Goal: Task Accomplishment & Management: Manage account settings

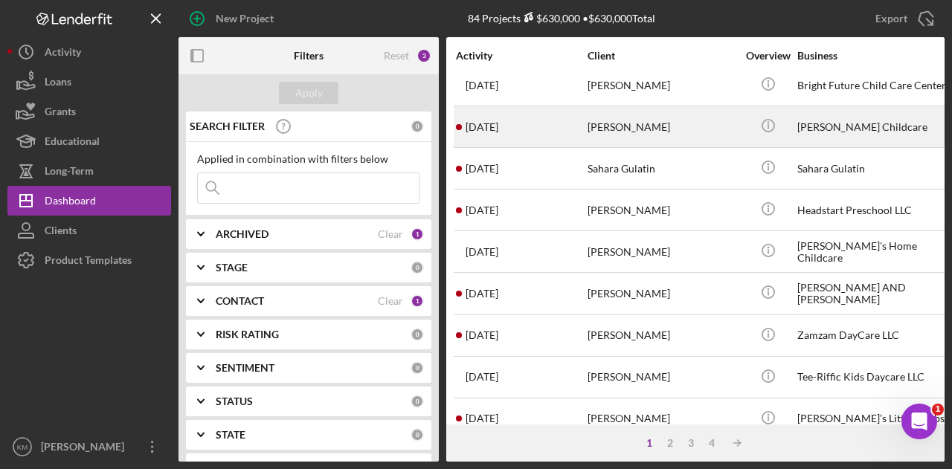
scroll to position [699, 0]
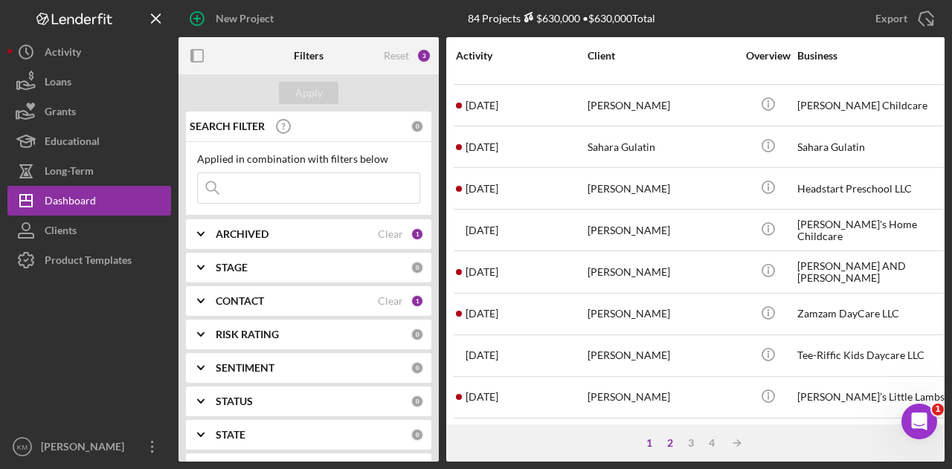
click at [668, 447] on div "2" at bounding box center [670, 443] width 21 height 12
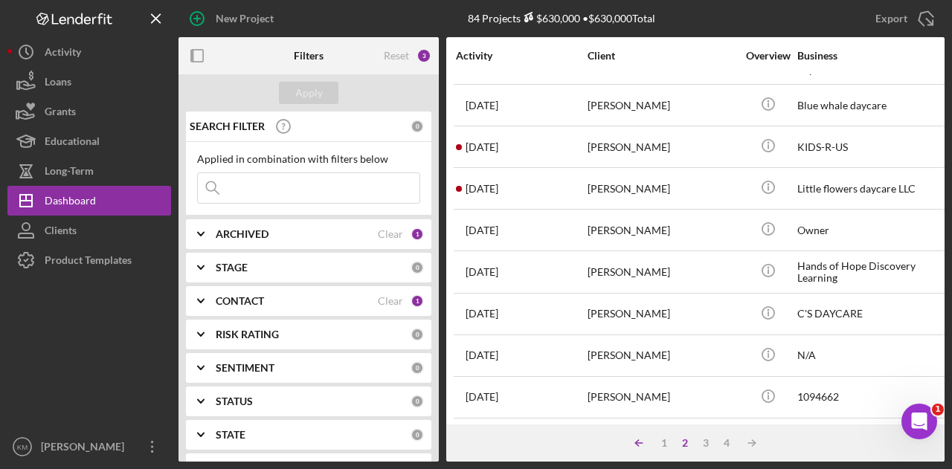
click at [649, 444] on icon "Icon/Table Sort Arrow" at bounding box center [639, 443] width 30 height 30
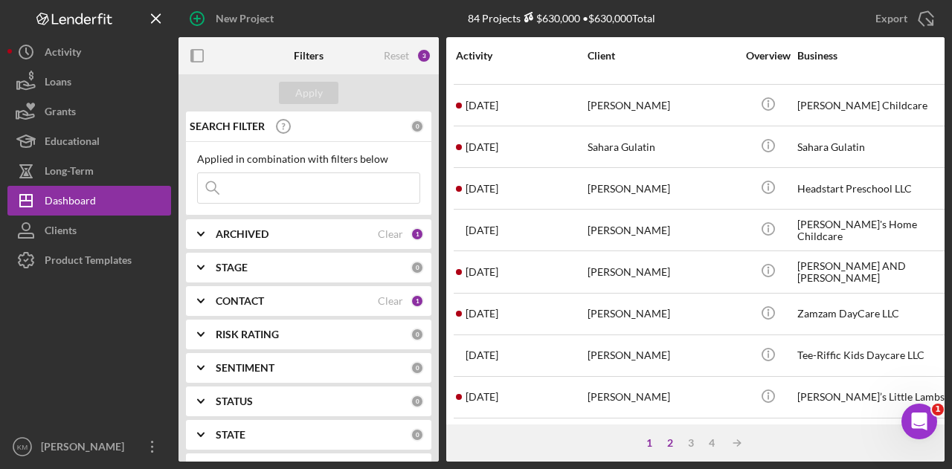
click at [673, 438] on div "2" at bounding box center [670, 443] width 21 height 12
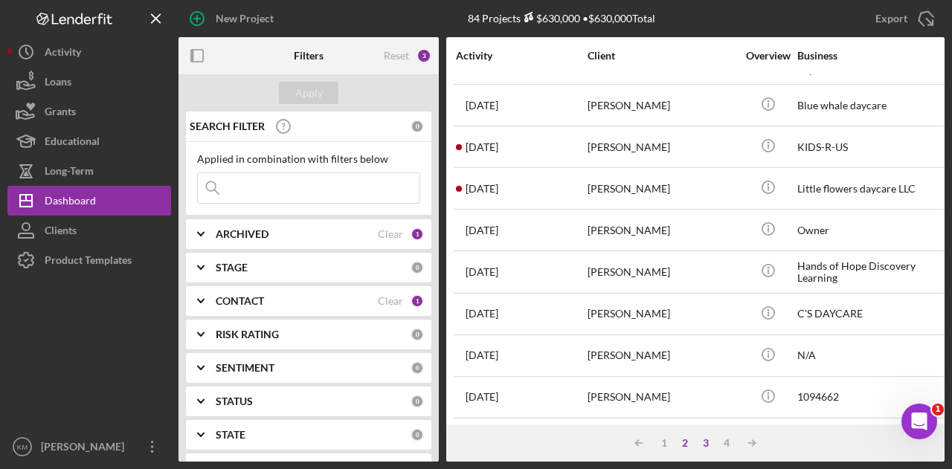
click at [701, 443] on div "3" at bounding box center [706, 443] width 21 height 12
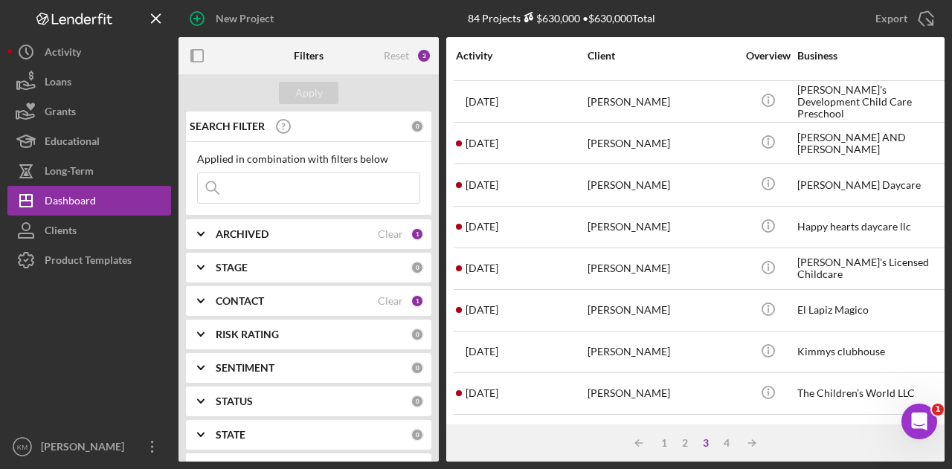
scroll to position [0, 0]
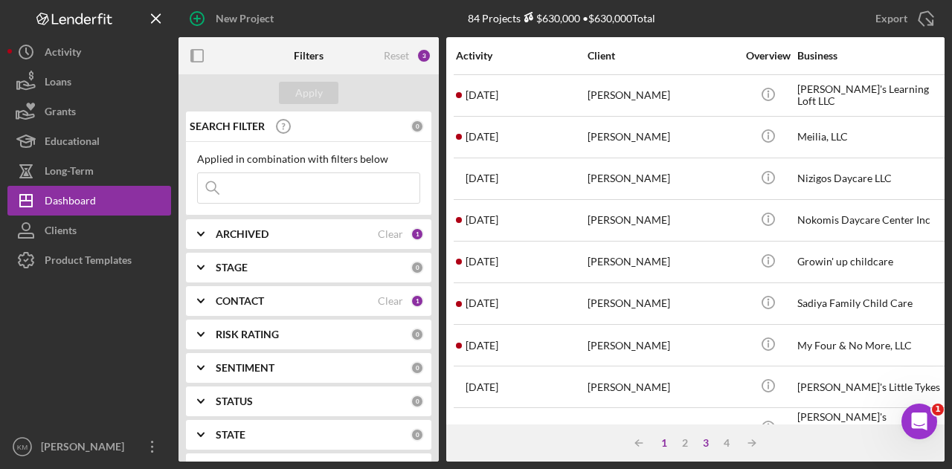
click at [672, 449] on div "1" at bounding box center [664, 443] width 21 height 12
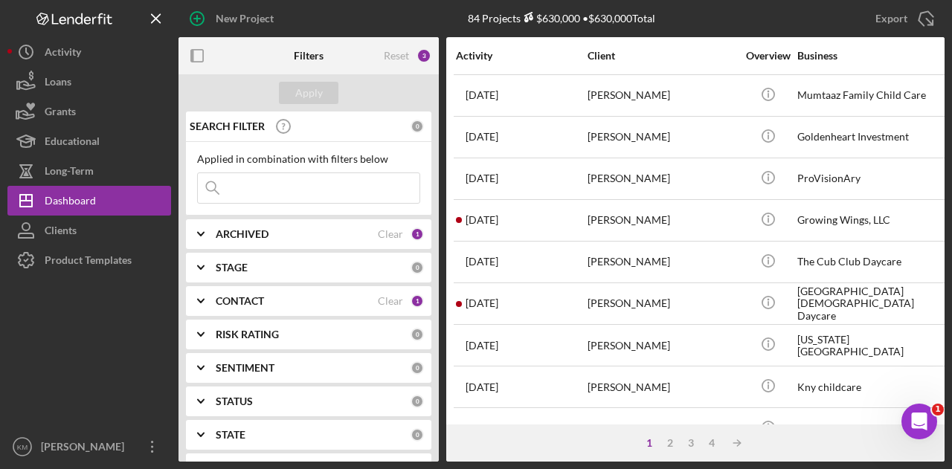
click at [265, 211] on div "Applied in combination with filters below Icon/Menu Close" at bounding box center [308, 179] width 245 height 74
click at [272, 170] on div "Applied in combination with filters below Icon/Menu Close" at bounding box center [308, 178] width 223 height 51
click at [271, 176] on input at bounding box center [309, 188] width 222 height 30
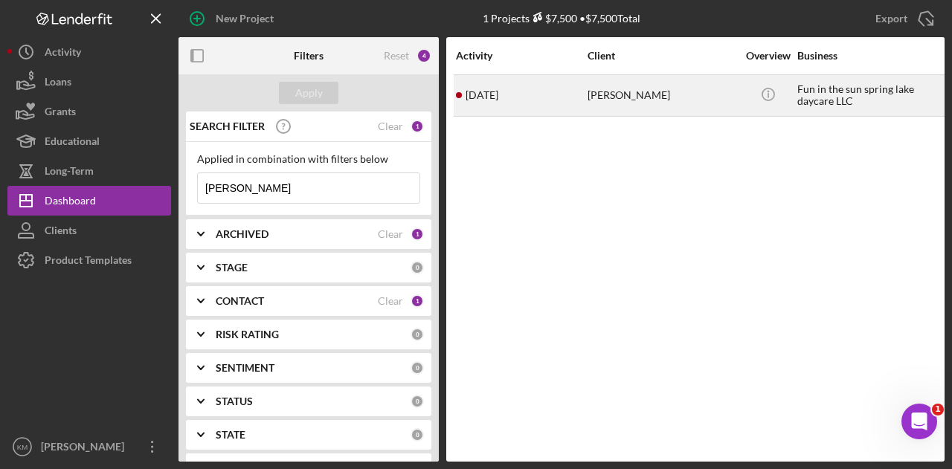
type input "haley"
click at [706, 99] on div "[PERSON_NAME]" at bounding box center [662, 95] width 149 height 39
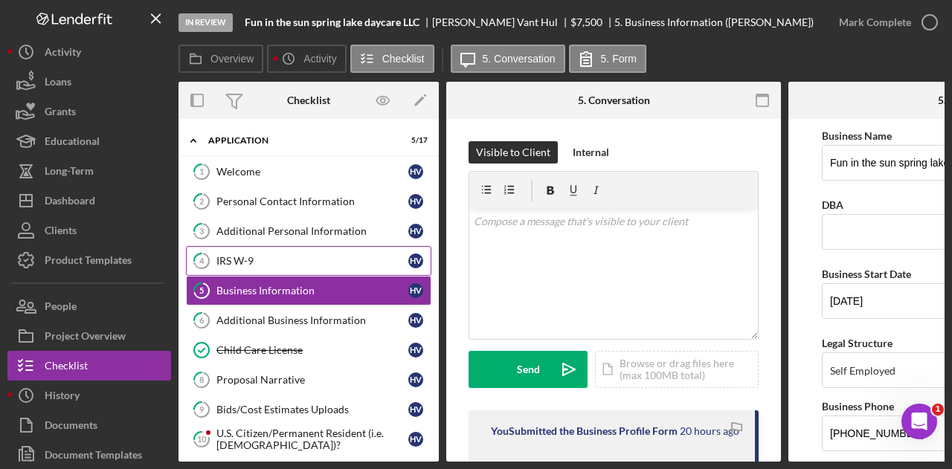
click at [286, 259] on div "IRS W-9" at bounding box center [312, 261] width 192 height 12
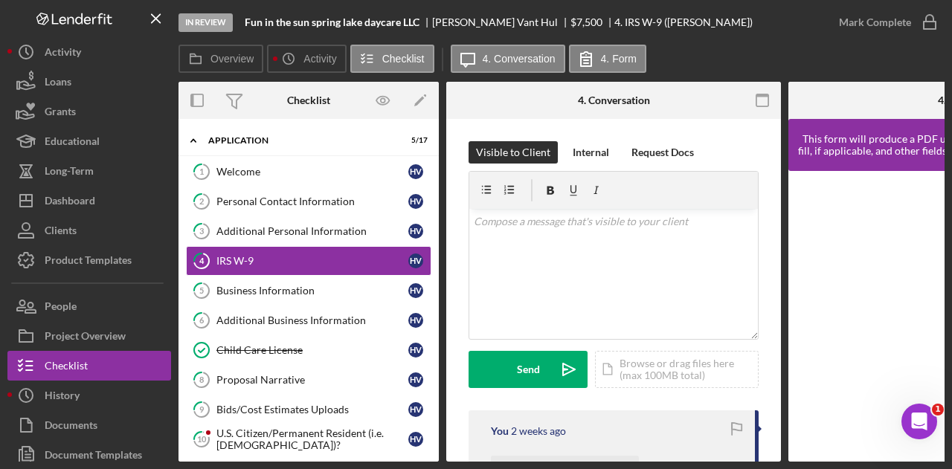
scroll to position [372, 0]
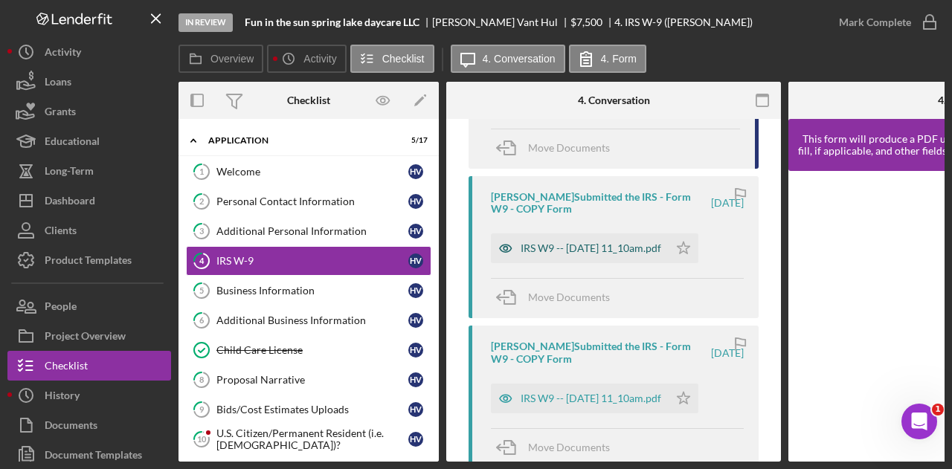
click at [580, 240] on div "IRS W9 -- 2025-07-15 11_10am.pdf" at bounding box center [580, 249] width 178 height 30
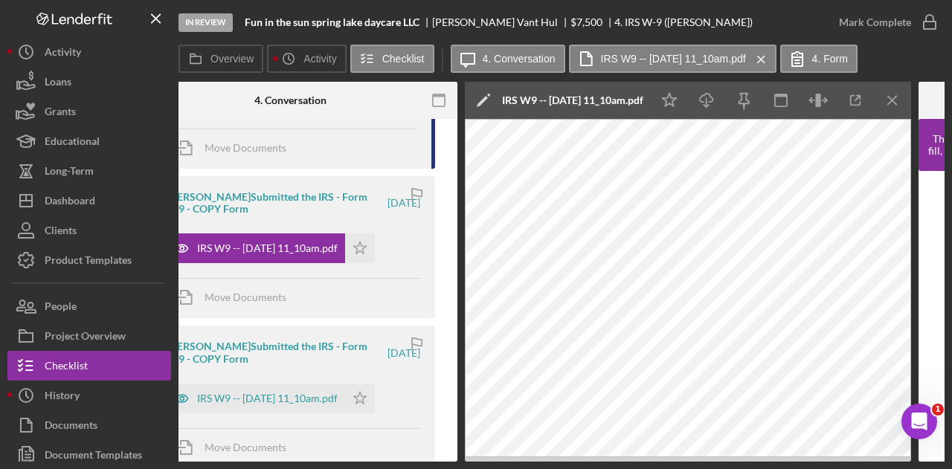
scroll to position [0, 0]
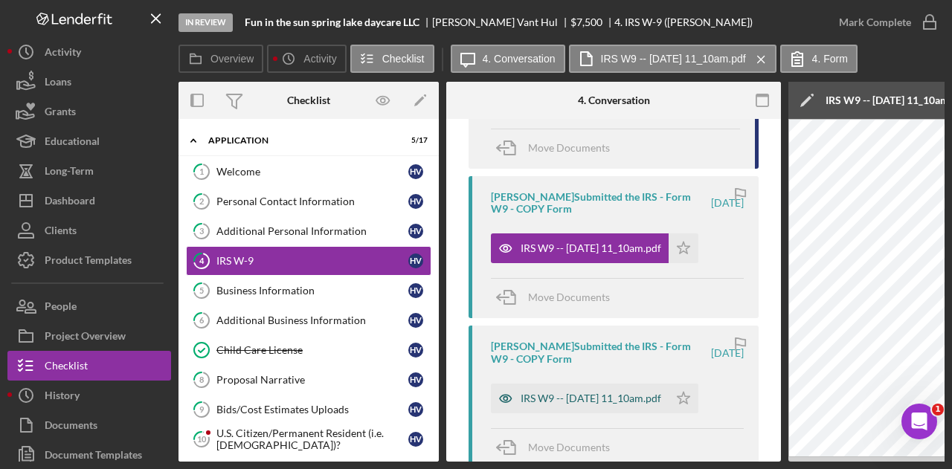
click at [539, 399] on div "IRS W9 -- 2025-07-15 11_10am.pdf" at bounding box center [591, 399] width 141 height 12
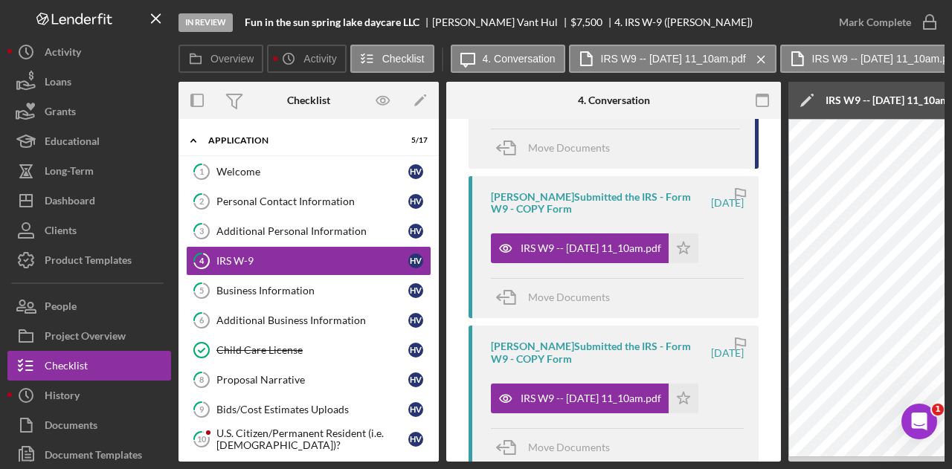
drag, startPoint x: 476, startPoint y: 462, endPoint x: 649, endPoint y: 456, distance: 172.7
click at [678, 456] on div "Overview Internal Workflow Stage In Review Icon/Dropdown Arrow Archive (can una…" at bounding box center [562, 272] width 766 height 380
drag, startPoint x: 480, startPoint y: 462, endPoint x: 517, endPoint y: 456, distance: 37.7
click at [517, 456] on div "In Review Fun in the sun spring lake daycare LLC Haley Vant Hul $7,500 $7,500 4…" at bounding box center [476, 234] width 952 height 469
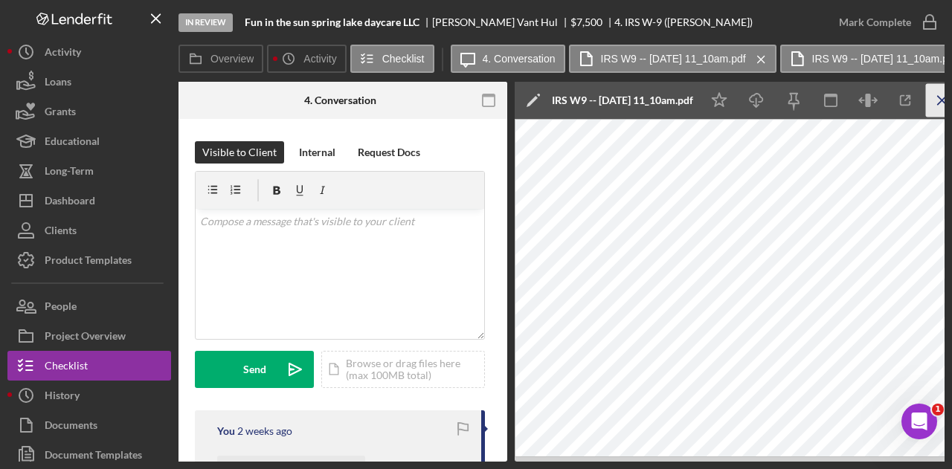
click at [940, 103] on icon "Icon/Menu Close" at bounding box center [942, 100] width 33 height 33
click at [934, 99] on icon "Icon/Menu Close" at bounding box center [942, 100] width 33 height 33
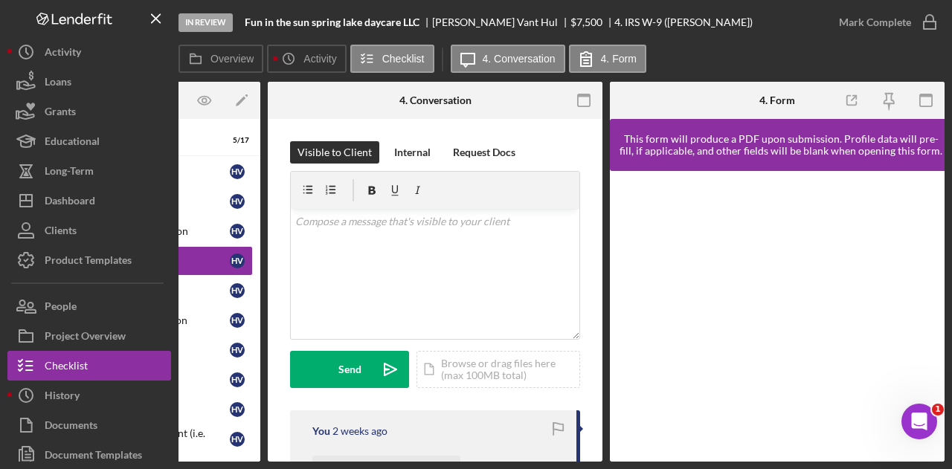
drag, startPoint x: 411, startPoint y: 465, endPoint x: 283, endPoint y: 463, distance: 127.2
click at [283, 463] on div "In Review Fun in the sun spring lake daycare LLC Haley Vant Hul $7,500 $7,500 4…" at bounding box center [476, 234] width 952 height 469
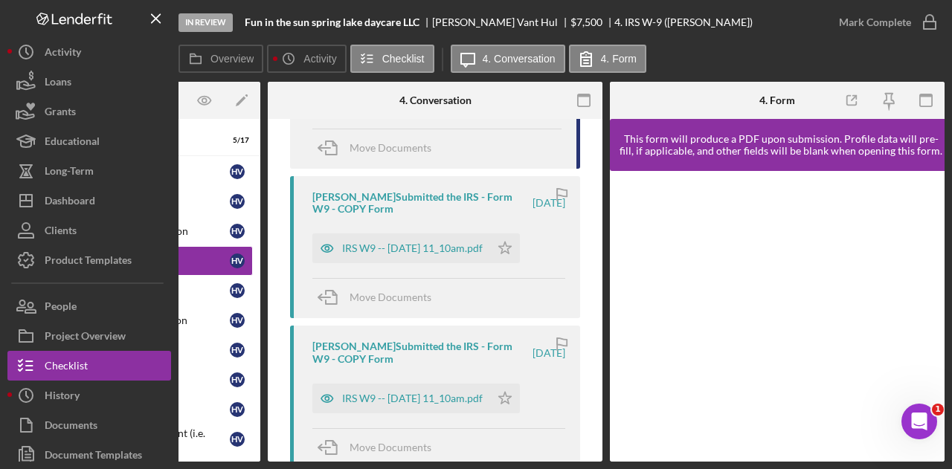
scroll to position [223, 0]
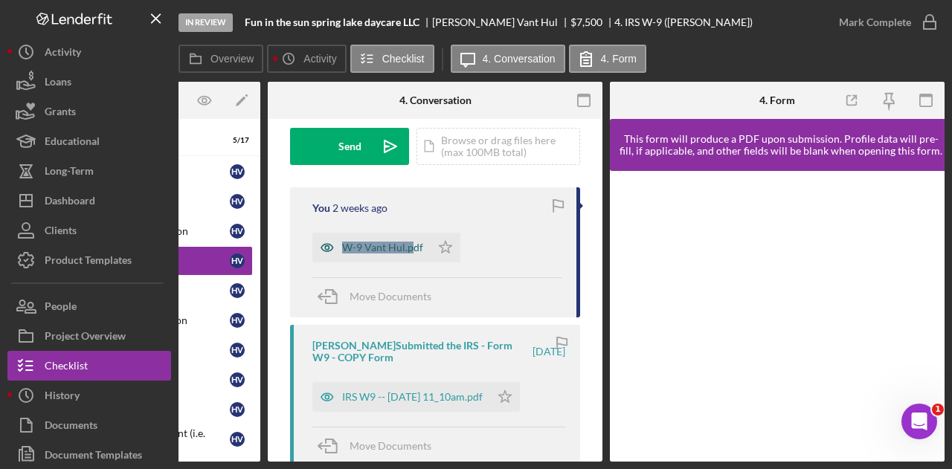
click at [385, 251] on div "W-9 Vant Hul.pdf" at bounding box center [382, 248] width 81 height 12
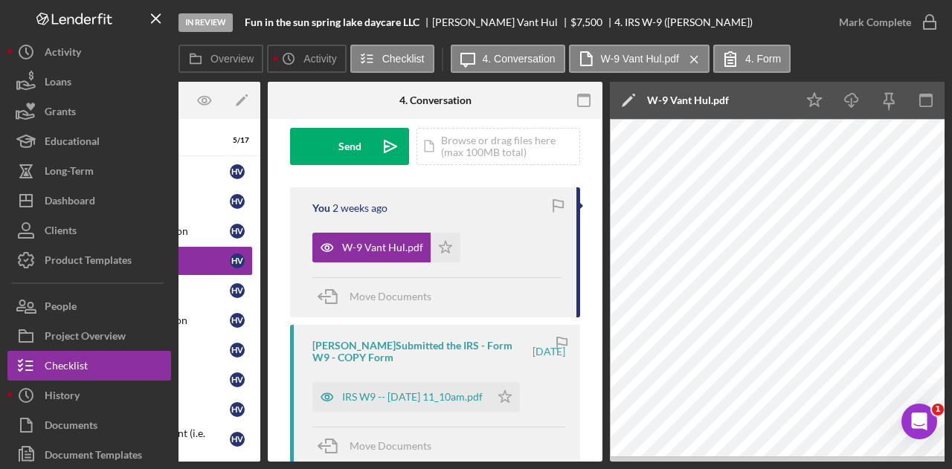
drag, startPoint x: 646, startPoint y: 463, endPoint x: 678, endPoint y: 463, distance: 32.7
click at [678, 463] on div "In Review Fun in the sun spring lake daycare LLC Haley Vant Hul $7,500 $7,500 4…" at bounding box center [476, 234] width 952 height 469
drag, startPoint x: 678, startPoint y: 463, endPoint x: 698, endPoint y: 462, distance: 19.4
click at [698, 462] on div "In Review Fun in the sun spring lake daycare LLC Haley Vant Hul $7,500 $7,500 4…" at bounding box center [476, 234] width 952 height 469
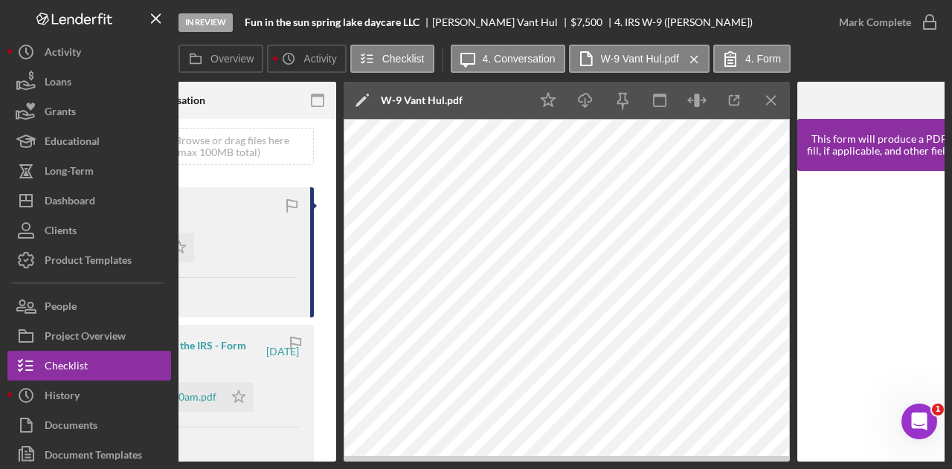
scroll to position [0, 301]
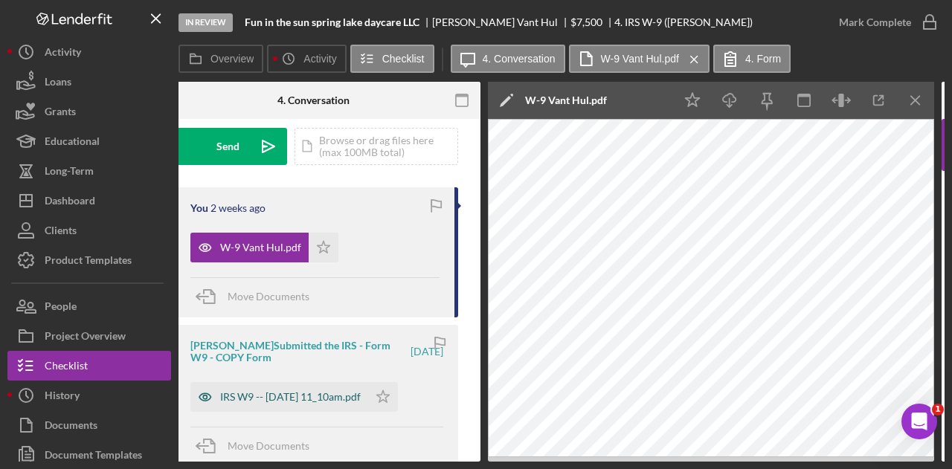
click at [271, 391] on div "IRS W9 -- [DATE] 11_10am.pdf" at bounding box center [290, 397] width 141 height 12
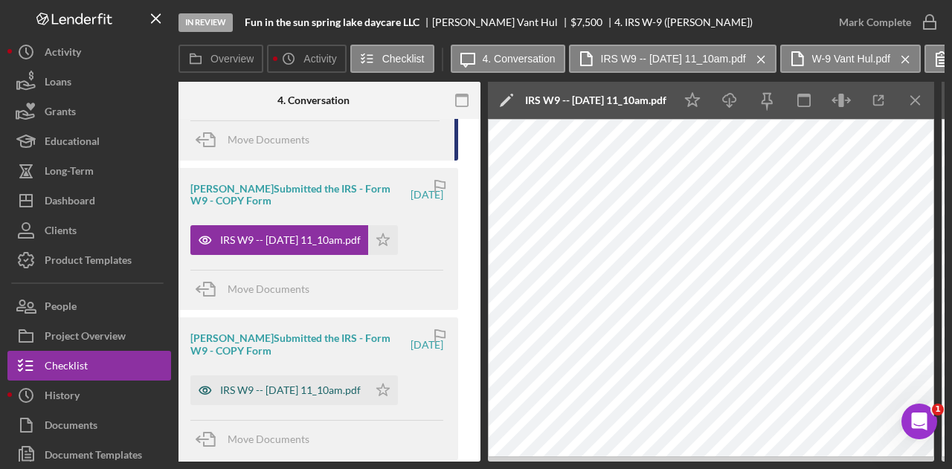
scroll to position [446, 0]
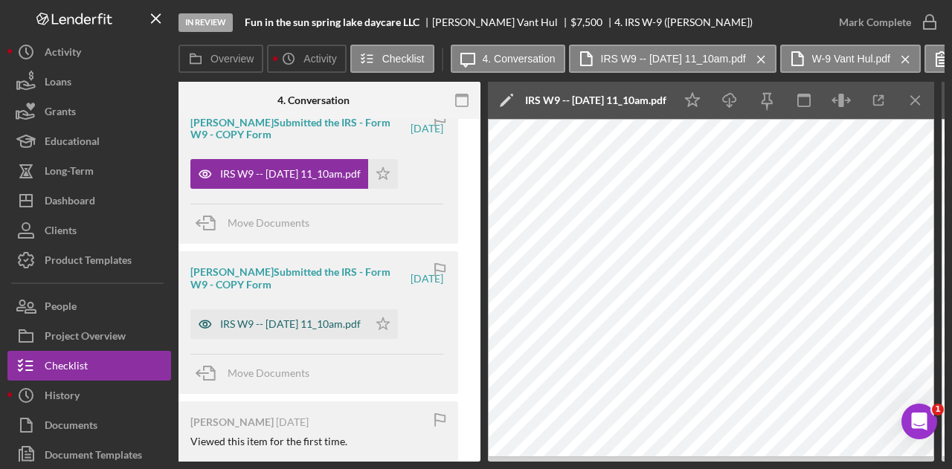
click at [341, 330] on div "IRS W9 -- [DATE] 11_10am.pdf" at bounding box center [279, 324] width 178 height 30
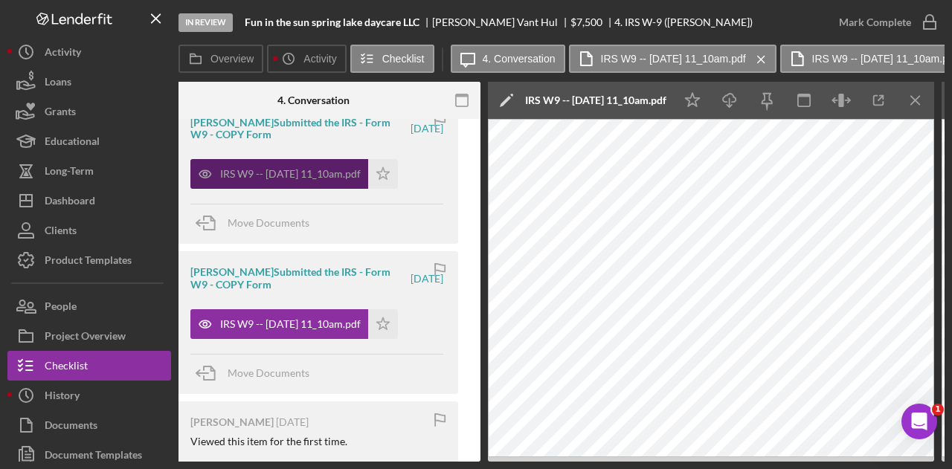
click at [306, 166] on div "IRS W9 -- [DATE] 11_10am.pdf" at bounding box center [279, 174] width 178 height 30
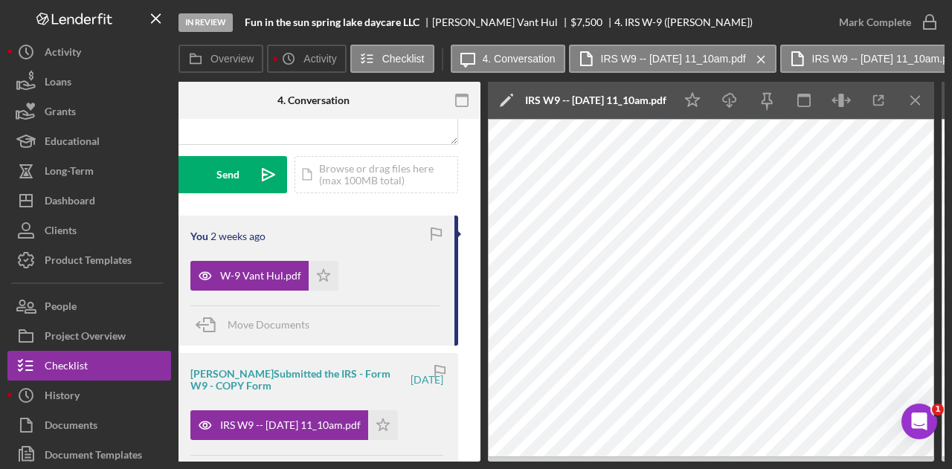
scroll to position [344, 0]
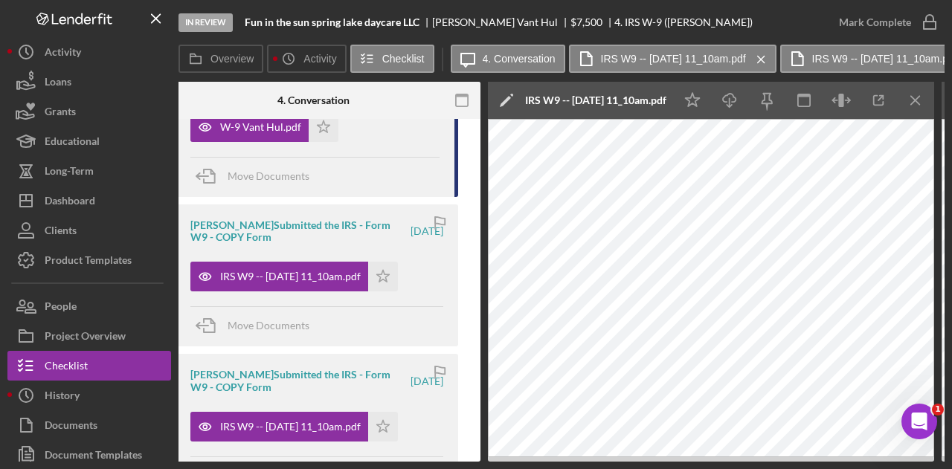
drag, startPoint x: 291, startPoint y: 428, endPoint x: 283, endPoint y: 371, distance: 57.9
click at [291, 428] on div "IRS W9 -- [DATE] 11_10am.pdf" at bounding box center [290, 427] width 141 height 12
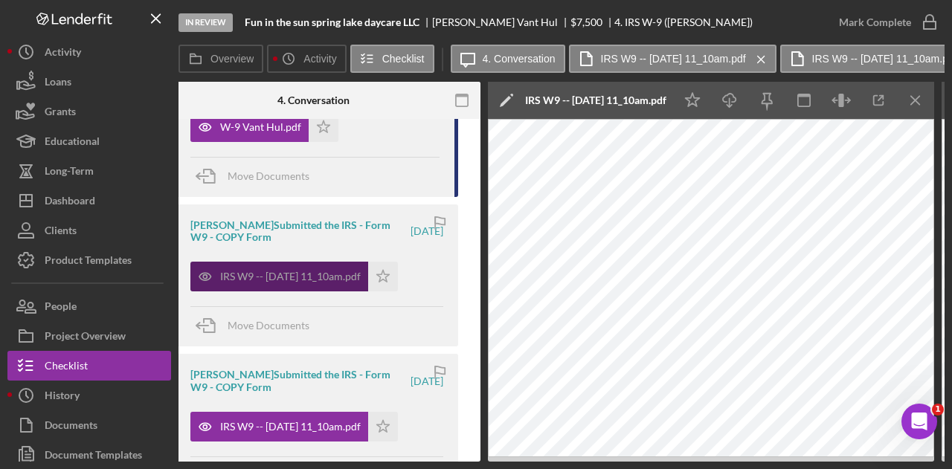
click at [282, 267] on div "IRS W9 -- [DATE] 11_10am.pdf" at bounding box center [279, 277] width 178 height 30
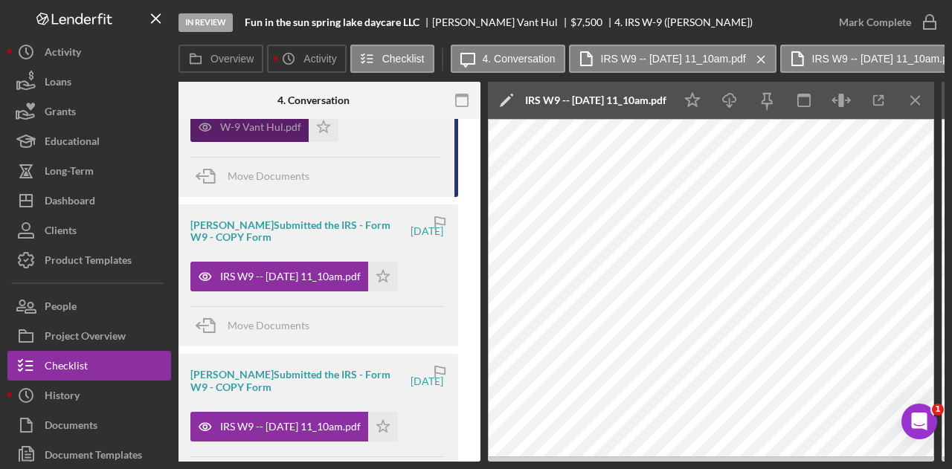
click at [258, 133] on div "W-9 Vant Hul.pdf" at bounding box center [249, 127] width 118 height 30
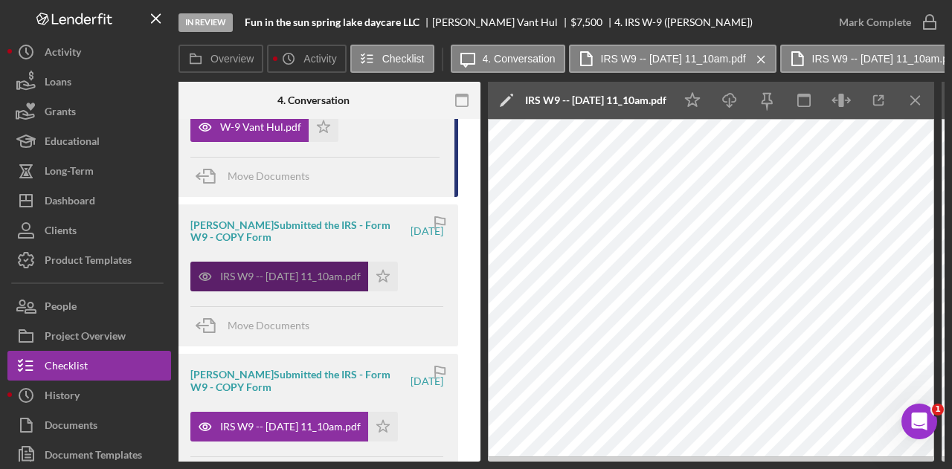
click at [266, 286] on div "IRS W9 -- [DATE] 11_10am.pdf" at bounding box center [279, 277] width 178 height 30
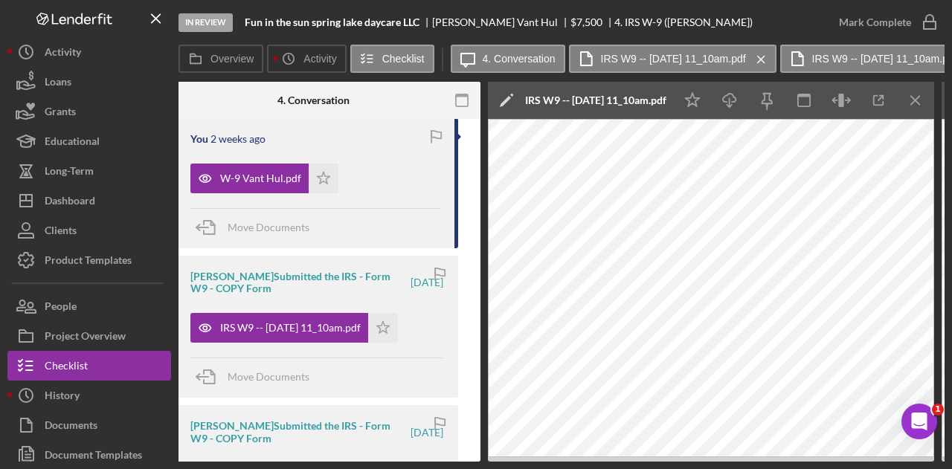
scroll to position [269, 0]
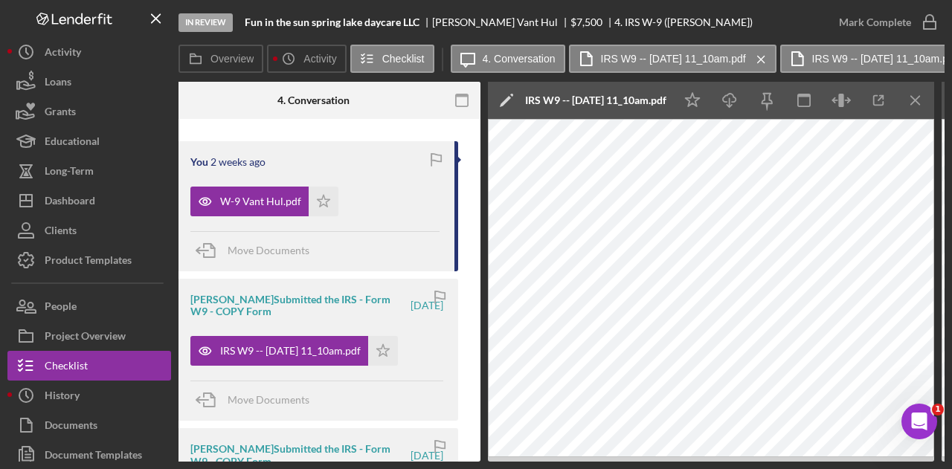
click at [396, 400] on div "Move Documents" at bounding box center [316, 401] width 253 height 40
click at [234, 196] on div "W-9 Vant Hul.pdf" at bounding box center [260, 202] width 81 height 12
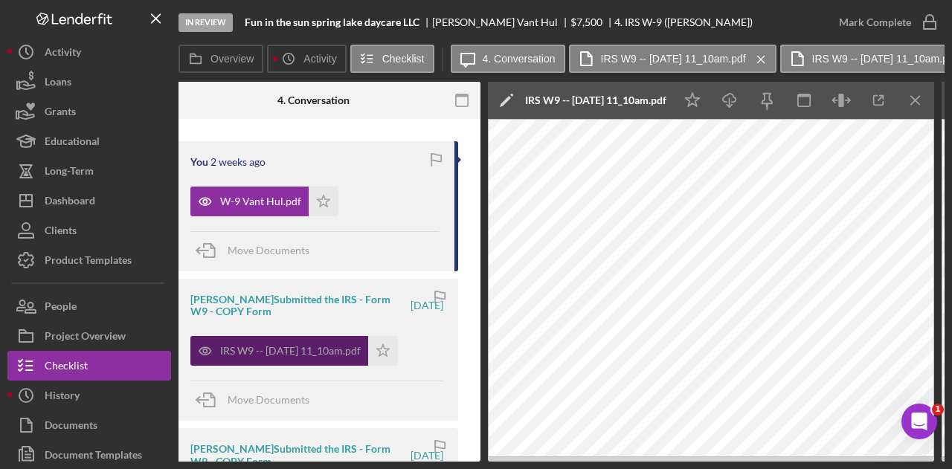
click at [290, 336] on div "IRS W9 -- [DATE] 11_10am.pdf" at bounding box center [279, 351] width 178 height 30
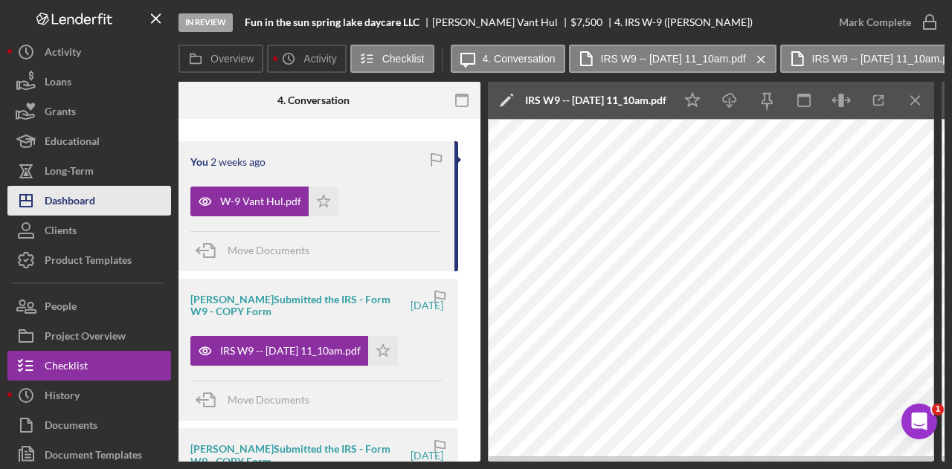
click at [110, 205] on button "Icon/Dashboard Dashboard" at bounding box center [89, 201] width 164 height 30
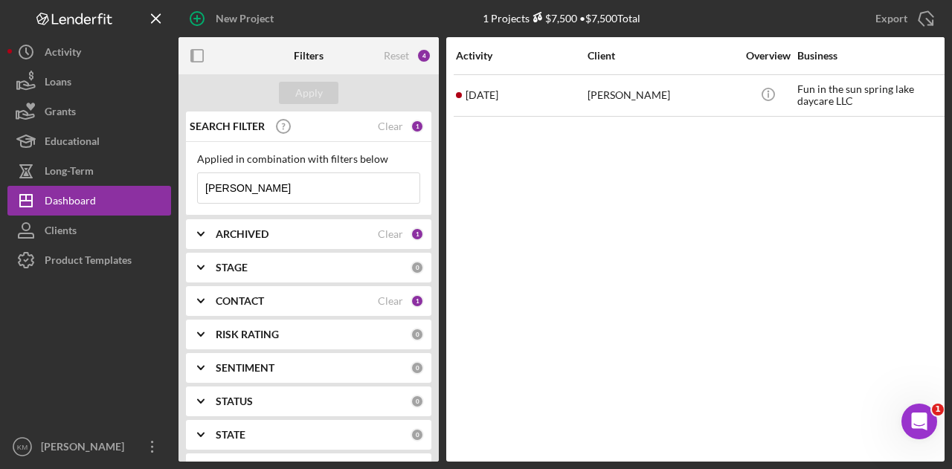
click at [296, 190] on input "haley" at bounding box center [309, 188] width 222 height 30
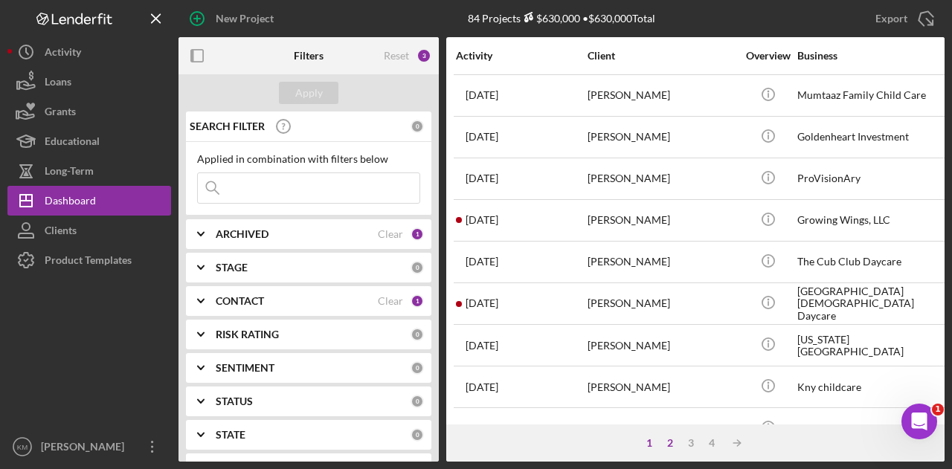
click at [677, 443] on div "2" at bounding box center [670, 443] width 21 height 12
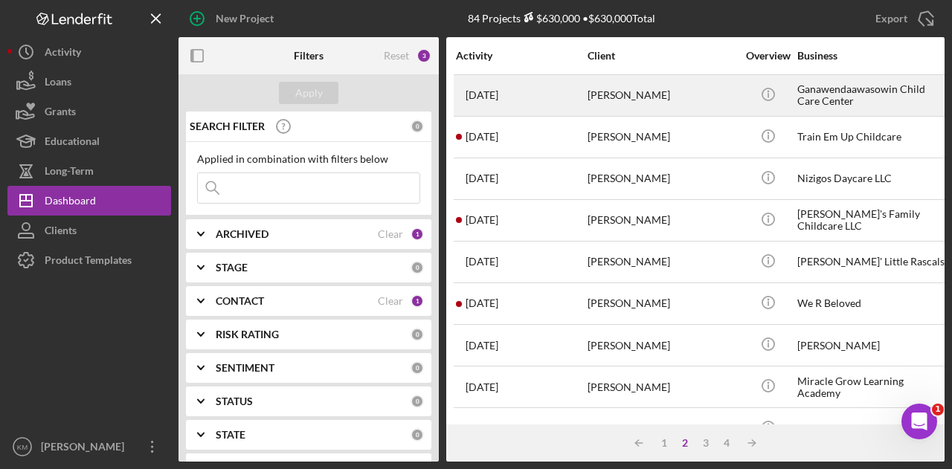
click at [626, 97] on div "Aliza Kettelhut" at bounding box center [662, 95] width 149 height 39
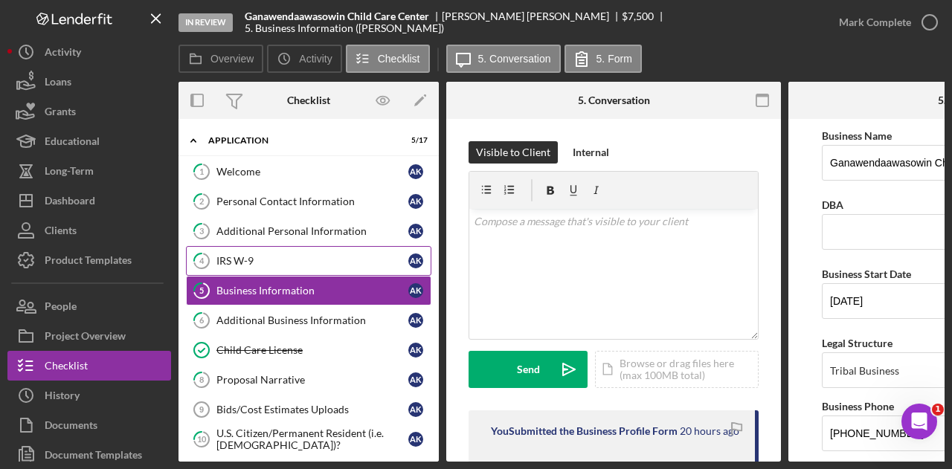
click at [271, 255] on div "IRS W-9" at bounding box center [312, 261] width 192 height 12
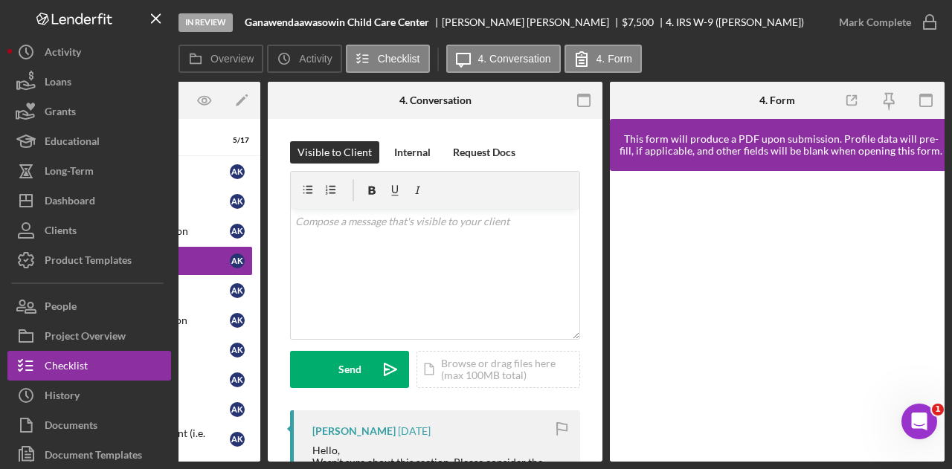
scroll to position [372, 0]
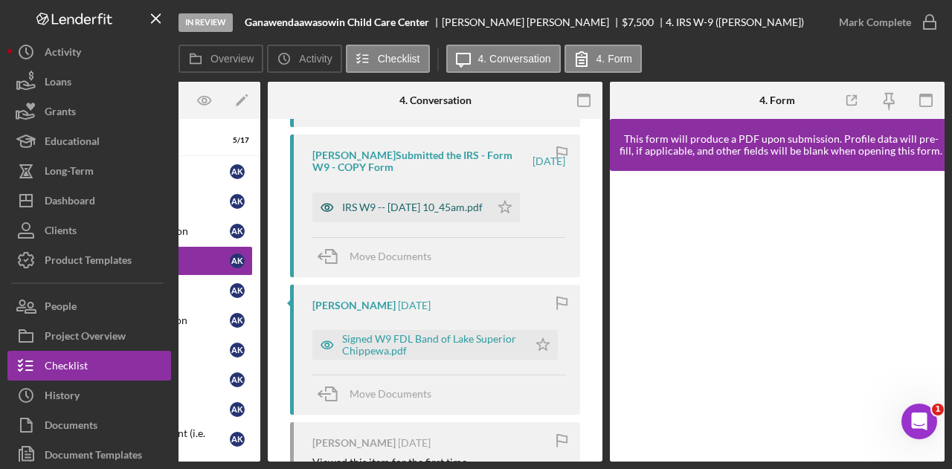
click at [426, 205] on div "IRS W9 -- 2025-07-15 10_45am.pdf" at bounding box center [412, 208] width 141 height 12
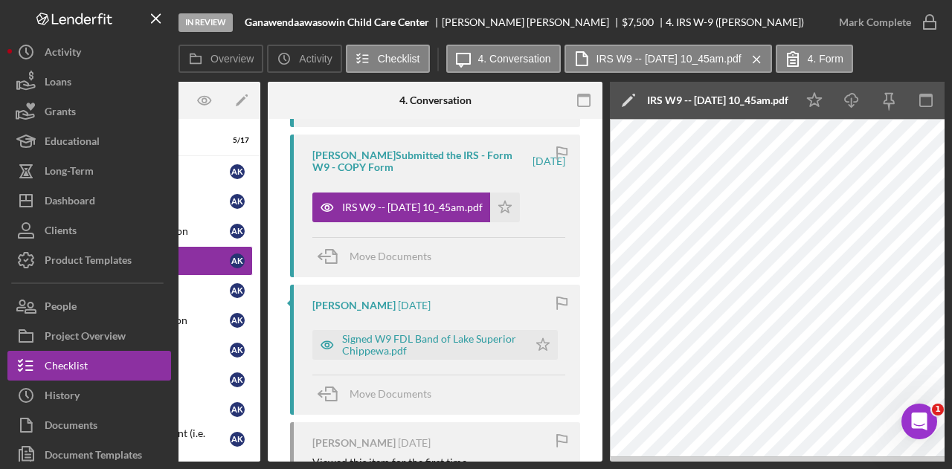
scroll to position [0, 328]
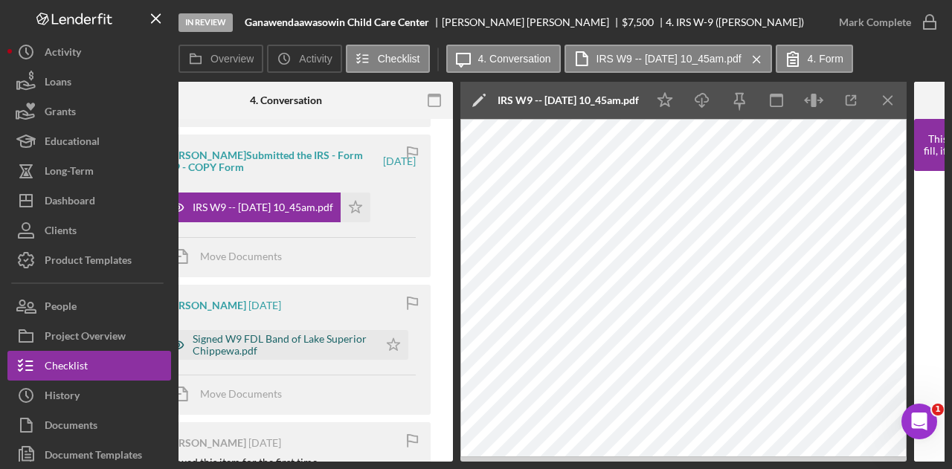
click at [301, 350] on div "Signed W9 FDL Band of Lake Superior Chippewa.pdf" at bounding box center [282, 345] width 179 height 24
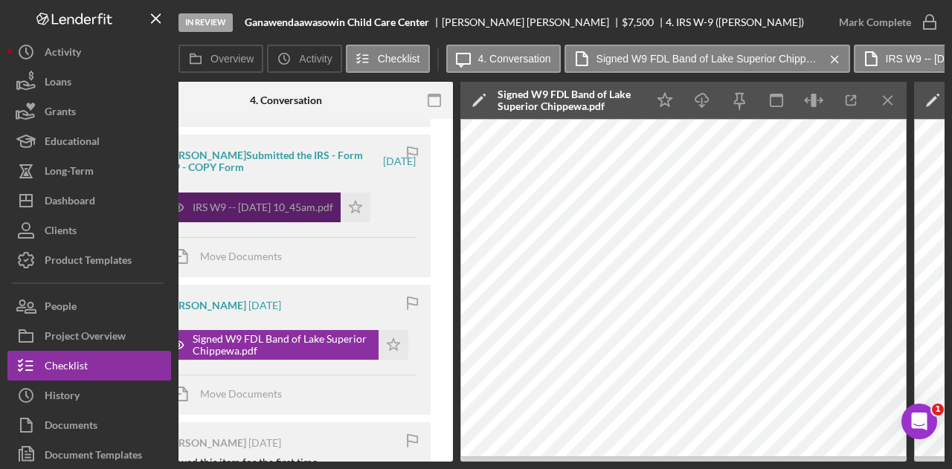
click at [300, 208] on div "IRS W9 -- 2025-07-15 10_45am.pdf" at bounding box center [263, 208] width 141 height 12
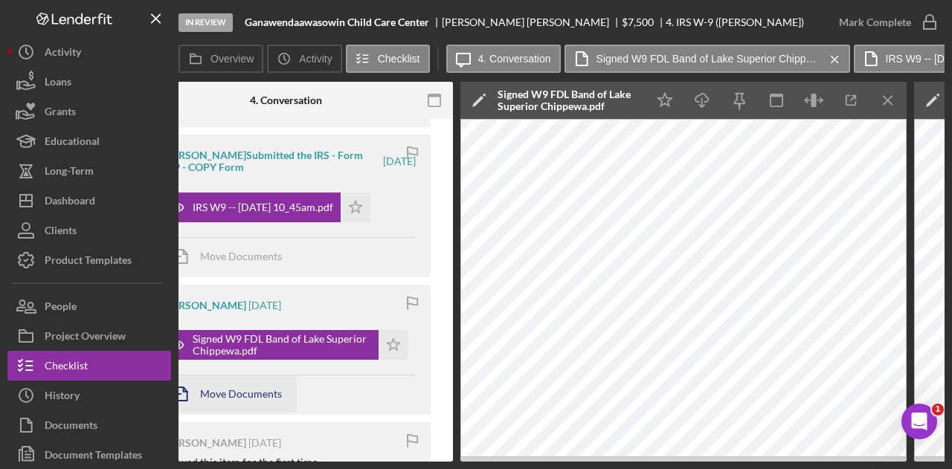
click at [282, 411] on div "Move Documents" at bounding box center [289, 395] width 253 height 40
drag, startPoint x: 282, startPoint y: 411, endPoint x: 379, endPoint y: 411, distance: 97.5
click at [379, 411] on div "Move Documents" at bounding box center [289, 395] width 253 height 40
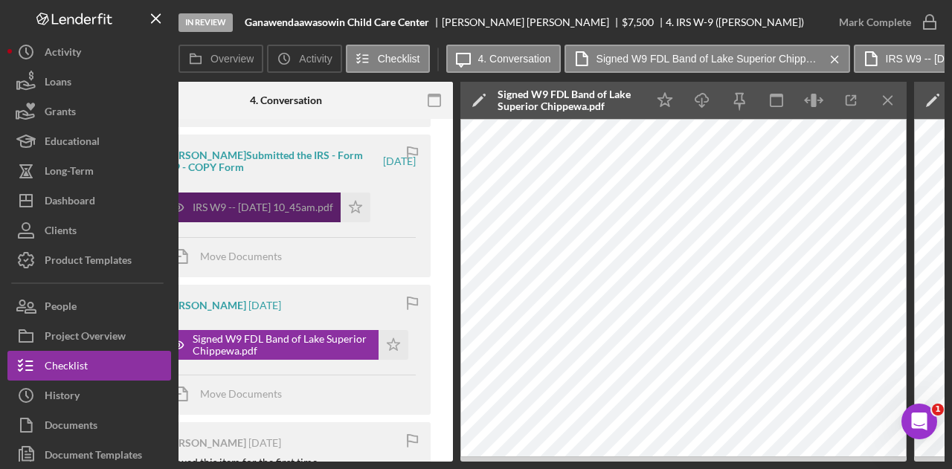
click at [314, 213] on div "IRS W9 -- 2025-07-15 10_45am.pdf" at bounding box center [252, 208] width 178 height 30
drag, startPoint x: 617, startPoint y: 462, endPoint x: 678, endPoint y: 459, distance: 60.3
click at [787, 458] on div "In Review Ganawendaawasowin Child Care Center Aliza Kettelhut $7,500 $7,500 4. …" at bounding box center [476, 234] width 952 height 469
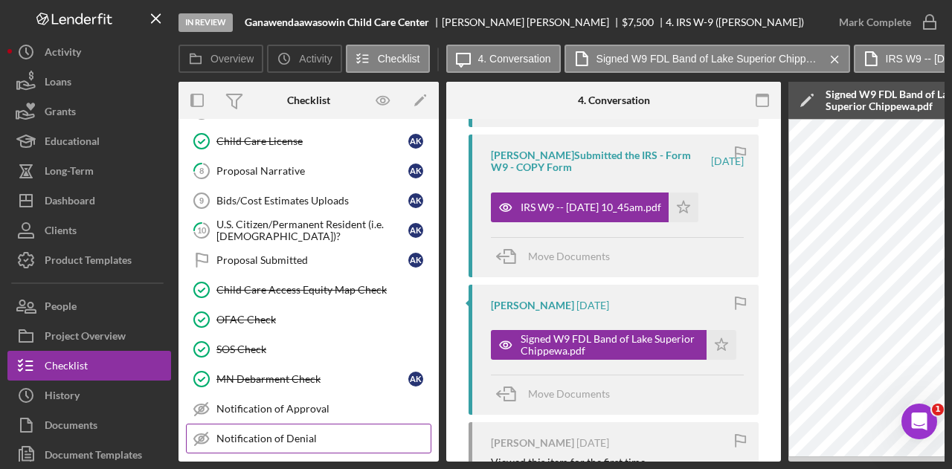
scroll to position [278, 0]
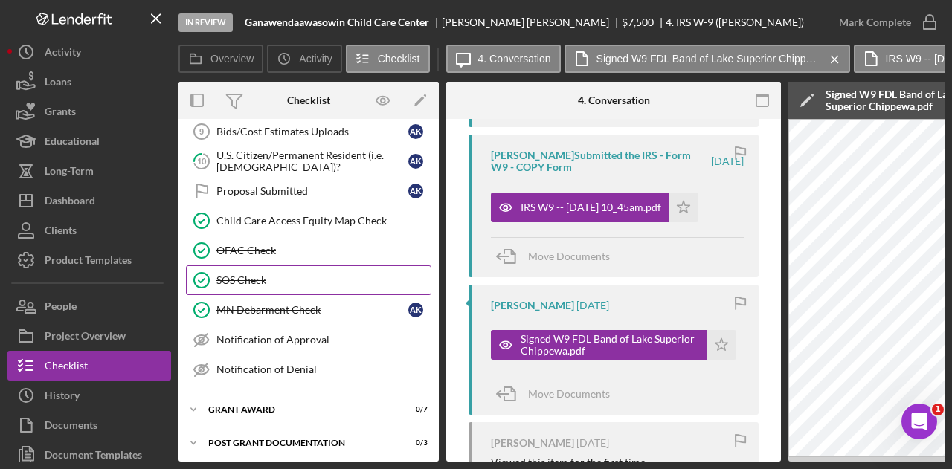
click at [303, 266] on link "SOS Check SOS Check" at bounding box center [308, 281] width 245 height 30
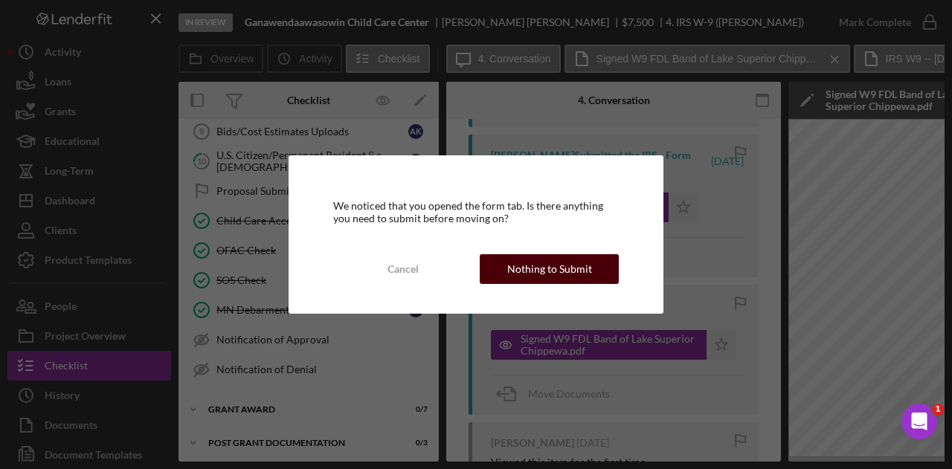
click at [548, 259] on div "Nothing to Submit" at bounding box center [549, 269] width 85 height 30
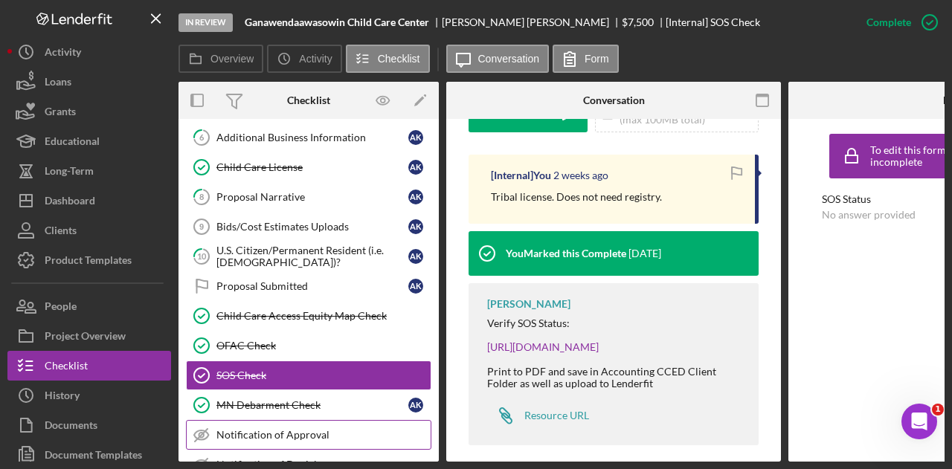
scroll to position [55, 0]
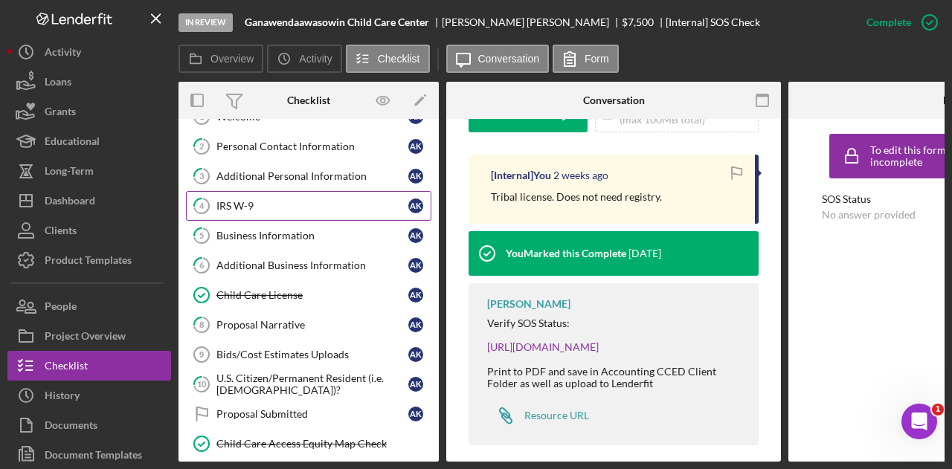
click at [287, 210] on div "IRS W-9" at bounding box center [312, 206] width 192 height 12
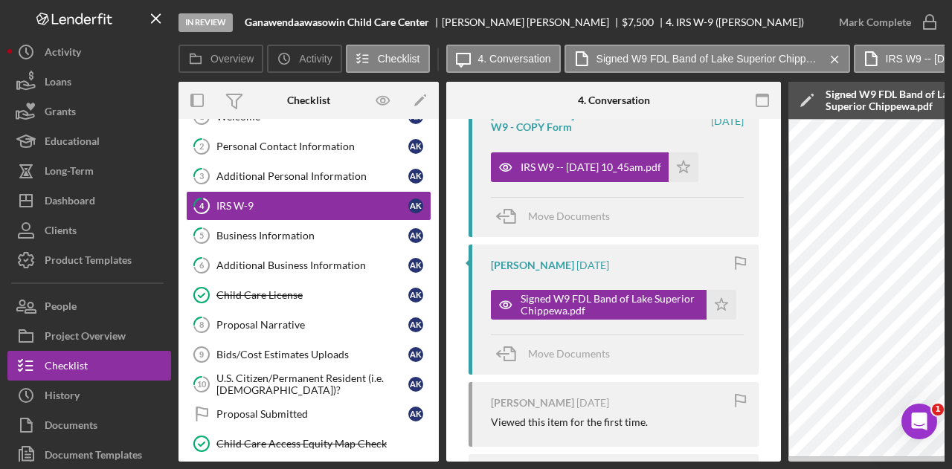
scroll to position [513, 0]
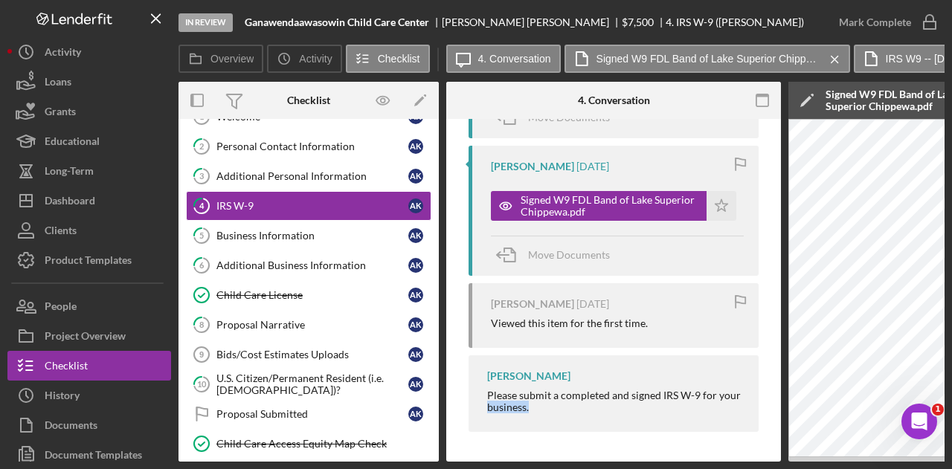
drag, startPoint x: 489, startPoint y: 463, endPoint x: 542, endPoint y: 456, distance: 52.6
click at [571, 459] on div "In Review Ganawendaawasowin Child Care Center Aliza Kettelhut $7,500 $7,500 4. …" at bounding box center [476, 234] width 952 height 469
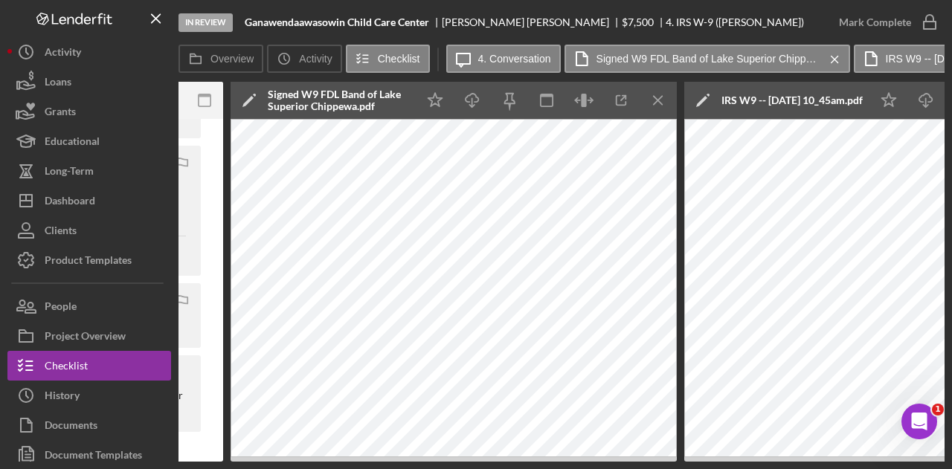
scroll to position [0, 559]
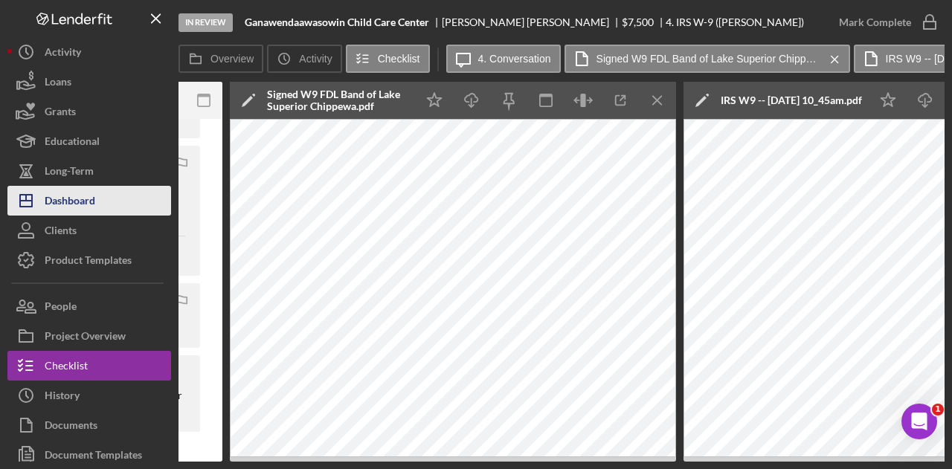
click at [37, 197] on icon "Icon/Dashboard" at bounding box center [25, 200] width 37 height 37
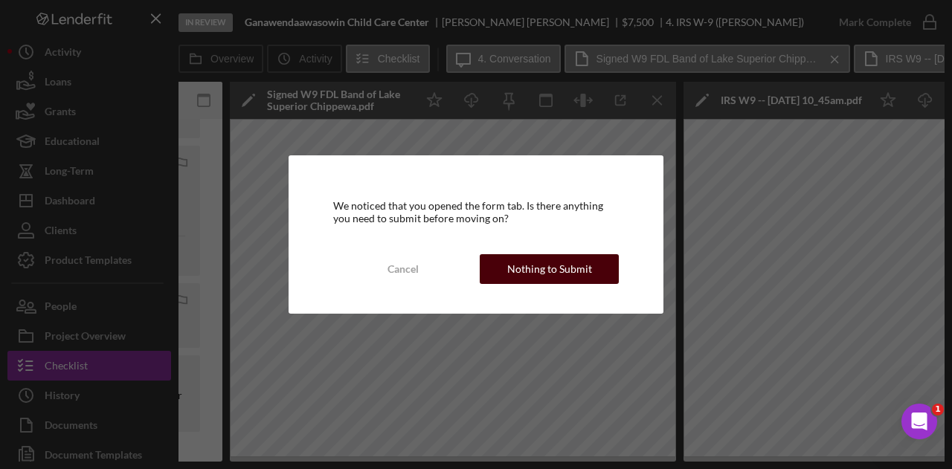
click at [574, 273] on div "Nothing to Submit" at bounding box center [549, 269] width 85 height 30
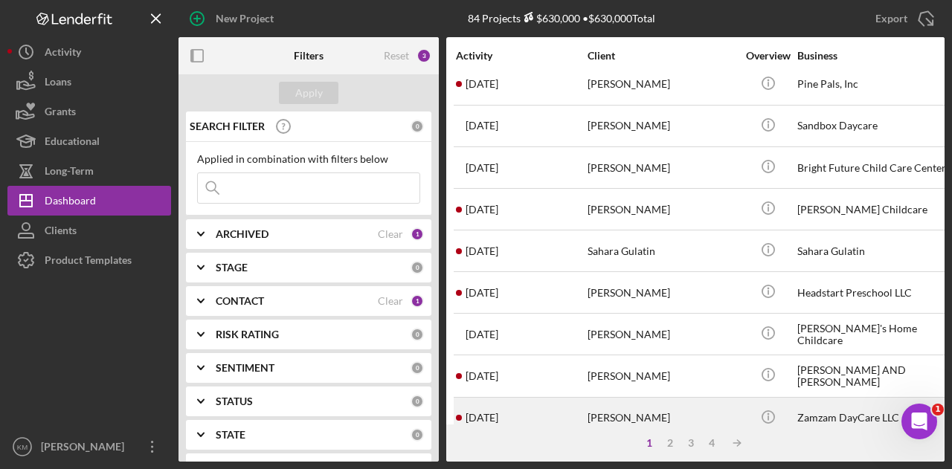
scroll to position [699, 0]
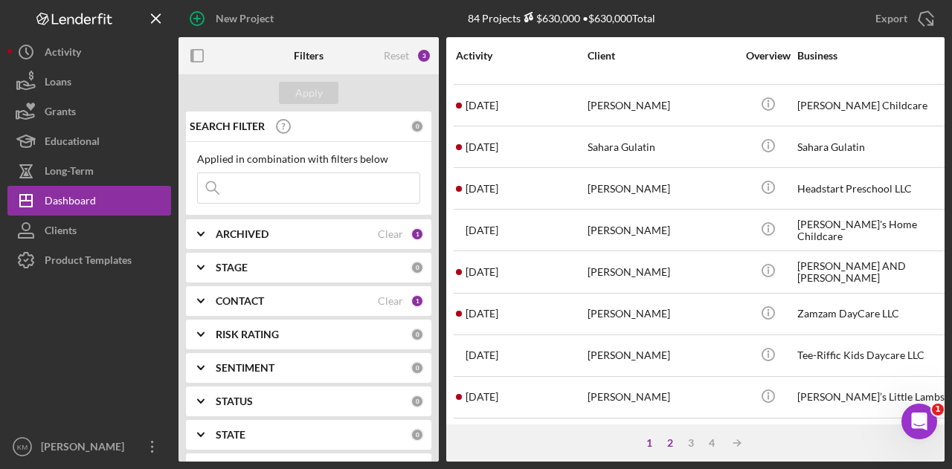
click at [673, 449] on div "2" at bounding box center [670, 443] width 21 height 12
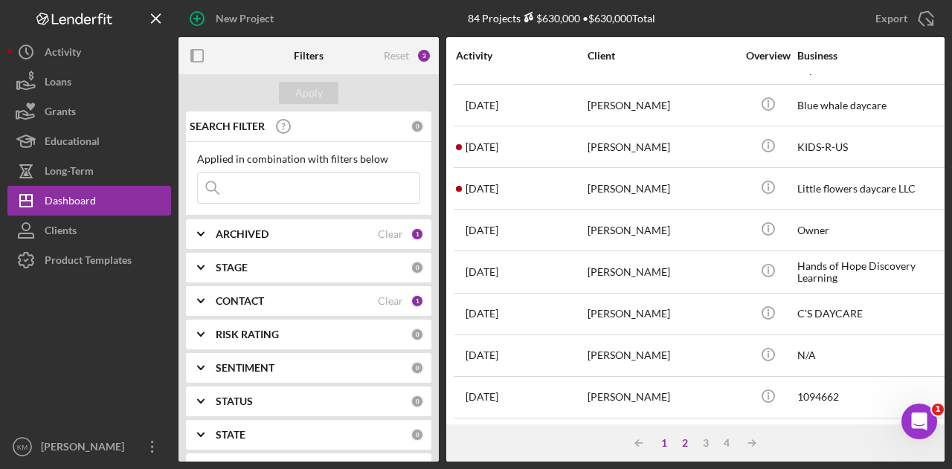
click at [655, 448] on div "1" at bounding box center [664, 443] width 21 height 12
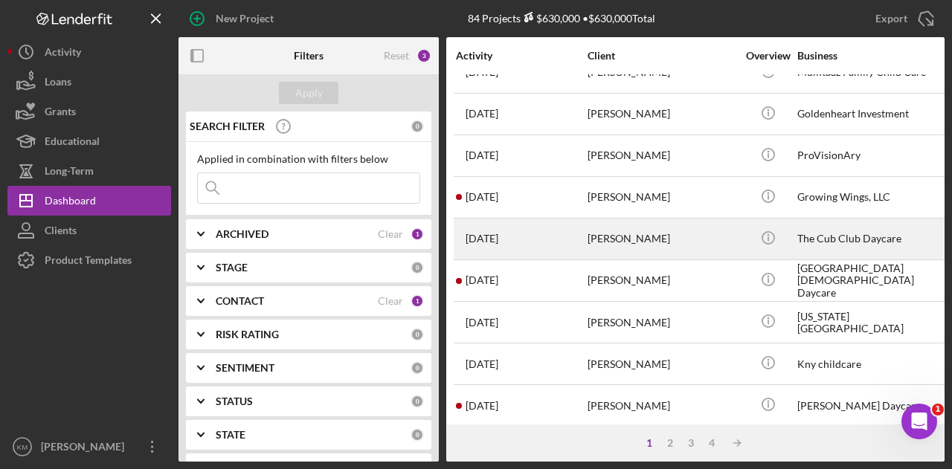
scroll to position [0, 0]
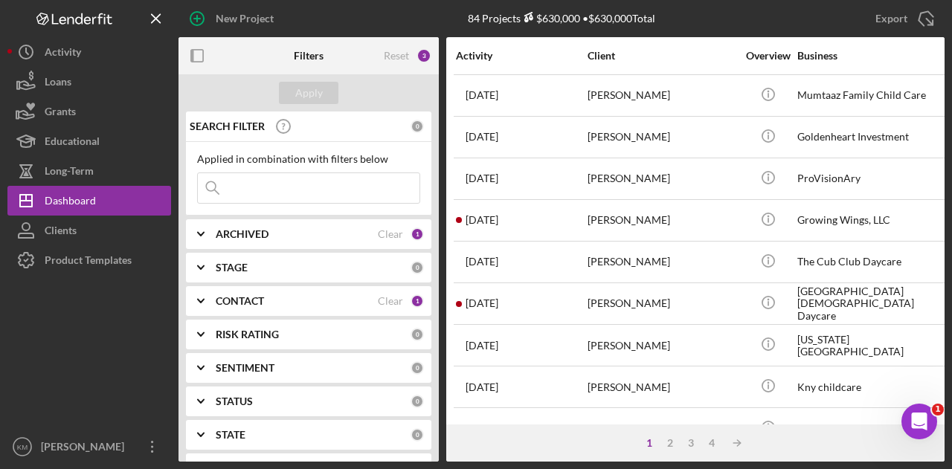
click at [352, 198] on input at bounding box center [309, 188] width 222 height 30
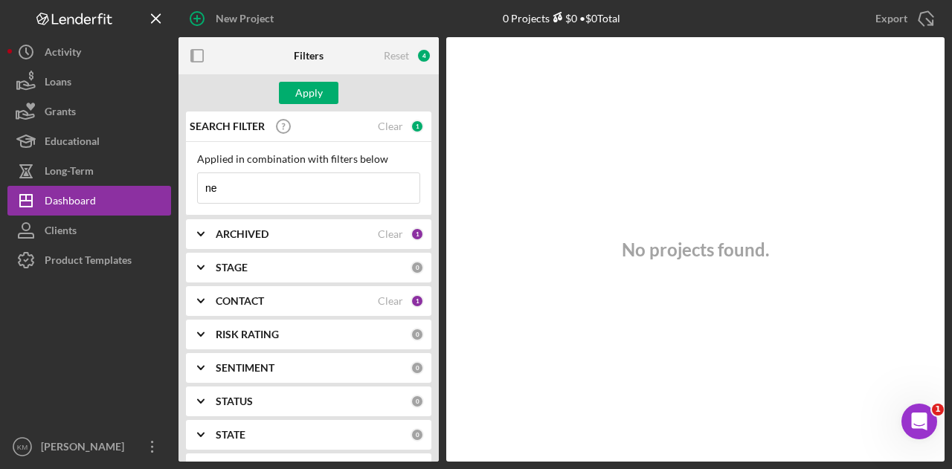
type input "n"
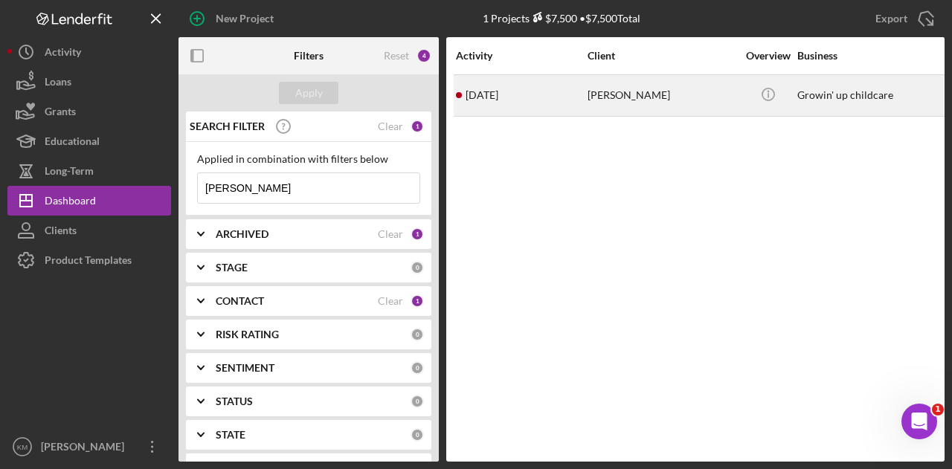
type input "maranda"
click at [629, 86] on div "Maranda Fessenden" at bounding box center [662, 95] width 149 height 39
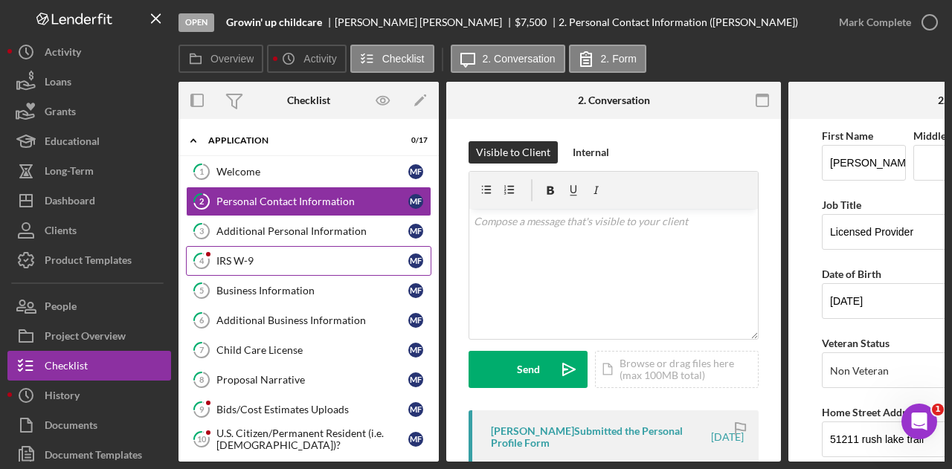
click at [279, 255] on div "IRS W-9" at bounding box center [312, 261] width 192 height 12
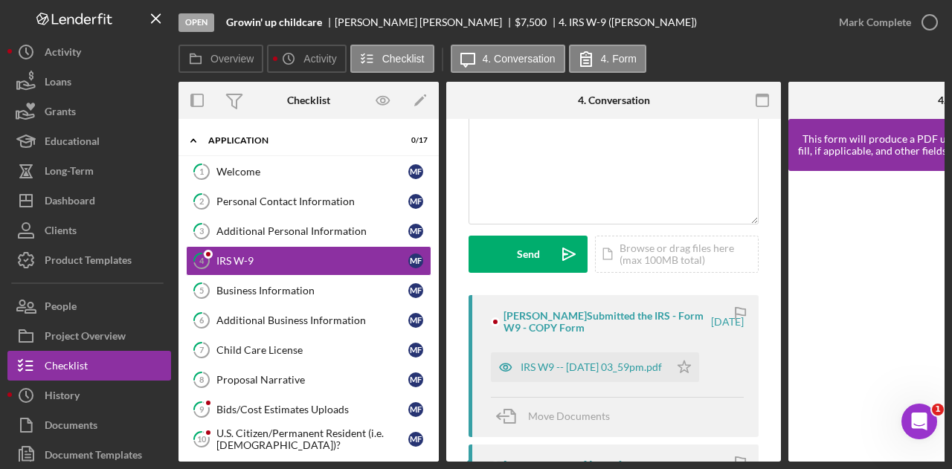
scroll to position [341, 0]
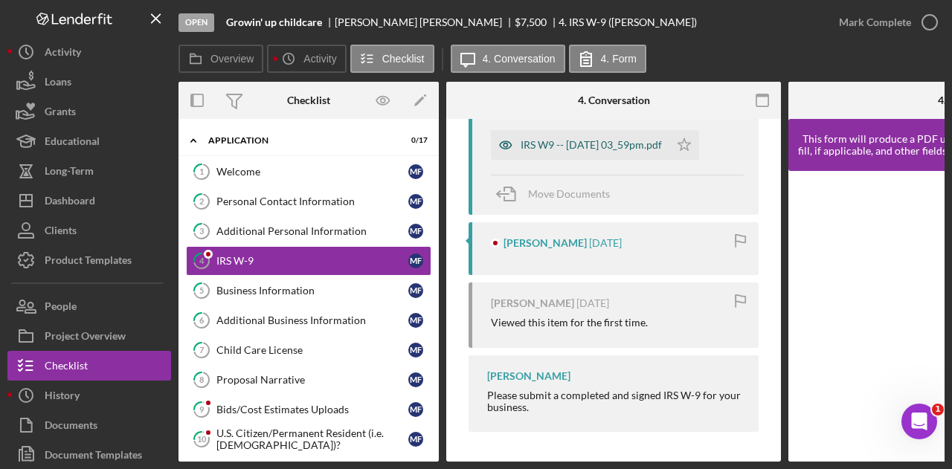
click at [595, 150] on div "IRS W9 -- 2025-06-26 03_59pm.pdf" at bounding box center [580, 145] width 179 height 30
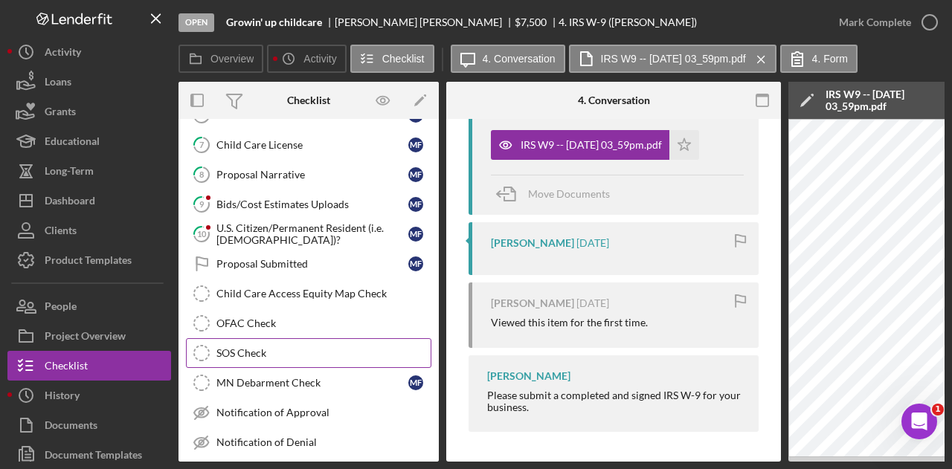
scroll to position [278, 0]
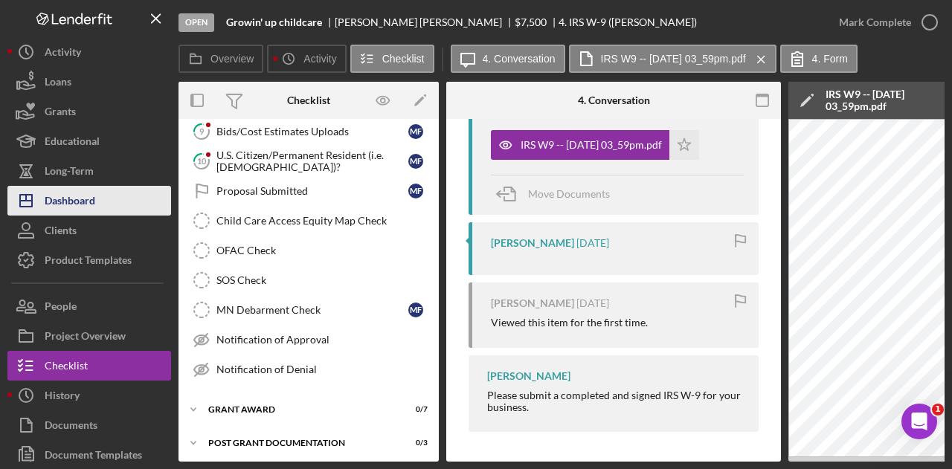
click at [135, 194] on button "Icon/Dashboard Dashboard" at bounding box center [89, 201] width 164 height 30
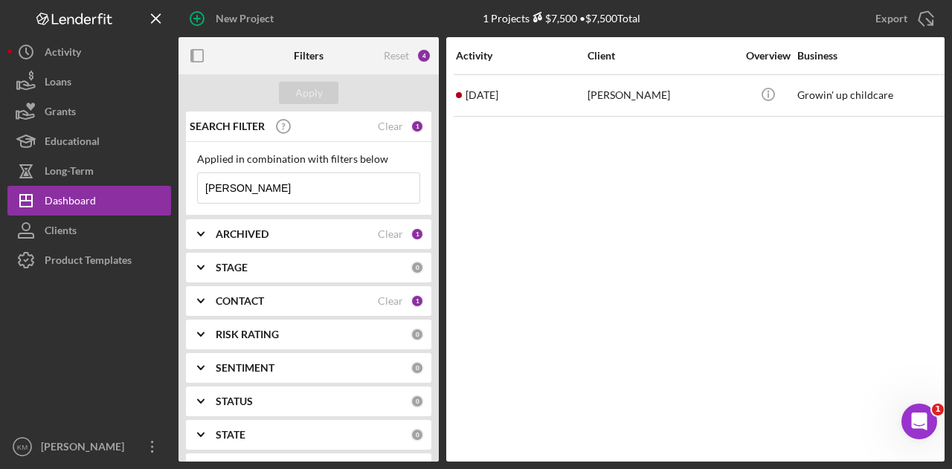
click at [265, 187] on input "maranda" at bounding box center [309, 188] width 222 height 30
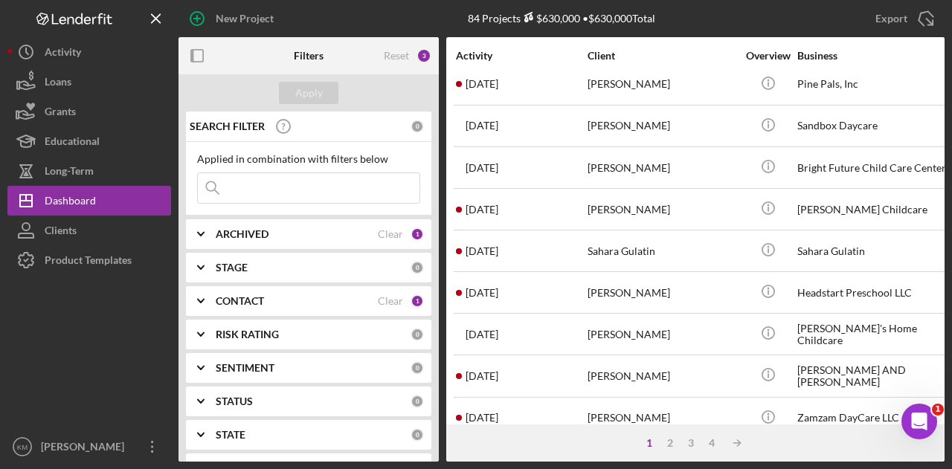
scroll to position [699, 0]
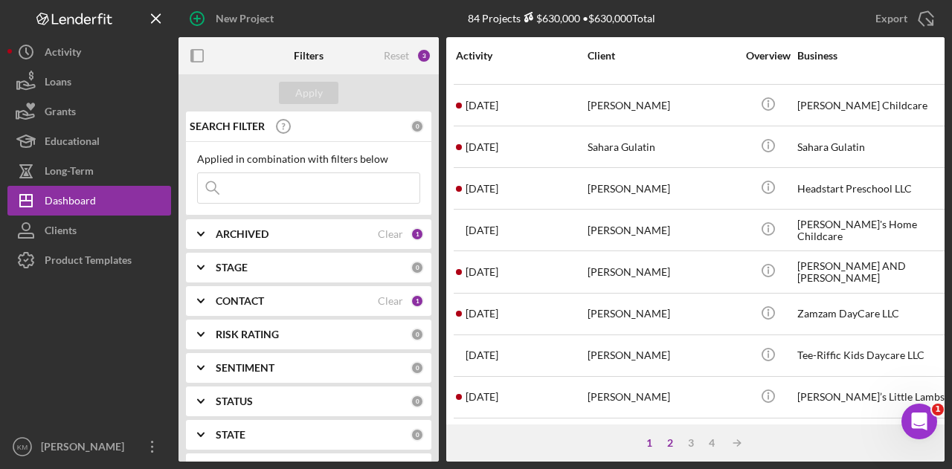
click at [676, 441] on div "2" at bounding box center [670, 443] width 21 height 12
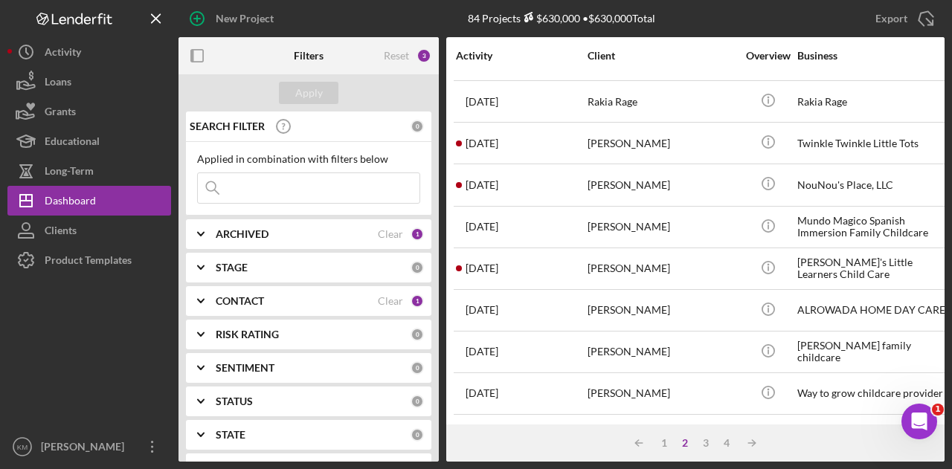
scroll to position [0, 0]
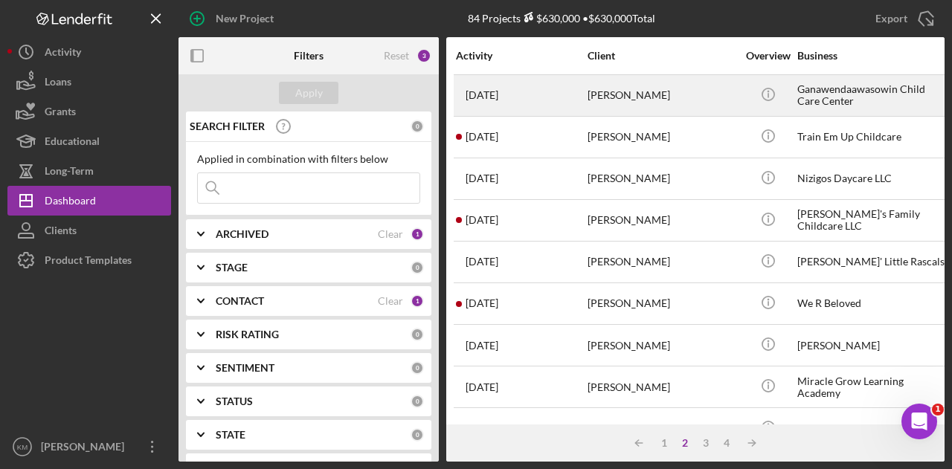
click at [663, 102] on div "Aliza Kettelhut" at bounding box center [662, 95] width 149 height 39
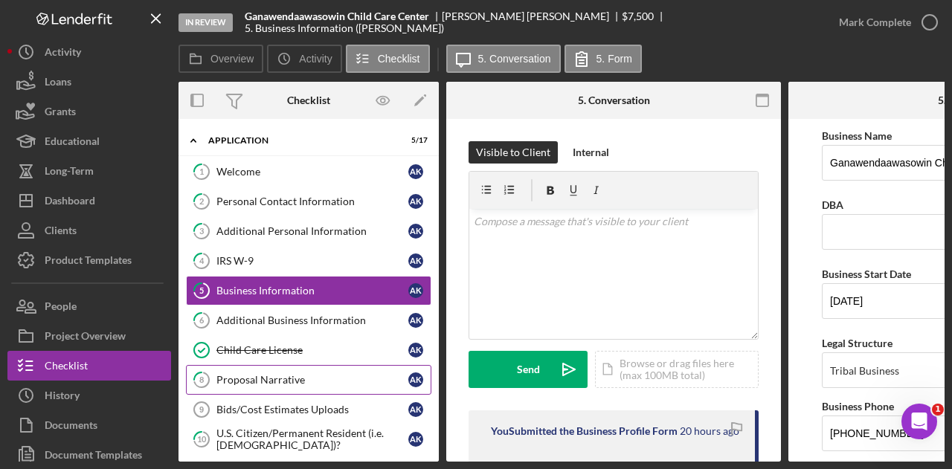
click at [338, 374] on div "Proposal Narrative" at bounding box center [312, 380] width 192 height 12
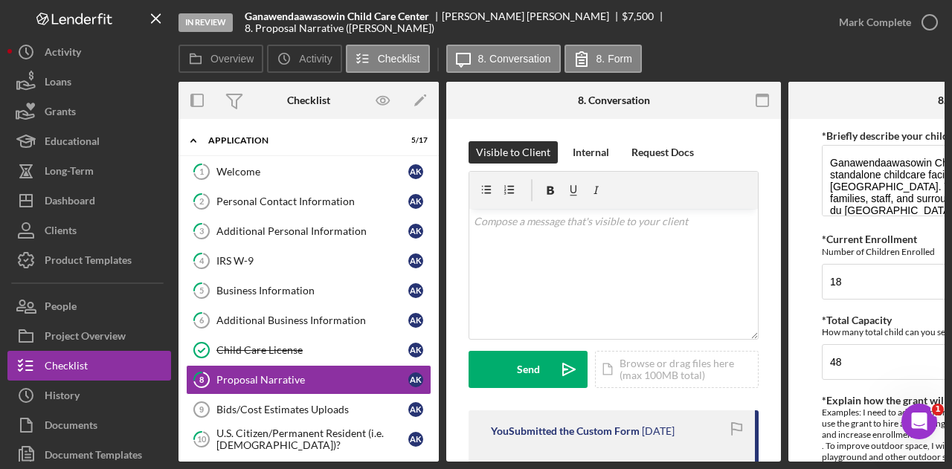
drag, startPoint x: 620, startPoint y: 469, endPoint x: 670, endPoint y: 481, distance: 51.2
click at [670, 469] on html "In Review Ganawendaawasowin Child Care Center Aliza Kettelhut $7,500 $7,500 8. …" at bounding box center [476, 234] width 952 height 469
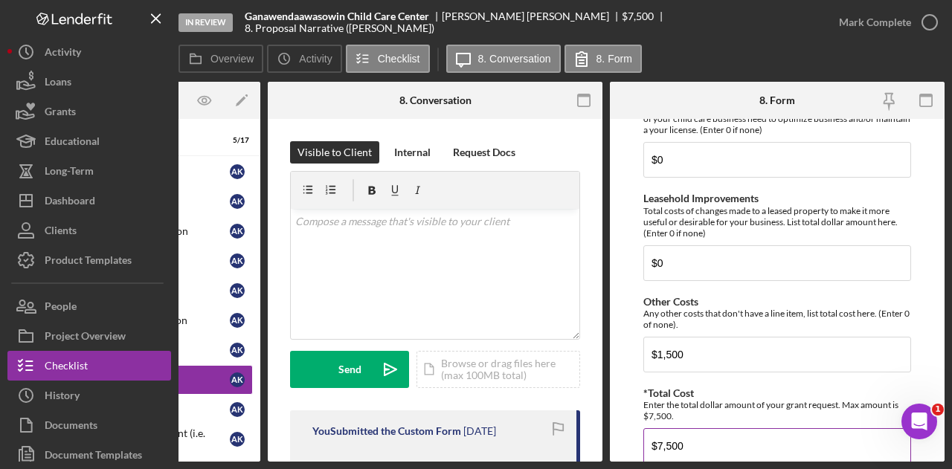
scroll to position [1254, 0]
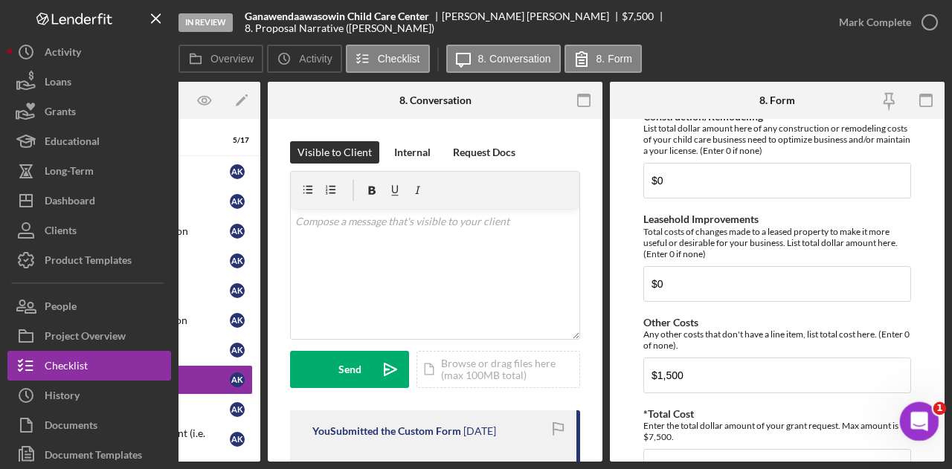
click at [934, 419] on div "Open Intercom Messenger" at bounding box center [917, 419] width 49 height 49
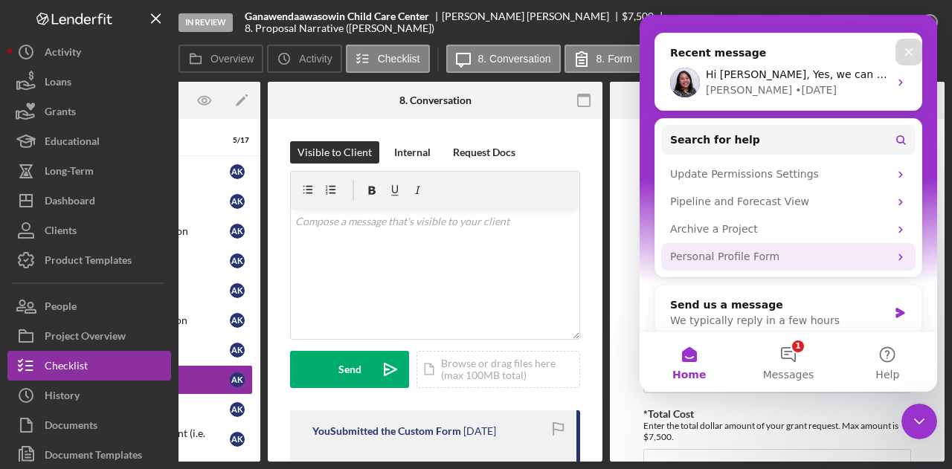
scroll to position [172, 0]
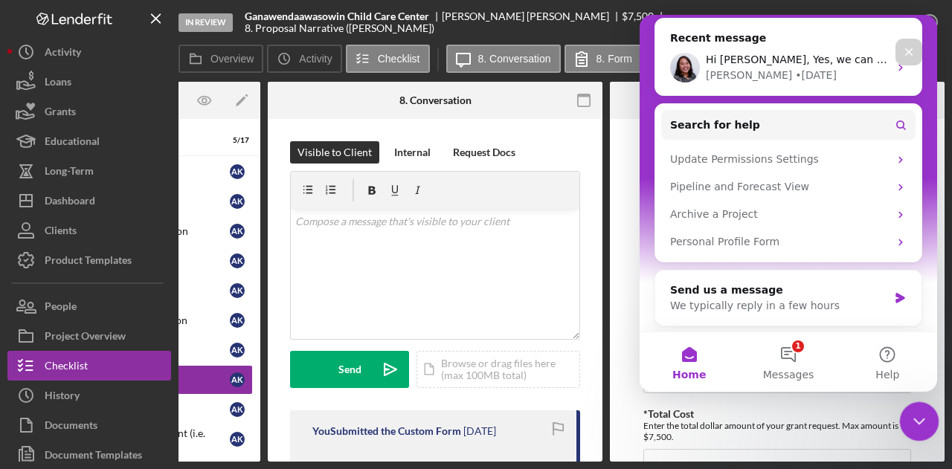
click at [925, 423] on icon "Close Intercom Messenger" at bounding box center [917, 420] width 18 height 18
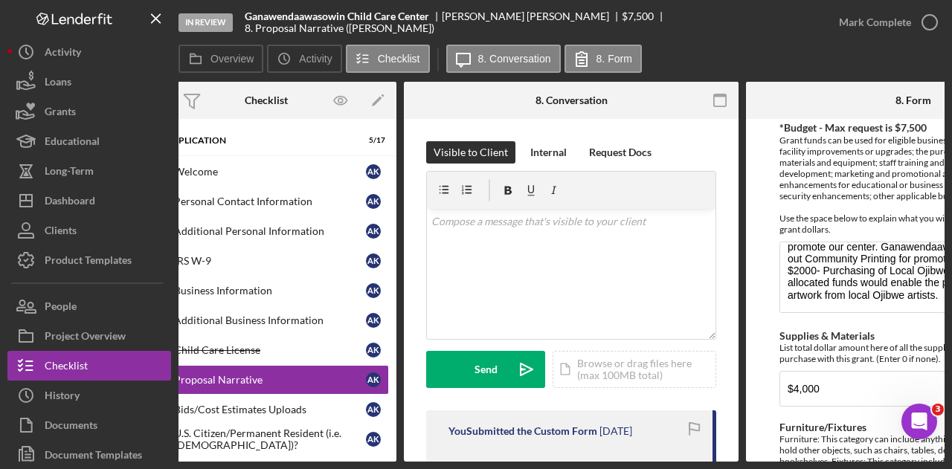
scroll to position [0, 0]
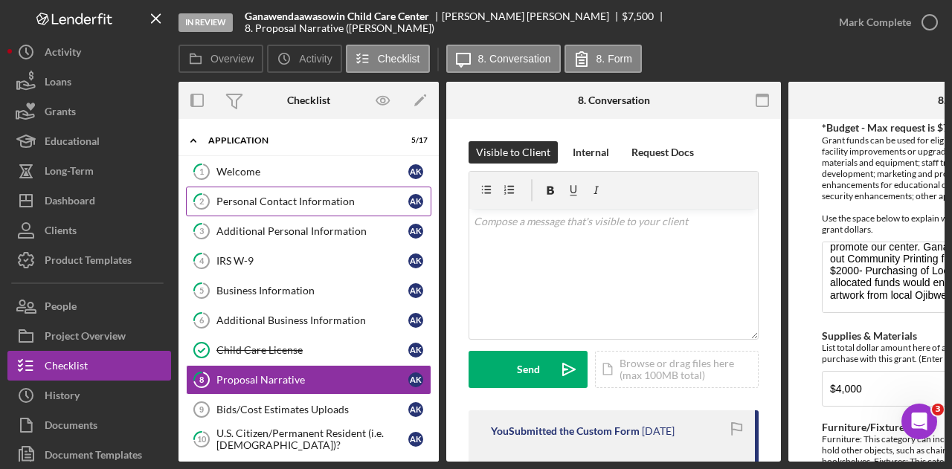
click at [326, 196] on div "Personal Contact Information" at bounding box center [312, 202] width 192 height 12
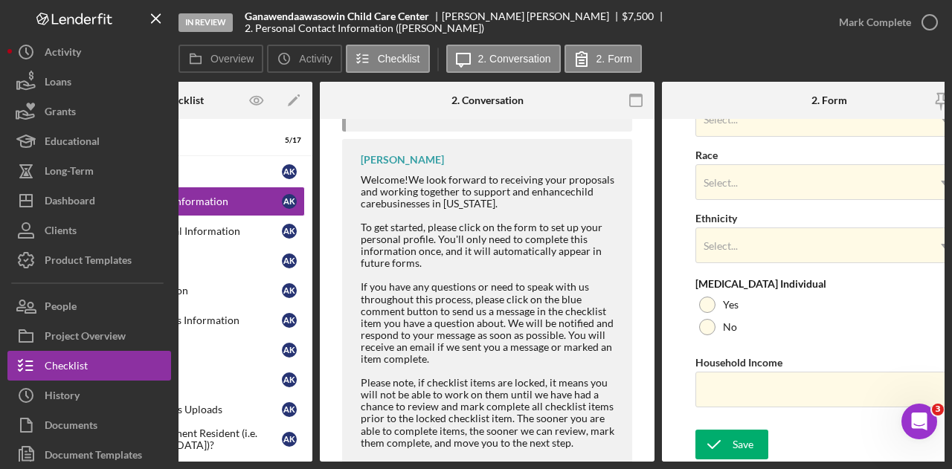
scroll to position [539, 0]
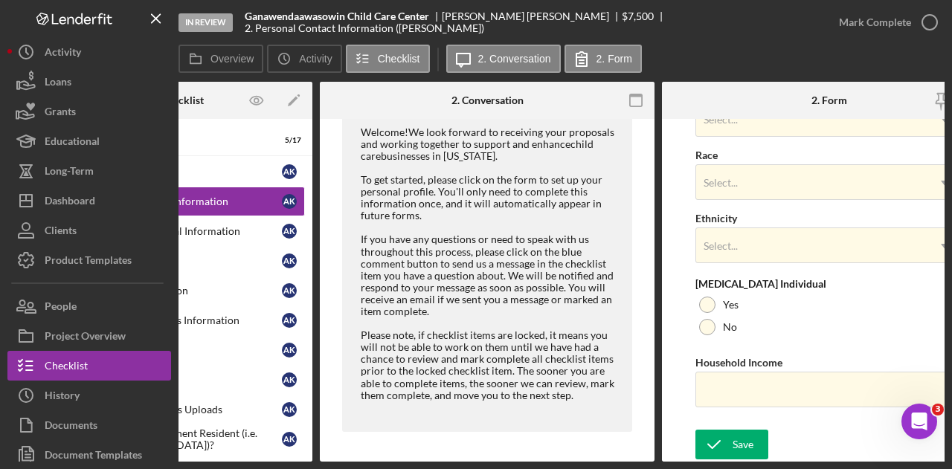
drag, startPoint x: 527, startPoint y: 462, endPoint x: 345, endPoint y: 457, distance: 182.3
click at [345, 457] on div "Overview Internal Workflow Stage In Review Icon/Dropdown Arrow Archive (can una…" at bounding box center [562, 272] width 766 height 380
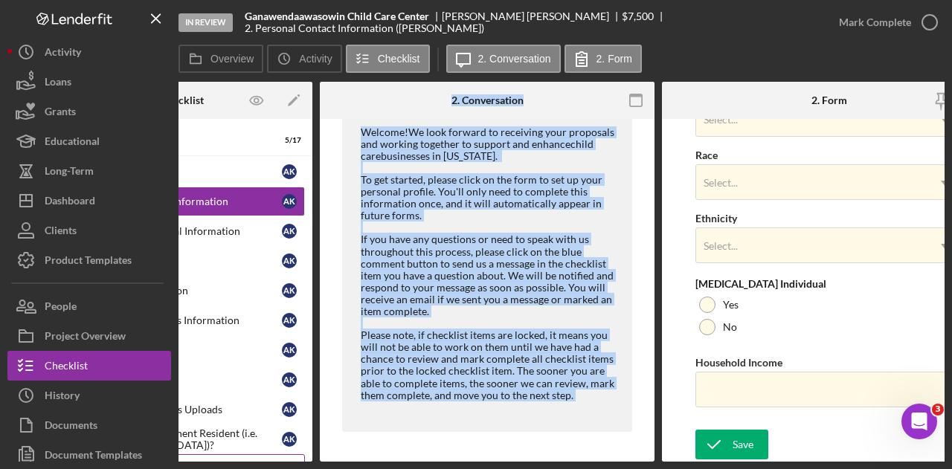
drag, startPoint x: 347, startPoint y: 456, endPoint x: 287, endPoint y: 455, distance: 59.5
click at [287, 455] on div "Overview Internal Workflow Stage In Review Icon/Dropdown Arrow Archive (can una…" at bounding box center [562, 272] width 766 height 380
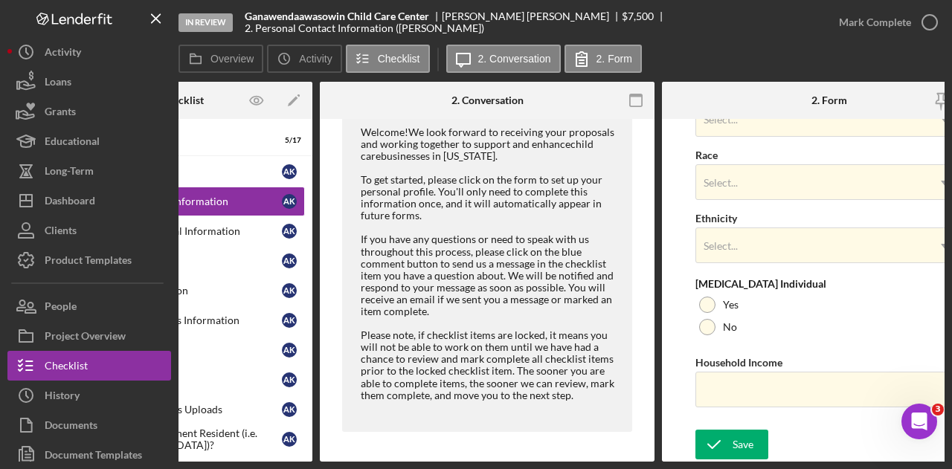
click at [462, 437] on div "Visible to Client Internal v Color teal Color pink Remove color Add row above A…" at bounding box center [487, 28] width 335 height 867
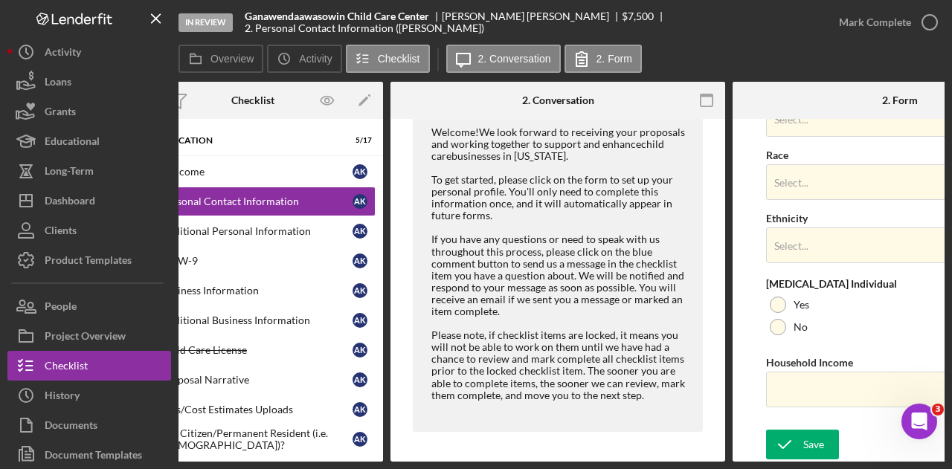
scroll to position [0, 0]
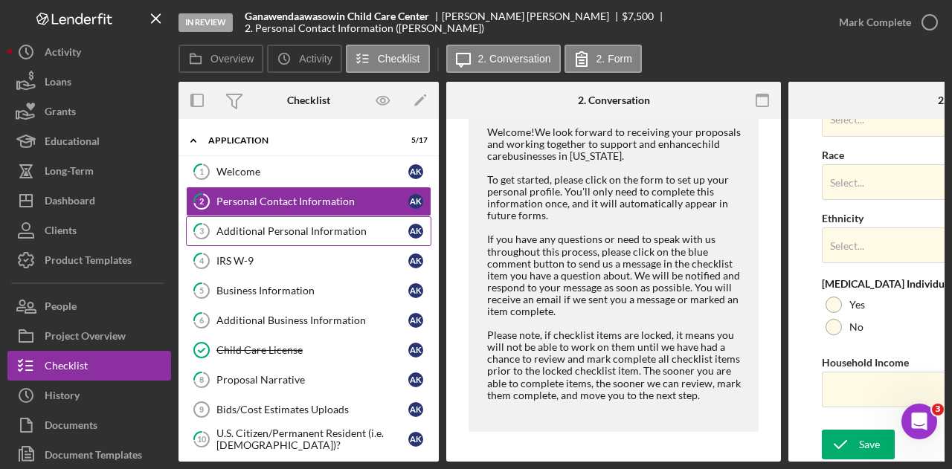
click at [308, 221] on link "3 Additional Personal Information A K" at bounding box center [308, 231] width 245 height 30
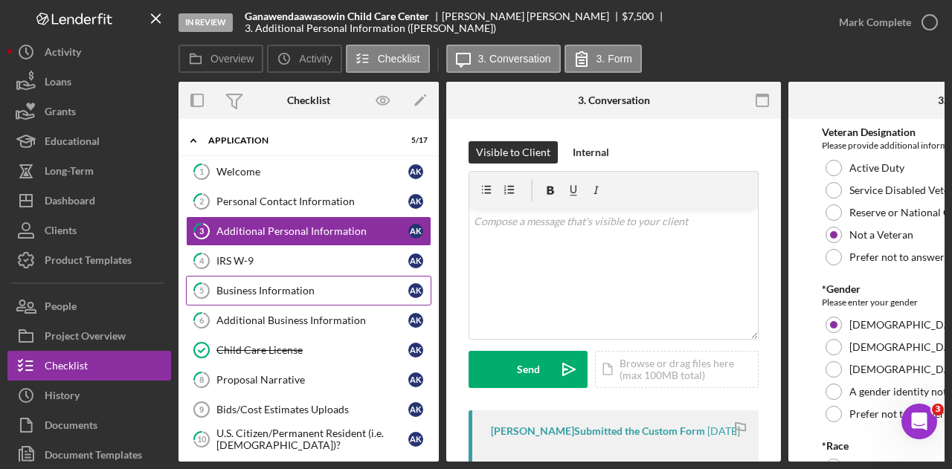
click at [287, 290] on div "Business Information" at bounding box center [312, 291] width 192 height 12
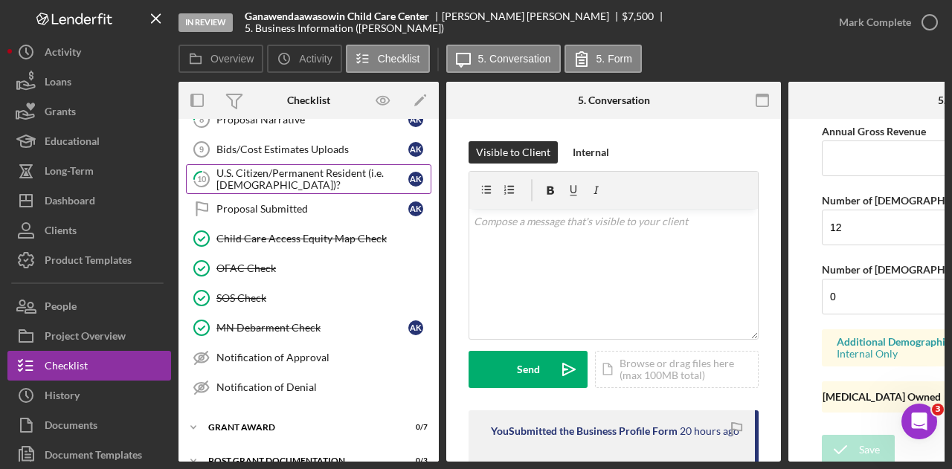
scroll to position [278, 0]
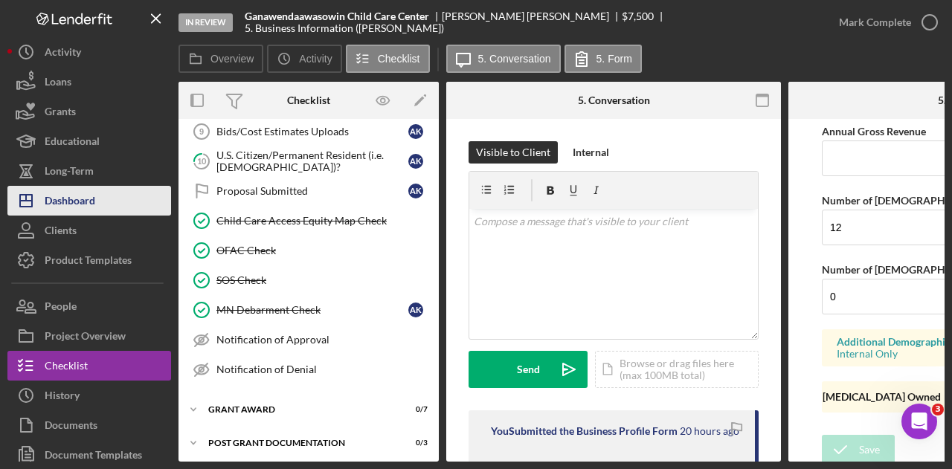
click at [79, 210] on div "Dashboard" at bounding box center [70, 202] width 51 height 33
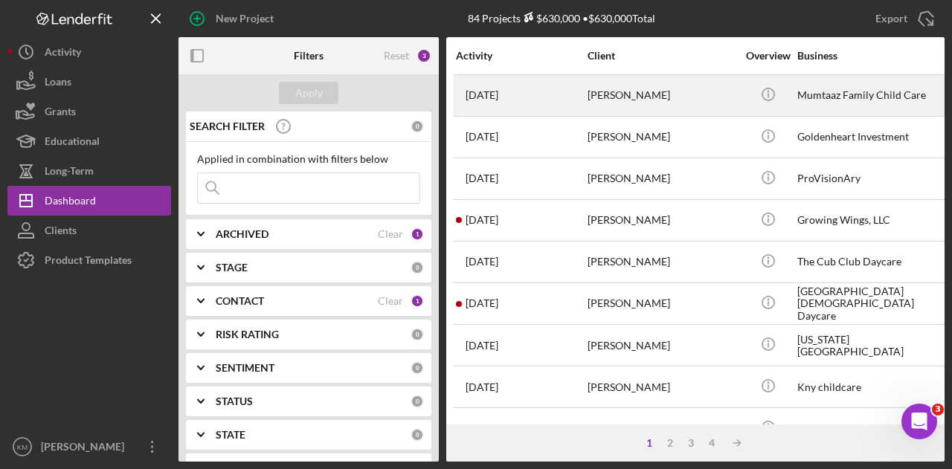
click at [530, 94] on div "2 days ago Mumtaaz Isse" at bounding box center [521, 95] width 130 height 39
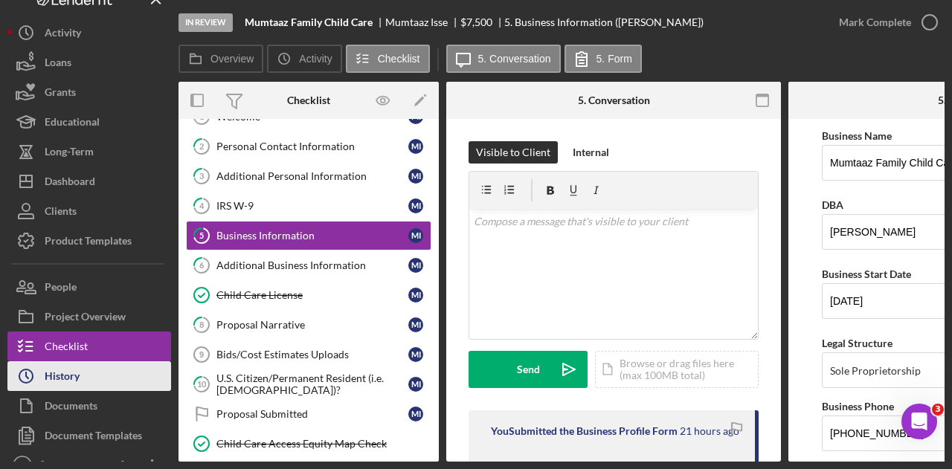
scroll to position [37, 0]
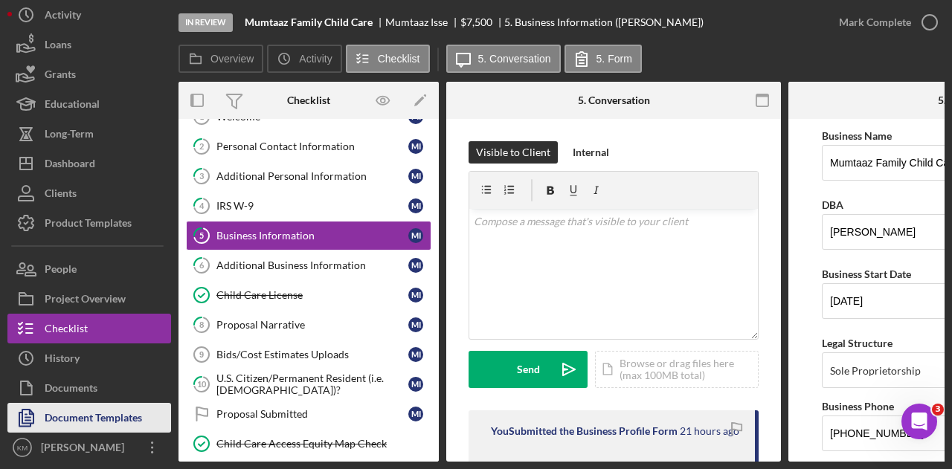
click at [104, 422] on div "Document Templates" at bounding box center [93, 419] width 97 height 33
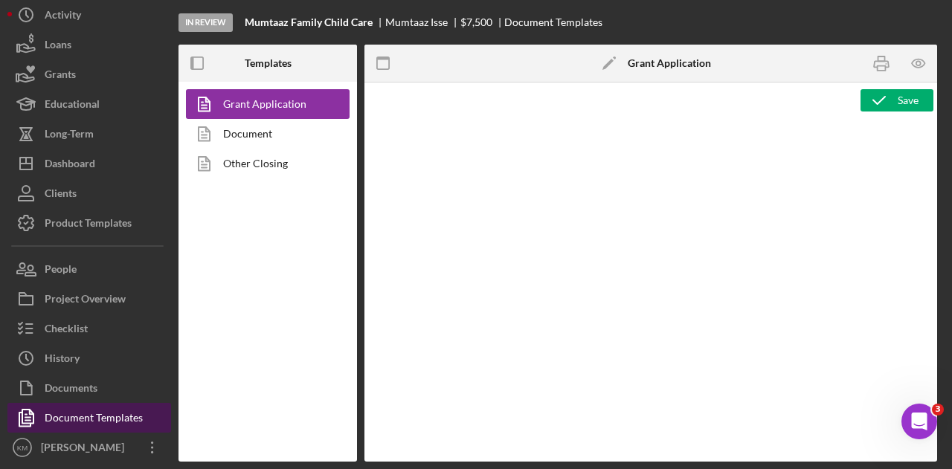
type textarea "<h3>Core Fields</h3> <hr> <table style="width: 100%; border-collapse: collapse;…"
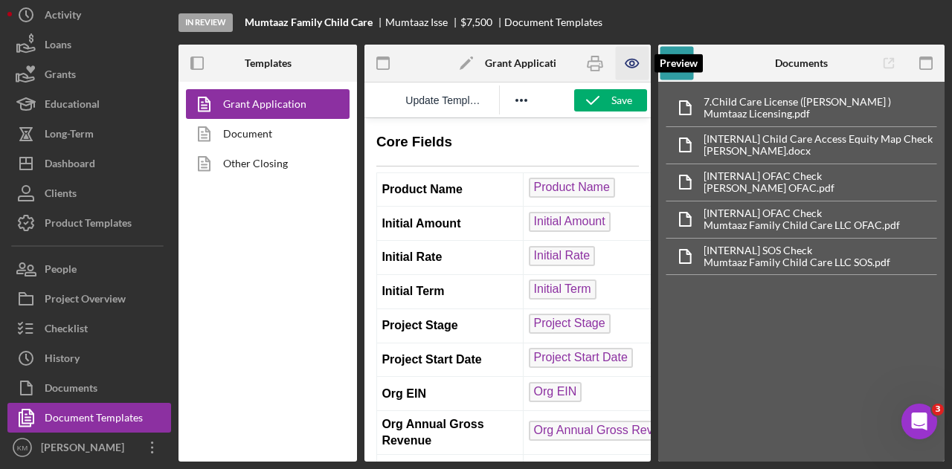
click at [638, 65] on icon "button" at bounding box center [632, 64] width 13 height 8
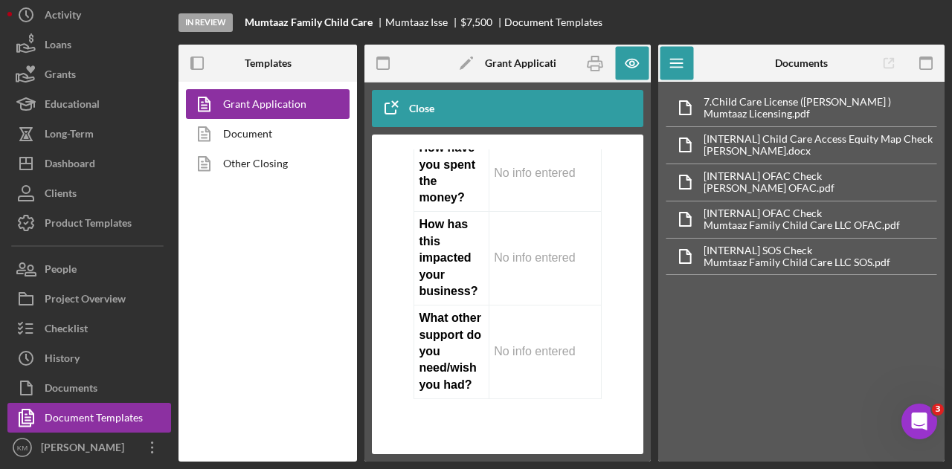
scroll to position [15492, 0]
click at [243, 127] on link "Document" at bounding box center [264, 134] width 156 height 30
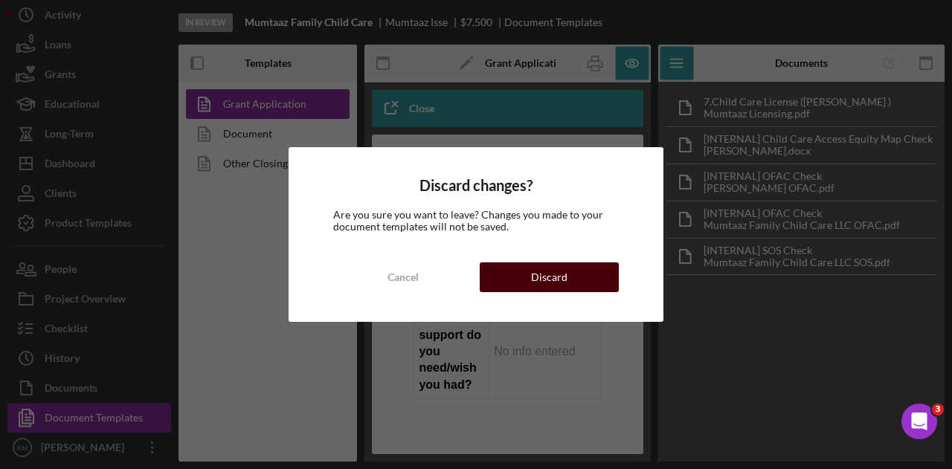
click at [527, 263] on button "Discard" at bounding box center [549, 278] width 139 height 30
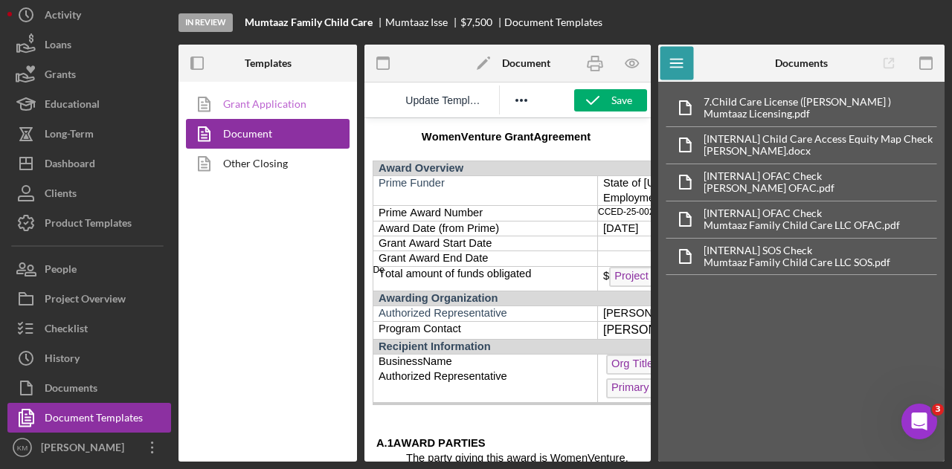
click at [293, 101] on link "Grant Application" at bounding box center [264, 104] width 156 height 30
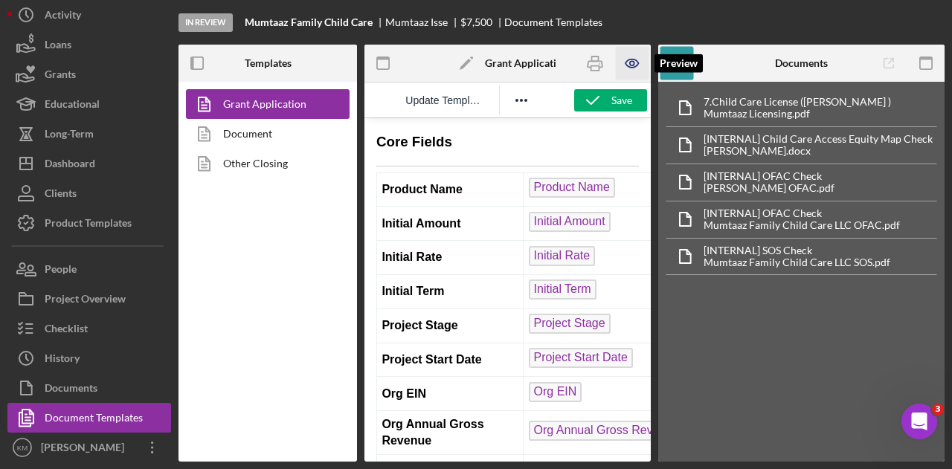
click at [631, 64] on icon "button" at bounding box center [631, 63] width 33 height 33
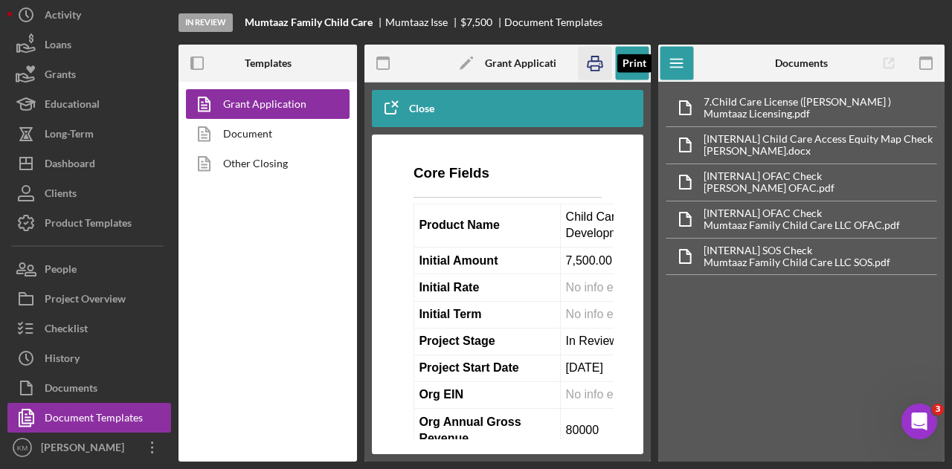
click at [591, 62] on icon "button" at bounding box center [594, 63] width 33 height 33
click at [286, 138] on link "Document" at bounding box center [264, 134] width 156 height 30
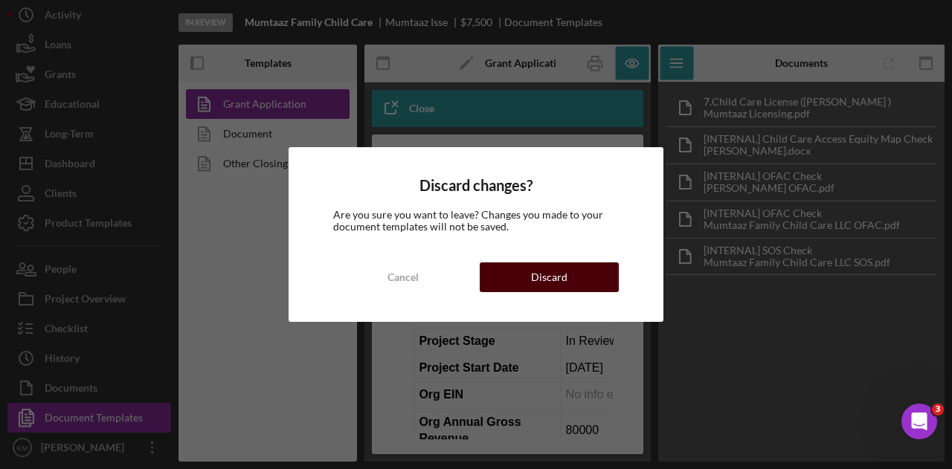
click at [523, 269] on button "Discard" at bounding box center [549, 278] width 139 height 30
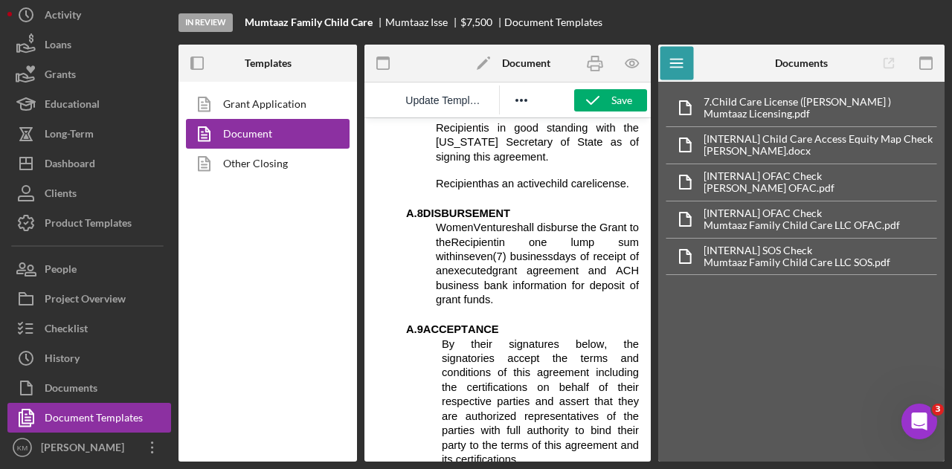
scroll to position [1802, 0]
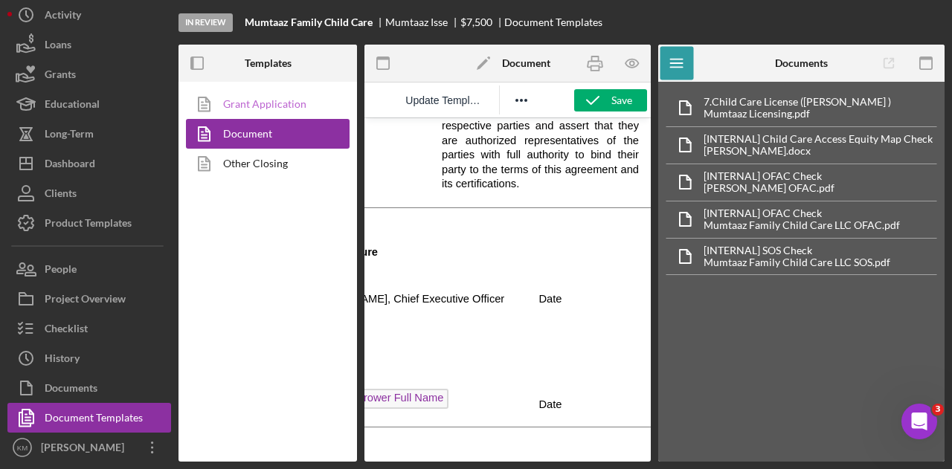
click at [284, 109] on link "Grant Application" at bounding box center [264, 104] width 156 height 30
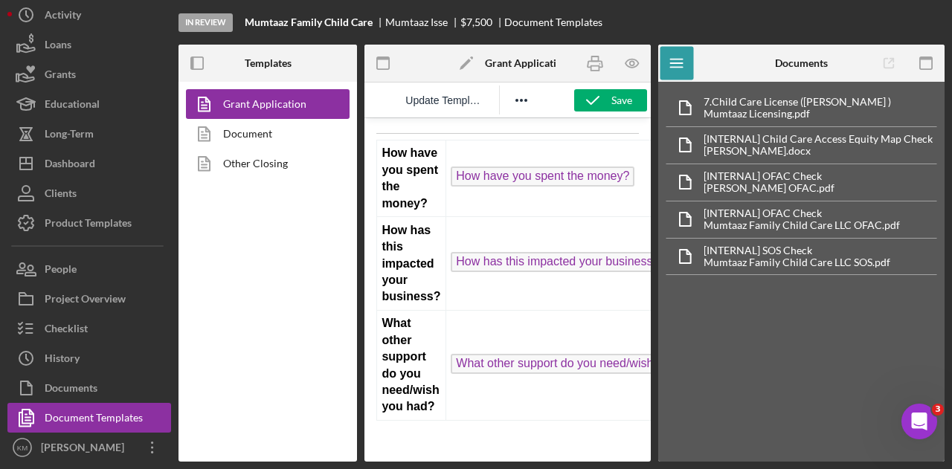
scroll to position [13638, 0]
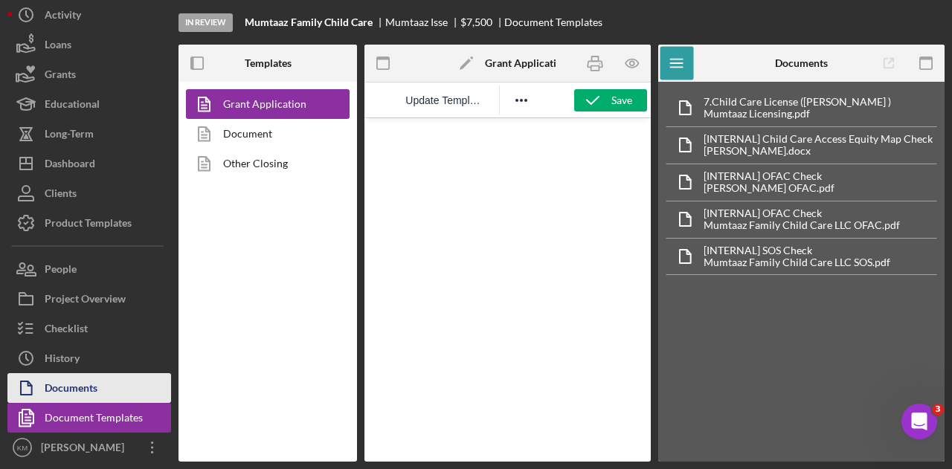
click at [92, 393] on div "Documents" at bounding box center [71, 389] width 53 height 33
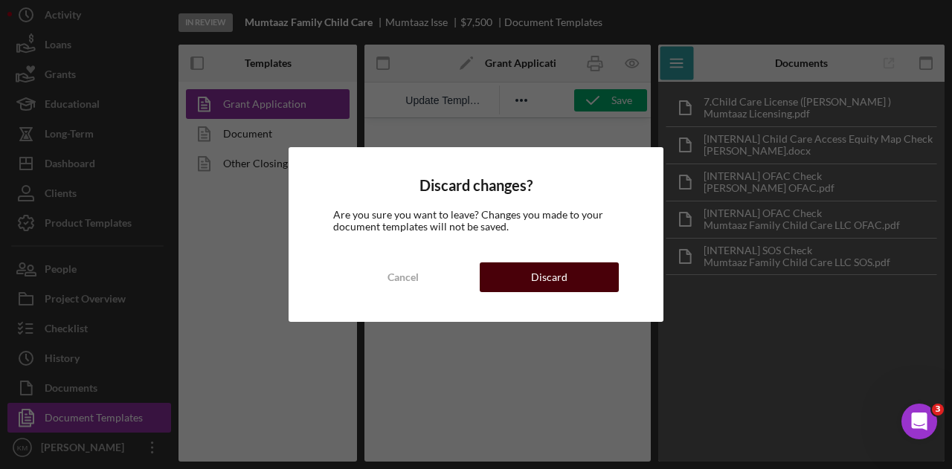
click at [535, 283] on div "Discard" at bounding box center [549, 278] width 36 height 30
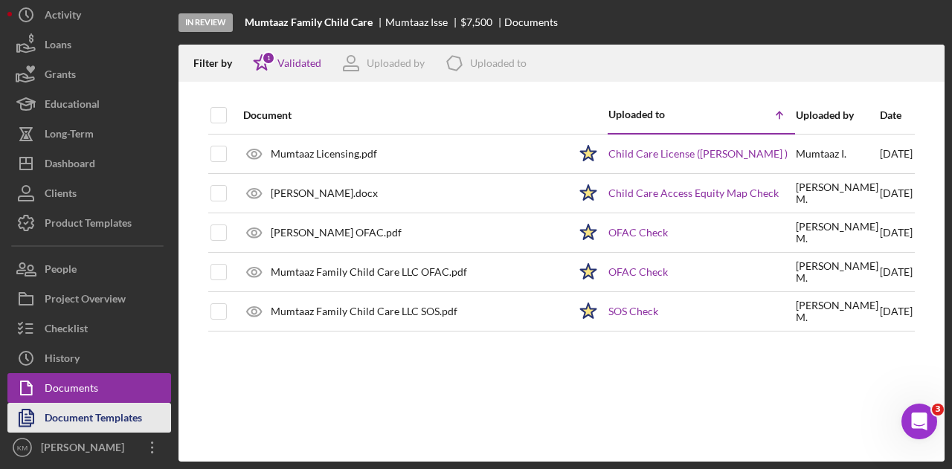
click at [109, 416] on div "Document Templates" at bounding box center [93, 419] width 97 height 33
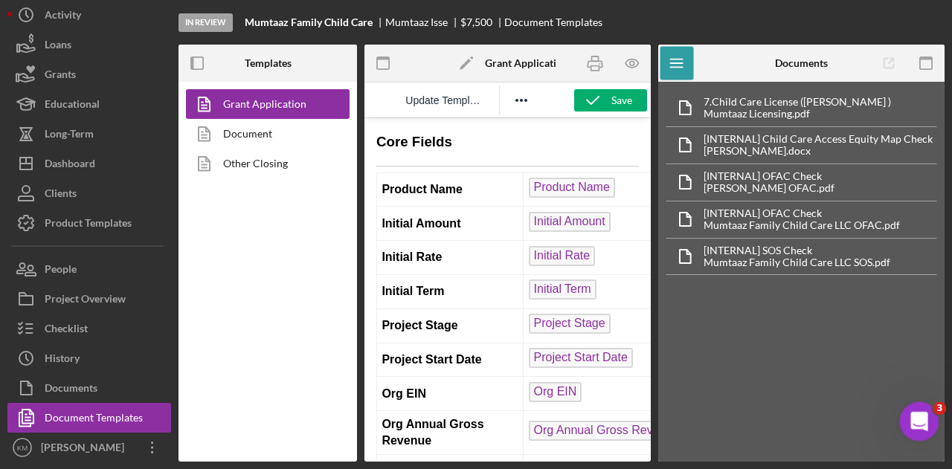
click at [919, 420] on icon "Open Intercom Messenger" at bounding box center [917, 420] width 25 height 25
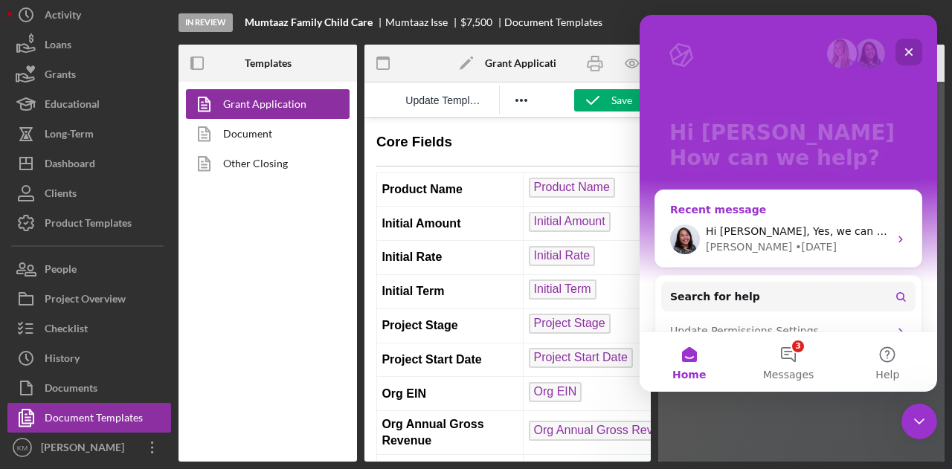
click at [827, 224] on div "Hi Katie, Yes, we can do that too! I recorded this video to show you in more de…" at bounding box center [797, 232] width 183 height 16
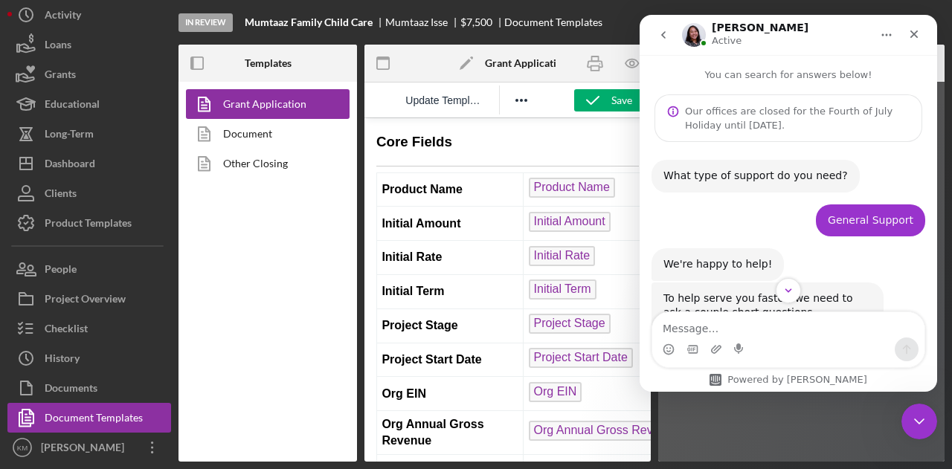
click at [927, 420] on div "Close Intercom Messenger" at bounding box center [917, 420] width 36 height 36
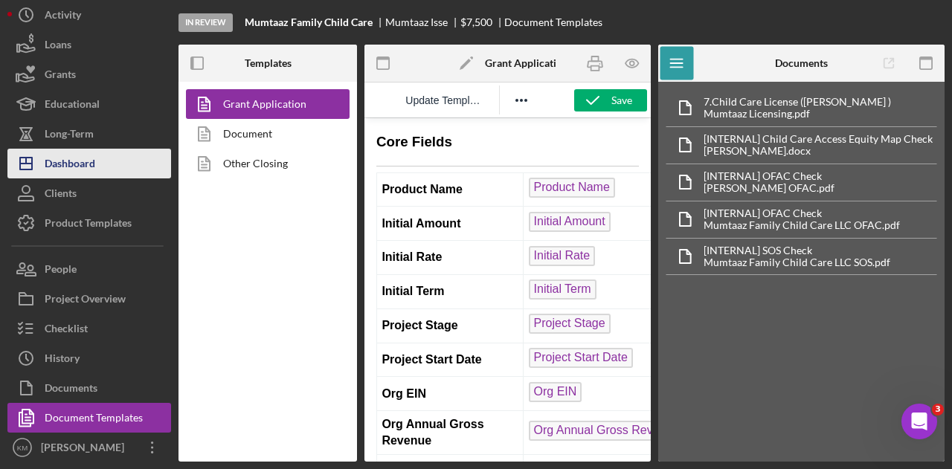
click at [83, 155] on div "Dashboard" at bounding box center [70, 165] width 51 height 33
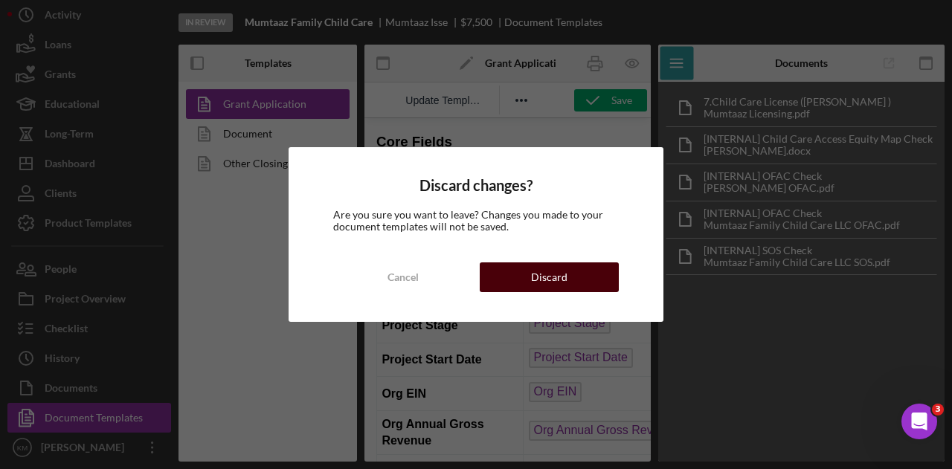
click at [501, 270] on button "Discard" at bounding box center [549, 278] width 139 height 30
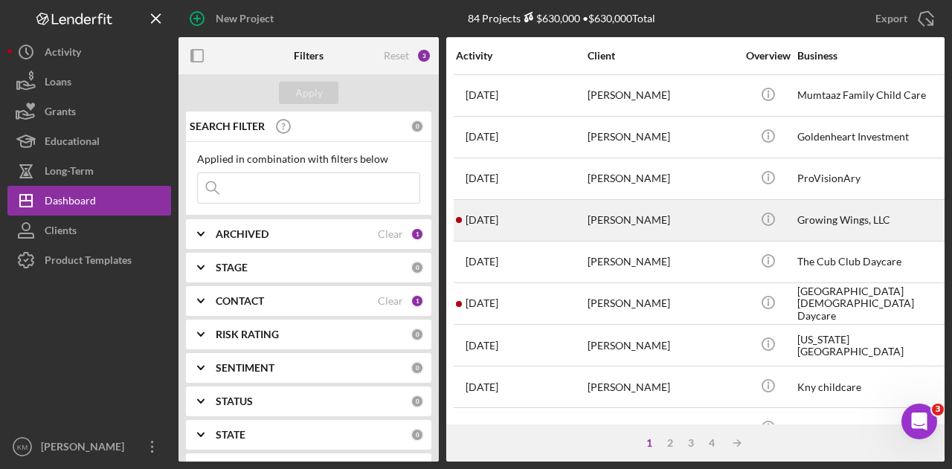
click at [589, 218] on div "[PERSON_NAME]" at bounding box center [662, 220] width 149 height 39
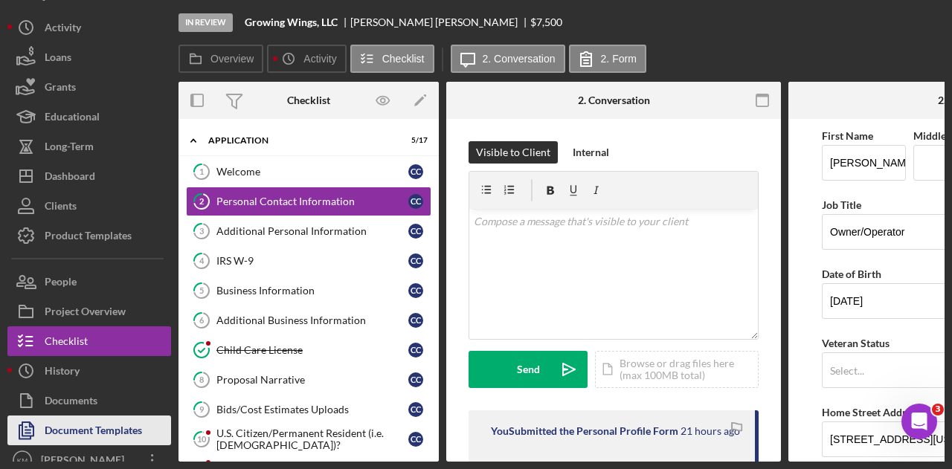
scroll to position [37, 0]
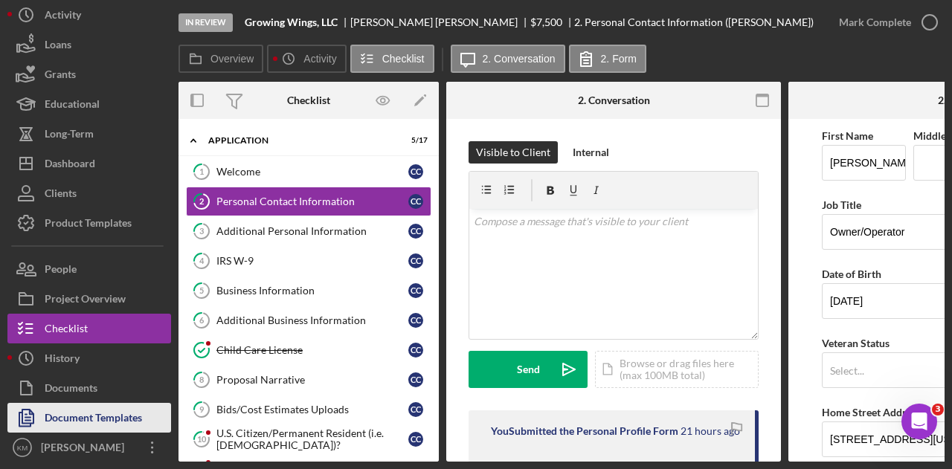
click at [117, 413] on div "Document Templates" at bounding box center [93, 419] width 97 height 33
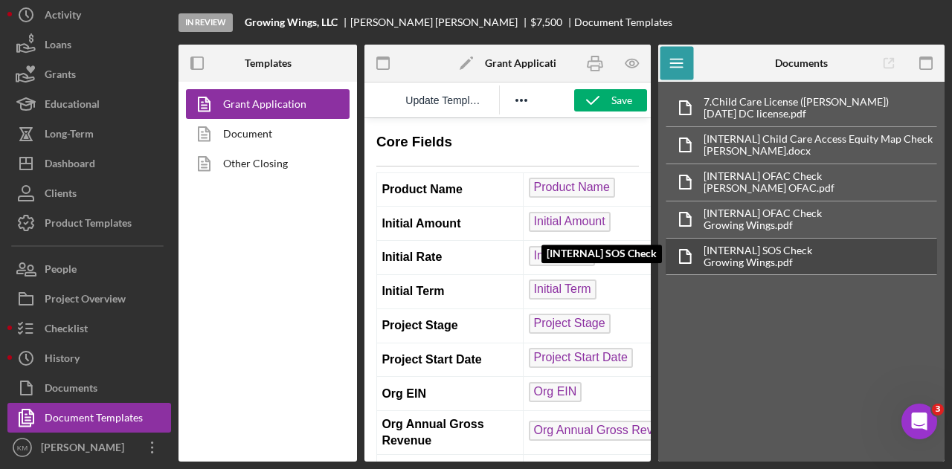
click at [774, 249] on div "[INTERNAL] SOS Check" at bounding box center [758, 251] width 109 height 12
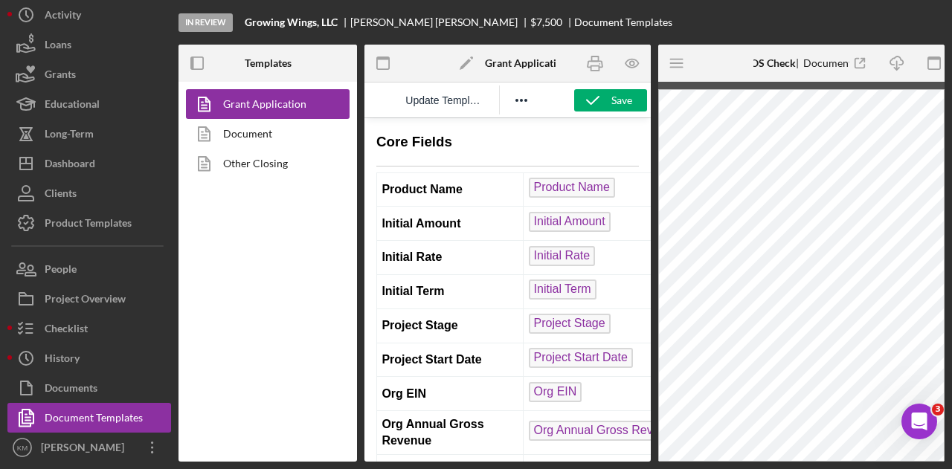
drag, startPoint x: 483, startPoint y: 461, endPoint x: 696, endPoint y: 524, distance: 222.7
click at [693, 65] on icon "Icon/Menu" at bounding box center [677, 63] width 33 height 33
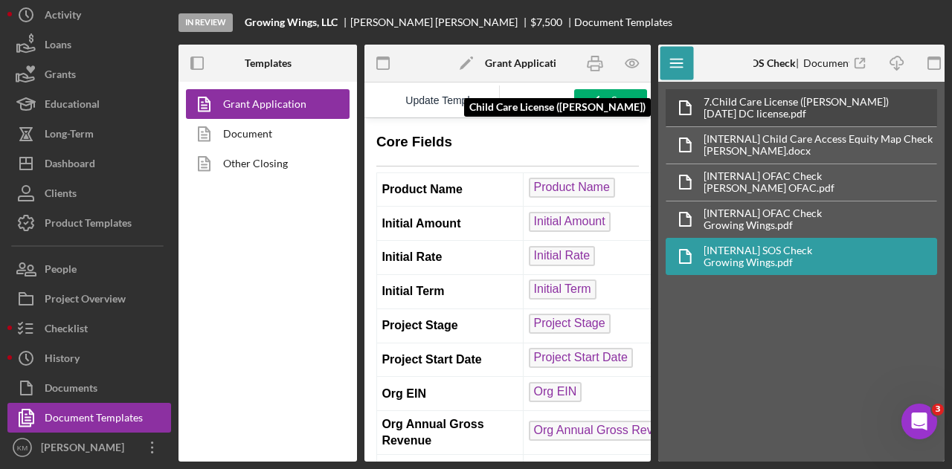
click at [742, 119] on div "[DATE] DC license.pdf" at bounding box center [796, 114] width 185 height 12
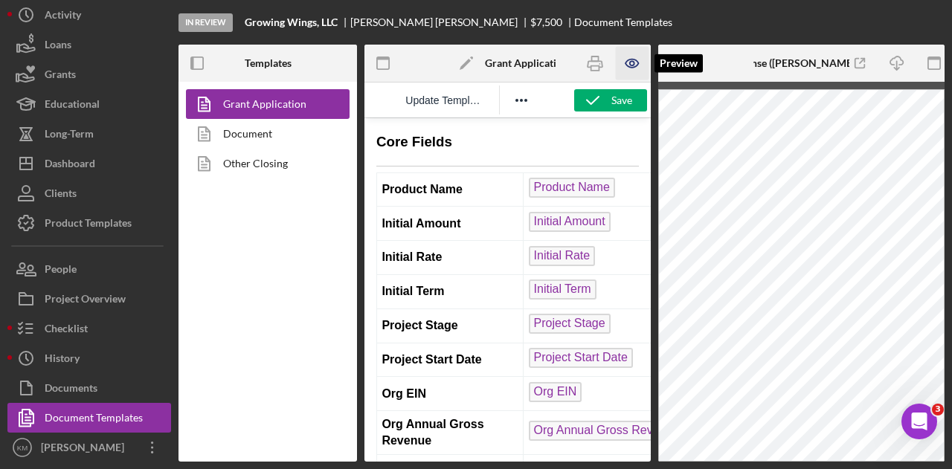
click at [629, 57] on icon "button" at bounding box center [631, 63] width 33 height 33
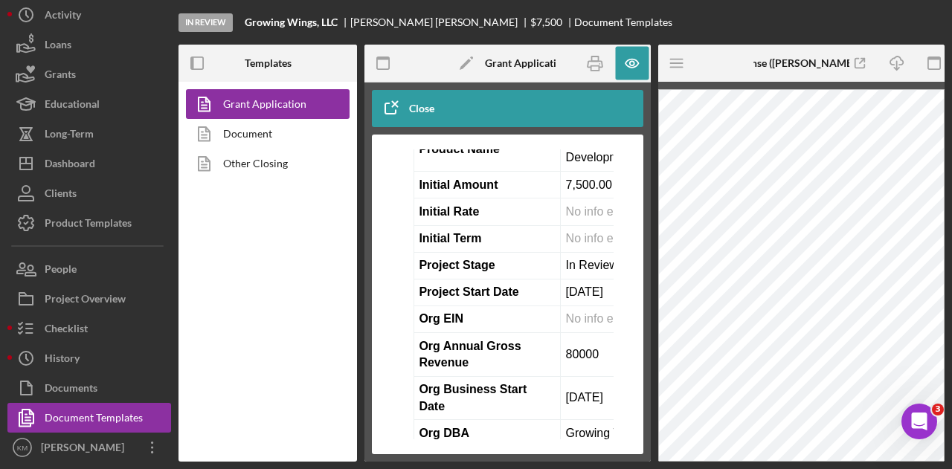
scroll to position [74, 0]
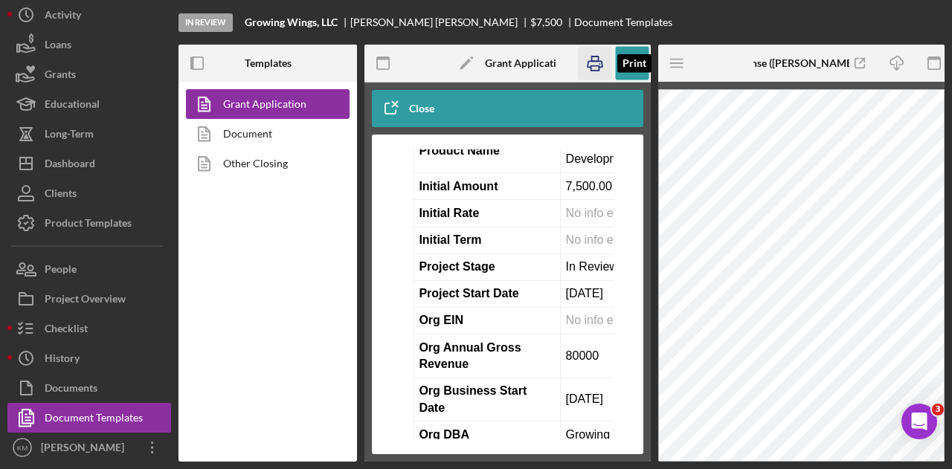
click at [600, 65] on icon "button" at bounding box center [594, 63] width 33 height 33
click at [597, 63] on icon "button" at bounding box center [594, 63] width 33 height 33
click at [299, 316] on div "Grant Application Document Other Closing" at bounding box center [268, 272] width 179 height 380
click at [251, 128] on link "Document" at bounding box center [264, 134] width 156 height 30
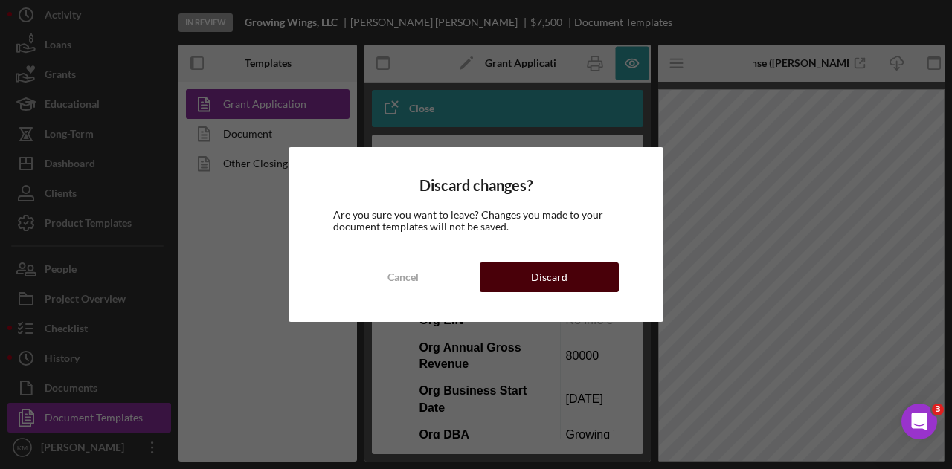
click at [530, 274] on button "Discard" at bounding box center [549, 278] width 139 height 30
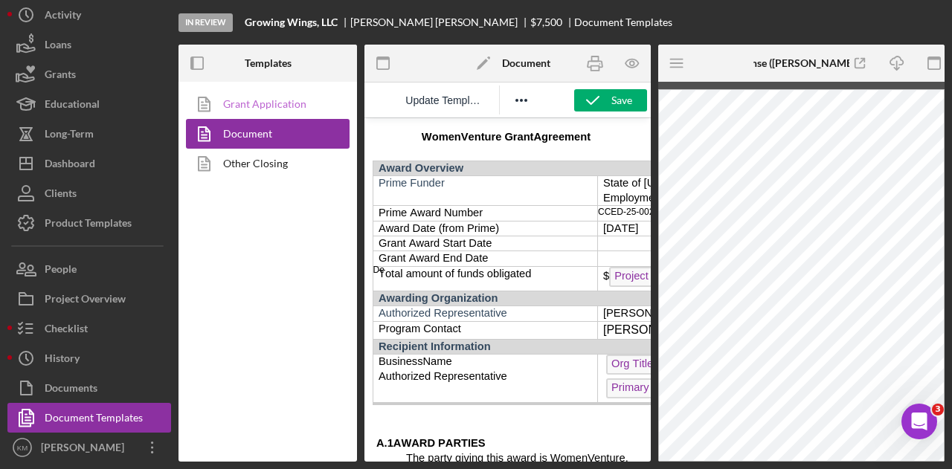
click at [258, 109] on link "Grant Application" at bounding box center [264, 104] width 156 height 30
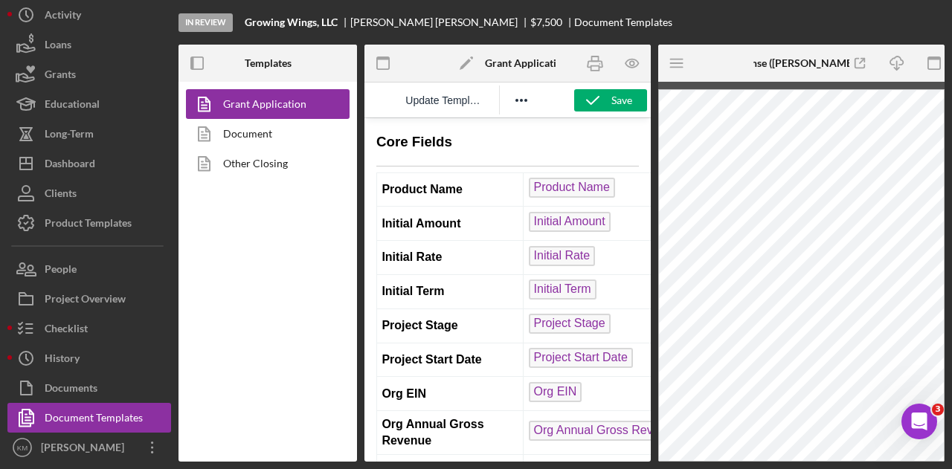
scroll to position [0, 170]
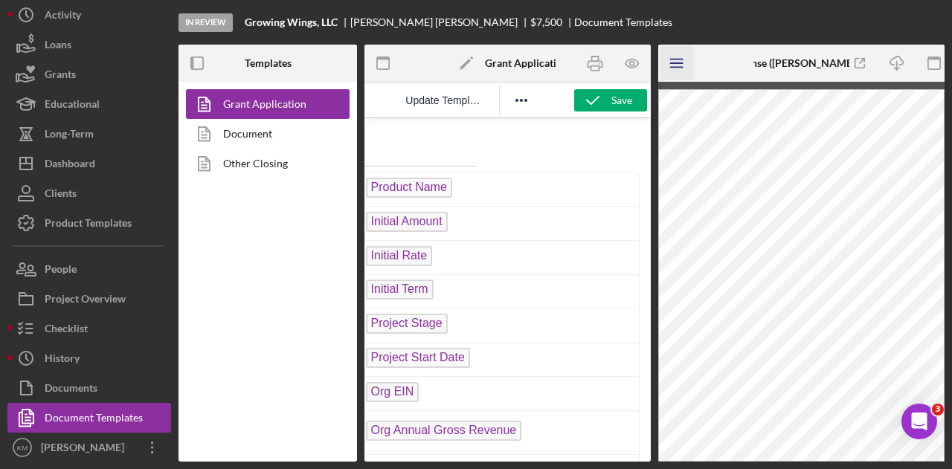
click at [685, 55] on icon "Icon/Menu" at bounding box center [677, 63] width 33 height 33
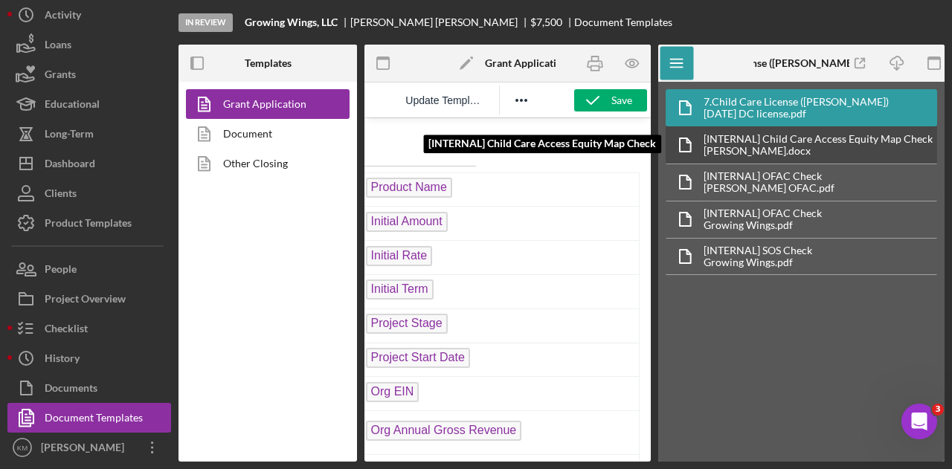
click at [861, 130] on div "[INTERNAL] Child Care Access Equity Map Check [INTERNAL] Child Care Access Equi…" at bounding box center [802, 144] width 272 height 37
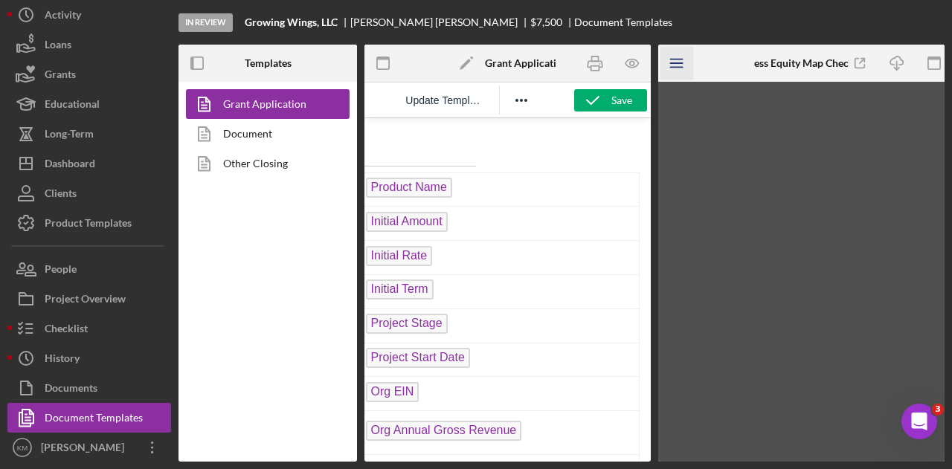
click at [678, 63] on line "button" at bounding box center [676, 63] width 12 height 0
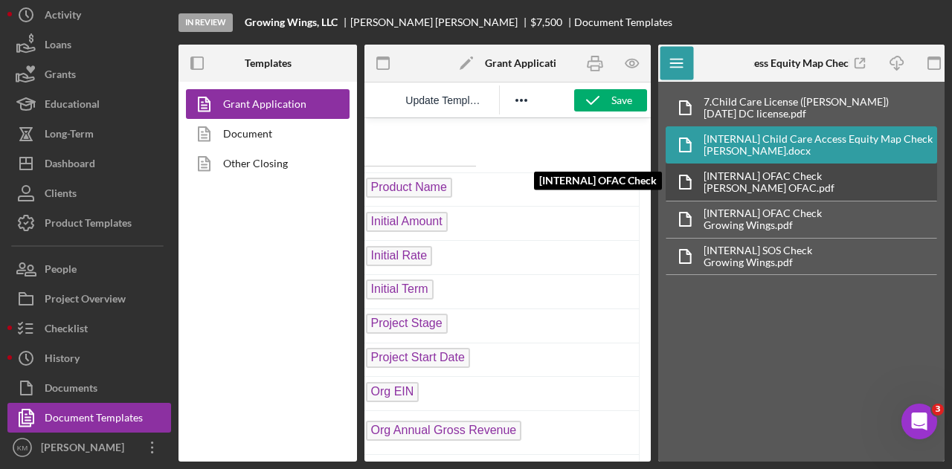
click at [725, 178] on div "[INTERNAL] OFAC Check" at bounding box center [769, 176] width 131 height 12
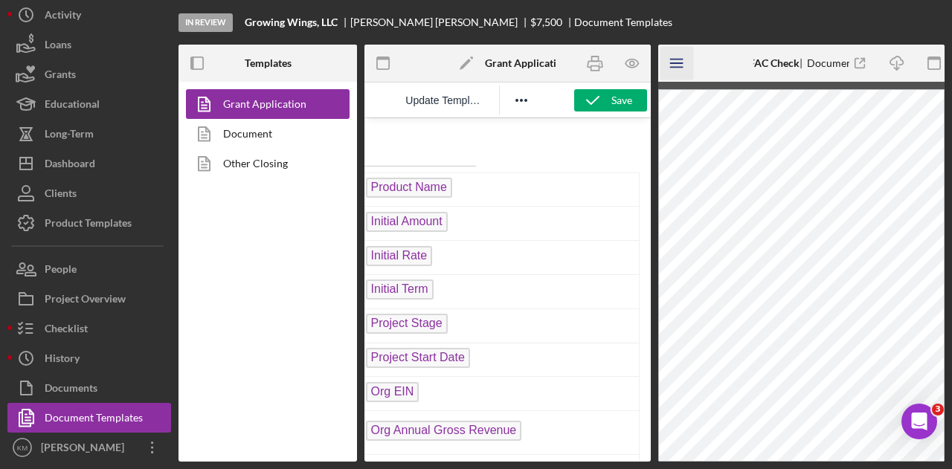
click at [676, 61] on icon "Icon/Menu" at bounding box center [677, 63] width 33 height 33
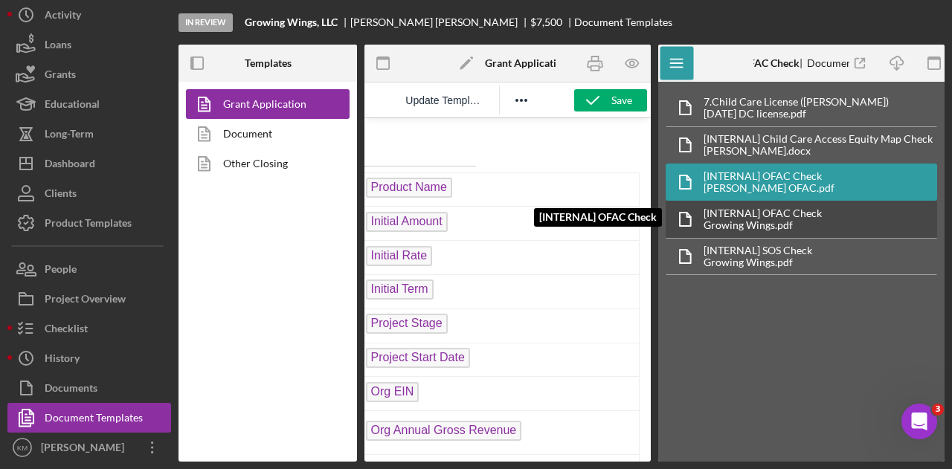
click at [735, 221] on div "Growing Wings.pdf" at bounding box center [763, 225] width 118 height 12
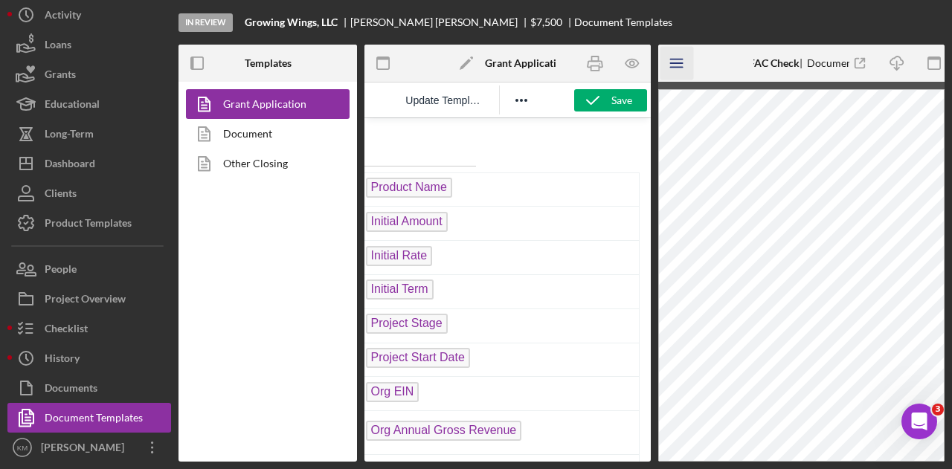
click at [684, 59] on icon "Icon/Menu" at bounding box center [677, 63] width 33 height 33
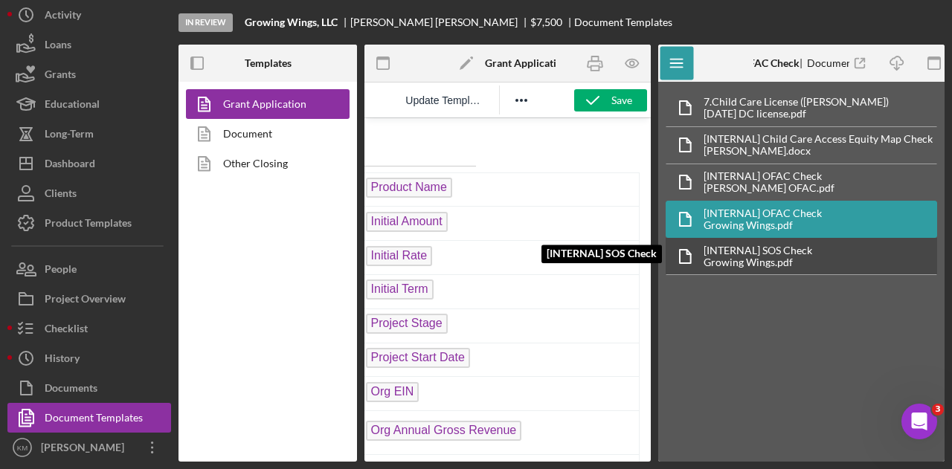
click at [747, 246] on div "[INTERNAL] SOS Check" at bounding box center [758, 251] width 109 height 12
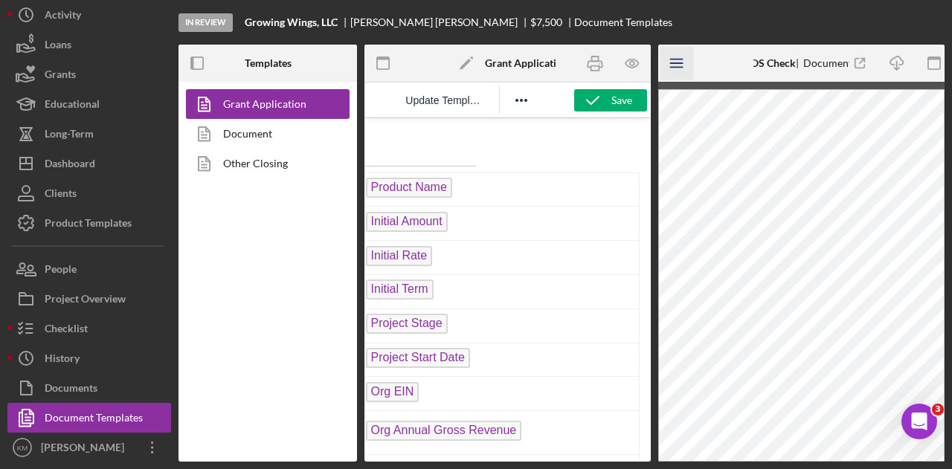
click at [686, 65] on icon "Icon/Menu" at bounding box center [677, 63] width 33 height 33
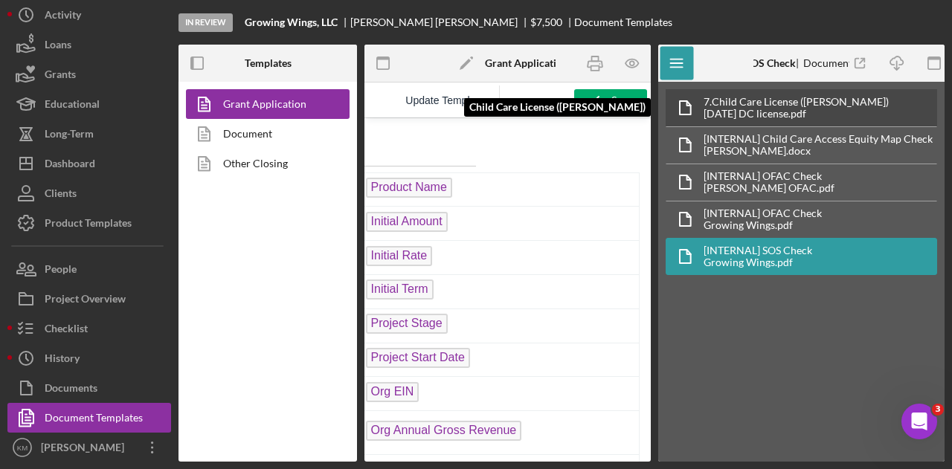
click at [719, 108] on div "[DATE] DC license.pdf" at bounding box center [796, 114] width 185 height 12
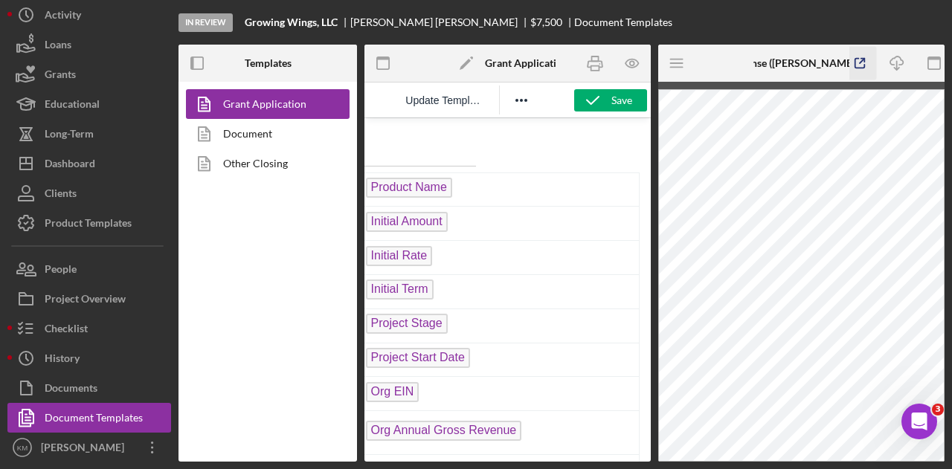
click at [858, 59] on icon "button" at bounding box center [860, 64] width 10 height 10
click at [675, 70] on icon "Icon/Menu" at bounding box center [677, 63] width 33 height 33
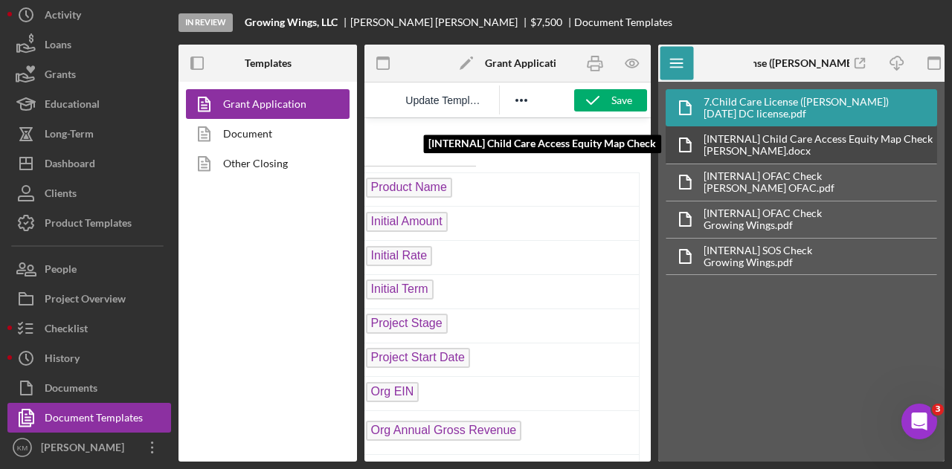
click at [757, 151] on div "[PERSON_NAME].docx" at bounding box center [818, 151] width 229 height 12
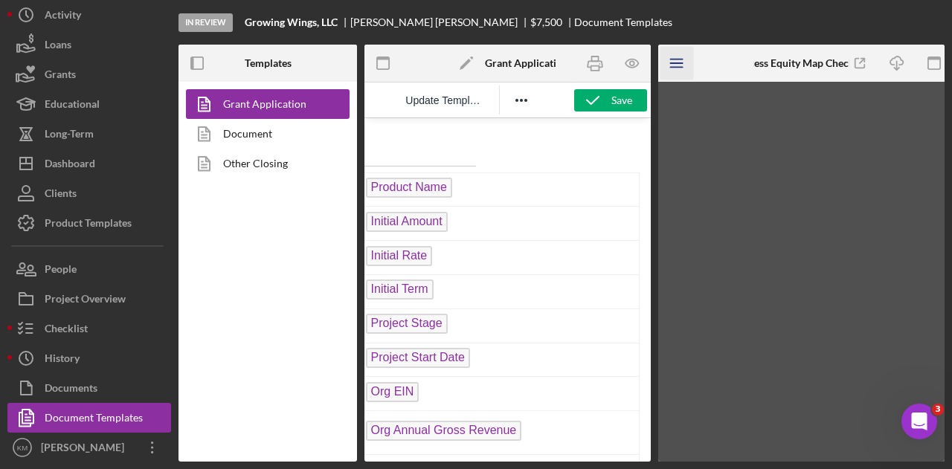
click at [674, 60] on icon "Icon/Menu" at bounding box center [677, 63] width 33 height 33
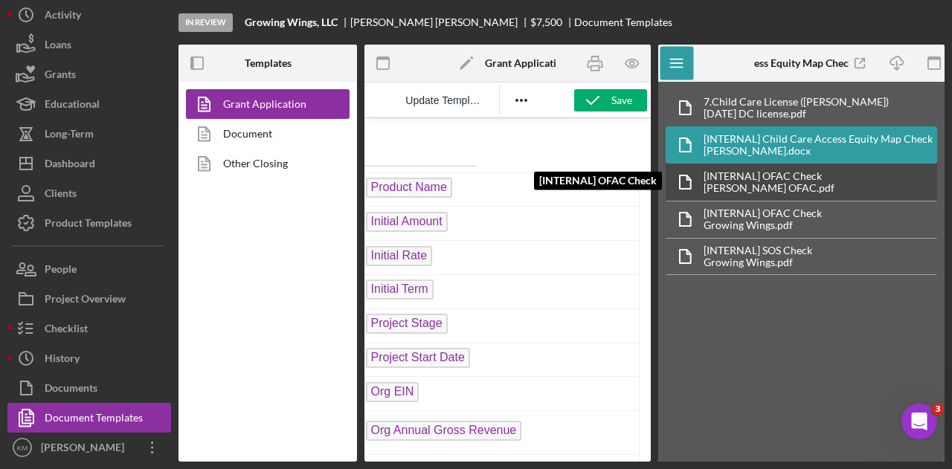
click at [716, 174] on div "[INTERNAL] OFAC Check" at bounding box center [769, 176] width 131 height 12
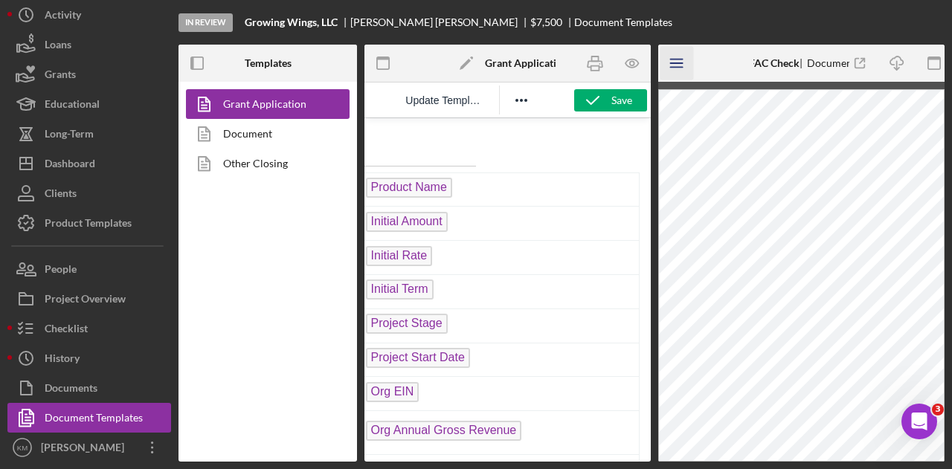
click at [681, 53] on icon "Icon/Menu" at bounding box center [677, 63] width 33 height 33
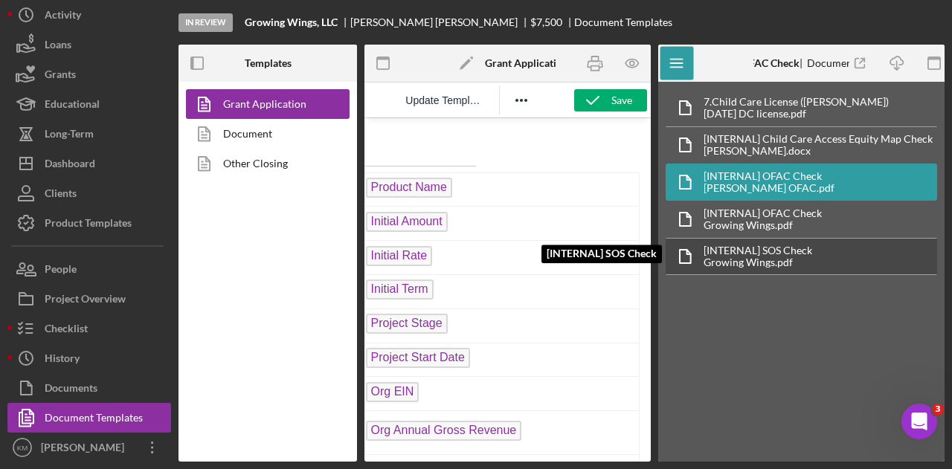
click at [765, 249] on div "[INTERNAL] SOS Check" at bounding box center [758, 251] width 109 height 12
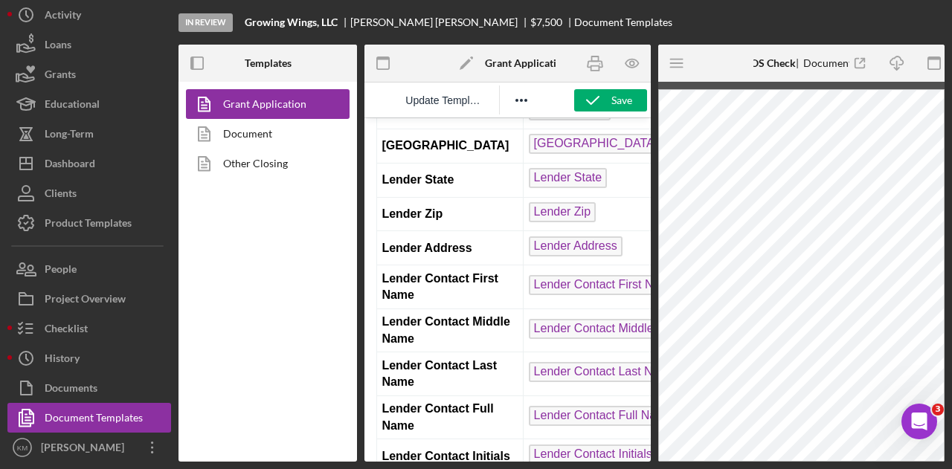
scroll to position [2529, 0]
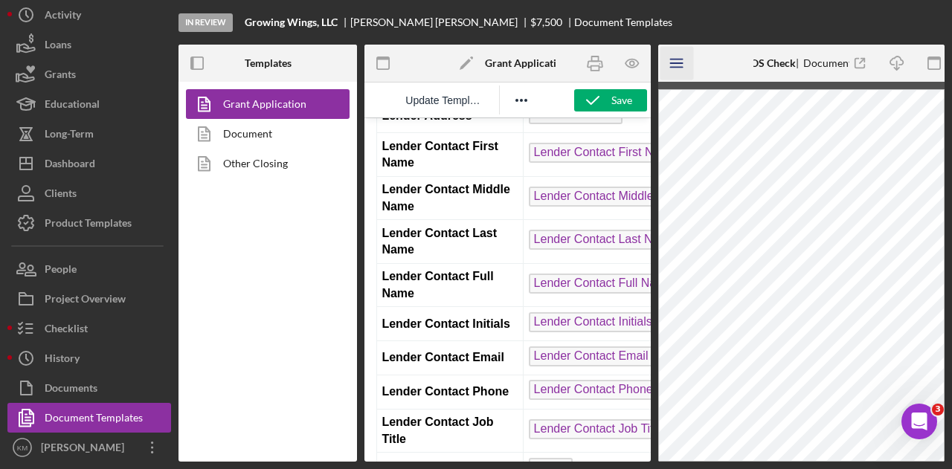
click at [684, 68] on icon "Icon/Menu" at bounding box center [677, 63] width 33 height 33
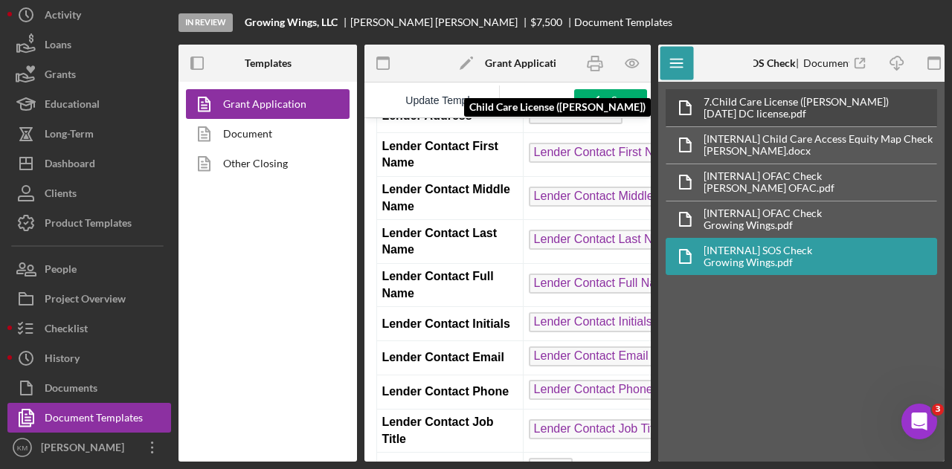
click at [786, 104] on div "7. Child Care License ([PERSON_NAME])" at bounding box center [796, 102] width 185 height 12
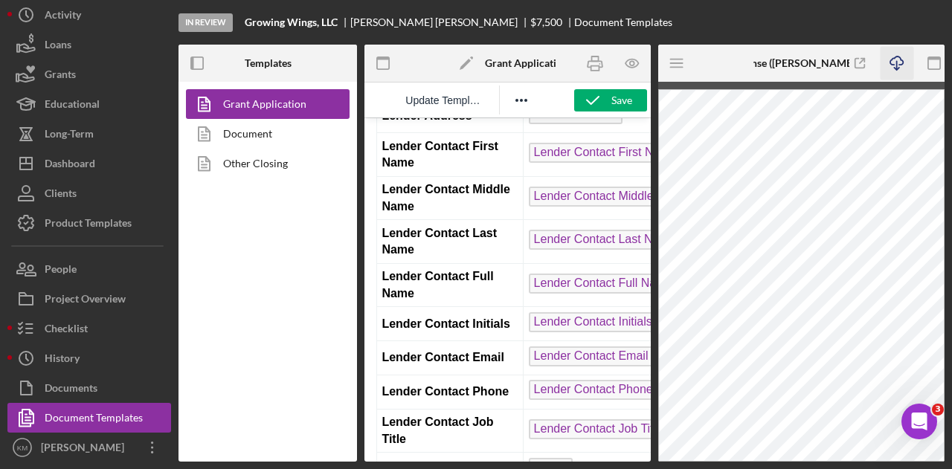
click at [894, 63] on icon "Icon/Download" at bounding box center [896, 63] width 33 height 33
click at [683, 71] on icon "Icon/Menu" at bounding box center [677, 63] width 33 height 33
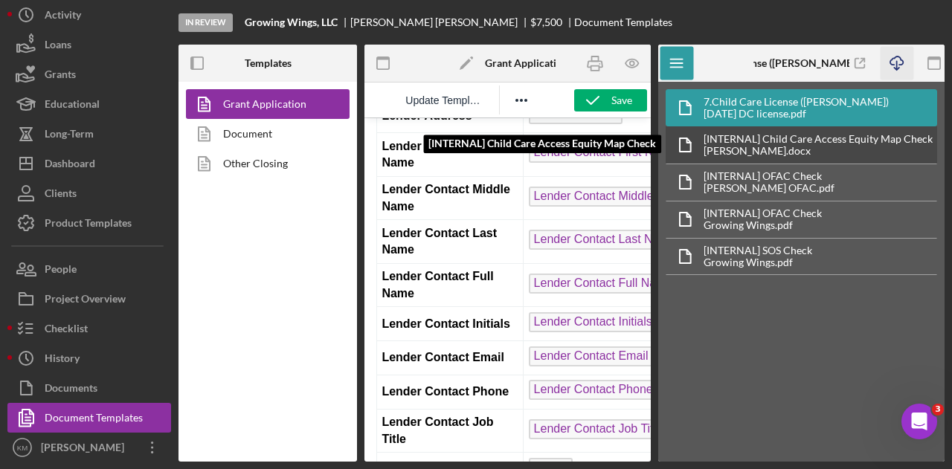
click at [736, 136] on div "[INTERNAL] Child Care Access Equity Map Check" at bounding box center [818, 139] width 229 height 12
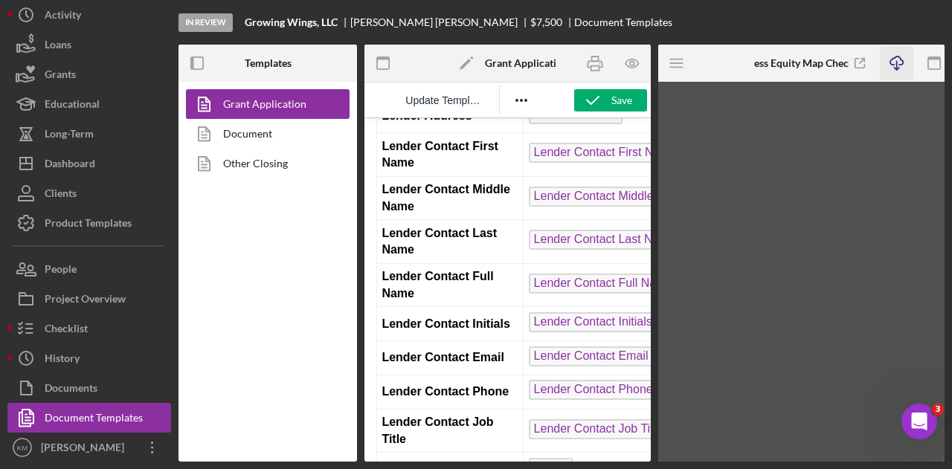
click at [893, 57] on icon "button" at bounding box center [896, 61] width 13 height 8
click at [674, 63] on line "button" at bounding box center [676, 63] width 12 height 0
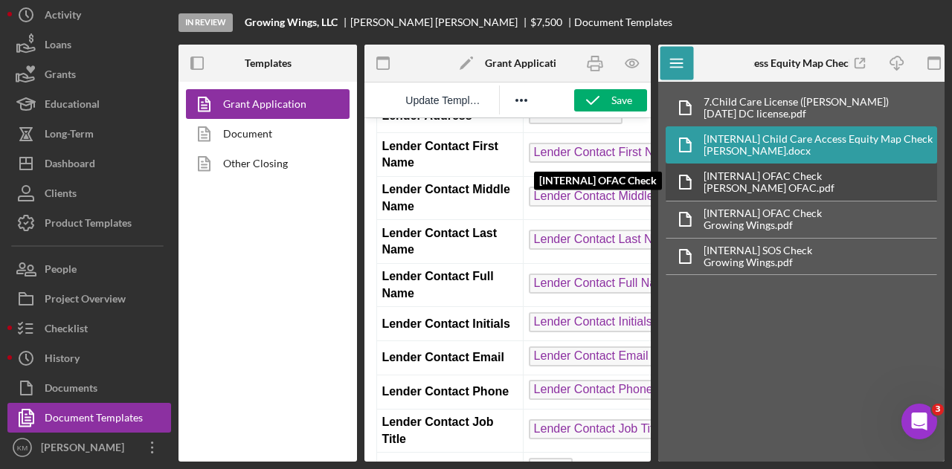
click at [774, 170] on div "[INTERNAL] OFAC Check" at bounding box center [769, 176] width 131 height 12
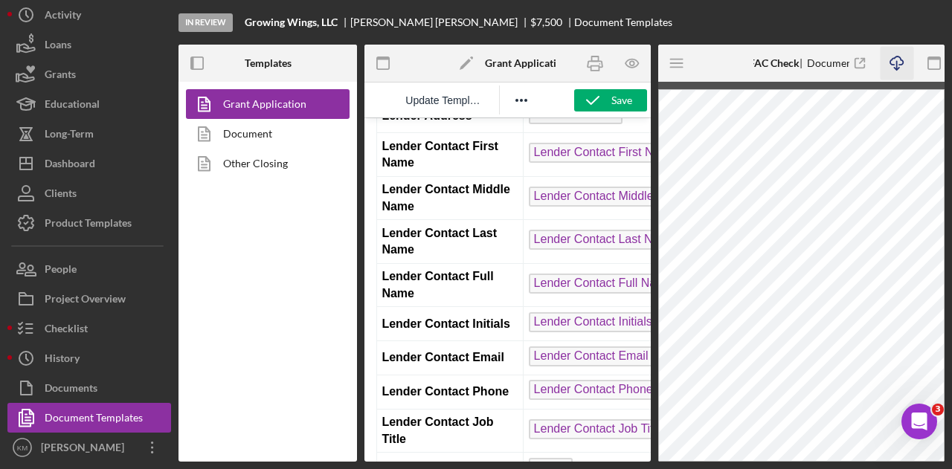
click at [906, 58] on icon "Icon/Download" at bounding box center [896, 63] width 33 height 33
click at [677, 63] on line "button" at bounding box center [676, 63] width 12 height 0
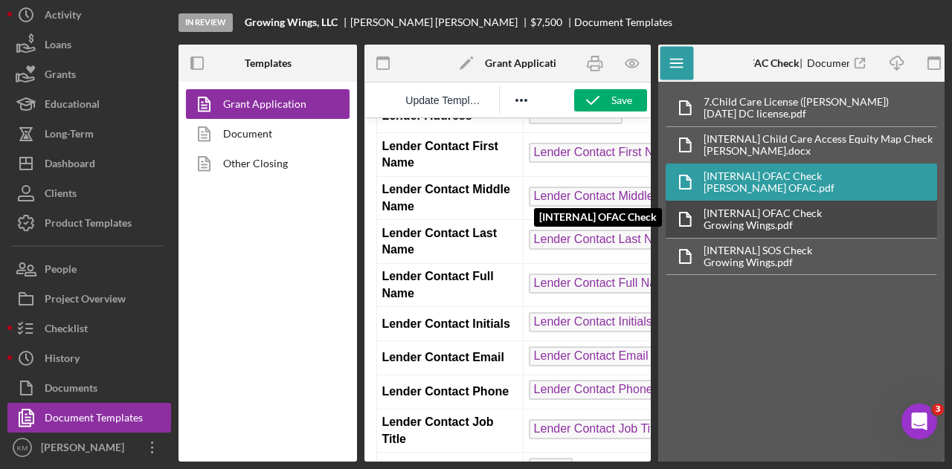
click at [770, 215] on div "[INTERNAL] OFAC Check" at bounding box center [763, 214] width 118 height 12
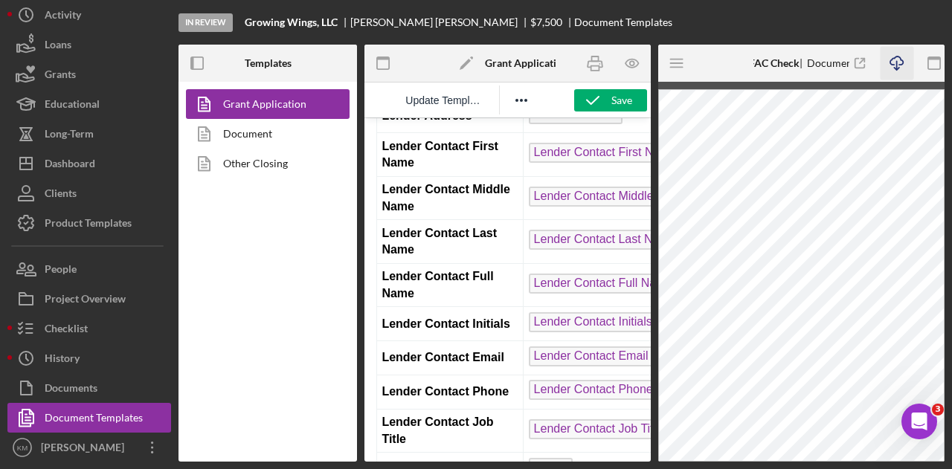
click at [894, 66] on icon "Icon/Download" at bounding box center [896, 63] width 33 height 33
click at [678, 57] on icon "Icon/Menu" at bounding box center [677, 63] width 33 height 33
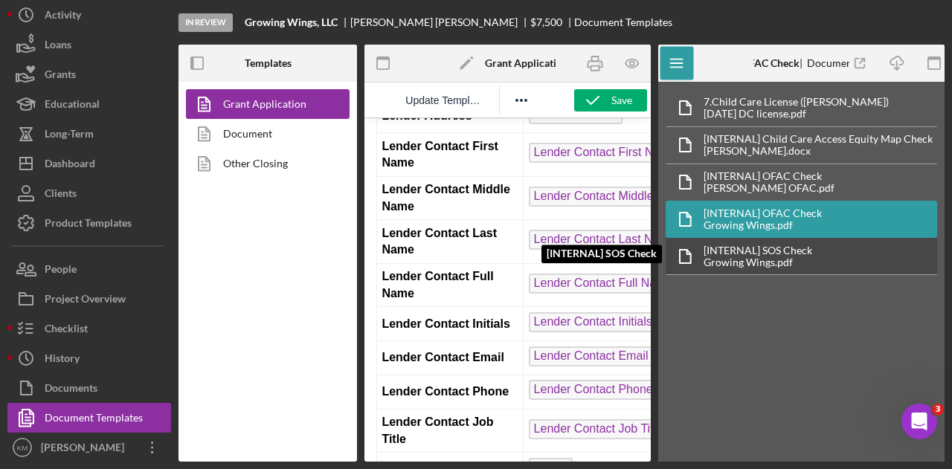
click at [741, 249] on div "[INTERNAL] SOS Check" at bounding box center [758, 251] width 109 height 12
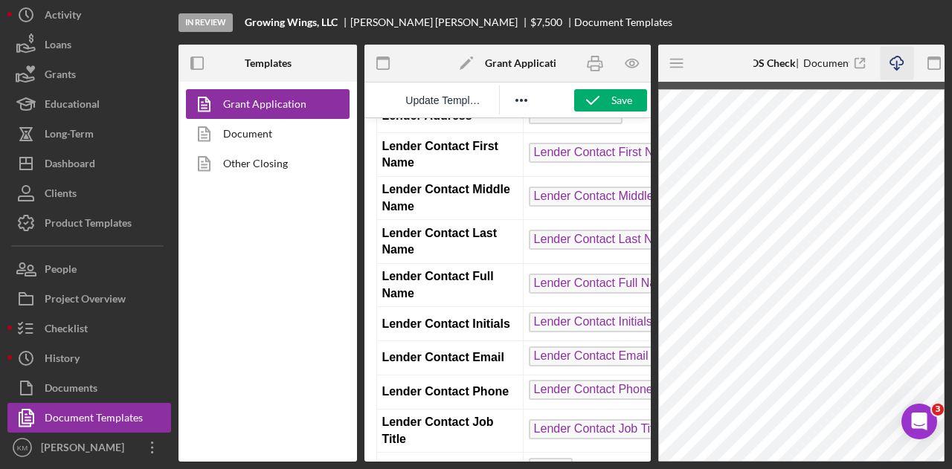
click at [899, 62] on icon "Icon/Download" at bounding box center [896, 63] width 33 height 33
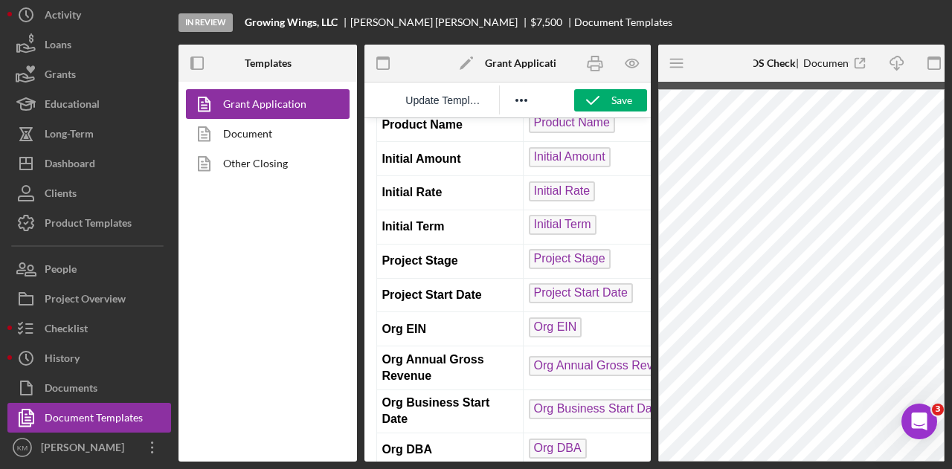
scroll to position [0, 0]
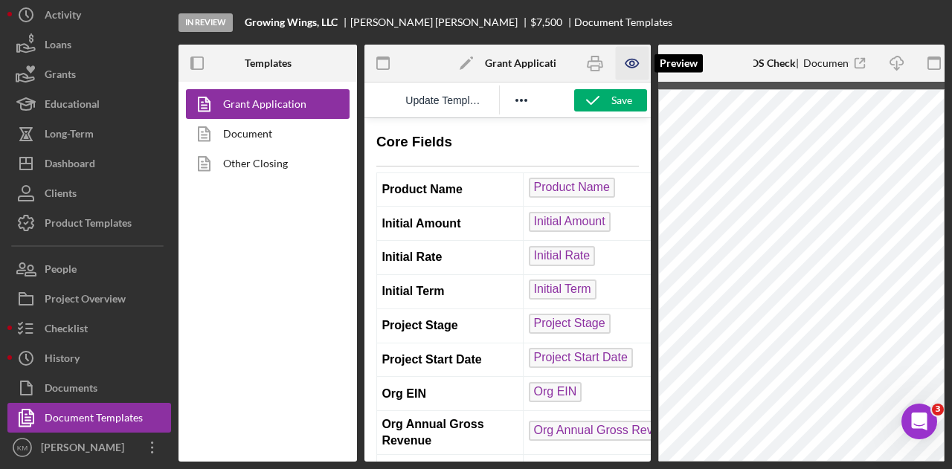
click at [629, 53] on icon "button" at bounding box center [631, 63] width 33 height 33
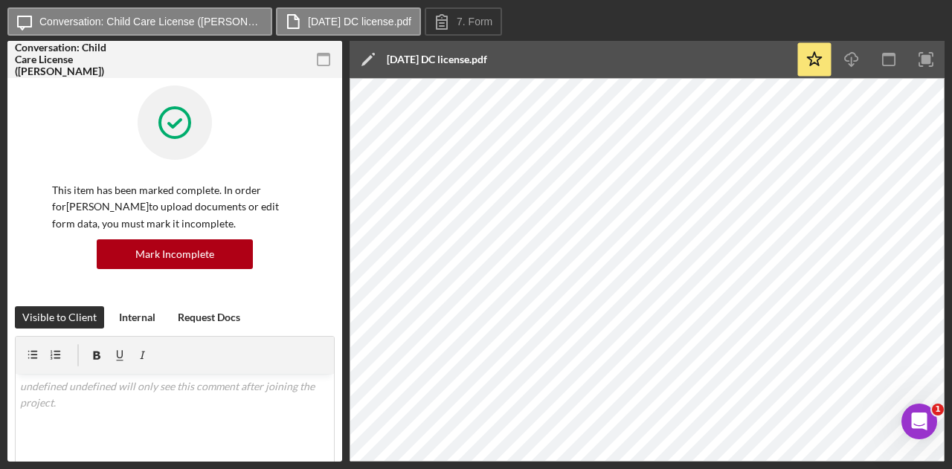
click at [800, 18] on div "Icon/Message Conversation: Child Care License ([PERSON_NAME]) [DATE] DC license…" at bounding box center [475, 22] width 937 height 30
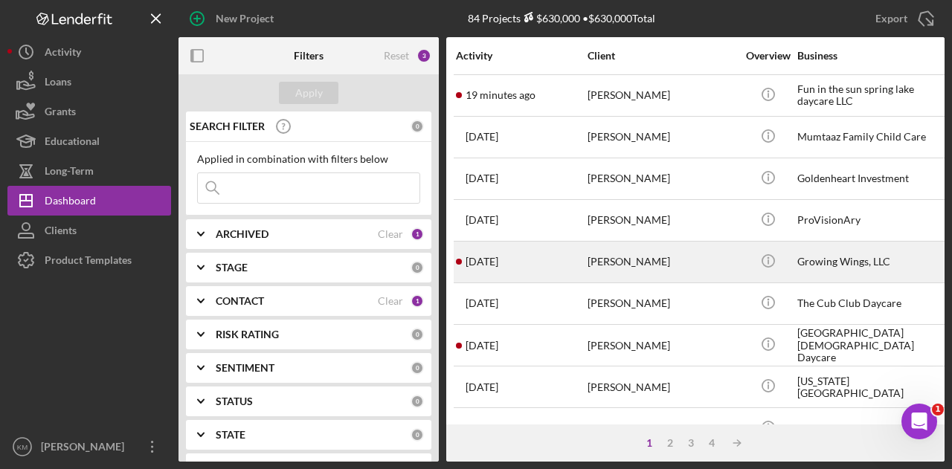
click at [622, 255] on div "[PERSON_NAME]" at bounding box center [662, 262] width 149 height 39
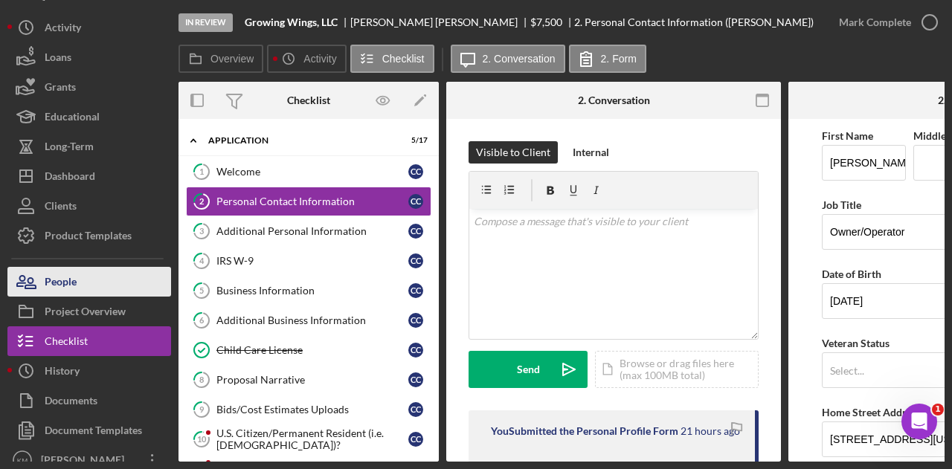
scroll to position [37, 0]
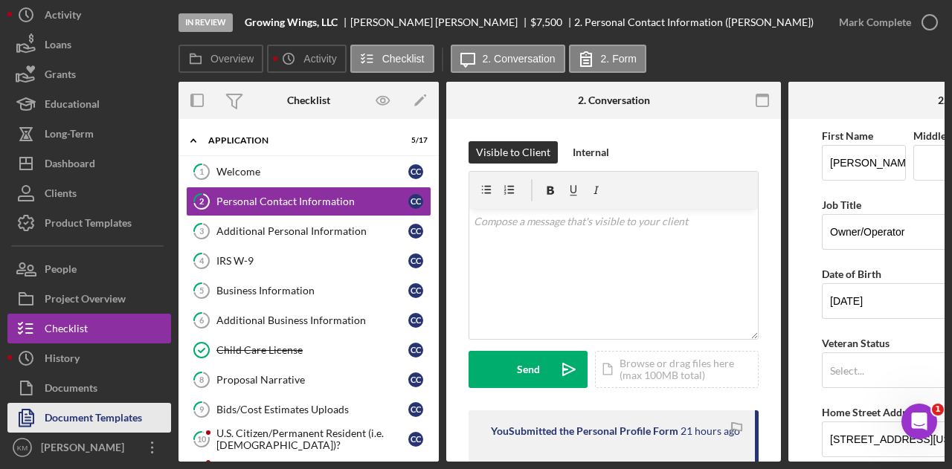
click at [95, 414] on div "Document Templates" at bounding box center [93, 419] width 97 height 33
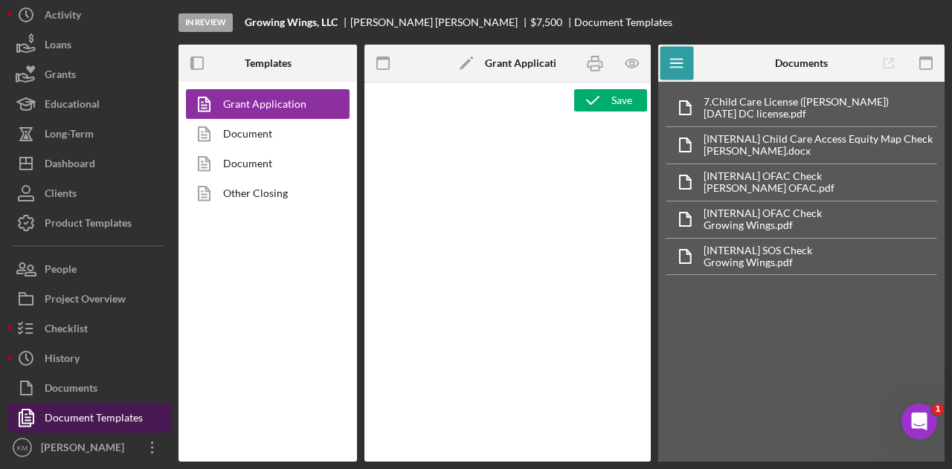
type textarea "<h3>Core Fields</h3> <hr> <table style="width: 100%; border-collapse: collapse;…"
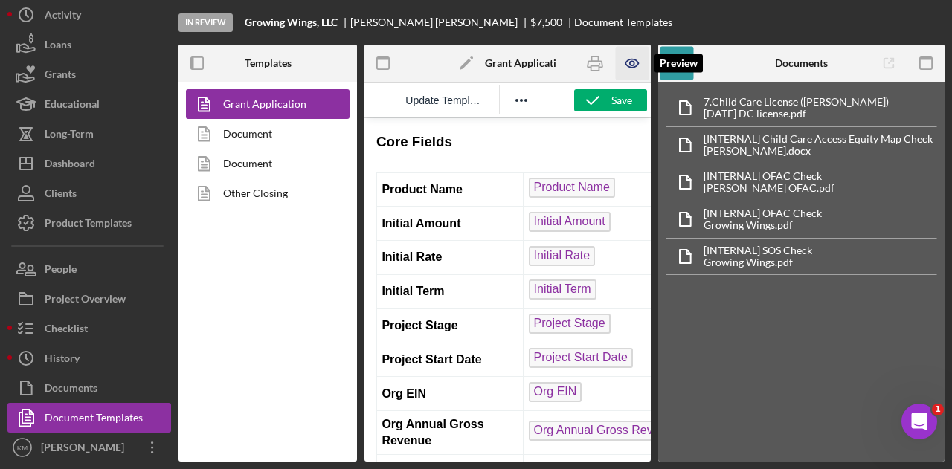
click at [640, 62] on icon "button" at bounding box center [631, 63] width 33 height 33
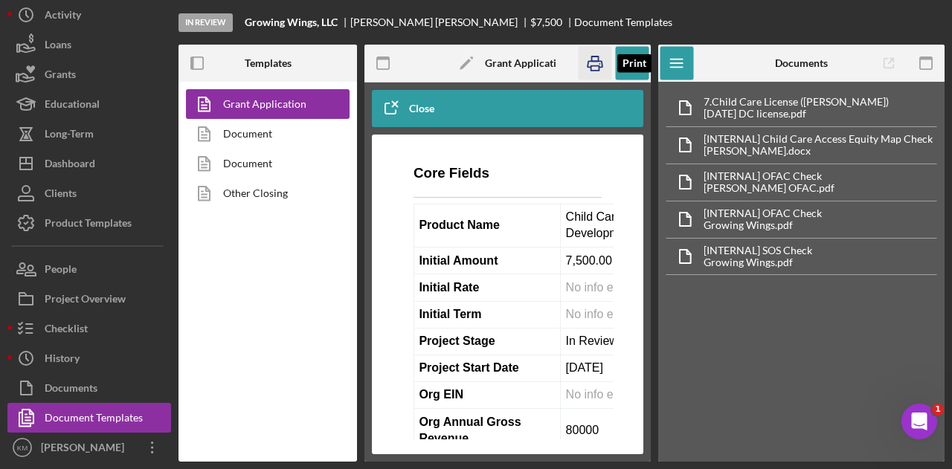
click at [591, 68] on rect "button" at bounding box center [595, 68] width 8 height 4
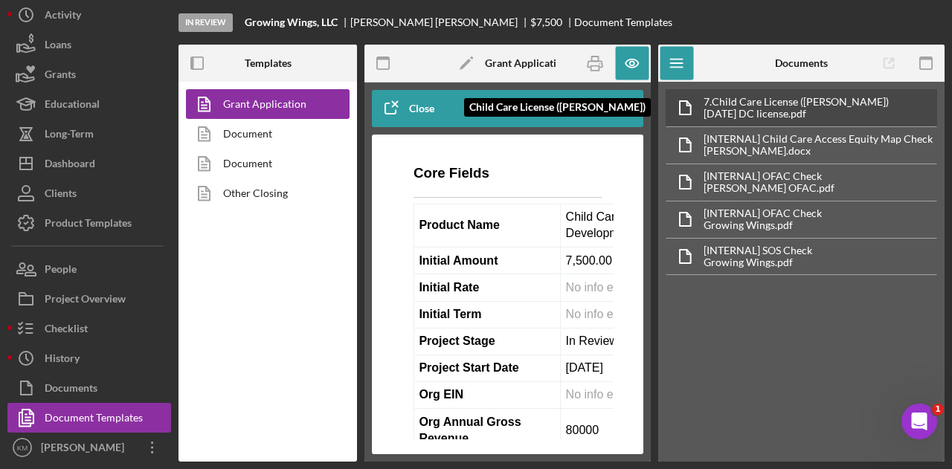
click at [805, 96] on div "7. Child Care License ([PERSON_NAME])" at bounding box center [796, 102] width 185 height 12
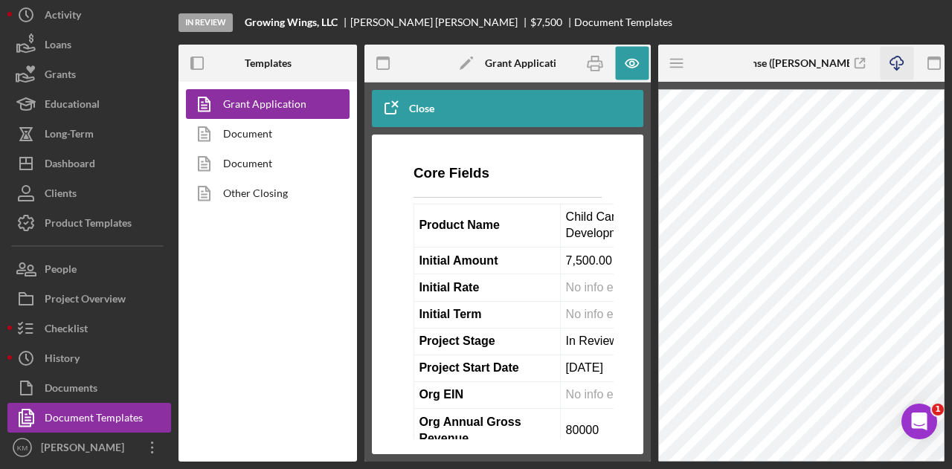
click at [896, 68] on icon "Icon/Download" at bounding box center [896, 63] width 33 height 33
click at [900, 22] on div "In Review Growing Wings, LLC [PERSON_NAME] $7,500 $7,500 Document Templates" at bounding box center [562, 22] width 766 height 45
click at [683, 56] on icon "Icon/Menu" at bounding box center [677, 63] width 33 height 33
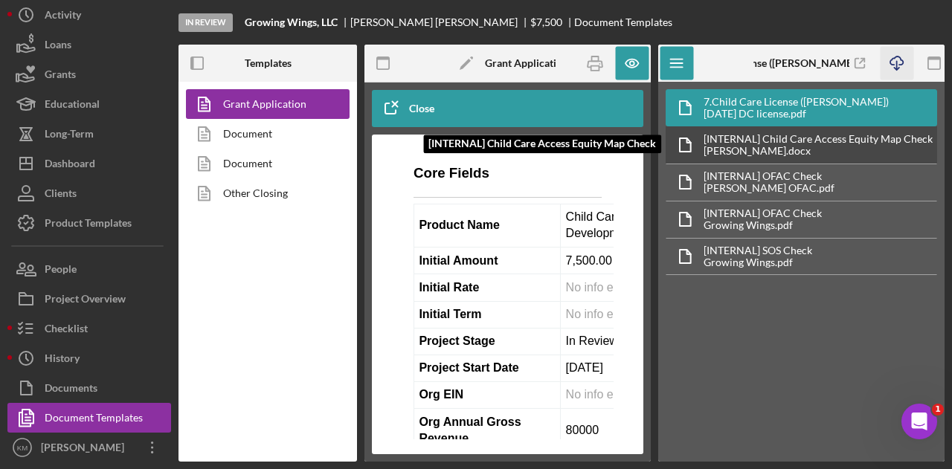
click at [754, 133] on div "[INTERNAL] Child Care Access Equity Map Check" at bounding box center [818, 139] width 229 height 12
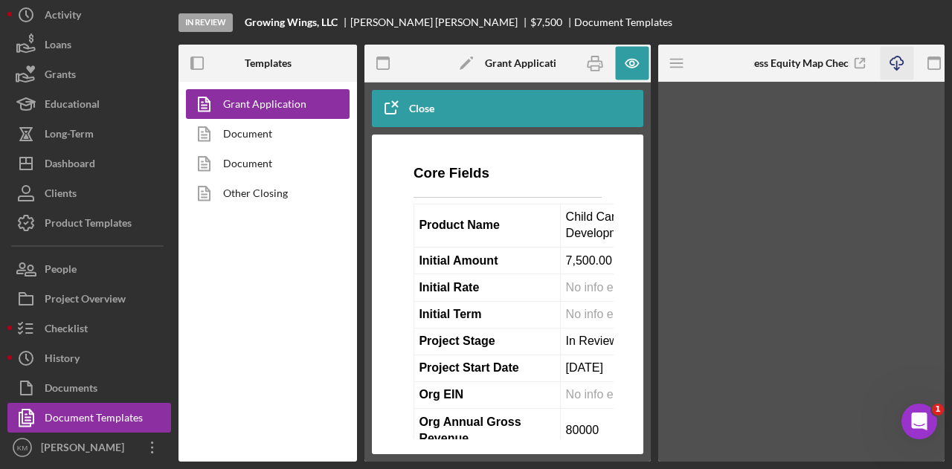
click at [898, 65] on icon "Icon/Download" at bounding box center [896, 63] width 33 height 33
click at [682, 65] on icon "Icon/Menu" at bounding box center [677, 63] width 33 height 33
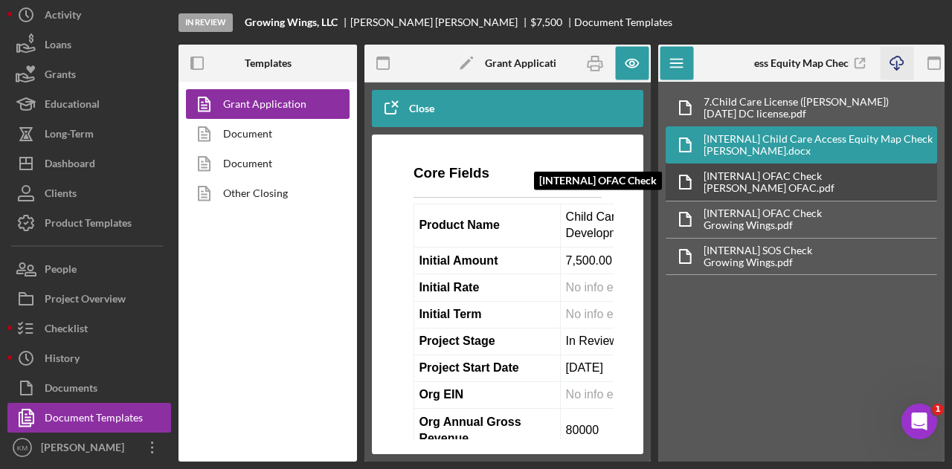
click at [713, 170] on div "[INTERNAL] OFAC Check" at bounding box center [769, 176] width 131 height 12
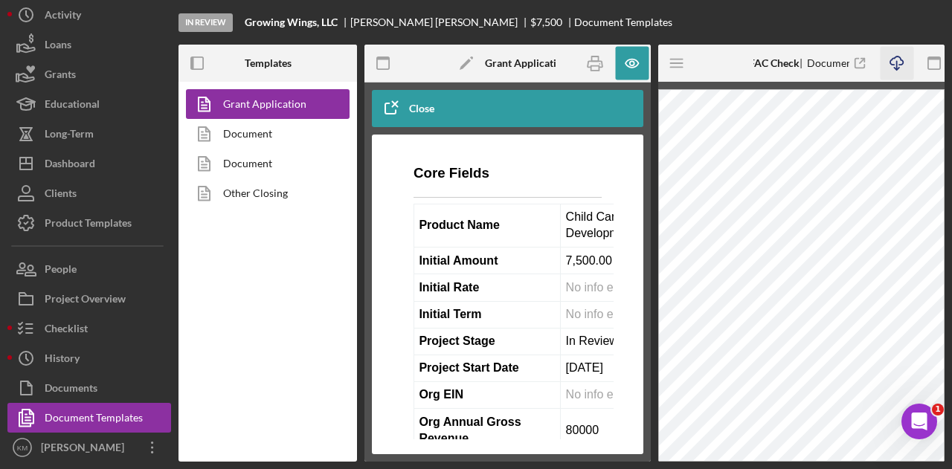
click at [893, 66] on icon "Icon/Download" at bounding box center [896, 63] width 33 height 33
click at [684, 66] on icon "Icon/Menu" at bounding box center [677, 63] width 33 height 33
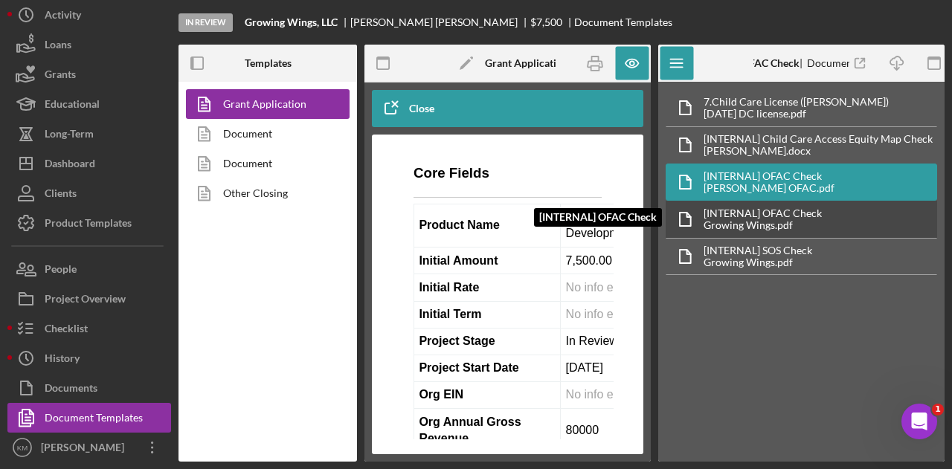
click at [730, 209] on div "[INTERNAL] OFAC Check" at bounding box center [763, 214] width 118 height 12
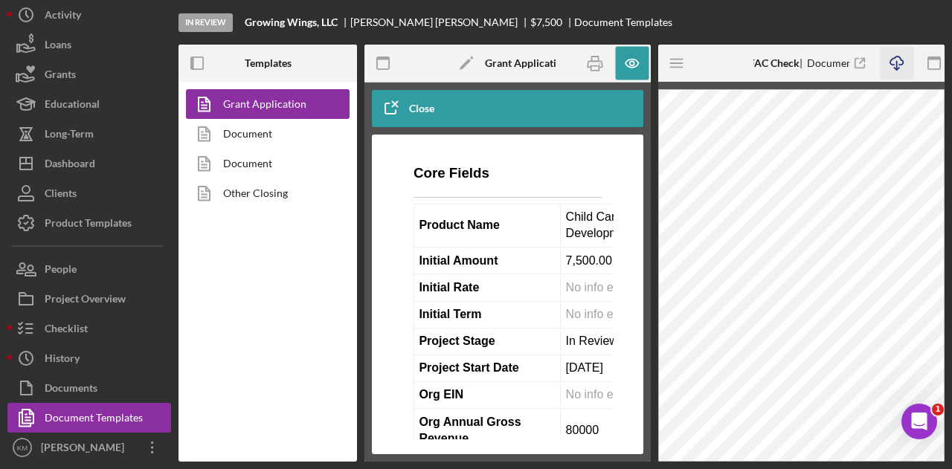
click at [902, 62] on icon "Icon/Download" at bounding box center [896, 63] width 33 height 33
click at [687, 66] on icon "Icon/Menu" at bounding box center [677, 63] width 33 height 33
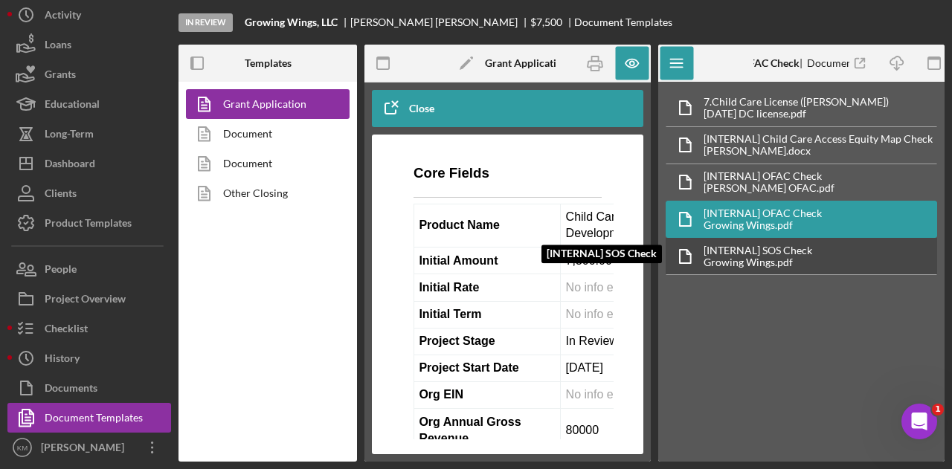
click at [738, 245] on div "[INTERNAL] SOS Check" at bounding box center [758, 251] width 109 height 12
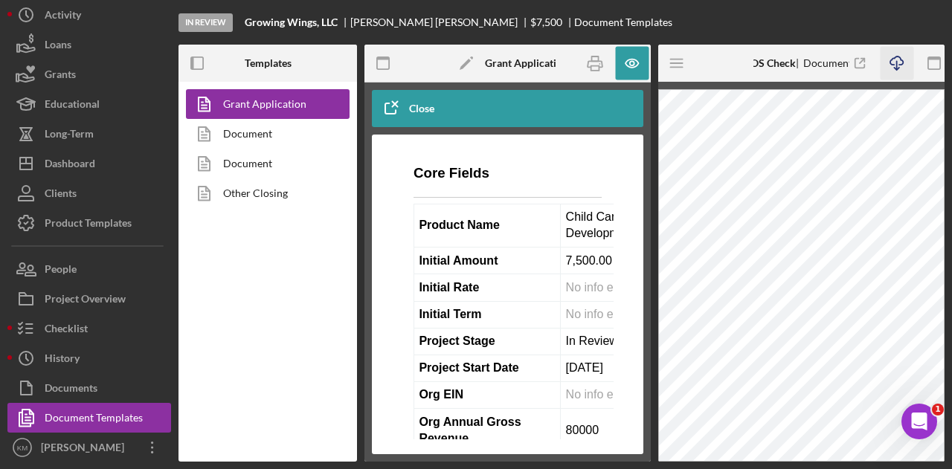
click at [900, 57] on icon "Icon/Download" at bounding box center [896, 63] width 33 height 33
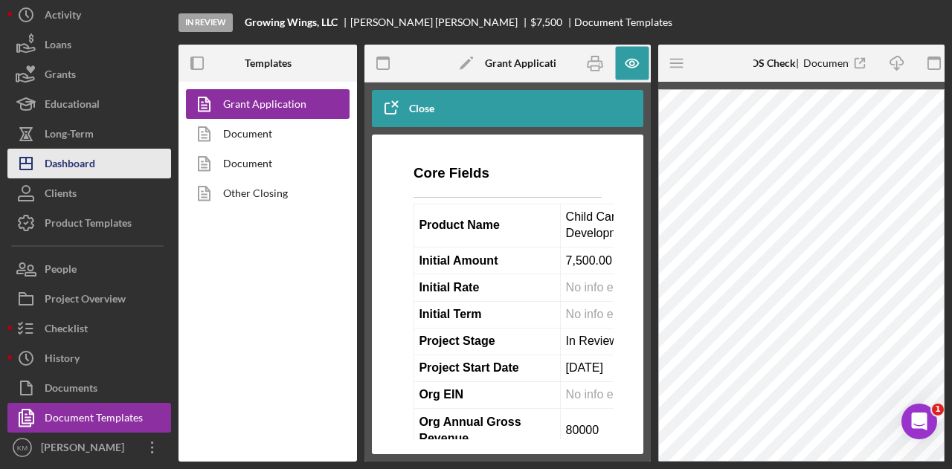
click at [94, 164] on div "Dashboard" at bounding box center [70, 165] width 51 height 33
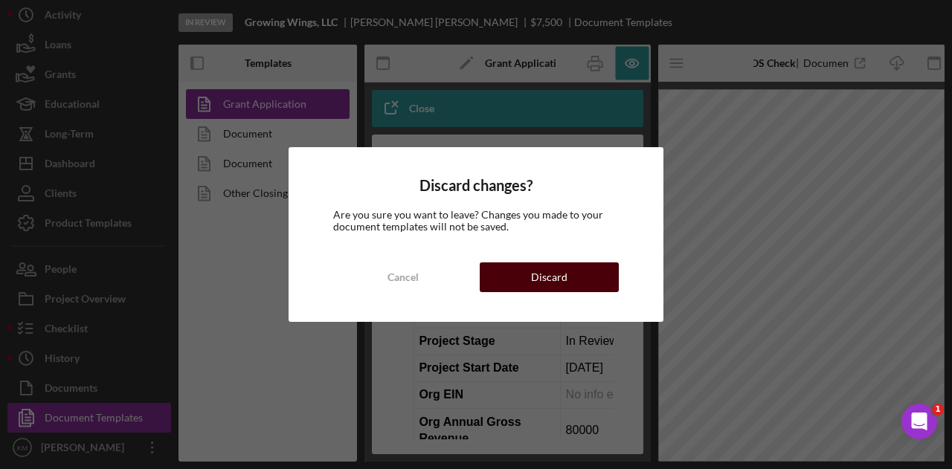
click at [553, 272] on div "Discard" at bounding box center [549, 278] width 36 height 30
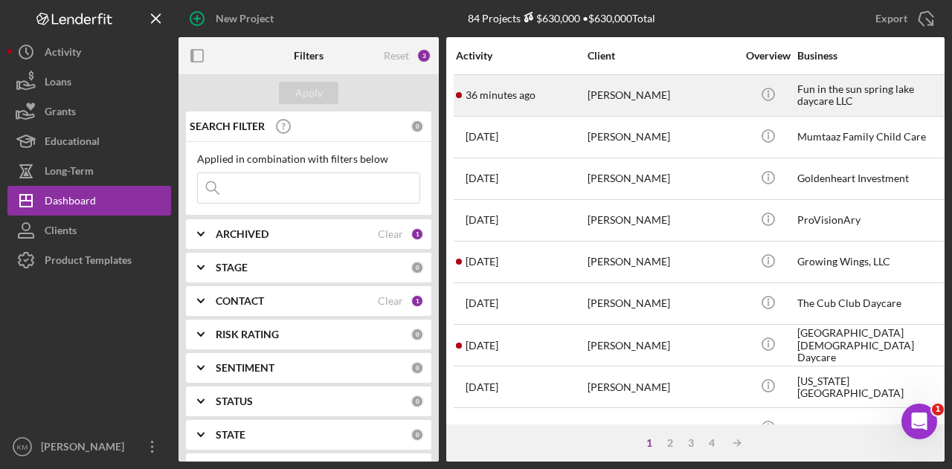
click at [539, 88] on div "36 minutes ago [PERSON_NAME]" at bounding box center [521, 95] width 130 height 39
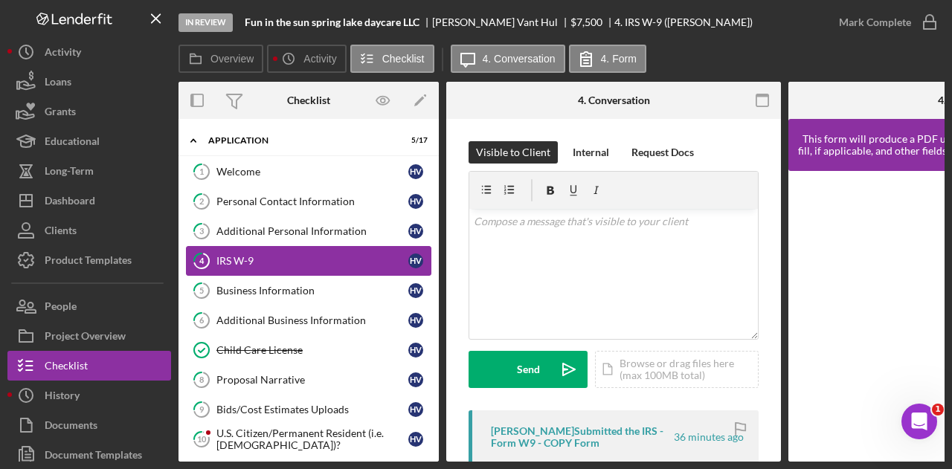
click at [256, 259] on div "IRS W-9" at bounding box center [312, 261] width 192 height 12
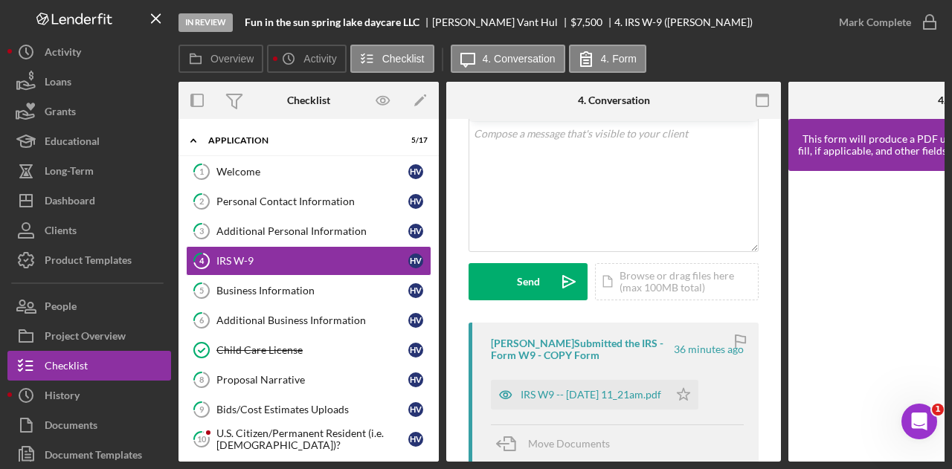
scroll to position [149, 0]
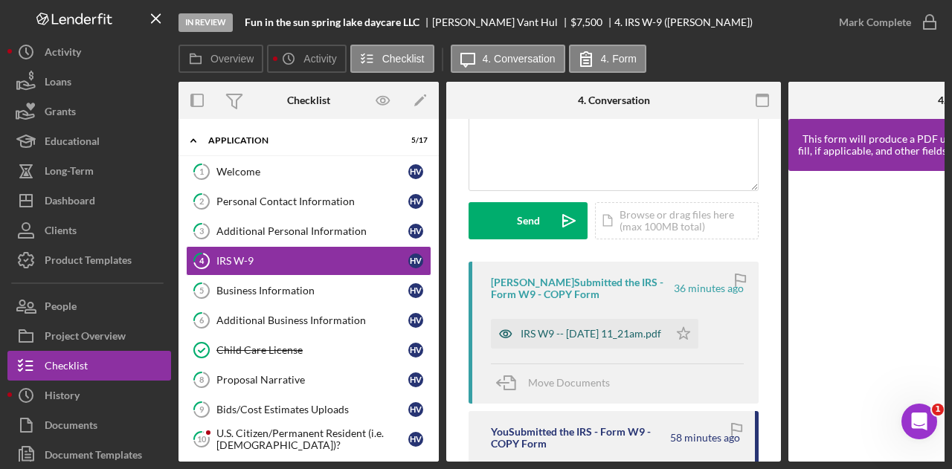
click at [539, 332] on div "IRS W9 -- [DATE] 11_21am.pdf" at bounding box center [591, 334] width 141 height 12
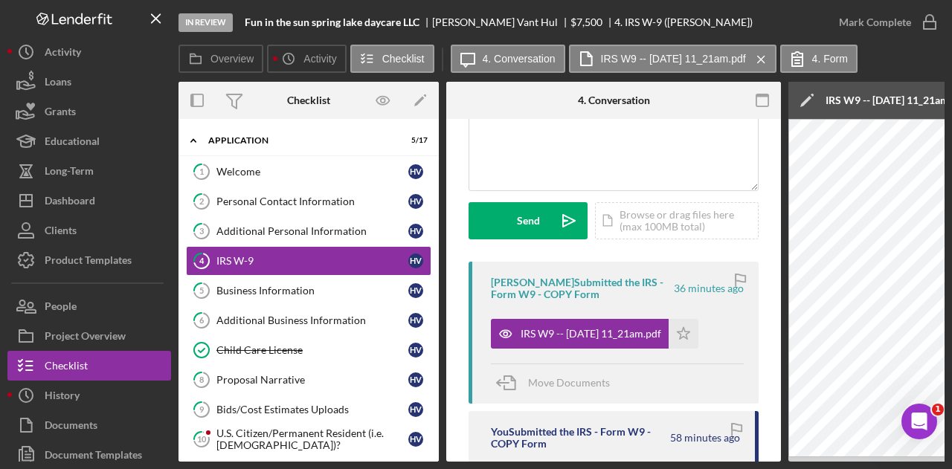
drag, startPoint x: 556, startPoint y: 462, endPoint x: 751, endPoint y: 465, distance: 194.9
click at [751, 465] on div "In Review Fun in the sun spring lake daycare LLC [PERSON_NAME] Hul $7,500 $7,50…" at bounding box center [476, 234] width 952 height 469
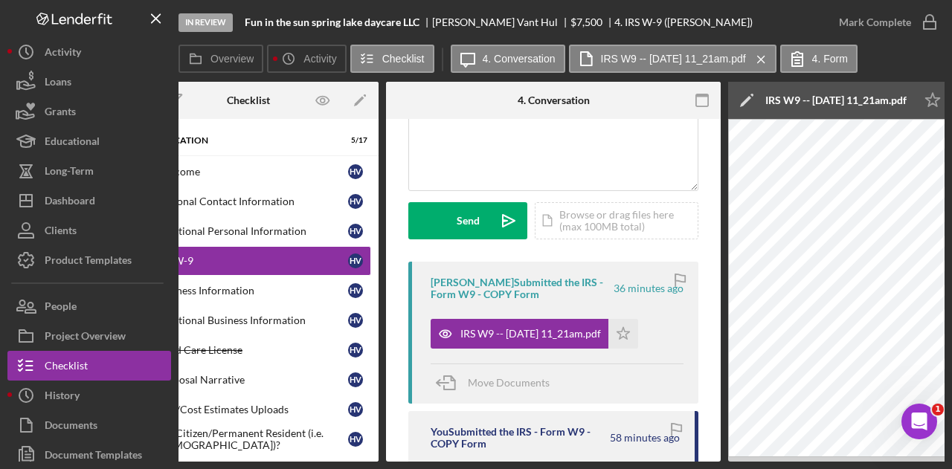
scroll to position [0, 0]
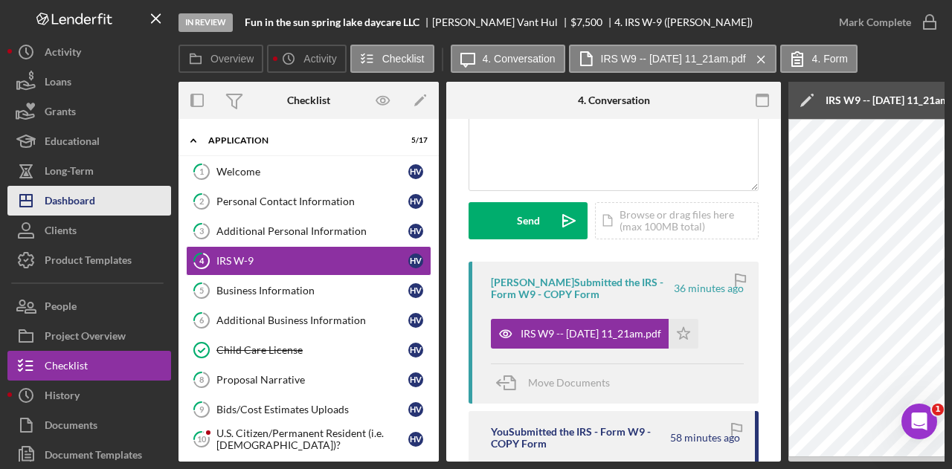
click at [64, 202] on div "Dashboard" at bounding box center [70, 202] width 51 height 33
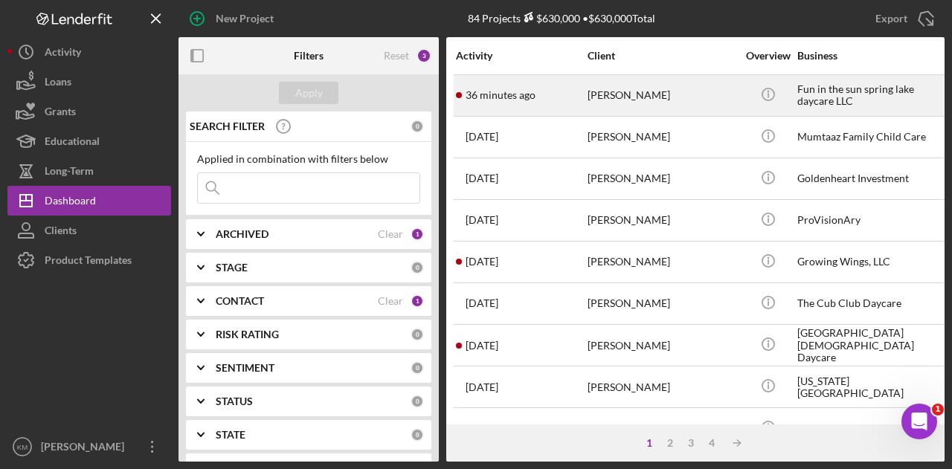
click at [594, 99] on div "[PERSON_NAME]" at bounding box center [662, 95] width 149 height 39
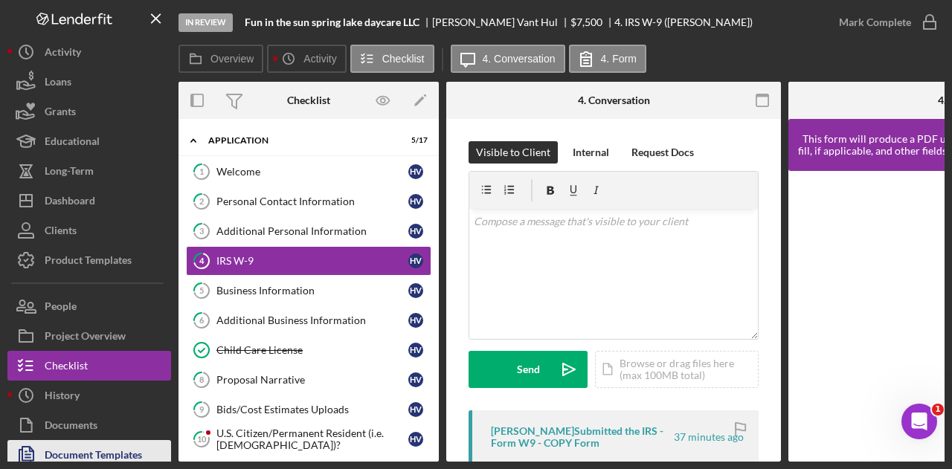
click at [90, 451] on div "Document Templates" at bounding box center [93, 456] width 97 height 33
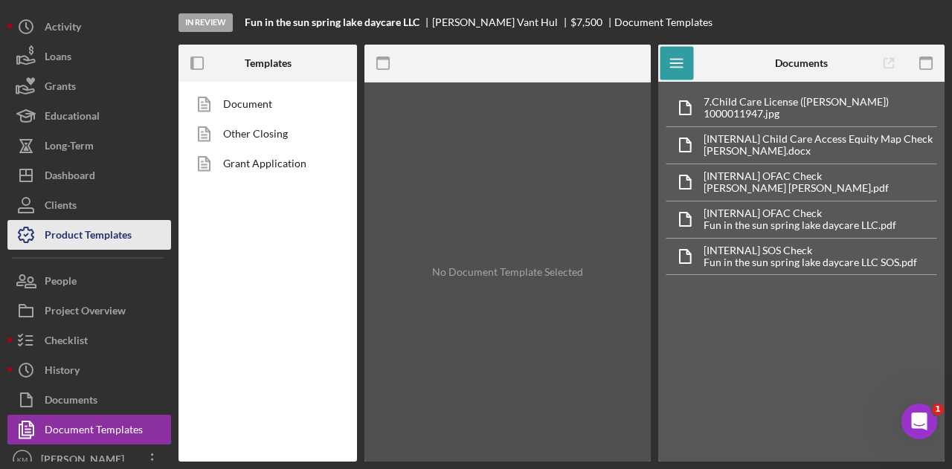
scroll to position [37, 0]
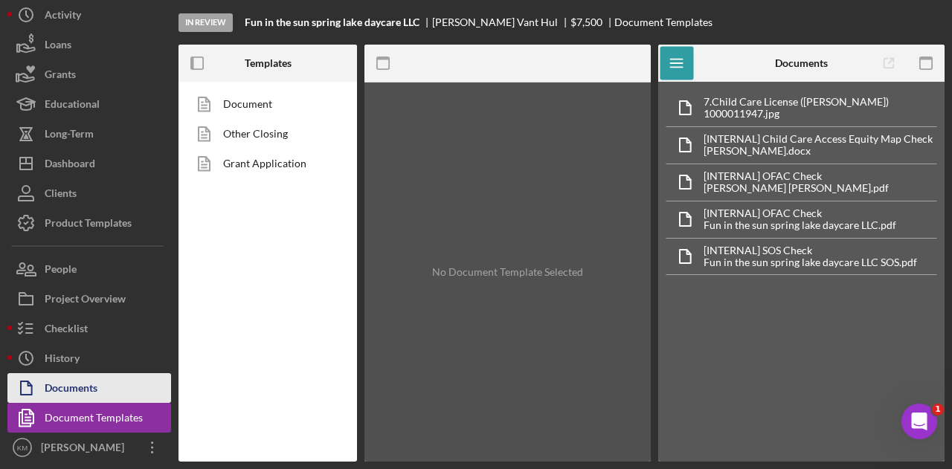
click at [109, 384] on button "Documents" at bounding box center [89, 388] width 164 height 30
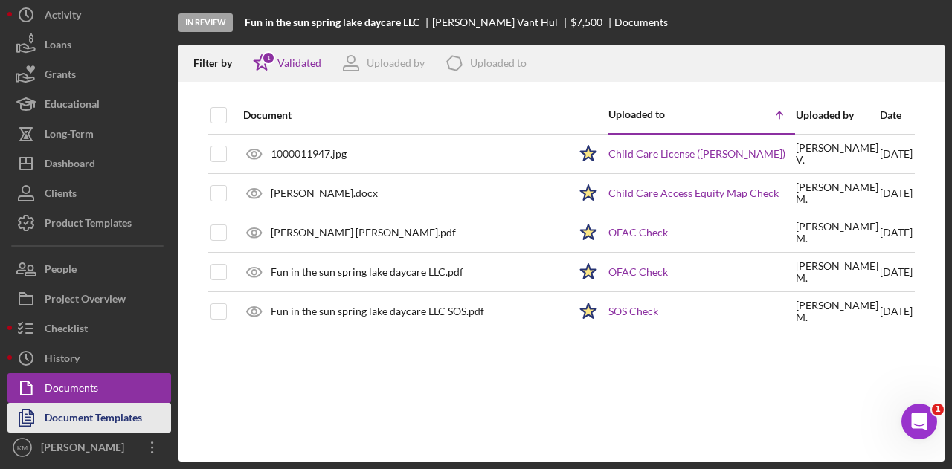
click at [111, 405] on div "Document Templates" at bounding box center [93, 419] width 97 height 33
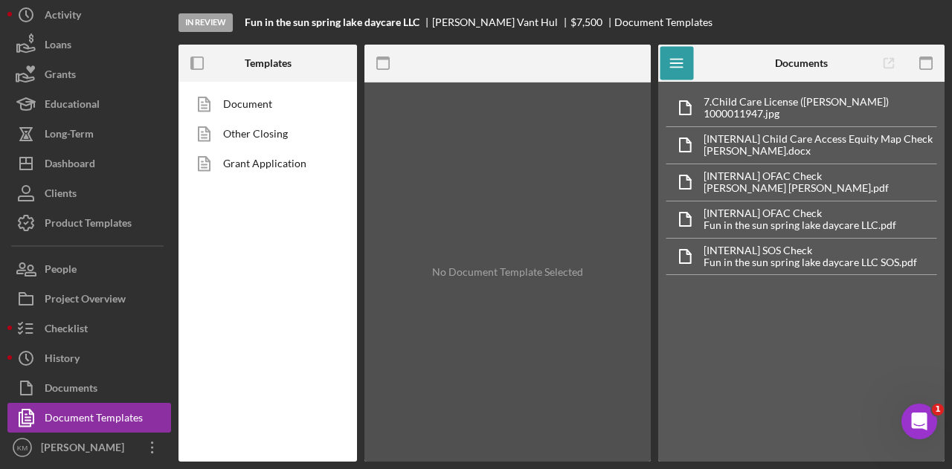
click at [488, 273] on div "No Document Template Selected" at bounding box center [507, 272] width 286 height 379
click at [619, 57] on div at bounding box center [603, 63] width 95 height 37
click at [236, 106] on link "Document" at bounding box center [264, 104] width 156 height 30
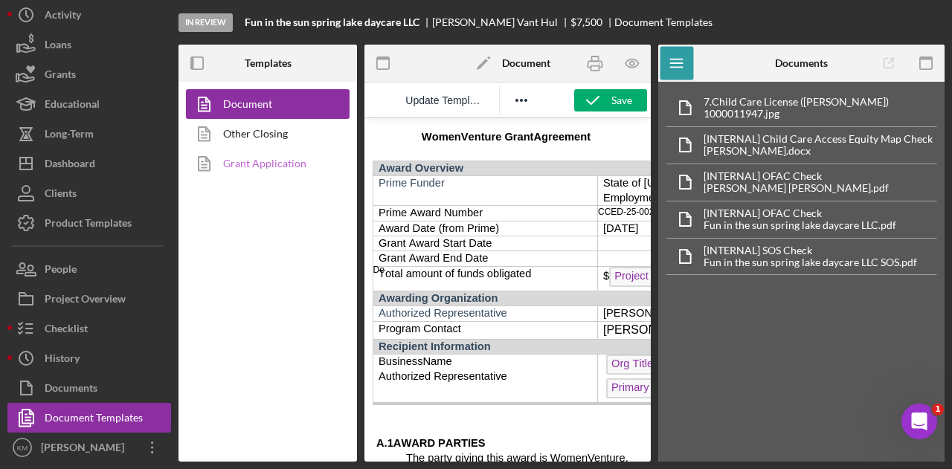
click at [242, 173] on link "Grant Application" at bounding box center [264, 164] width 156 height 30
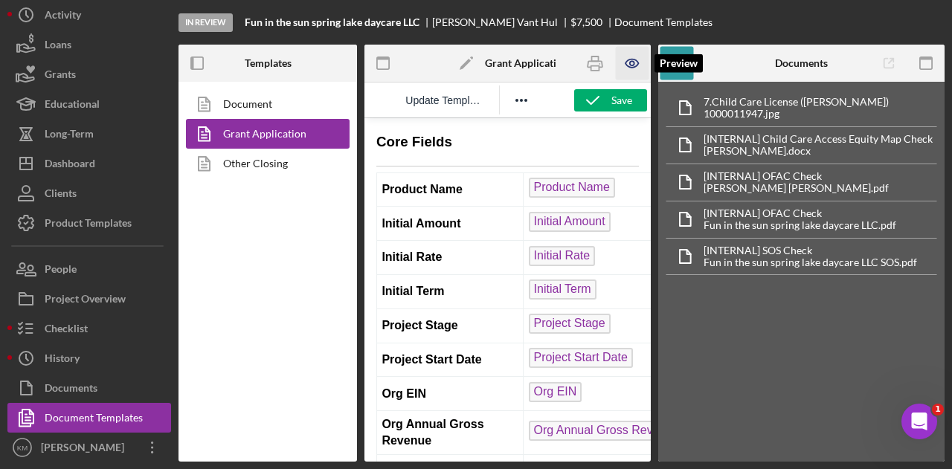
click at [635, 65] on icon "button" at bounding box center [632, 63] width 4 height 4
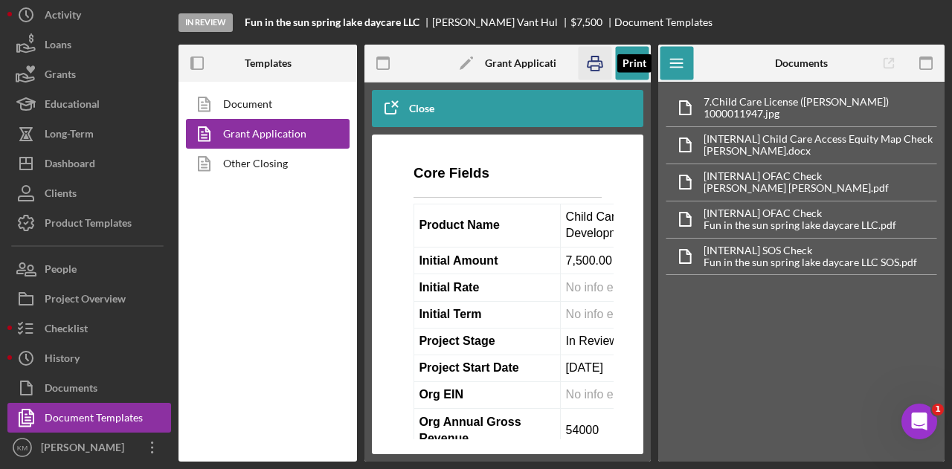
click at [595, 67] on icon "button" at bounding box center [594, 63] width 33 height 33
drag, startPoint x: 502, startPoint y: 22, endPoint x: 430, endPoint y: 25, distance: 72.2
click at [430, 25] on div "Fun in the sun spring lake daycare LLC [PERSON_NAME] Hul $7,500 $7,500 Document…" at bounding box center [479, 22] width 468 height 12
copy div "[PERSON_NAME]"
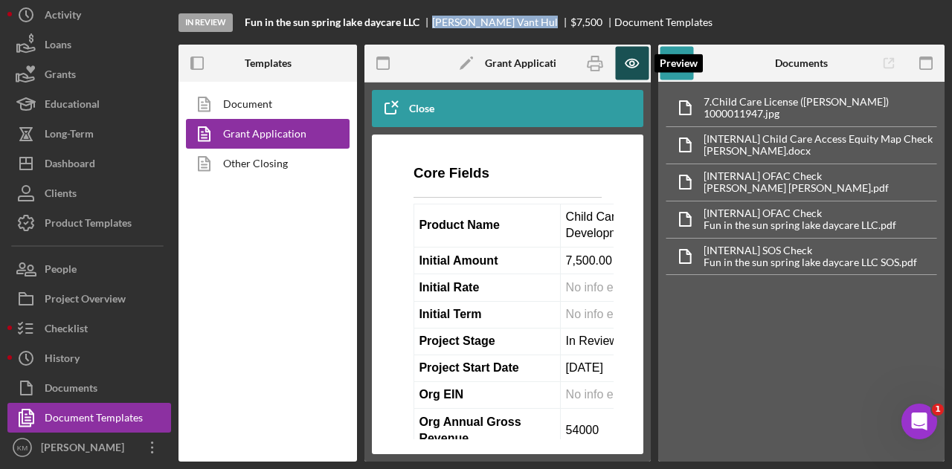
click at [635, 62] on icon "button" at bounding box center [631, 63] width 33 height 33
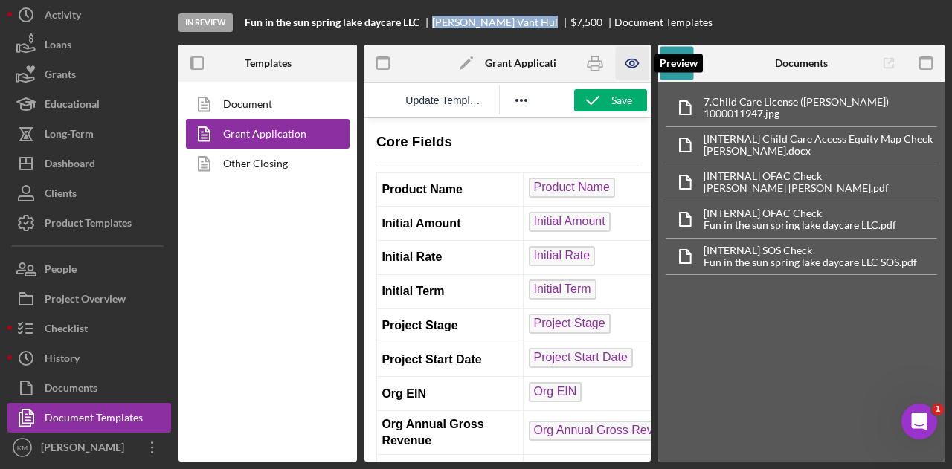
click at [635, 62] on icon "button" at bounding box center [631, 63] width 33 height 33
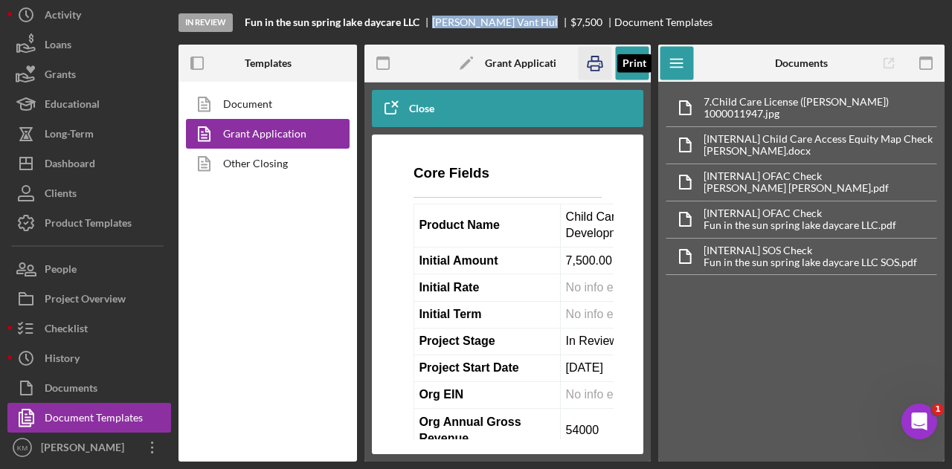
click at [598, 61] on icon "button" at bounding box center [595, 64] width 15 height 6
click at [572, 19] on icon at bounding box center [575, 17] width 7 height 3
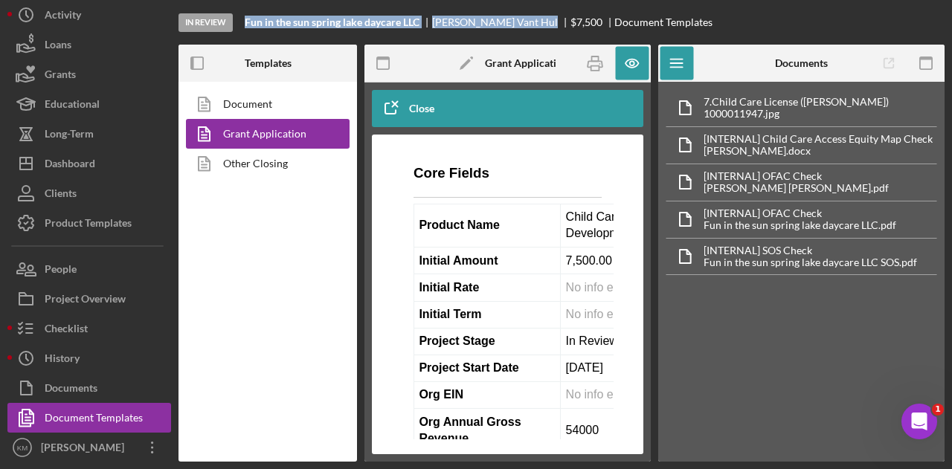
drag, startPoint x: 502, startPoint y: 20, endPoint x: 243, endPoint y: 22, distance: 258.9
click at [243, 22] on div "In Review Fun in the sun spring lake daycare LLC [PERSON_NAME] Hul $7,500 $7,50…" at bounding box center [562, 22] width 766 height 45
copy div "Fun in the sun spring lake daycare LLC [PERSON_NAME]"
click at [594, 67] on icon "button" at bounding box center [594, 63] width 33 height 33
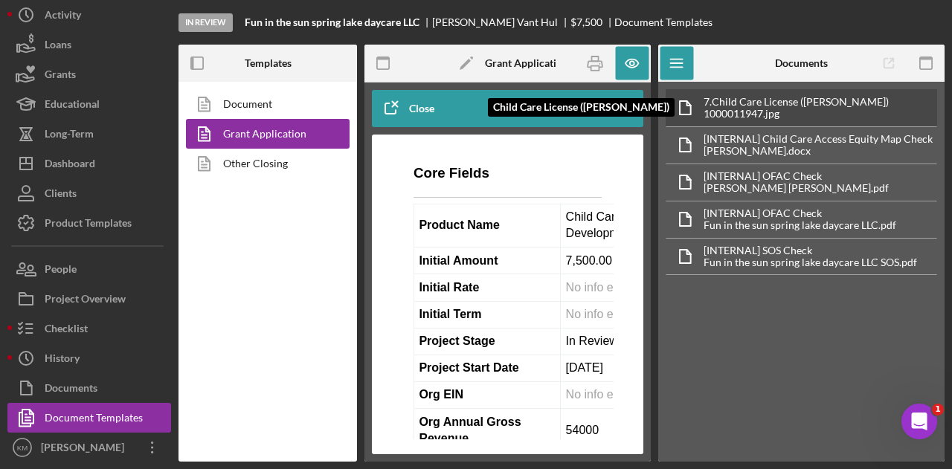
click at [844, 108] on div "1000011947.jpg" at bounding box center [796, 114] width 185 height 12
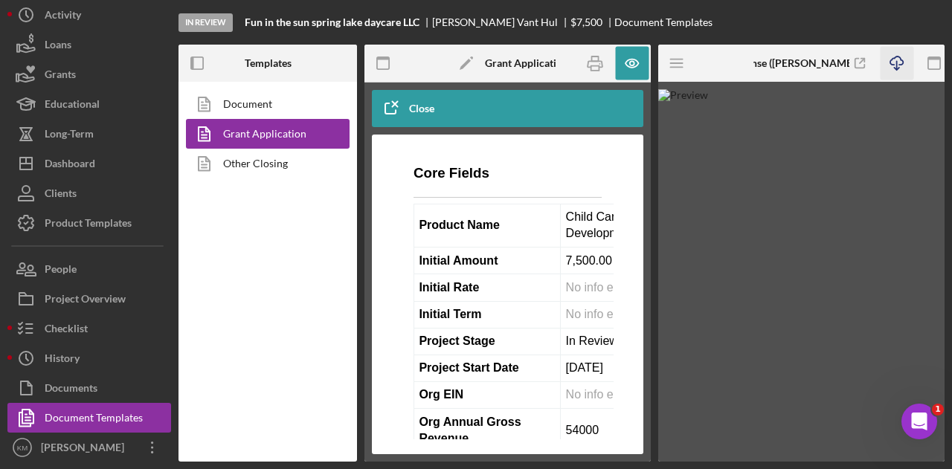
click at [881, 78] on icon "Icon/Download" at bounding box center [896, 63] width 33 height 33
click at [678, 67] on line "button" at bounding box center [676, 67] width 12 height 0
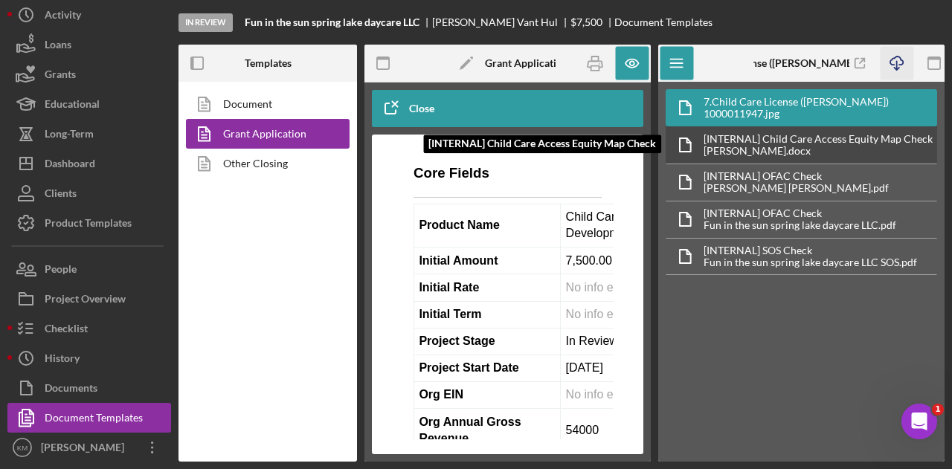
click at [777, 126] on div "[INTERNAL] Child Care Access Equity Map Check [INTERNAL] Child Care Access Equi…" at bounding box center [802, 144] width 272 height 37
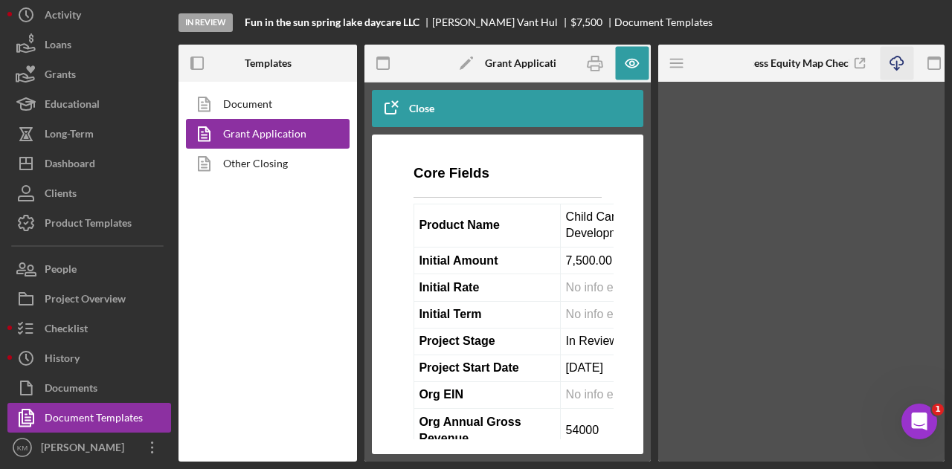
click at [890, 70] on icon "Icon/Download" at bounding box center [896, 63] width 33 height 33
click at [664, 68] on icon "Icon/Menu" at bounding box center [677, 63] width 33 height 33
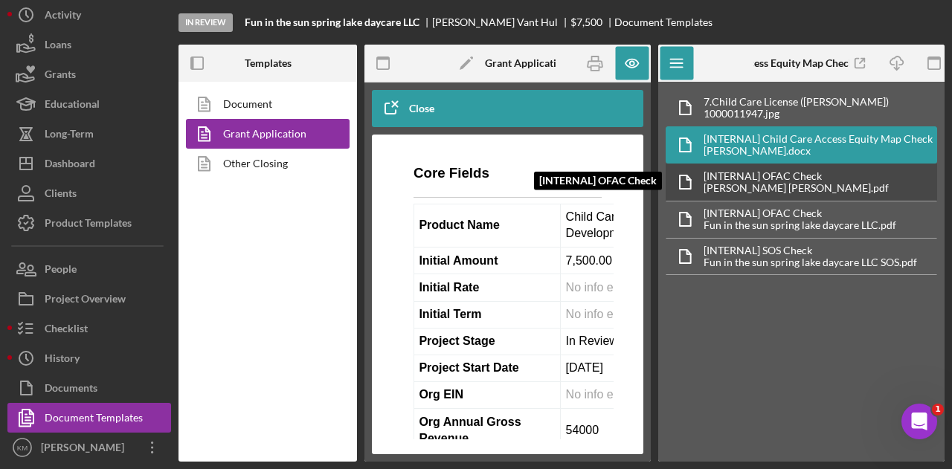
click at [742, 170] on div "[INTERNAL] OFAC Check" at bounding box center [796, 176] width 185 height 12
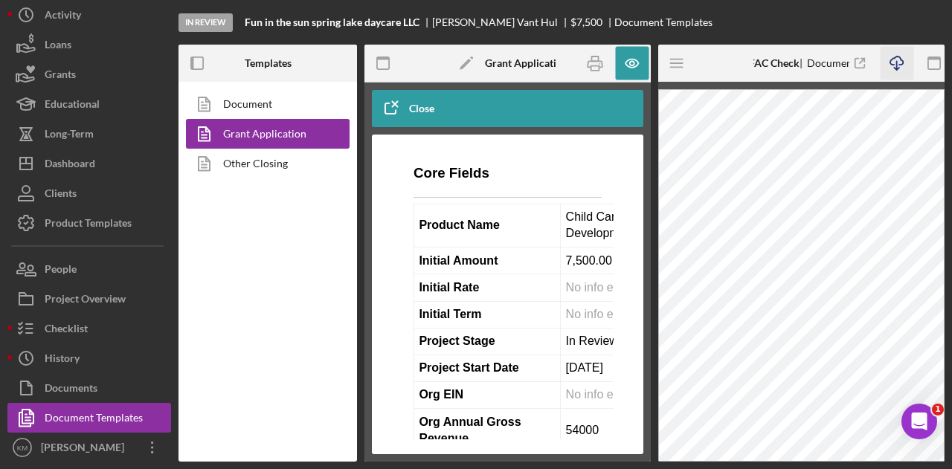
click at [893, 58] on icon "button" at bounding box center [896, 61] width 13 height 8
click at [681, 61] on icon "Icon/Menu" at bounding box center [677, 63] width 33 height 33
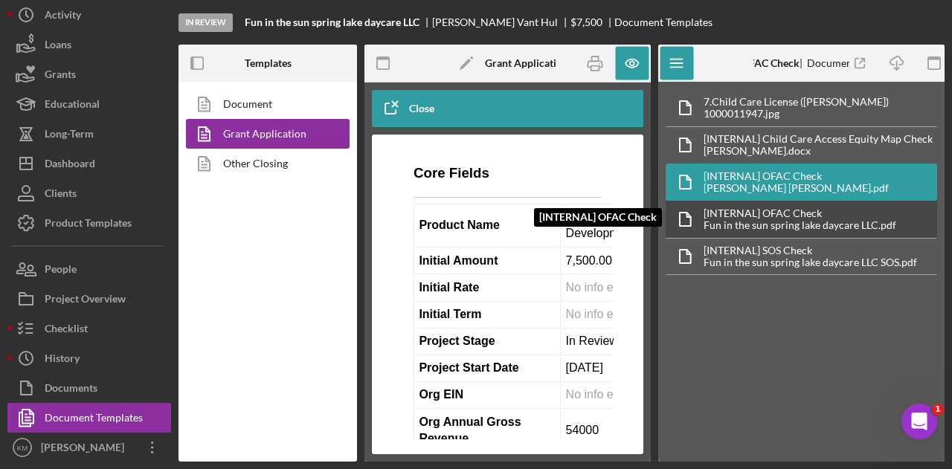
click at [760, 208] on div "[INTERNAL] OFAC Check" at bounding box center [800, 214] width 193 height 12
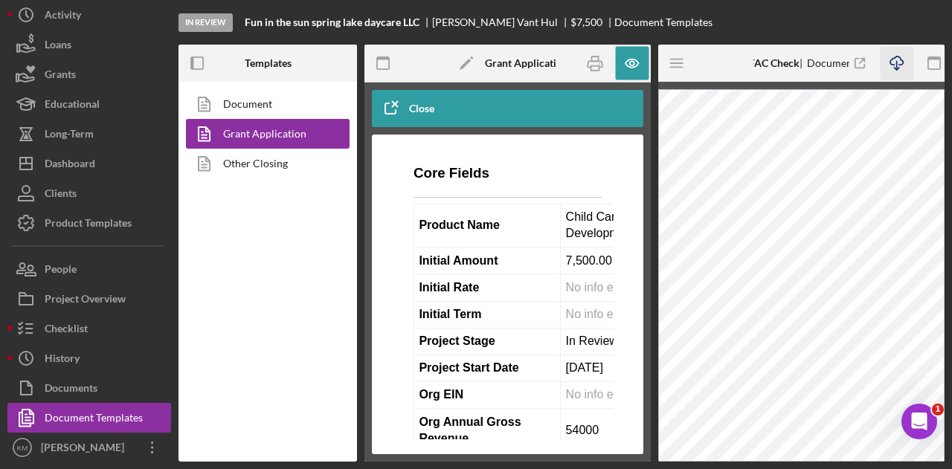
click at [904, 61] on icon "Icon/Download" at bounding box center [896, 63] width 33 height 33
click at [686, 68] on icon "Icon/Menu" at bounding box center [677, 63] width 33 height 33
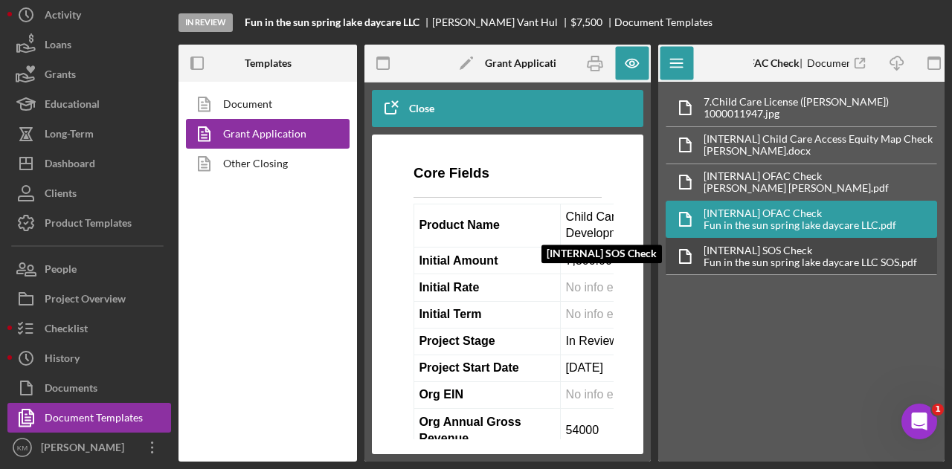
click at [800, 241] on div "[INTERNAL] SOS Check [INTERNAL] SOS Check Fun in the sun spring lake daycare LL…" at bounding box center [802, 256] width 272 height 37
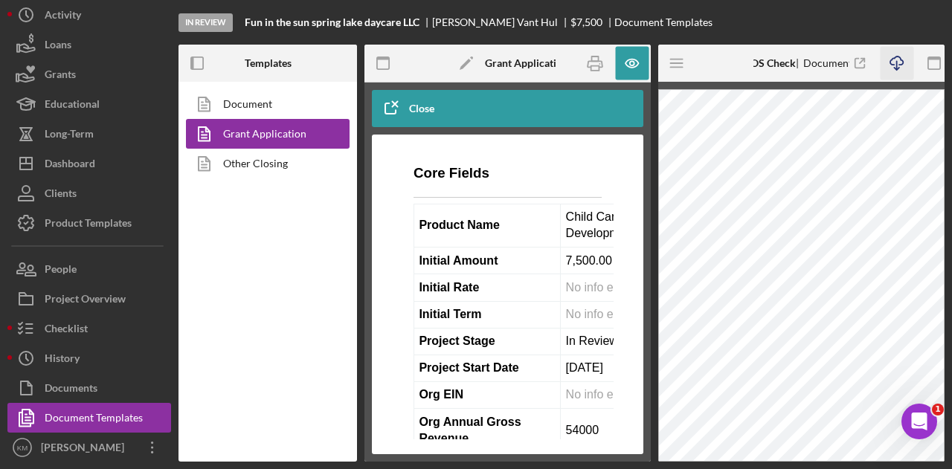
click at [894, 65] on icon "button" at bounding box center [896, 61] width 13 height 8
click at [590, 57] on icon "button" at bounding box center [594, 63] width 33 height 33
click at [597, 63] on icon "button" at bounding box center [594, 63] width 33 height 33
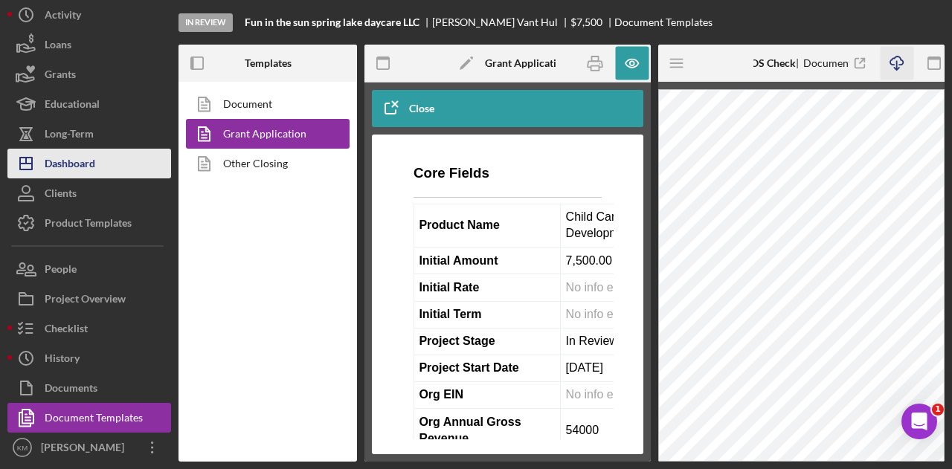
click at [110, 153] on button "Icon/Dashboard Dashboard" at bounding box center [89, 164] width 164 height 30
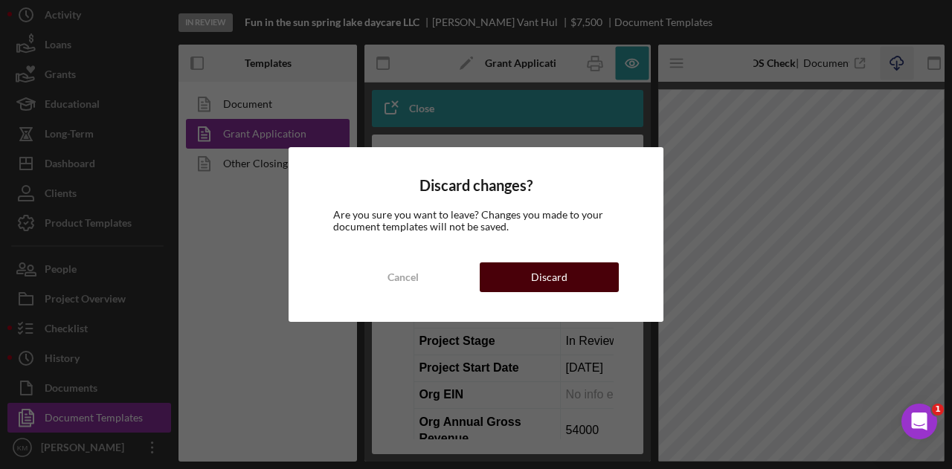
click at [565, 270] on div "Discard" at bounding box center [549, 278] width 36 height 30
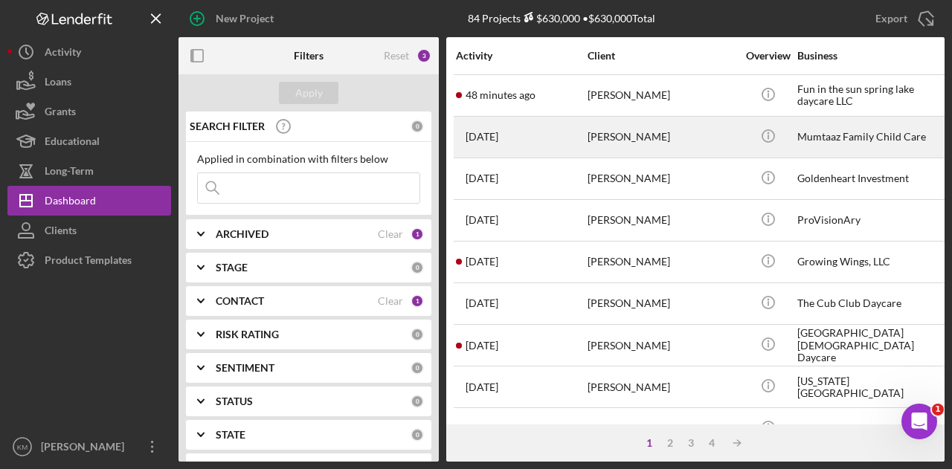
click at [646, 142] on div "[PERSON_NAME]" at bounding box center [662, 137] width 149 height 39
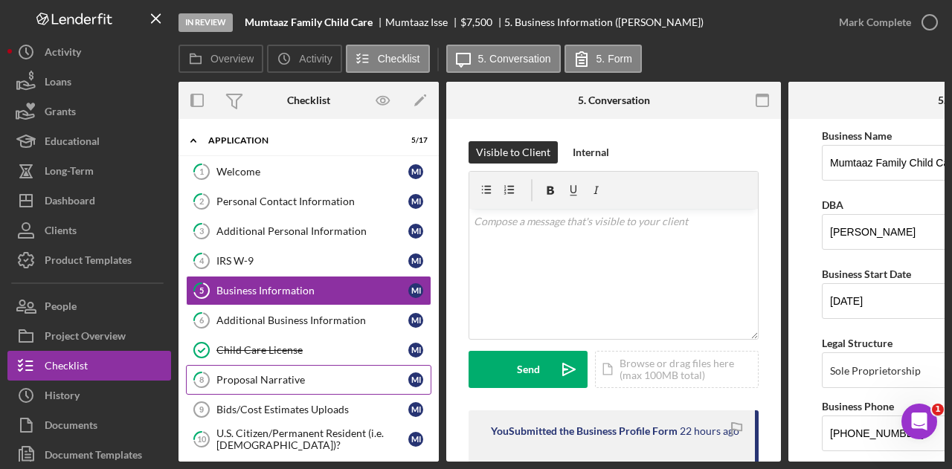
click at [254, 368] on link "8 Proposal Narrative M I" at bounding box center [308, 380] width 245 height 30
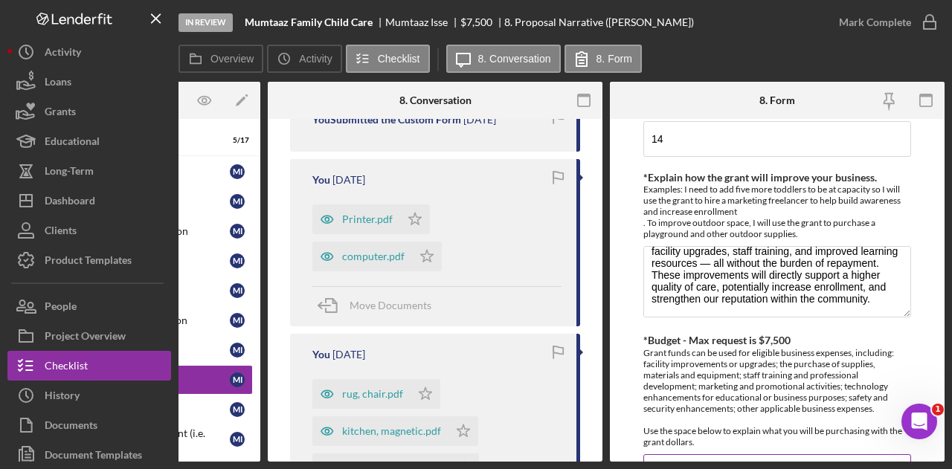
scroll to position [446, 0]
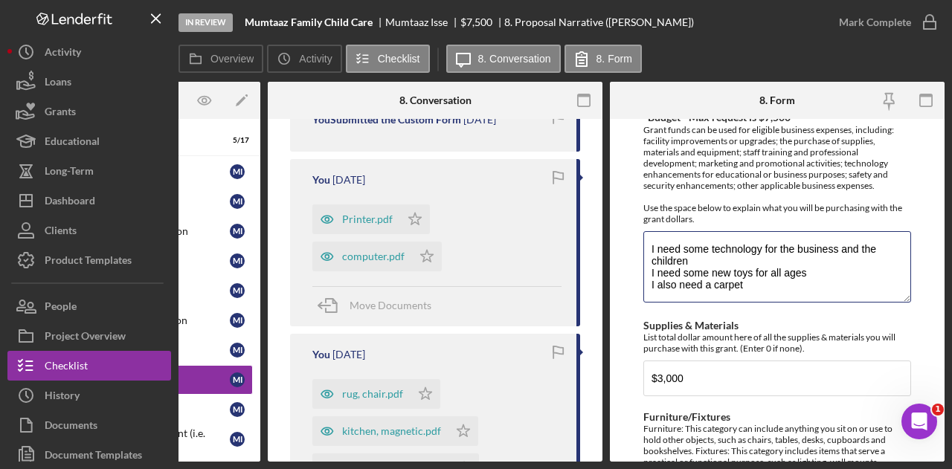
drag, startPoint x: 787, startPoint y: 286, endPoint x: 641, endPoint y: 239, distance: 153.4
click at [641, 239] on form "*Briefly describe your child care business [PERSON_NAME] , located in [GEOGRAPH…" at bounding box center [777, 290] width 335 height 343
click at [739, 250] on textarea "I need some technology for the business and the children I need some new toys f…" at bounding box center [777, 266] width 268 height 71
click at [716, 254] on textarea "I need some technology for the business and the children I need some new toys f…" at bounding box center [777, 266] width 268 height 71
click at [745, 288] on textarea "I need some technology for the business and the children such as a printer and …" at bounding box center [777, 266] width 268 height 71
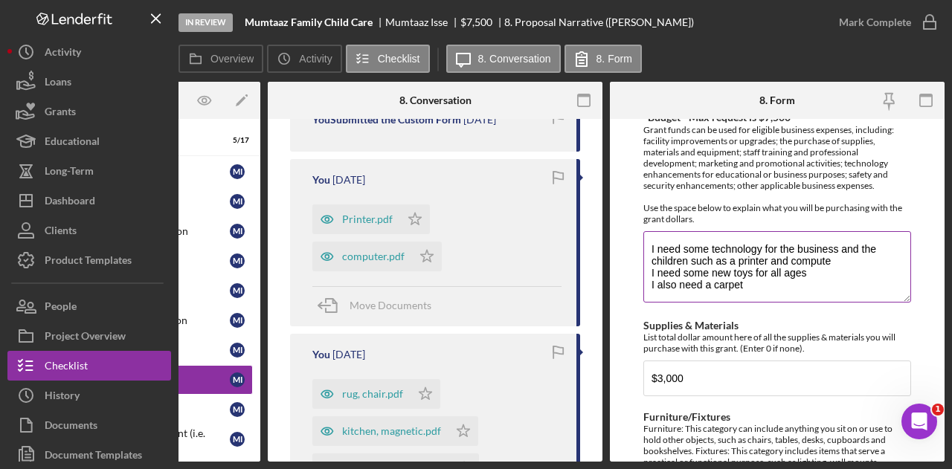
click at [829, 271] on textarea "I need some technology for the business and the children such as a printer and …" at bounding box center [777, 266] width 268 height 71
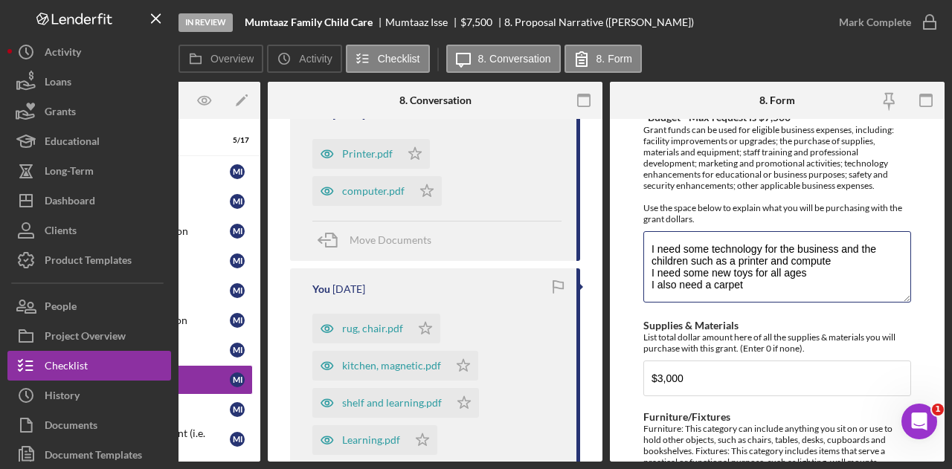
scroll to position [595, 0]
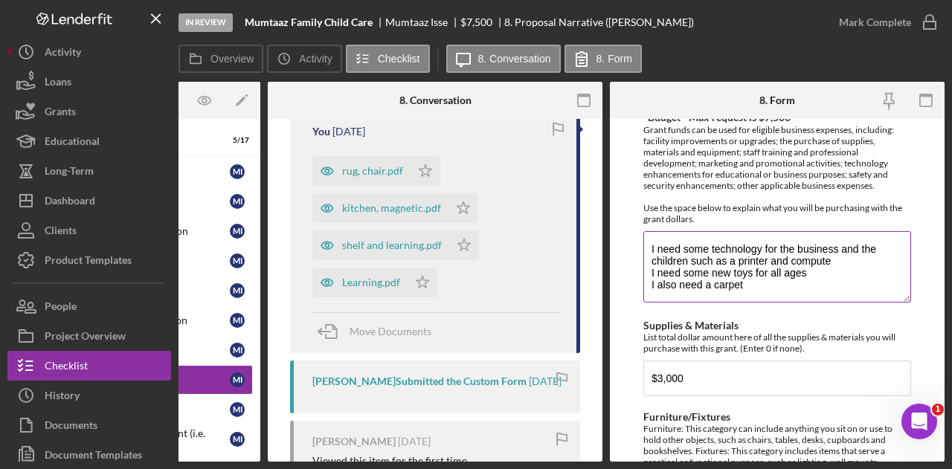
click at [787, 285] on textarea "I need some technology for the business and the children such as a printer and …" at bounding box center [777, 266] width 268 height 71
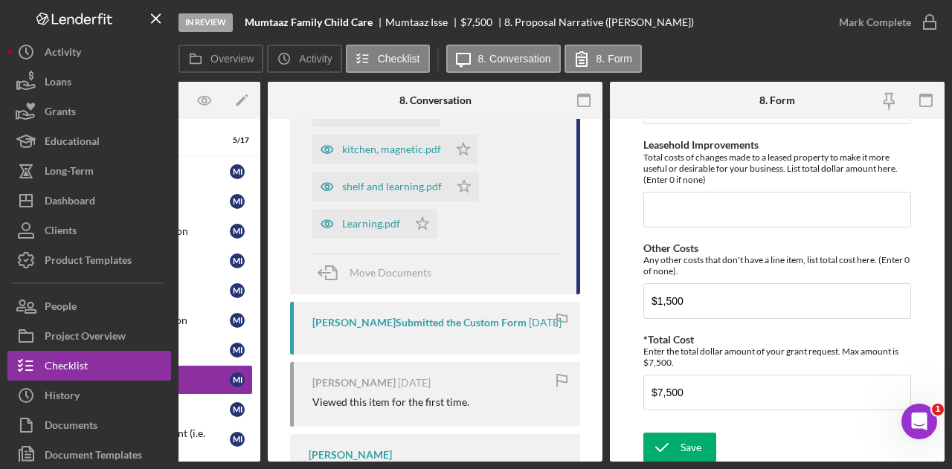
scroll to position [653, 0]
type textarea "I need some technology for the business and the children such as a printer and …"
click at [689, 433] on div "Save" at bounding box center [691, 448] width 21 height 30
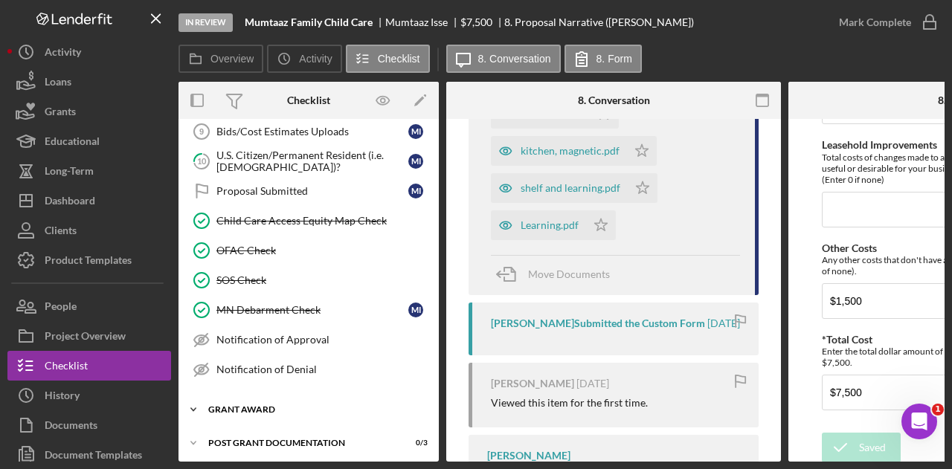
scroll to position [0, 0]
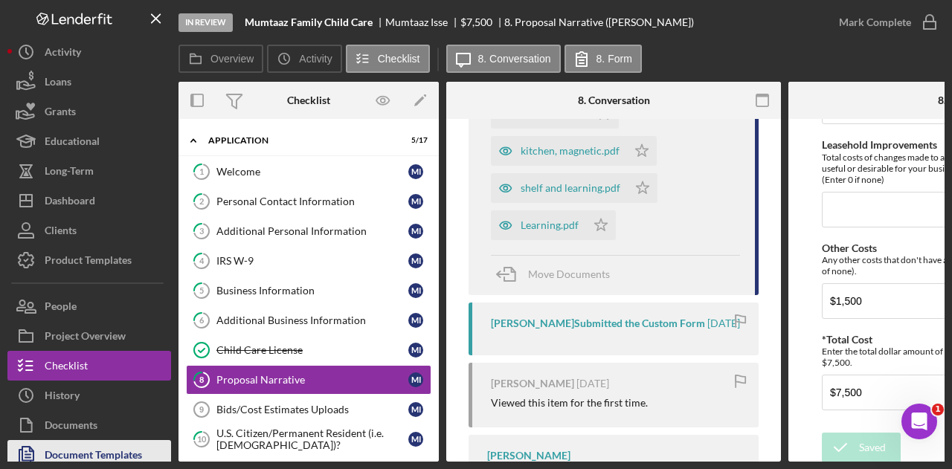
click at [77, 451] on div "Document Templates" at bounding box center [93, 456] width 97 height 33
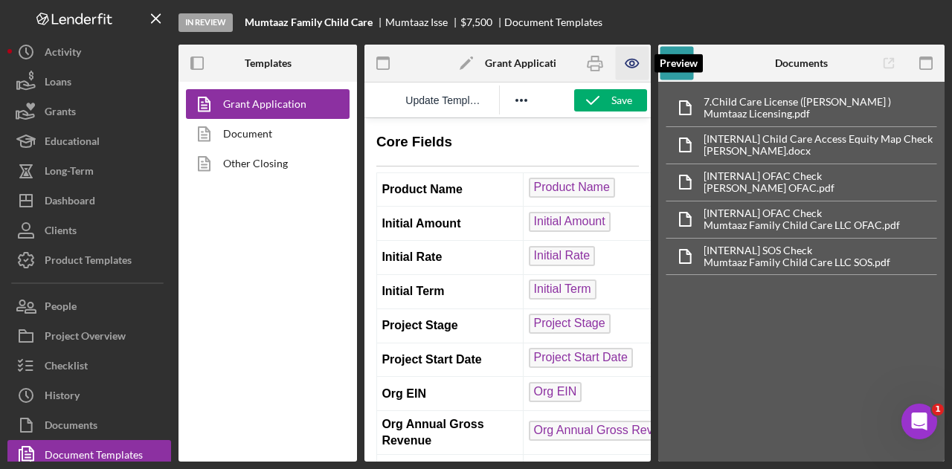
click at [630, 60] on icon "button" at bounding box center [631, 63] width 33 height 33
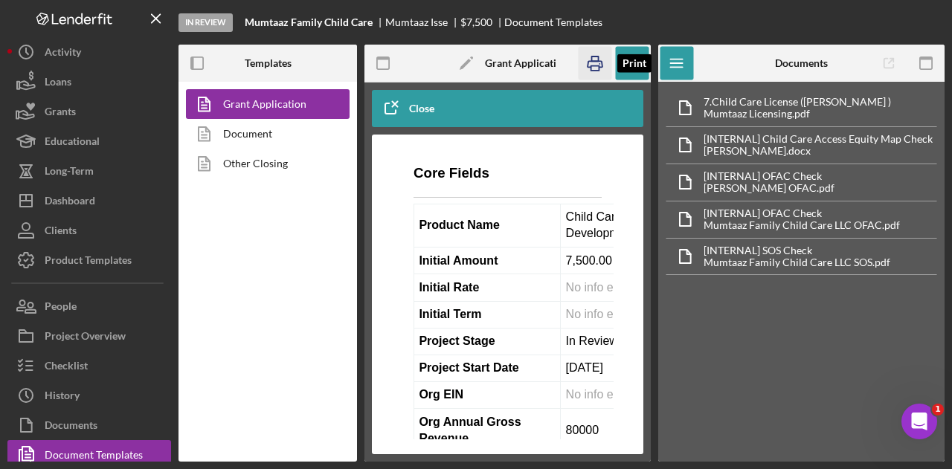
click at [603, 60] on icon "button" at bounding box center [594, 63] width 33 height 33
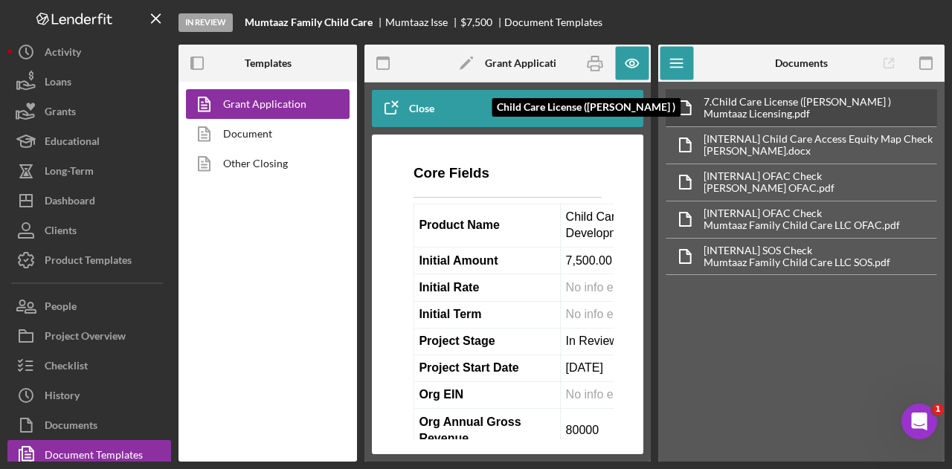
click at [806, 108] on div "Mumtaaz Licensing.pdf" at bounding box center [797, 114] width 187 height 12
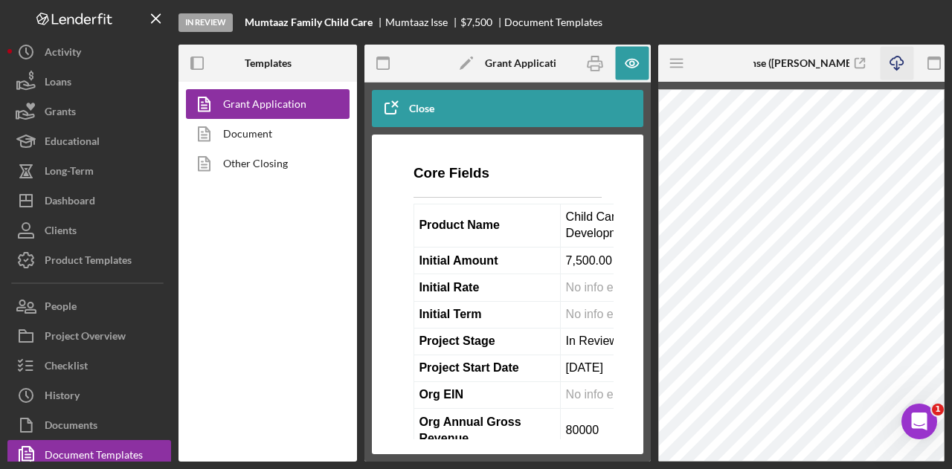
click at [900, 64] on icon "button" at bounding box center [896, 61] width 13 height 8
click at [683, 61] on icon "Icon/Menu" at bounding box center [677, 63] width 33 height 33
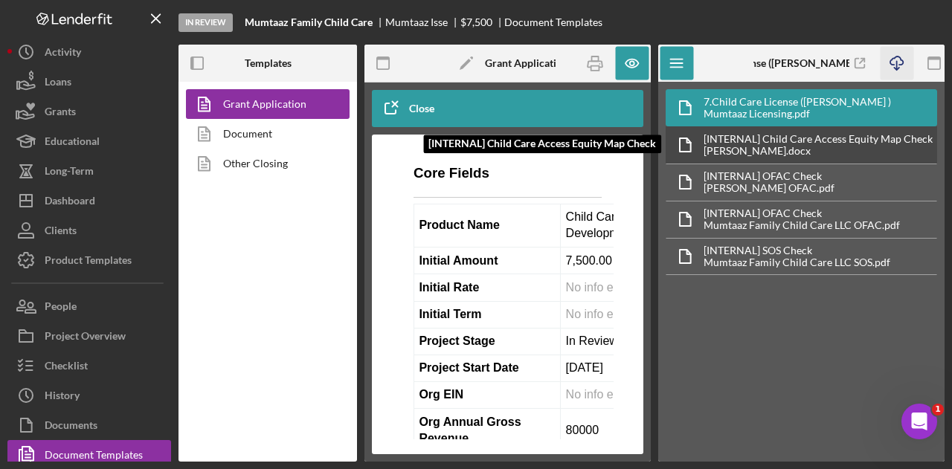
click at [742, 138] on div "[INTERNAL] Child Care Access Equity Map Check" at bounding box center [818, 139] width 229 height 12
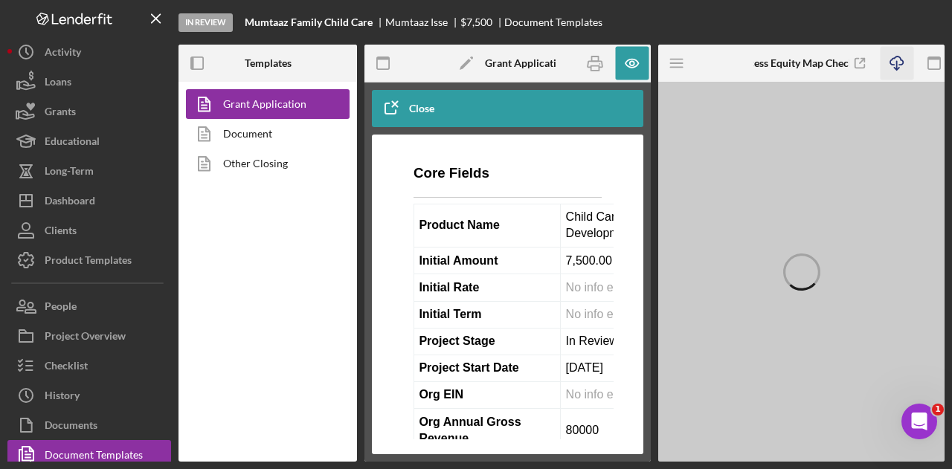
click at [893, 60] on icon "Icon/Download" at bounding box center [896, 63] width 33 height 33
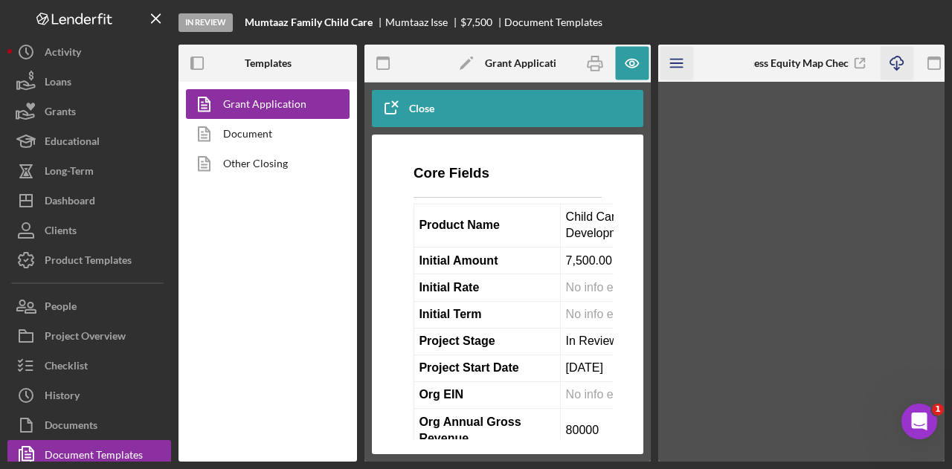
click at [679, 68] on icon "Icon/Menu" at bounding box center [677, 63] width 33 height 33
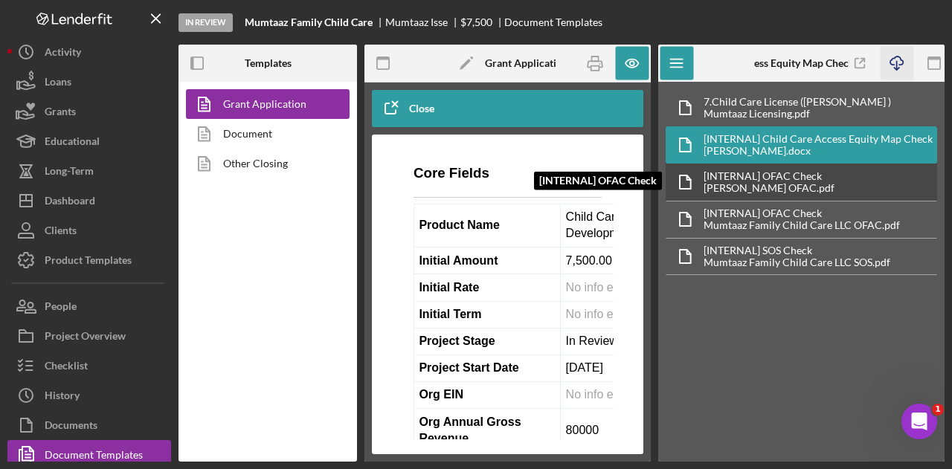
click at [754, 173] on div "[INTERNAL] OFAC Check" at bounding box center [769, 176] width 131 height 12
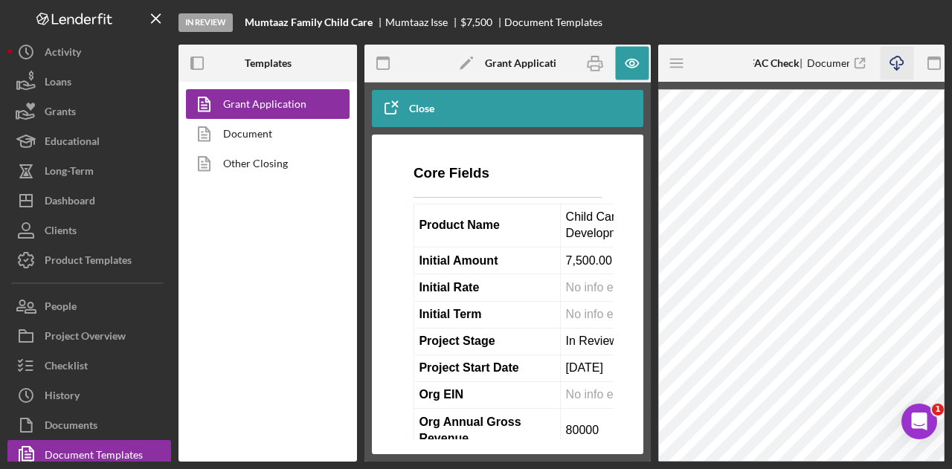
click at [900, 62] on icon "Icon/Download" at bounding box center [896, 63] width 33 height 33
click at [678, 58] on icon "Icon/Menu" at bounding box center [677, 63] width 33 height 33
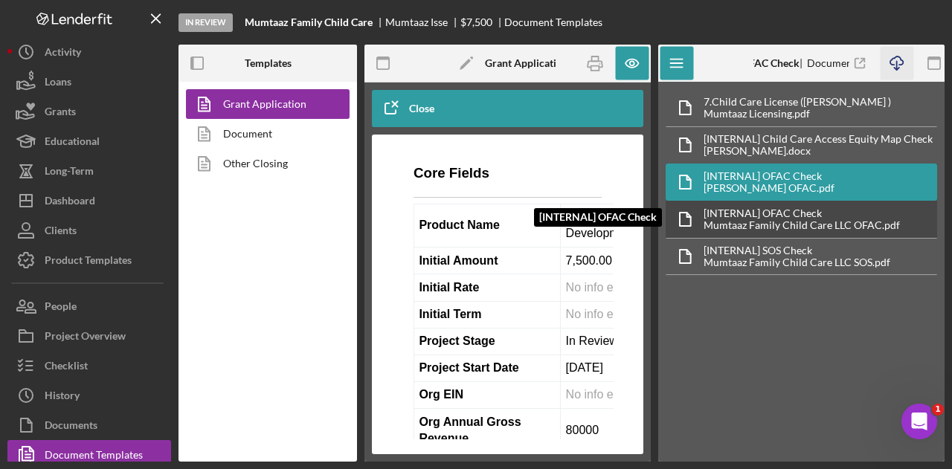
click at [762, 208] on div "[INTERNAL] OFAC Check" at bounding box center [802, 214] width 196 height 12
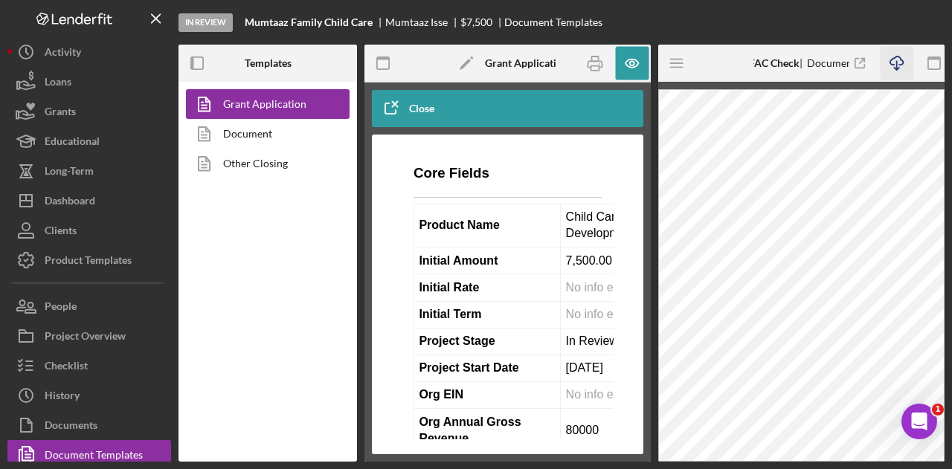
click at [898, 58] on icon "Icon/Download" at bounding box center [896, 63] width 33 height 33
click at [680, 68] on icon "Icon/Menu" at bounding box center [677, 63] width 33 height 33
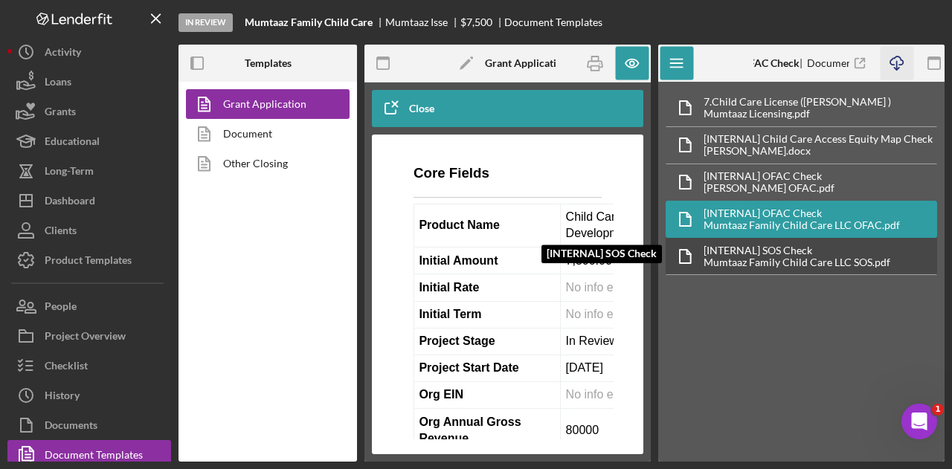
click at [769, 257] on div "Mumtaaz Family Child Care LLC SOS.pdf" at bounding box center [797, 263] width 187 height 12
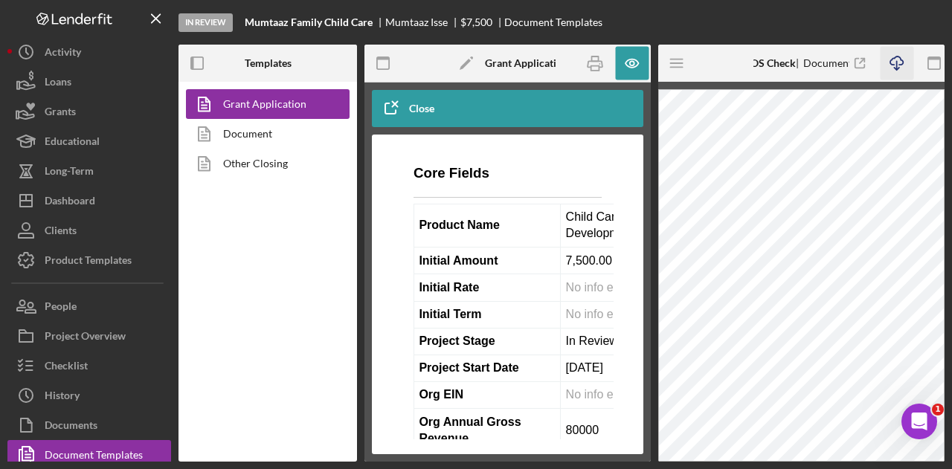
click at [898, 65] on icon "Icon/Download" at bounding box center [896, 63] width 33 height 33
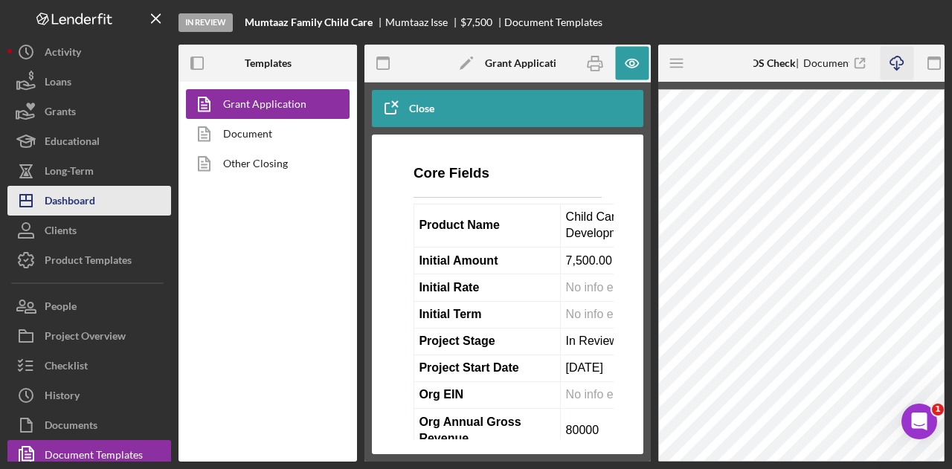
click at [125, 193] on button "Icon/Dashboard Dashboard" at bounding box center [89, 201] width 164 height 30
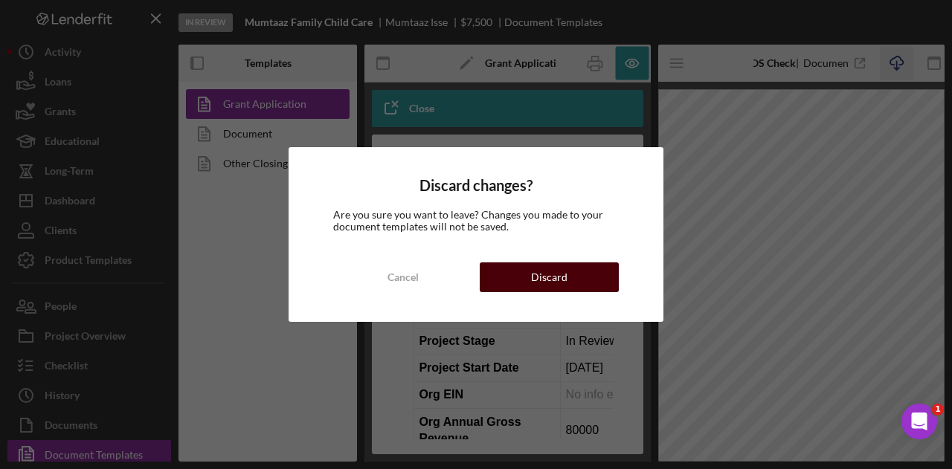
click at [577, 283] on button "Discard" at bounding box center [549, 278] width 139 height 30
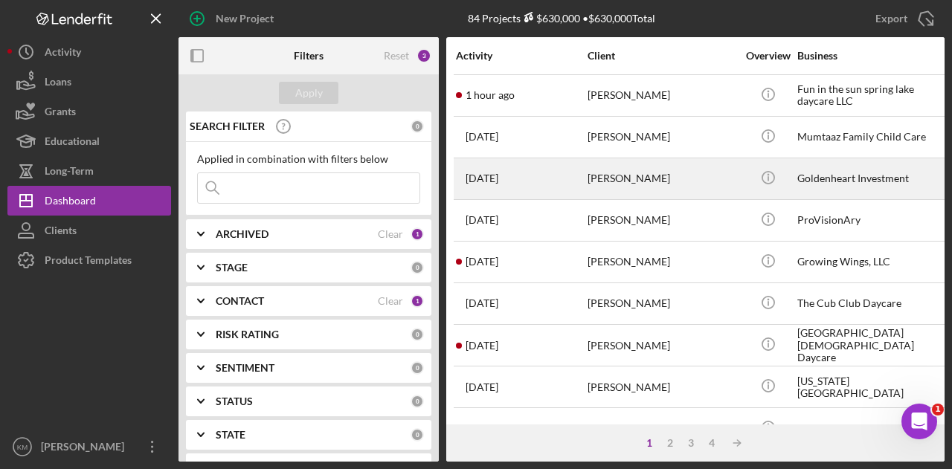
click at [619, 173] on div "[PERSON_NAME]" at bounding box center [662, 178] width 149 height 39
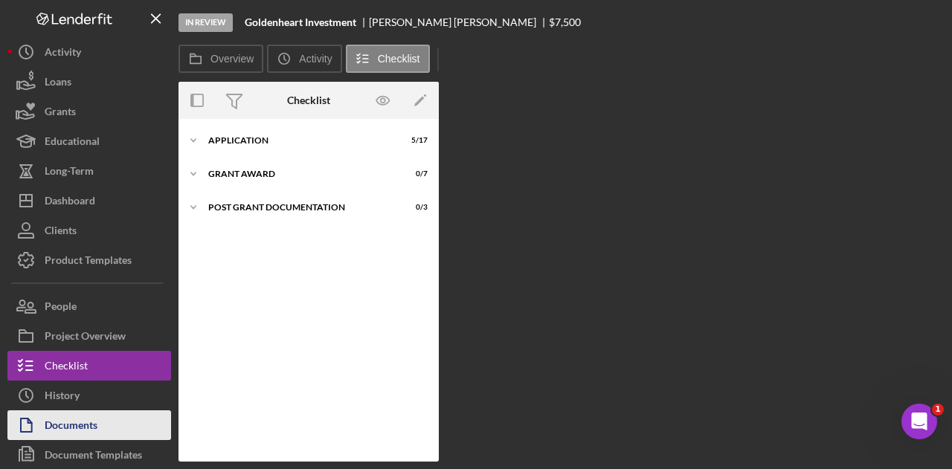
drag, startPoint x: 97, startPoint y: 454, endPoint x: 114, endPoint y: 426, distance: 32.4
click at [97, 454] on div "Document Templates" at bounding box center [93, 456] width 97 height 33
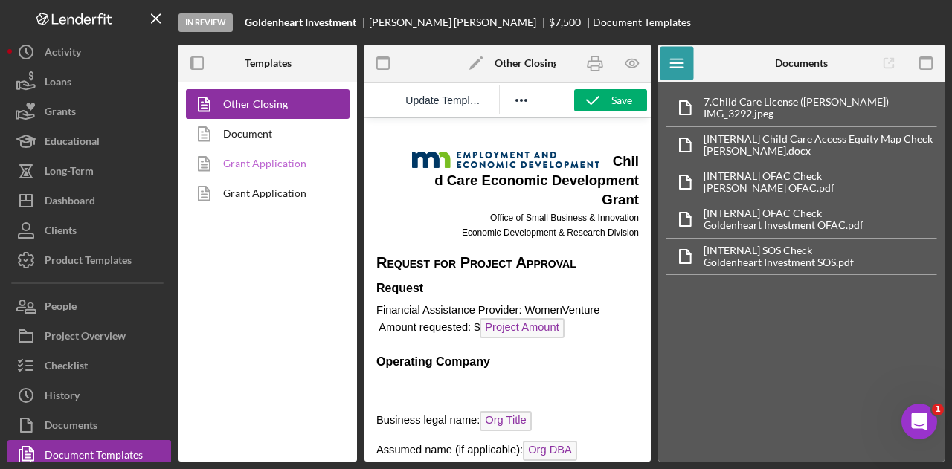
click at [289, 175] on link "Grant Application" at bounding box center [264, 164] width 156 height 30
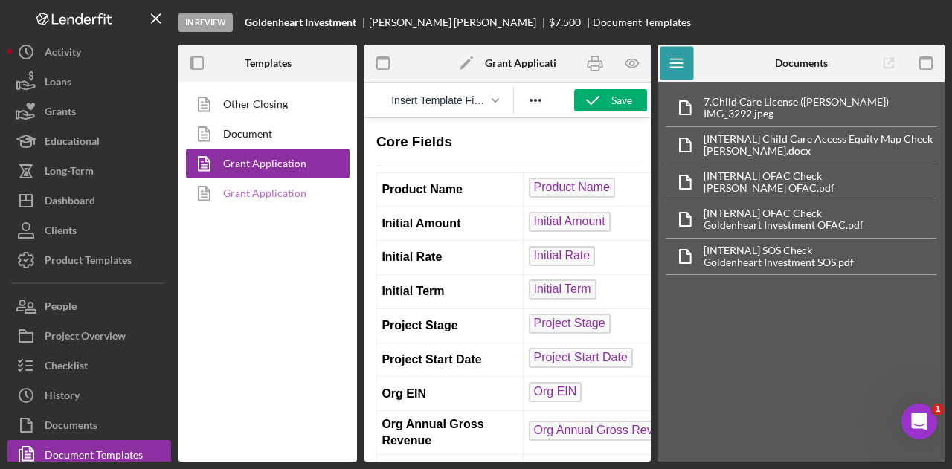
click at [277, 187] on link "Grant Application" at bounding box center [264, 194] width 156 height 30
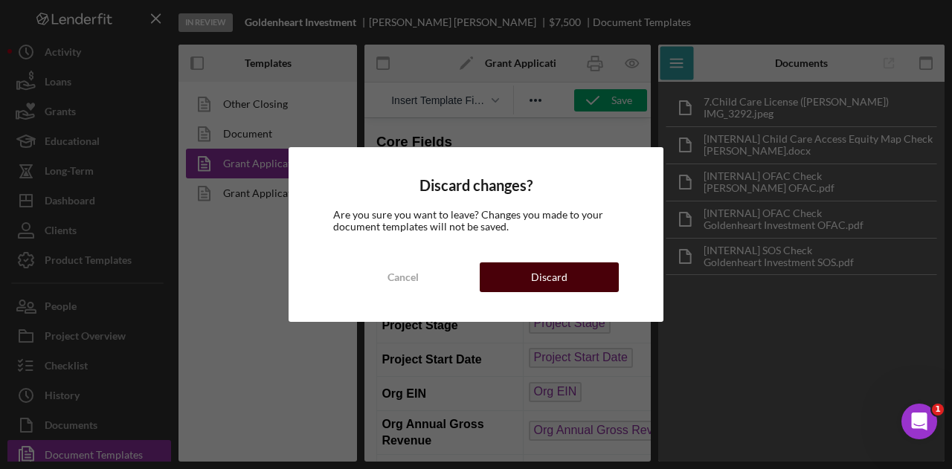
click at [604, 280] on button "Discard" at bounding box center [549, 278] width 139 height 30
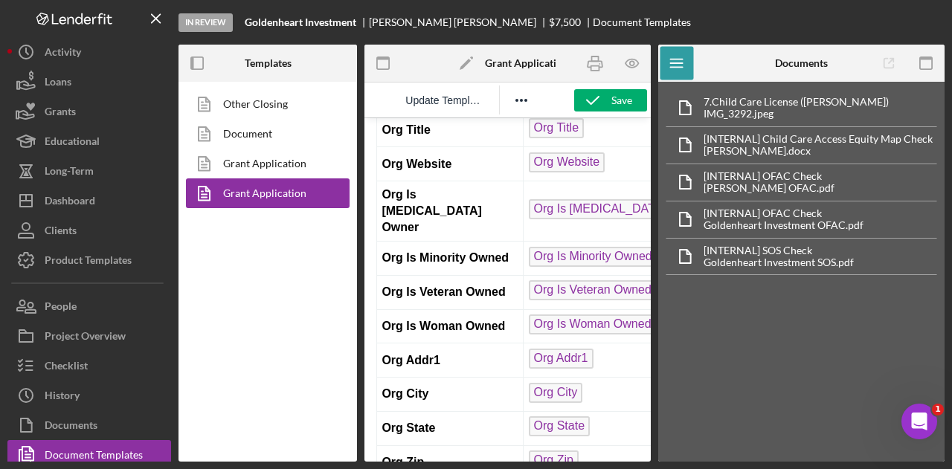
scroll to position [521, 0]
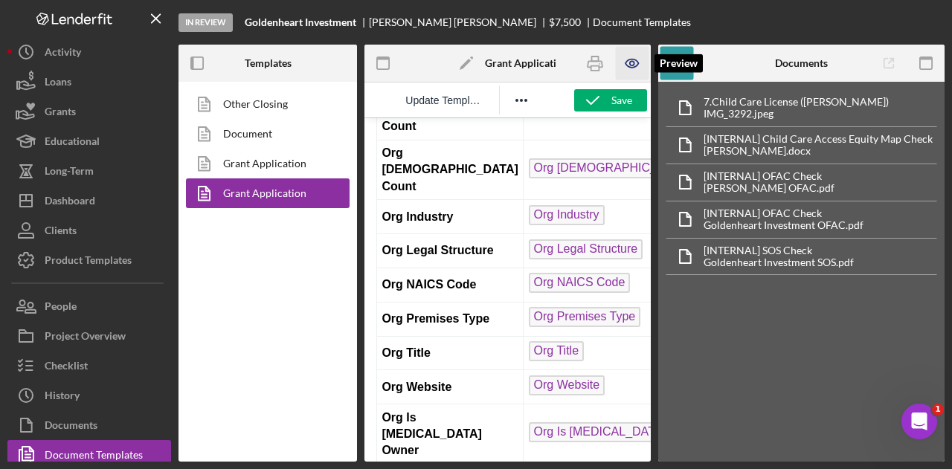
click at [631, 63] on icon "button" at bounding box center [631, 63] width 33 height 33
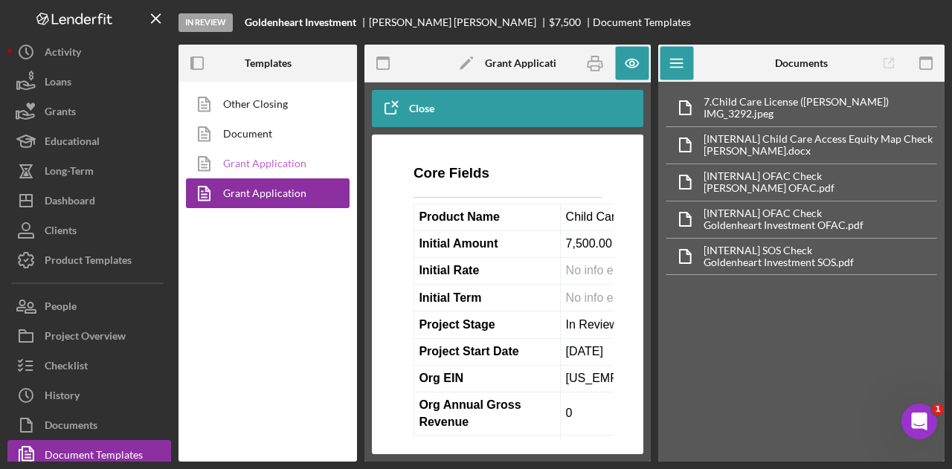
click at [325, 154] on link "Grant Application" at bounding box center [264, 164] width 156 height 30
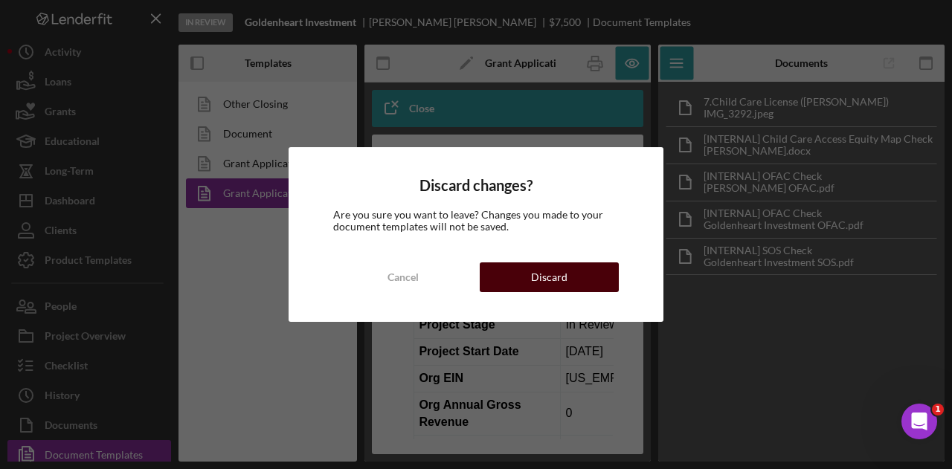
click at [550, 274] on div "Discard" at bounding box center [549, 278] width 36 height 30
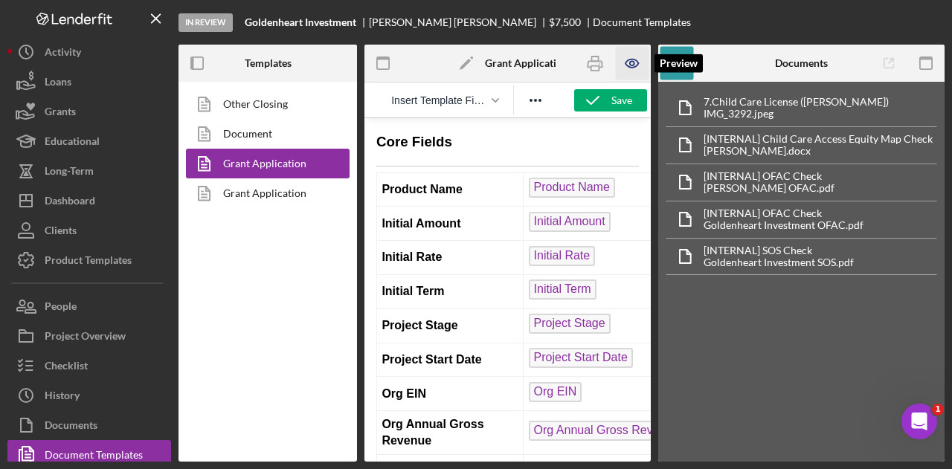
click at [637, 65] on icon "button" at bounding box center [632, 64] width 13 height 8
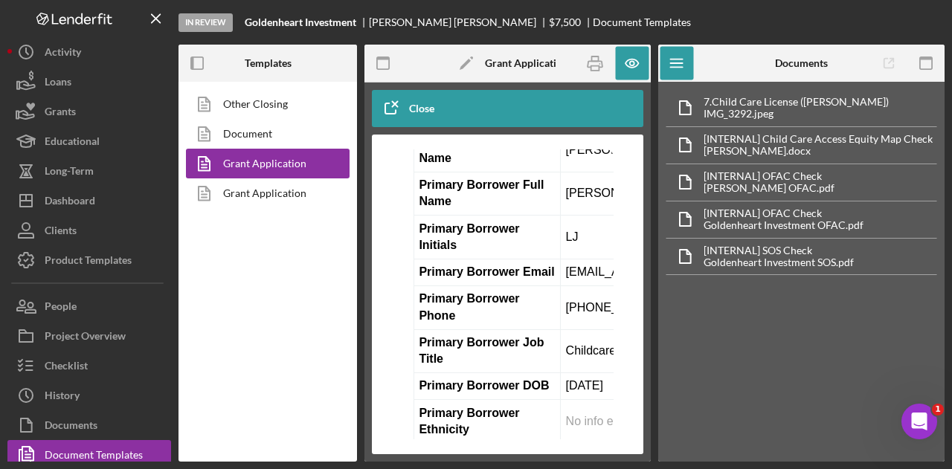
scroll to position [1562, 0]
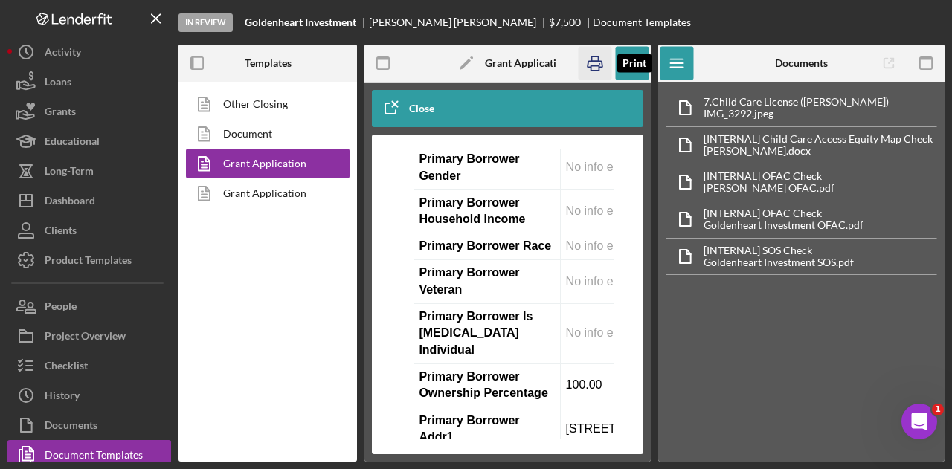
click at [600, 65] on icon "button" at bounding box center [594, 63] width 33 height 33
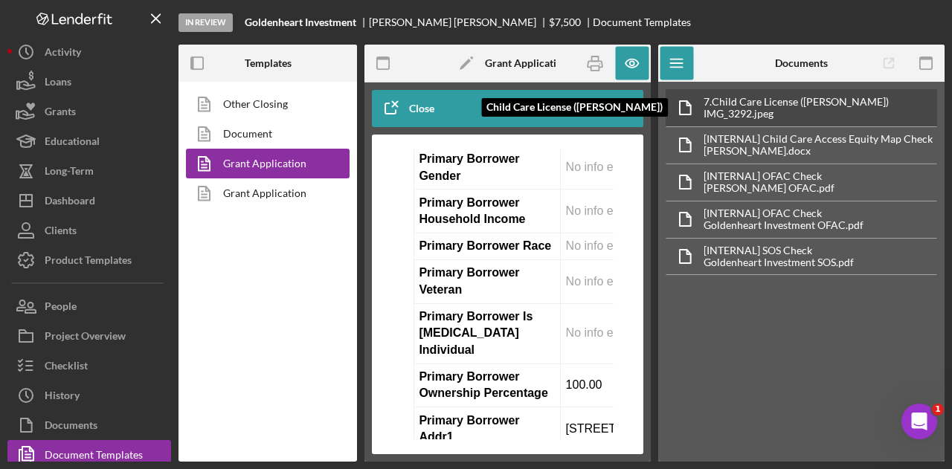
click at [742, 102] on div "7. Child Care License ([PERSON_NAME])" at bounding box center [796, 102] width 185 height 12
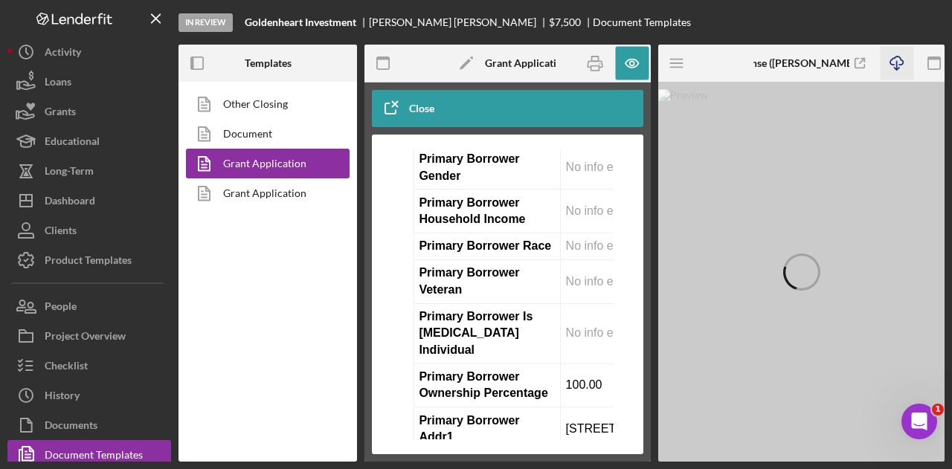
click at [900, 58] on icon "button" at bounding box center [896, 61] width 13 height 8
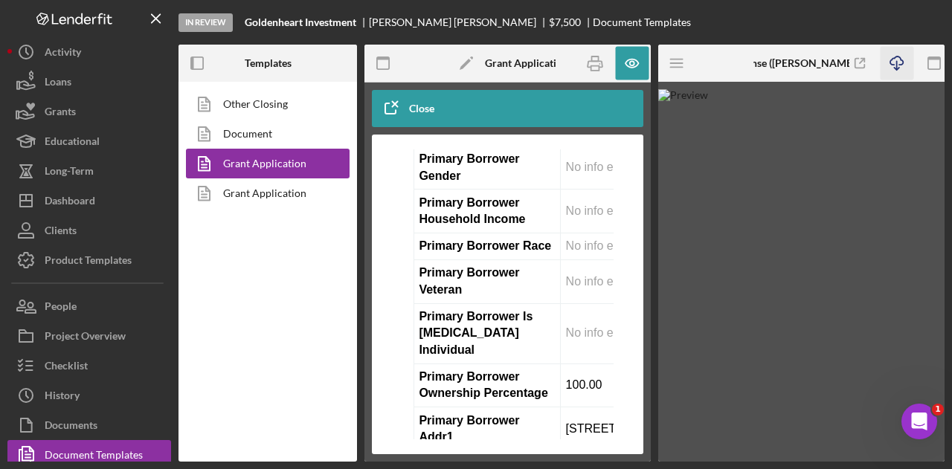
click at [860, 328] on img at bounding box center [801, 275] width 286 height 373
click at [689, 68] on icon "Icon/Menu" at bounding box center [677, 63] width 33 height 33
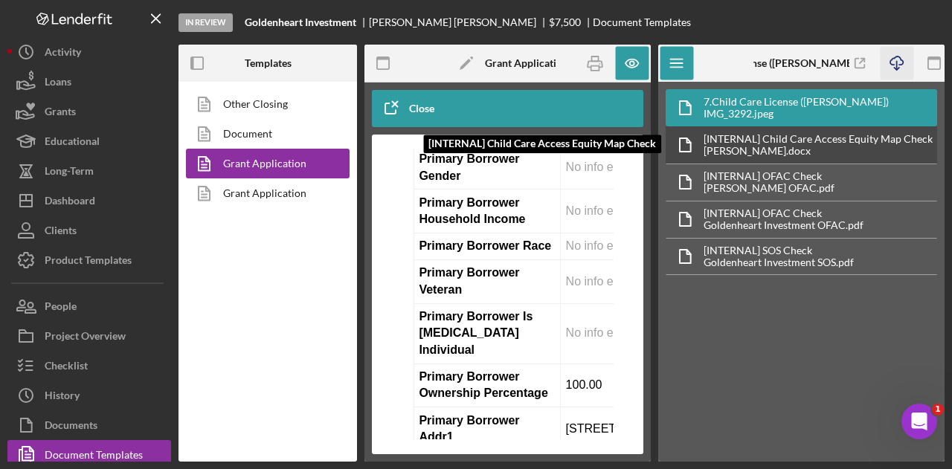
click at [766, 145] on div "[PERSON_NAME].docx" at bounding box center [818, 151] width 229 height 12
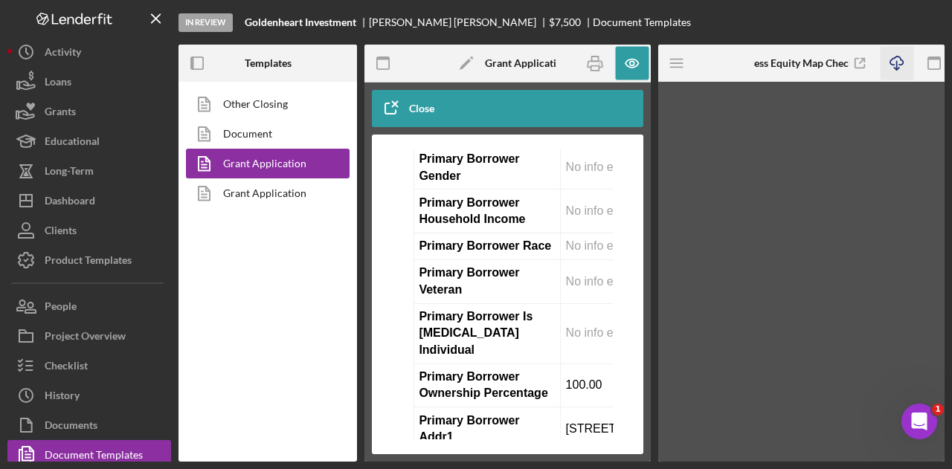
click at [890, 62] on icon "Icon/Download" at bounding box center [896, 63] width 33 height 33
click at [669, 65] on icon "Icon/Menu" at bounding box center [677, 63] width 33 height 33
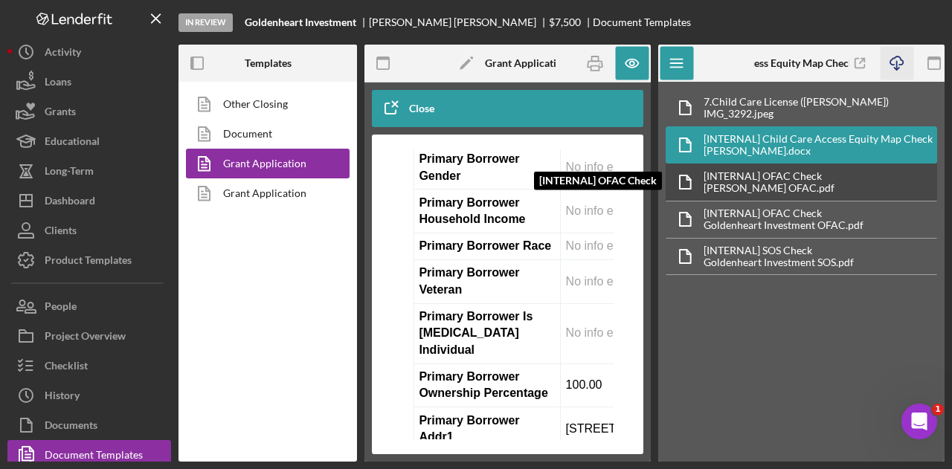
click at [728, 177] on div "[INTERNAL] OFAC Check" at bounding box center [769, 176] width 131 height 12
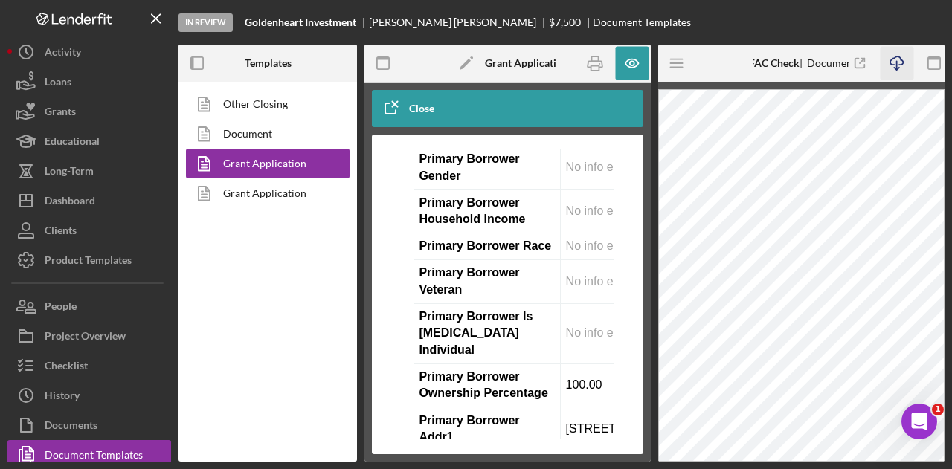
click at [890, 57] on icon "Icon/Download" at bounding box center [896, 63] width 33 height 33
click at [683, 60] on icon "Icon/Menu" at bounding box center [677, 63] width 33 height 33
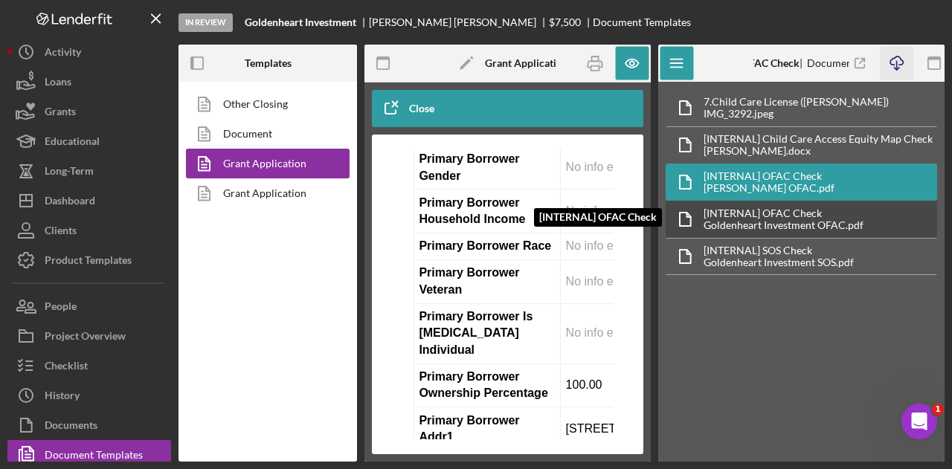
click at [777, 202] on div "[INTERNAL] OFAC Check [INTERNAL] OFAC Check Goldenheart Investment OFAC.pdf" at bounding box center [802, 219] width 272 height 37
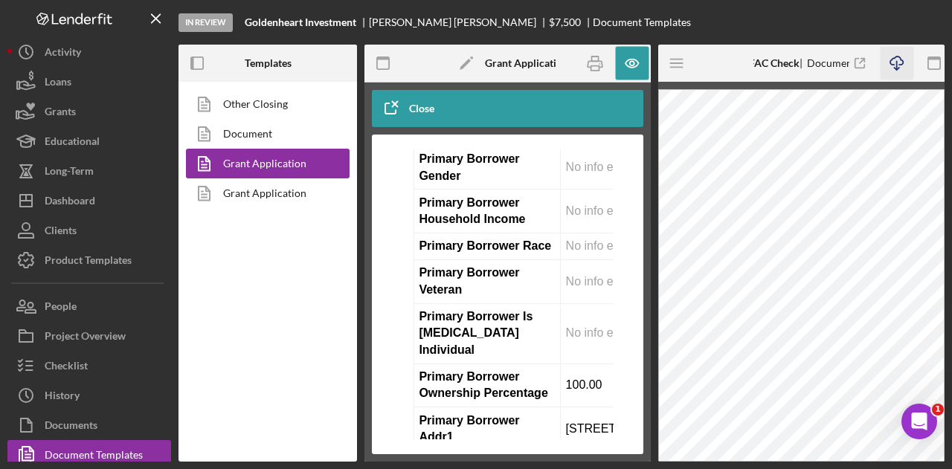
click at [887, 54] on icon "Icon/Download" at bounding box center [896, 63] width 33 height 33
click at [671, 56] on icon "Icon/Menu" at bounding box center [677, 63] width 33 height 33
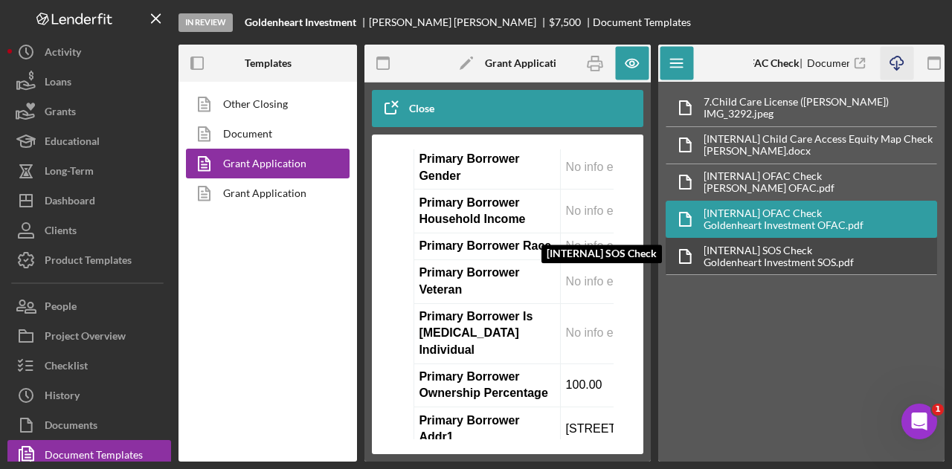
click at [803, 238] on div "[INTERNAL] SOS Check [INTERNAL] SOS Check Goldenheart Investment SOS.pdf" at bounding box center [802, 256] width 272 height 37
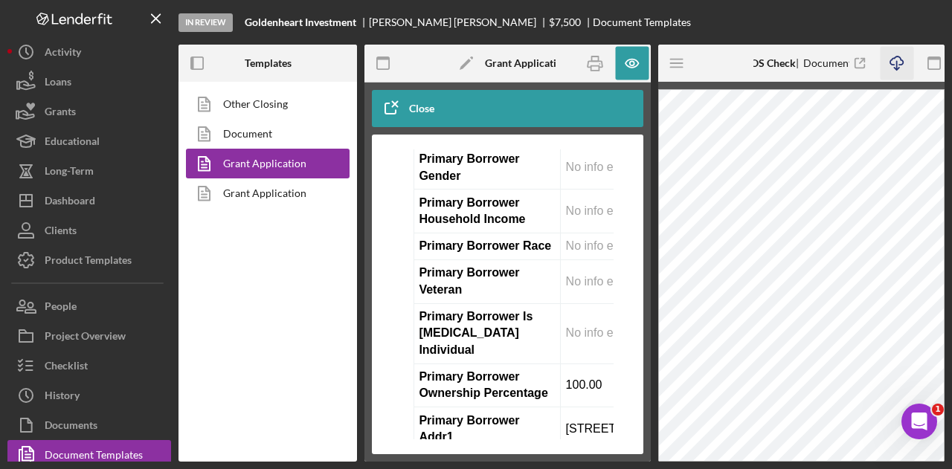
click at [897, 60] on icon "Icon/Download" at bounding box center [896, 63] width 33 height 33
click at [594, 67] on icon "button" at bounding box center [594, 63] width 33 height 33
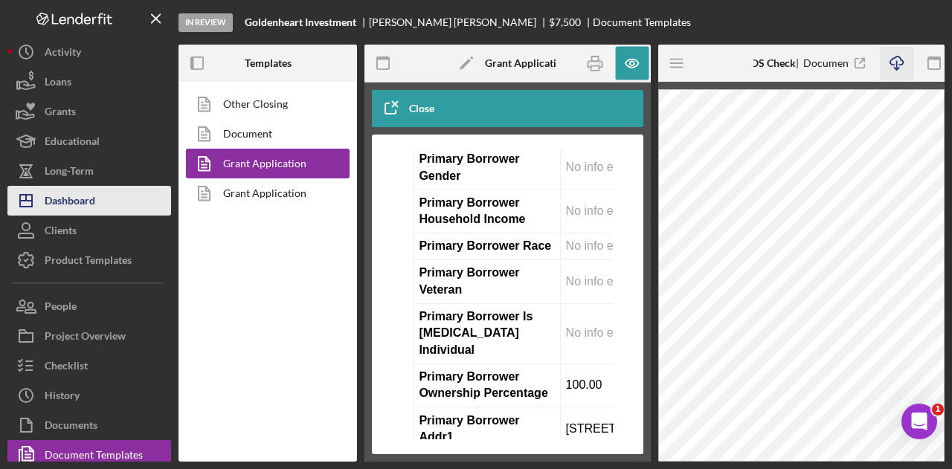
click at [101, 198] on button "Icon/Dashboard Dashboard" at bounding box center [89, 201] width 164 height 30
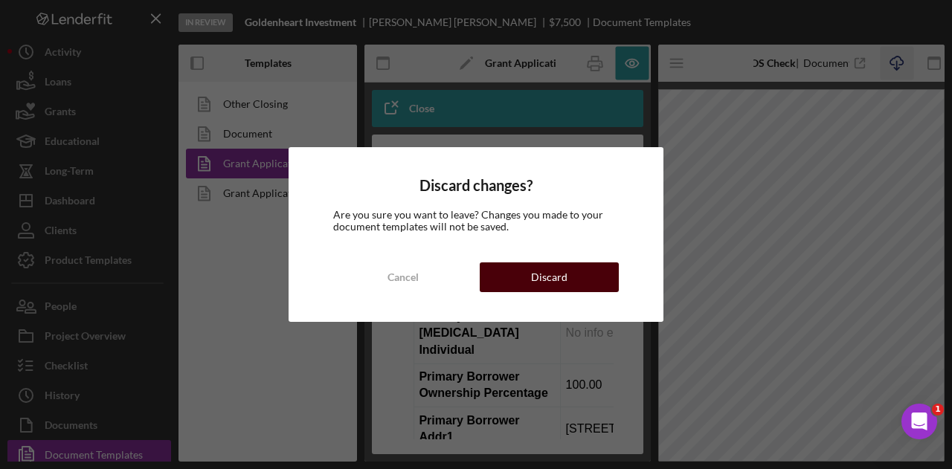
click at [533, 266] on div "Discard" at bounding box center [549, 278] width 36 height 30
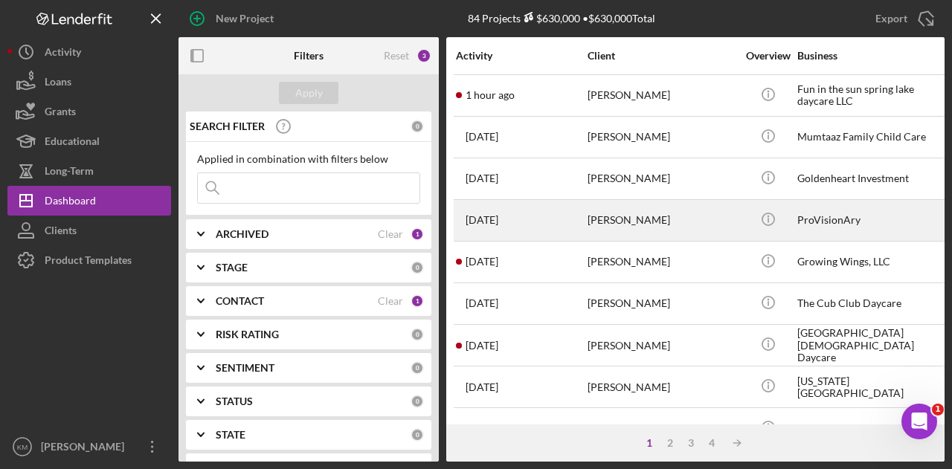
click at [539, 232] on div "[DATE] [PERSON_NAME]" at bounding box center [521, 220] width 130 height 39
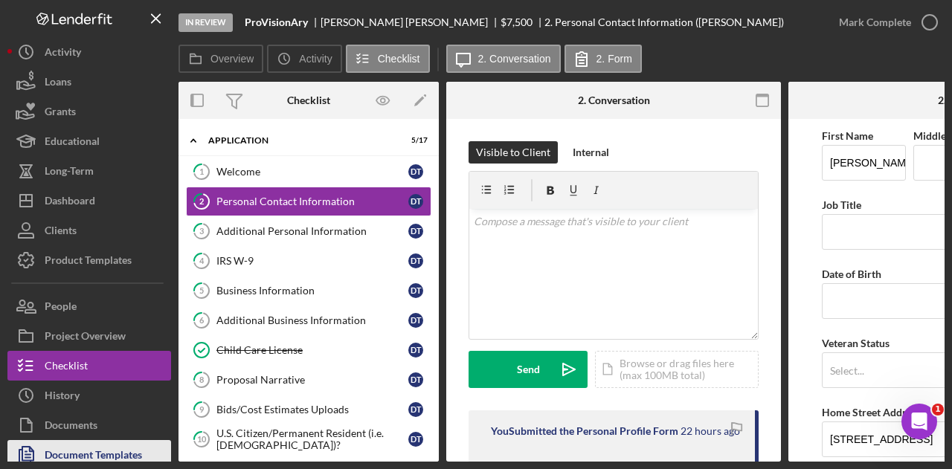
click at [128, 452] on div "Document Templates" at bounding box center [93, 456] width 97 height 33
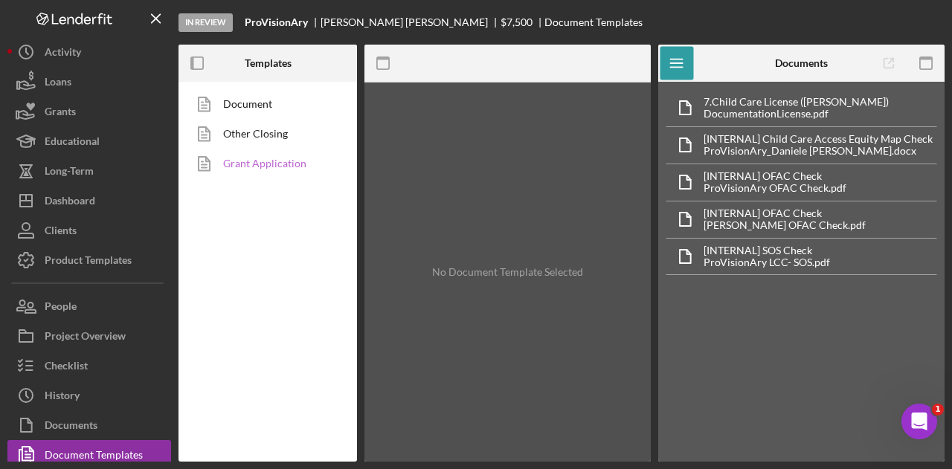
click at [248, 174] on link "Grant Application" at bounding box center [264, 164] width 156 height 30
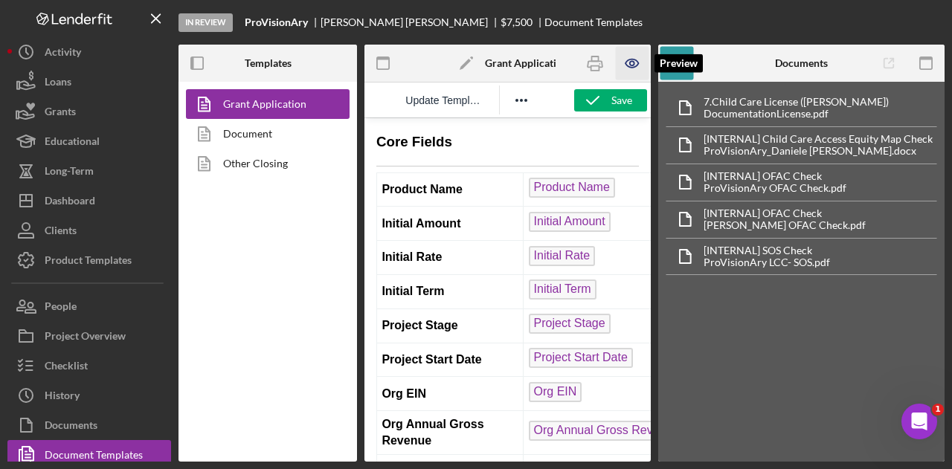
click at [617, 65] on icon "button" at bounding box center [631, 63] width 33 height 33
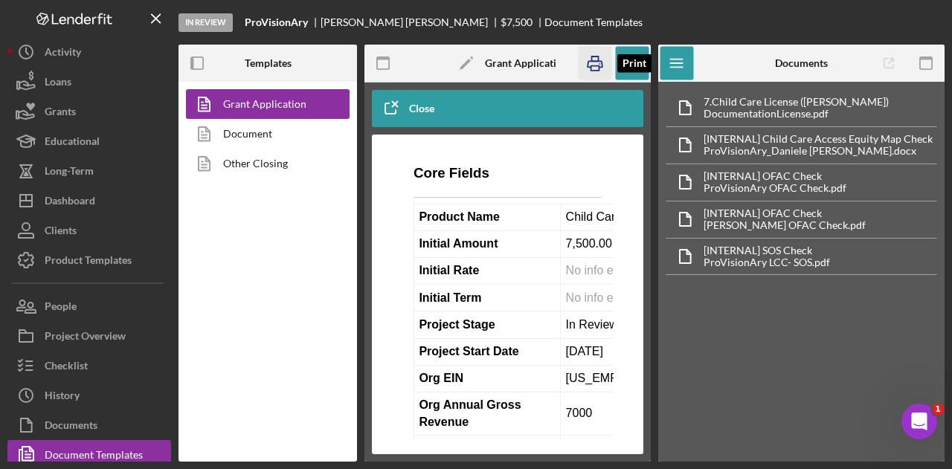
click at [604, 68] on icon "button" at bounding box center [594, 63] width 33 height 33
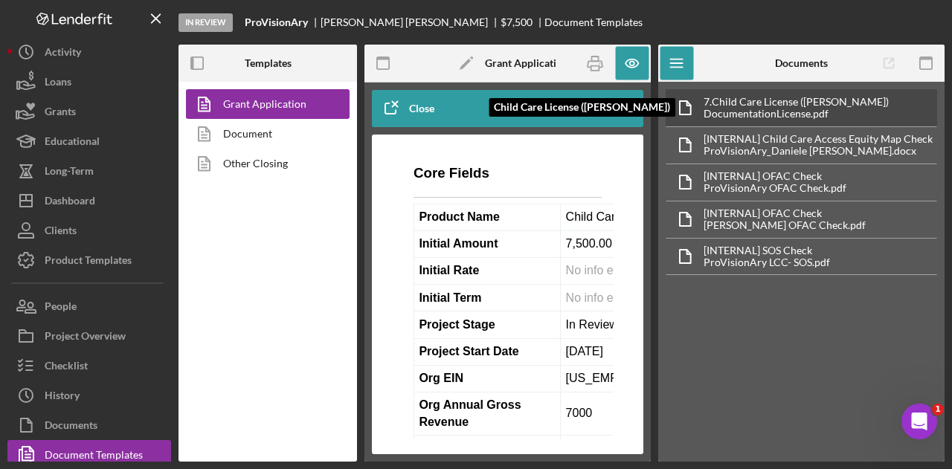
click at [832, 112] on div "DocumentationLicense.pdf" at bounding box center [796, 114] width 185 height 12
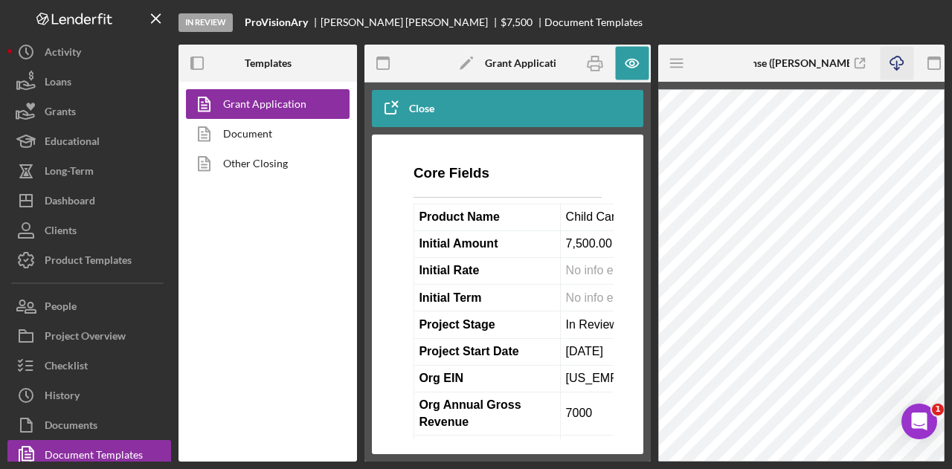
click at [883, 62] on icon "Icon/Download" at bounding box center [896, 63] width 33 height 33
click at [689, 66] on icon "Icon/Menu" at bounding box center [677, 63] width 33 height 33
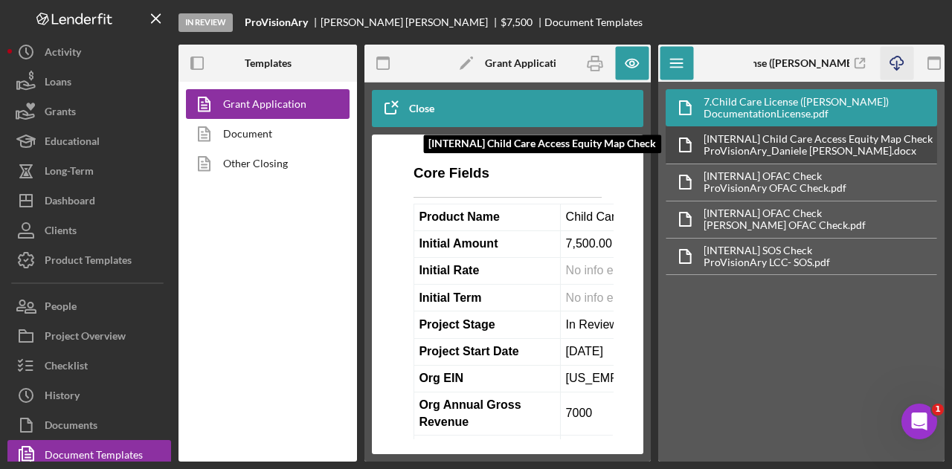
click at [748, 133] on div "[INTERNAL] Child Care Access Equity Map Check" at bounding box center [818, 139] width 229 height 12
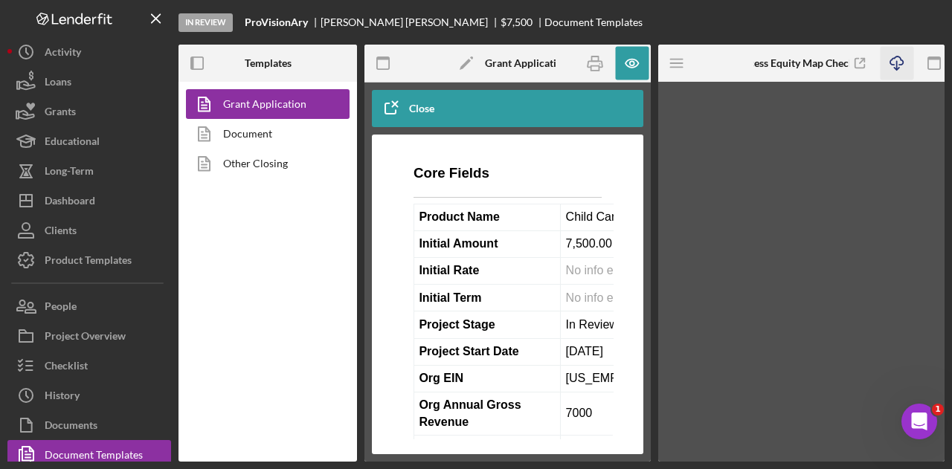
click at [893, 53] on icon "Icon/Download" at bounding box center [896, 63] width 33 height 33
click at [681, 60] on icon "Icon/Menu" at bounding box center [677, 63] width 33 height 33
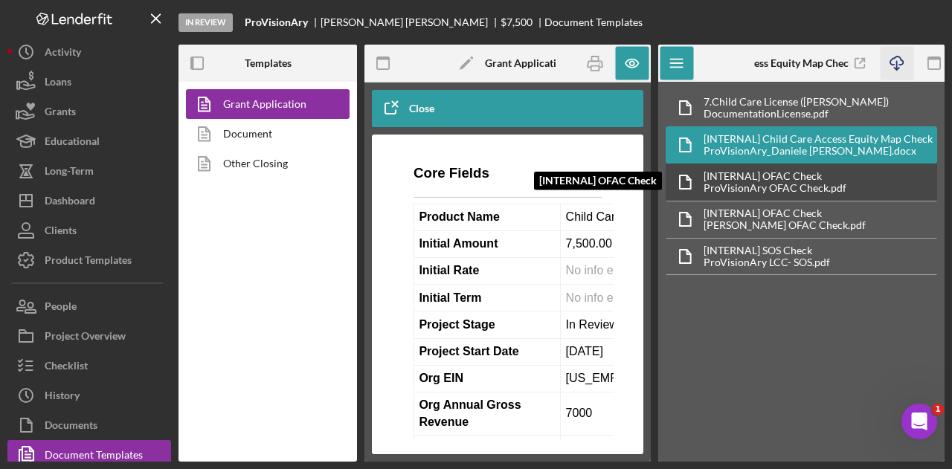
click at [748, 182] on div "ProVisionAry OFAC Check.pdf" at bounding box center [775, 188] width 143 height 12
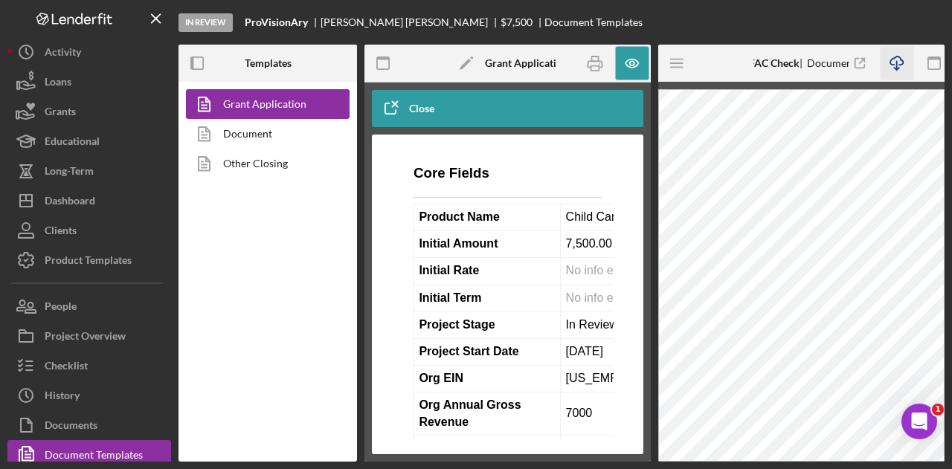
click at [888, 64] on icon "Icon/Download" at bounding box center [896, 63] width 33 height 33
click at [672, 69] on icon "Icon/Menu" at bounding box center [677, 63] width 33 height 33
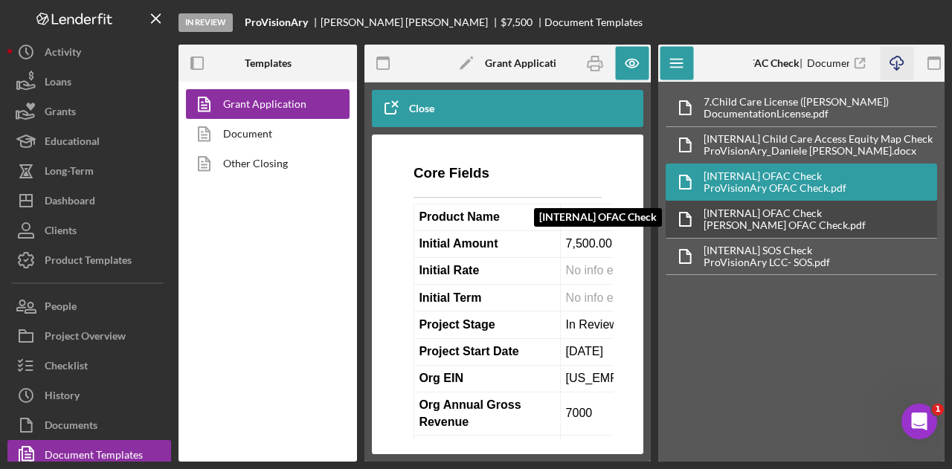
click at [748, 205] on div "[INTERNAL] OFAC Check [INTERNAL] OFAC Check [PERSON_NAME] OFAC Check.pdf" at bounding box center [802, 219] width 272 height 37
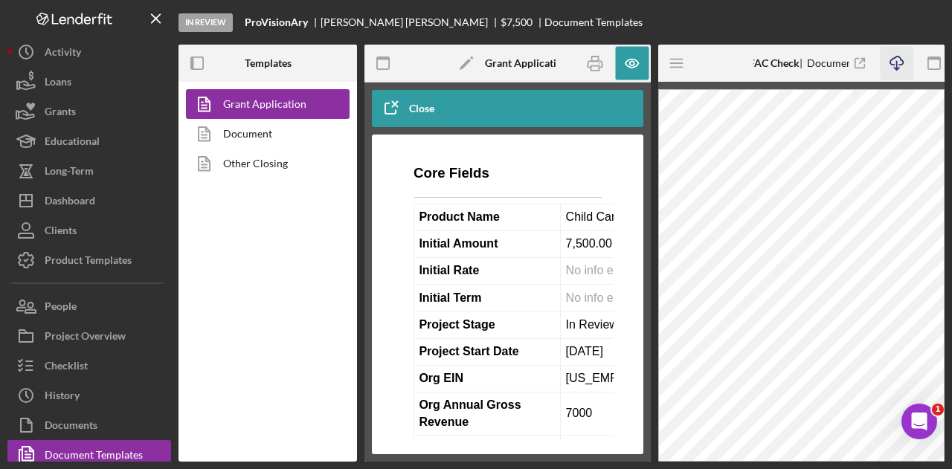
click at [905, 53] on icon "Icon/Download" at bounding box center [896, 63] width 33 height 33
click at [686, 68] on icon "Icon/Menu" at bounding box center [677, 63] width 33 height 33
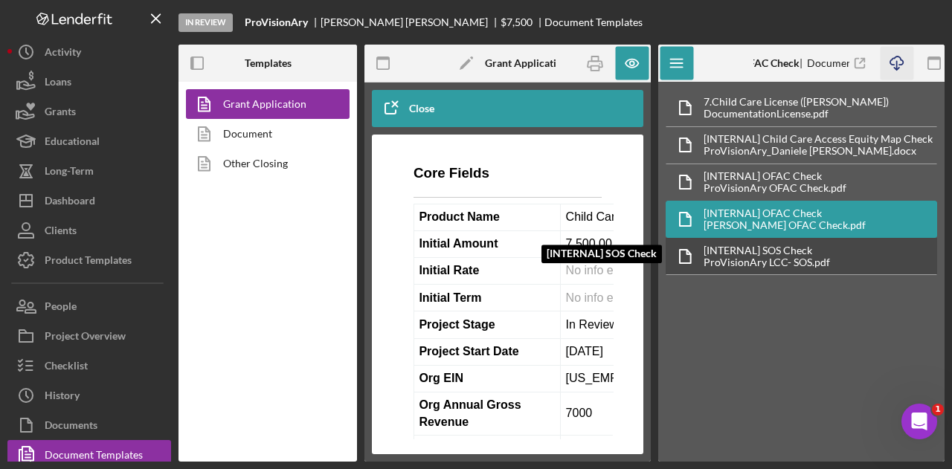
click at [768, 245] on div "[INTERNAL] SOS Check" at bounding box center [767, 251] width 126 height 12
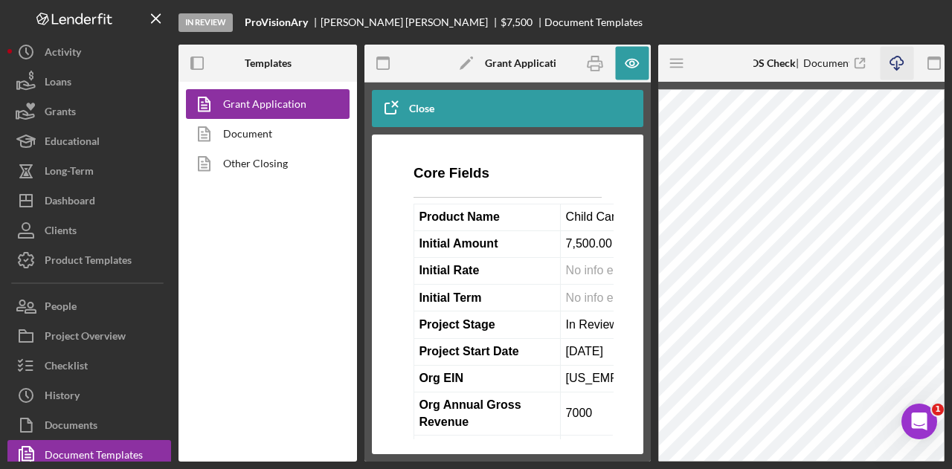
click at [902, 54] on icon "Icon/Download" at bounding box center [896, 63] width 33 height 33
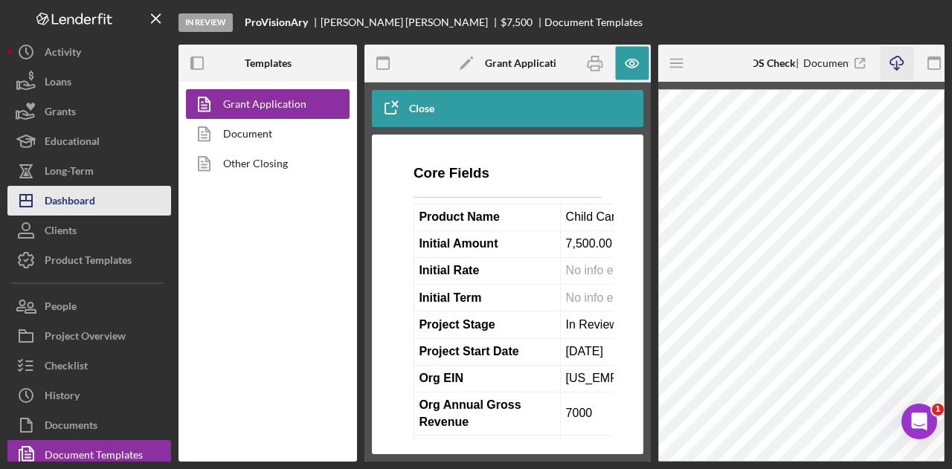
click at [97, 190] on button "Icon/Dashboard Dashboard" at bounding box center [89, 201] width 164 height 30
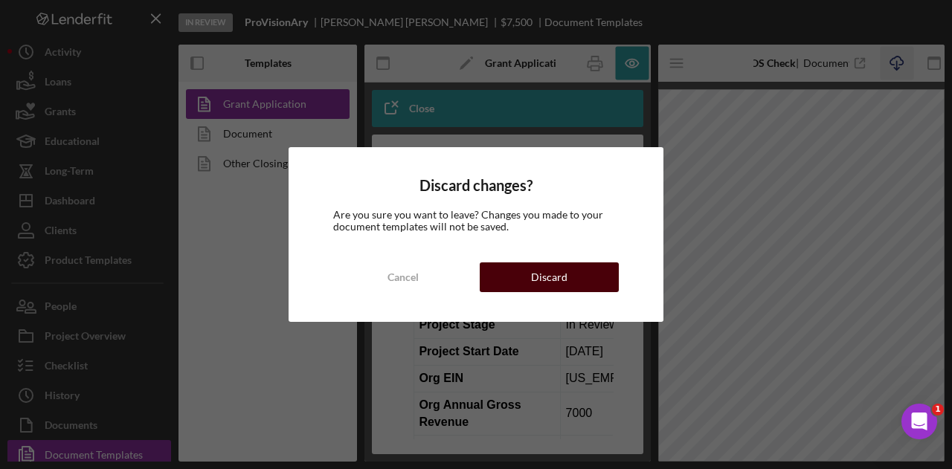
click at [564, 274] on div "Discard" at bounding box center [549, 278] width 36 height 30
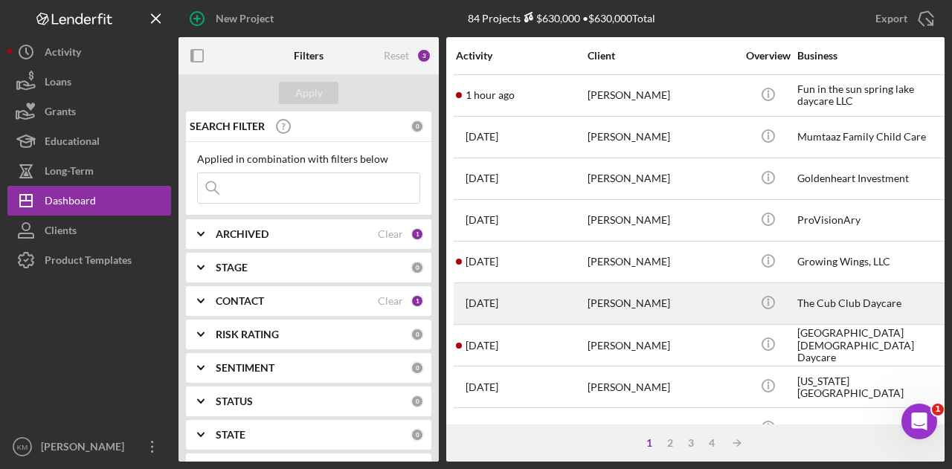
click at [564, 296] on div "[DATE] [PERSON_NAME]" at bounding box center [521, 303] width 130 height 39
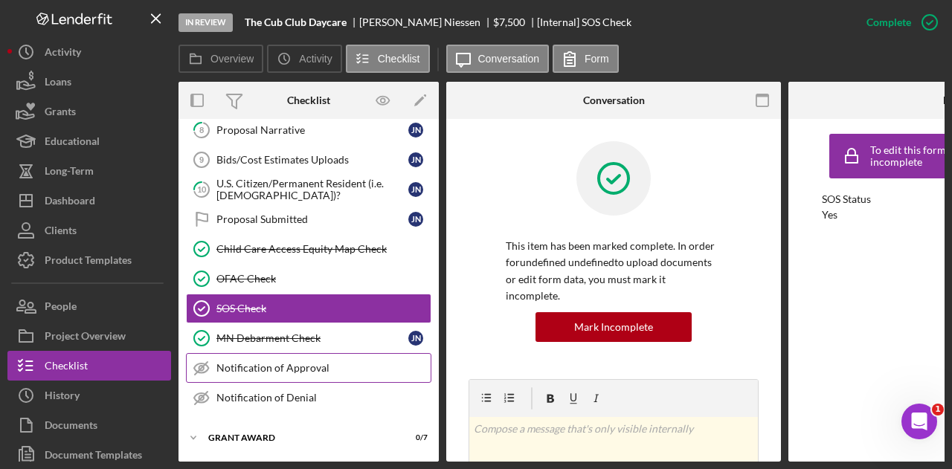
scroll to position [260, 0]
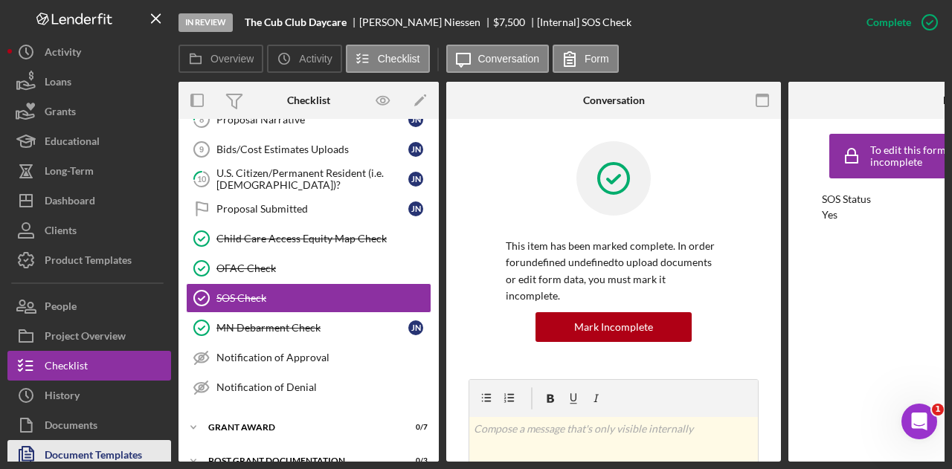
click at [85, 452] on div "Document Templates" at bounding box center [93, 456] width 97 height 33
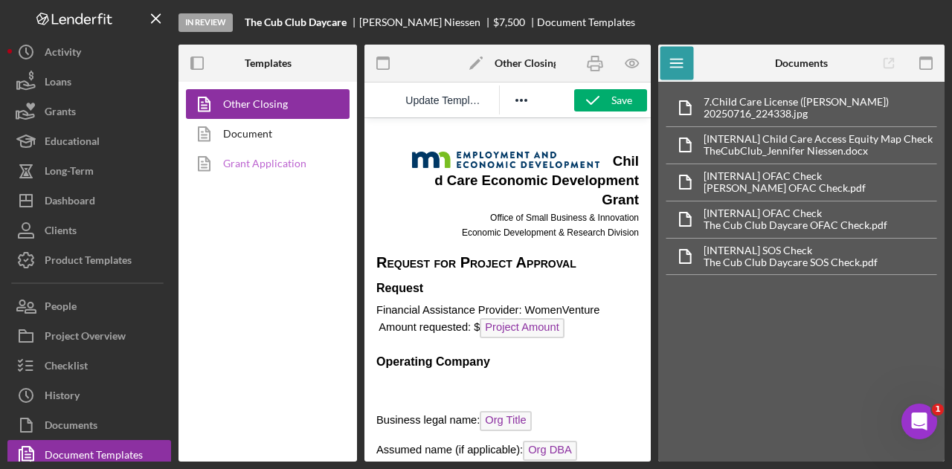
click at [260, 160] on link "Grant Application" at bounding box center [264, 164] width 156 height 30
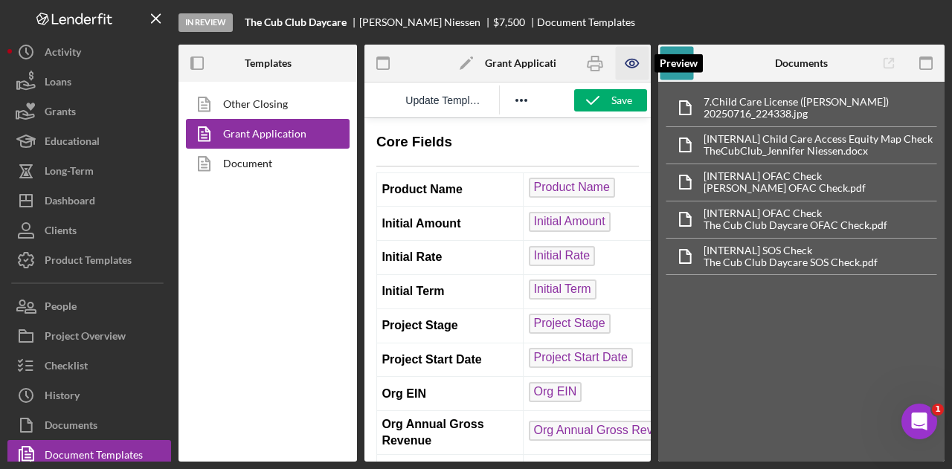
click at [631, 70] on icon "button" at bounding box center [631, 63] width 33 height 33
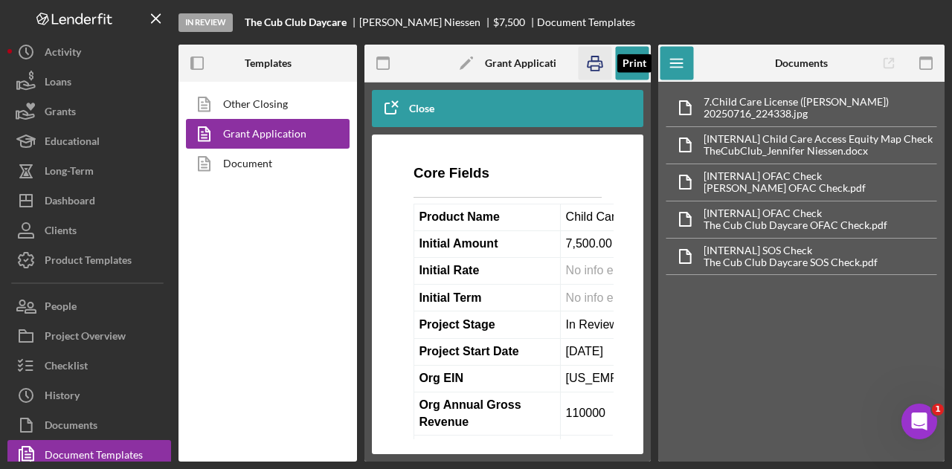
click at [597, 70] on icon "button" at bounding box center [594, 63] width 33 height 33
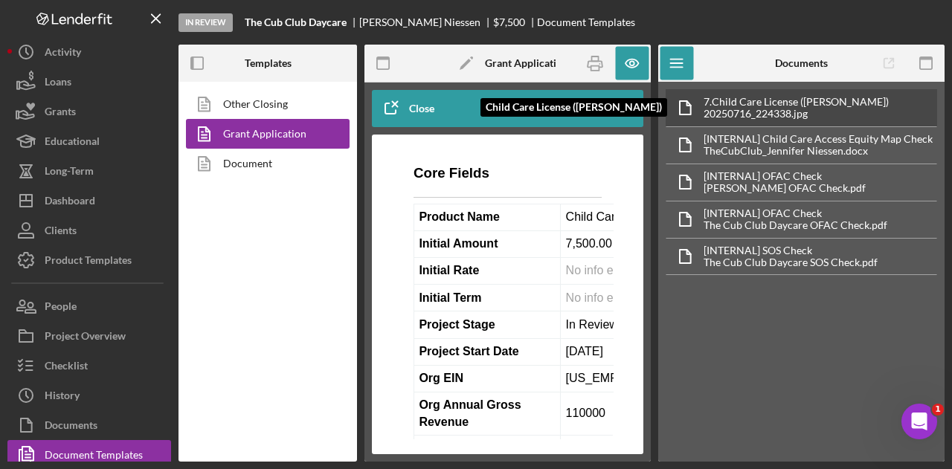
click at [799, 94] on div "Child Care License ([PERSON_NAME]) 7. Child Care License ([PERSON_NAME]) 202507…" at bounding box center [802, 107] width 272 height 37
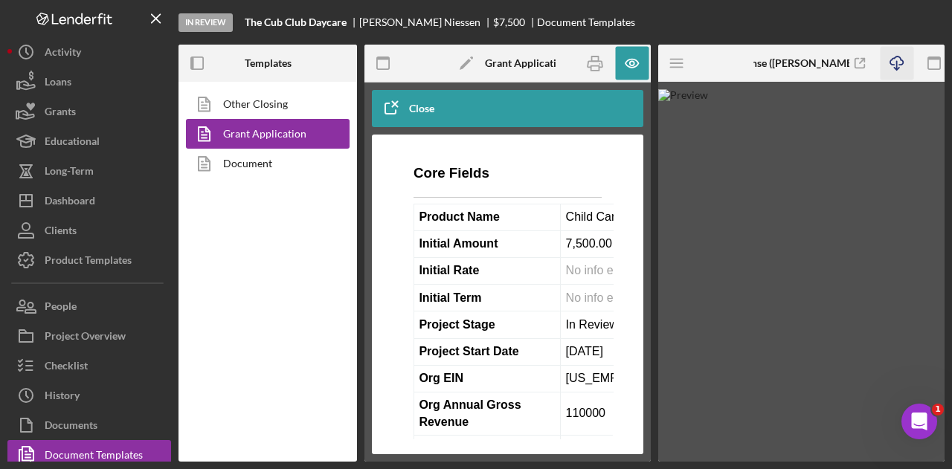
click at [906, 62] on icon "Icon/Download" at bounding box center [896, 63] width 33 height 33
click at [638, 10] on div "In Review The Cub Club Daycare [PERSON_NAME] $7,500 $7,500 Document Templates" at bounding box center [562, 22] width 766 height 45
click at [681, 60] on line "button" at bounding box center [676, 60] width 12 height 0
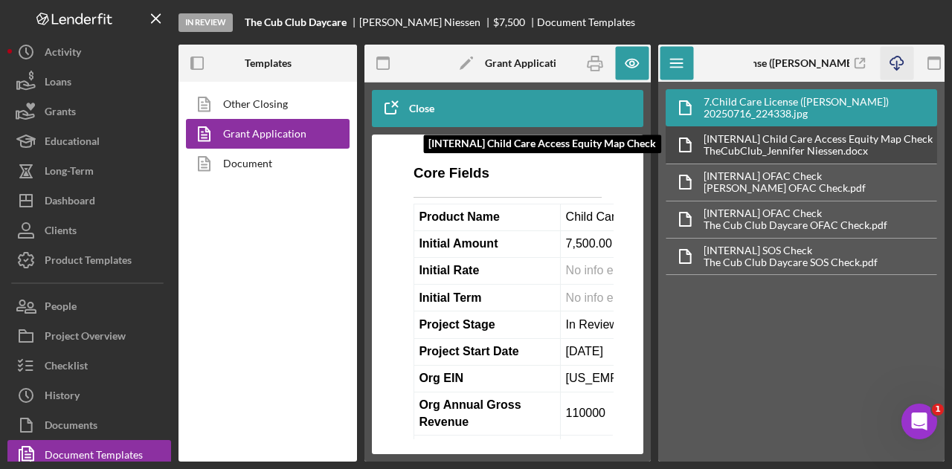
click at [784, 133] on div "[INTERNAL] Child Care Access Equity Map Check" at bounding box center [818, 139] width 229 height 12
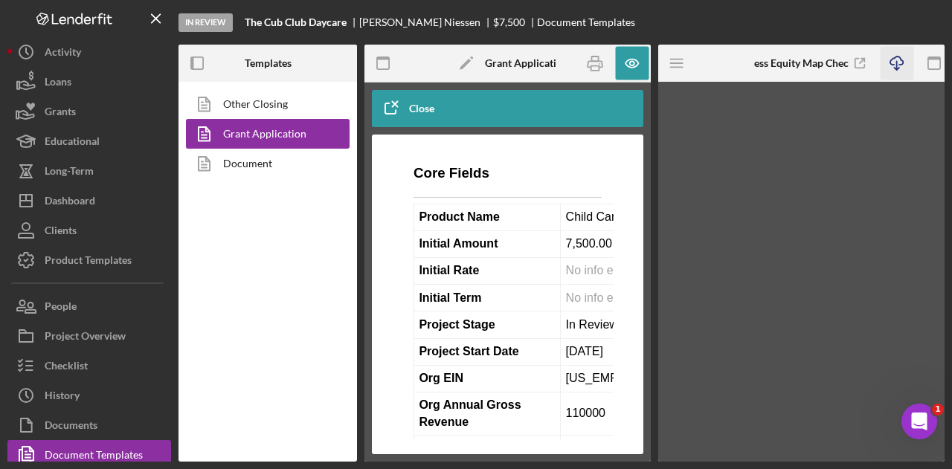
click at [893, 60] on icon "Icon/Download" at bounding box center [896, 63] width 33 height 33
click at [678, 63] on line "button" at bounding box center [676, 63] width 12 height 0
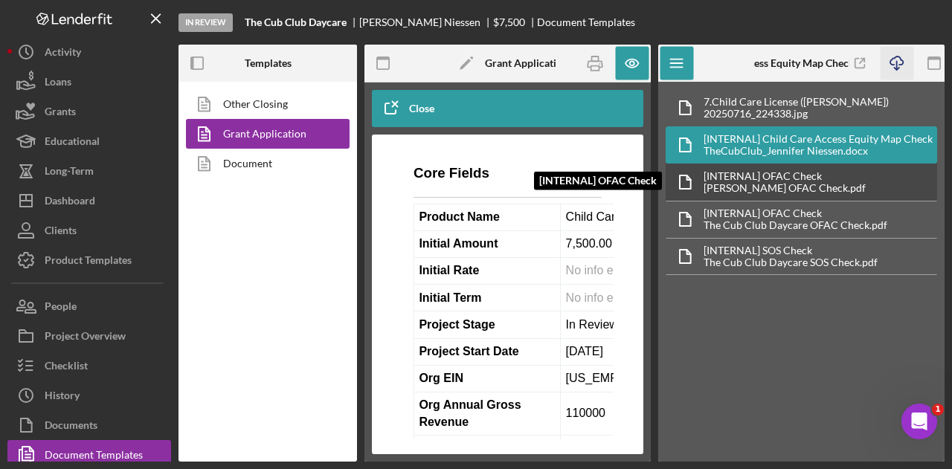
click at [758, 170] on div "[INTERNAL] OFAC Check" at bounding box center [785, 176] width 162 height 12
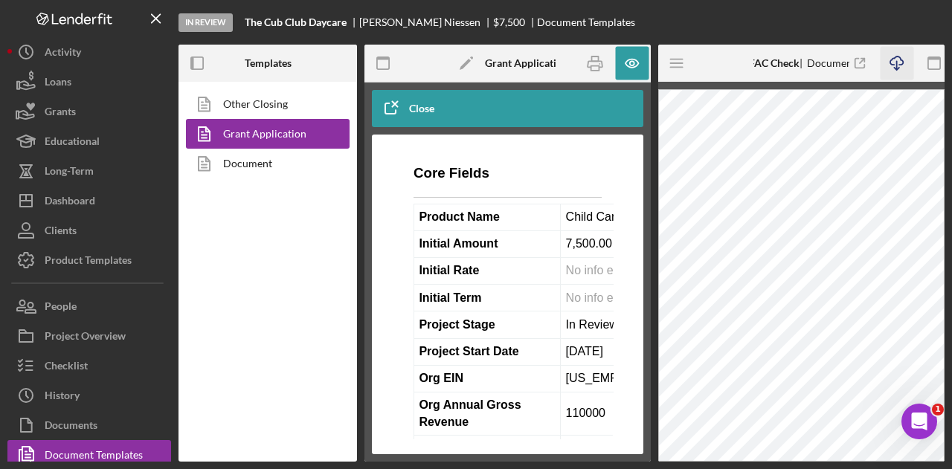
click at [891, 65] on icon "button" at bounding box center [896, 61] width 13 height 8
click at [680, 65] on icon "Icon/Menu" at bounding box center [677, 63] width 33 height 33
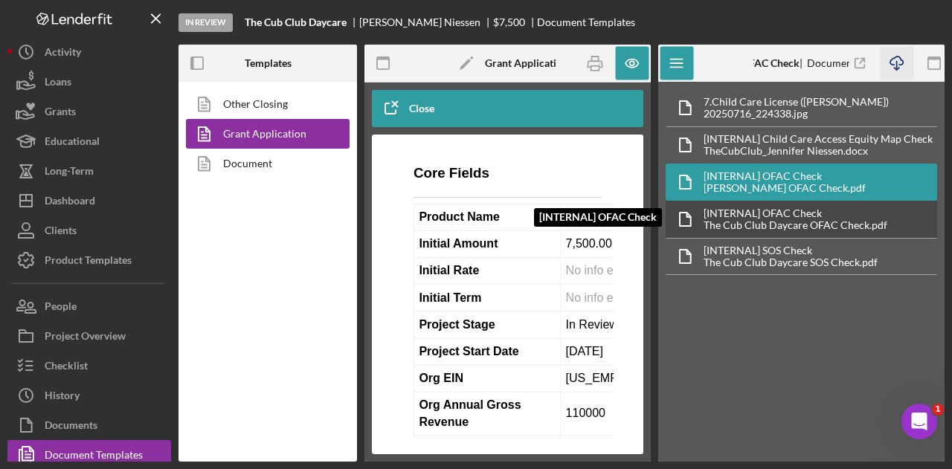
click at [806, 202] on div "[INTERNAL] OFAC Check [INTERNAL] OFAC Check The Cub Club Daycare OFAC Check.pdf" at bounding box center [802, 219] width 272 height 37
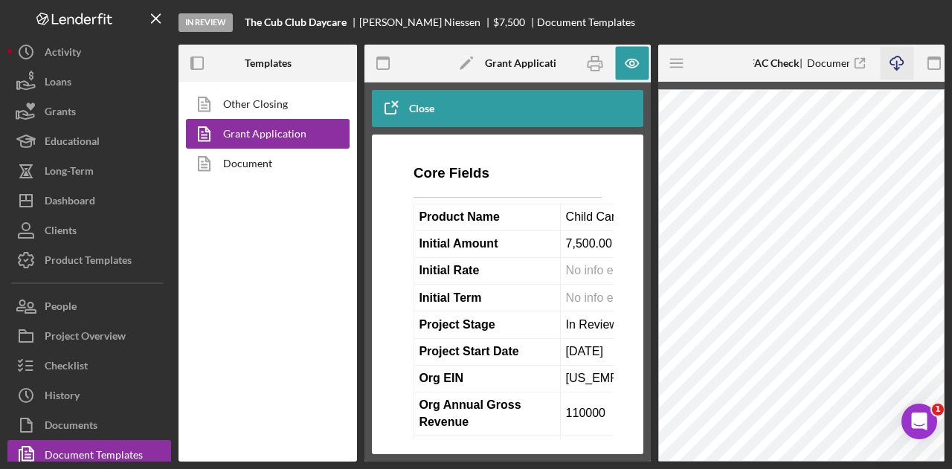
click at [901, 68] on icon "Icon/Download" at bounding box center [896, 63] width 33 height 33
click at [674, 68] on icon "Icon/Menu" at bounding box center [677, 63] width 33 height 33
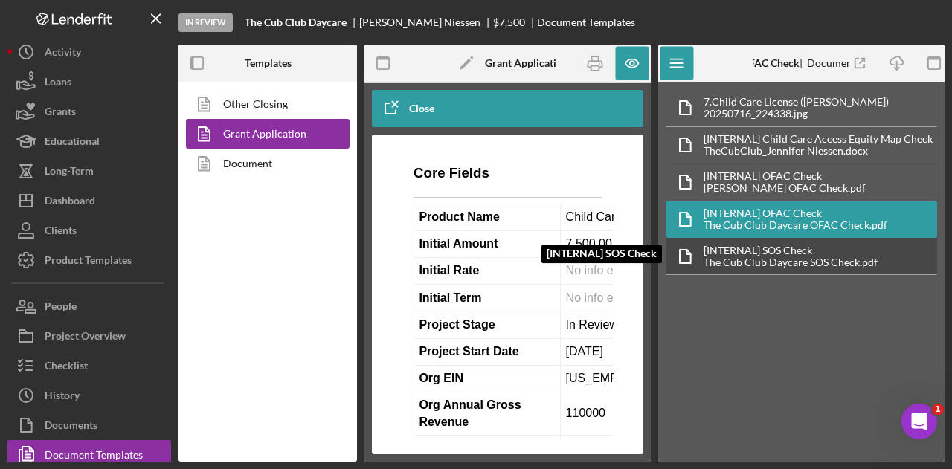
click at [786, 251] on div "[INTERNAL] SOS Check" at bounding box center [791, 251] width 174 height 12
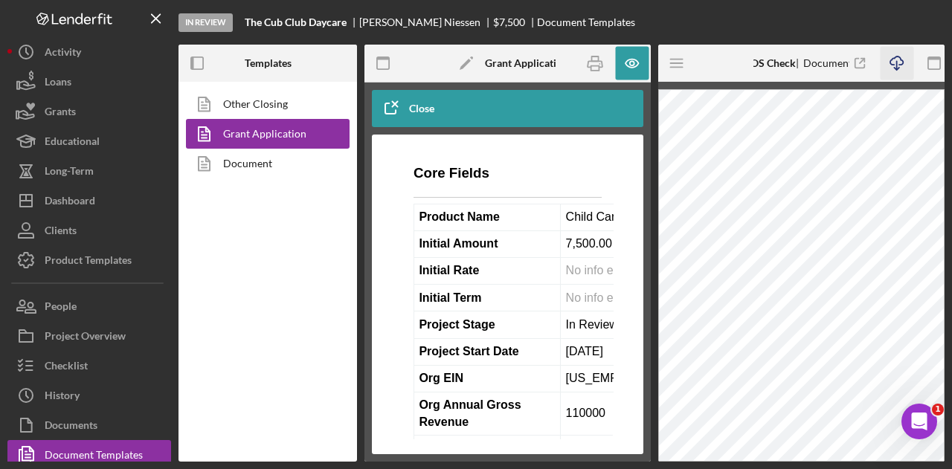
click at [890, 62] on icon "button" at bounding box center [896, 61] width 13 height 8
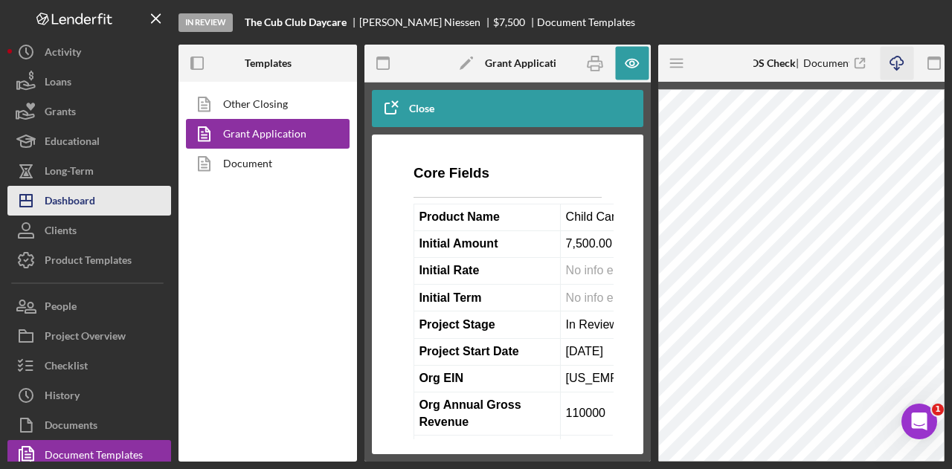
click at [102, 199] on button "Icon/Dashboard Dashboard" at bounding box center [89, 201] width 164 height 30
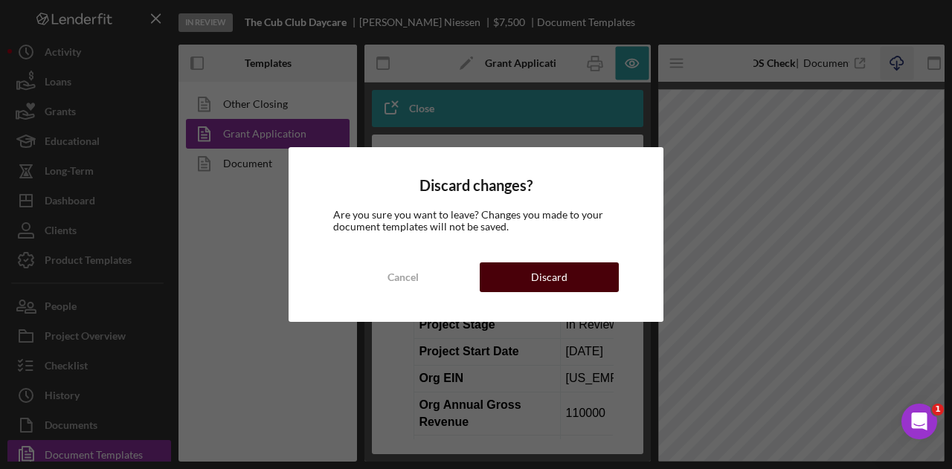
click at [549, 274] on div "Discard" at bounding box center [549, 278] width 36 height 30
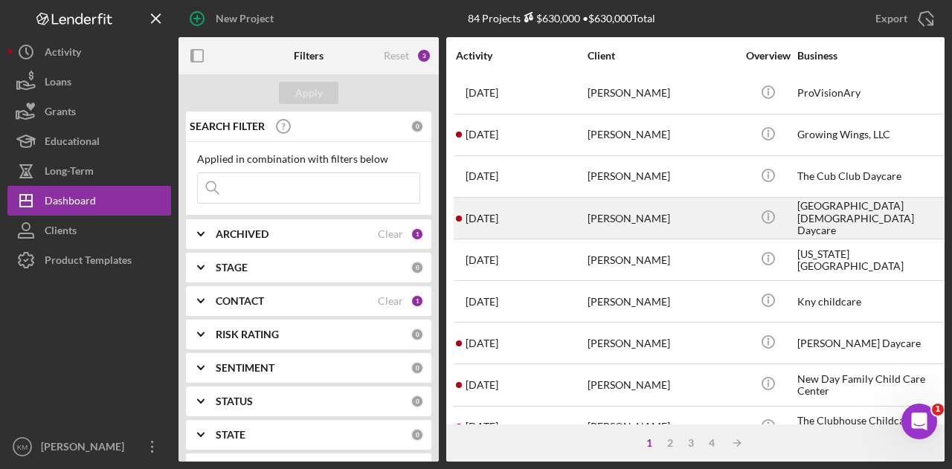
scroll to position [149, 0]
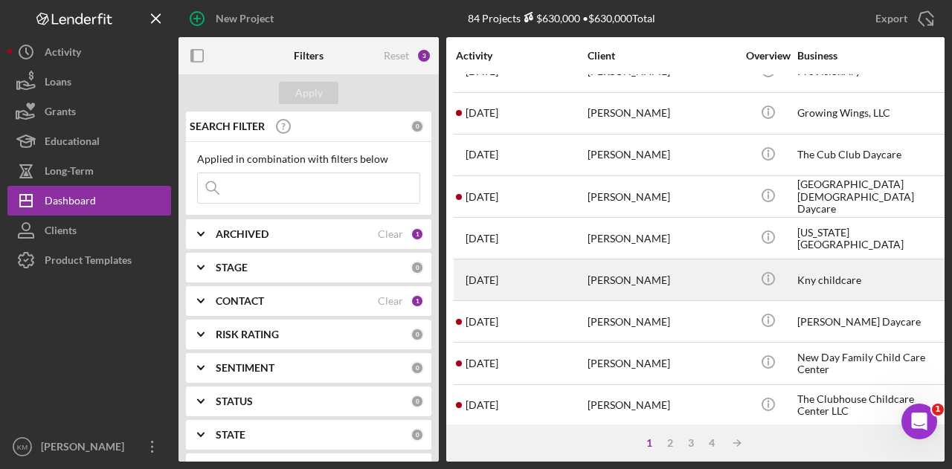
click at [536, 285] on div "[DATE] [PERSON_NAME]" at bounding box center [521, 279] width 130 height 39
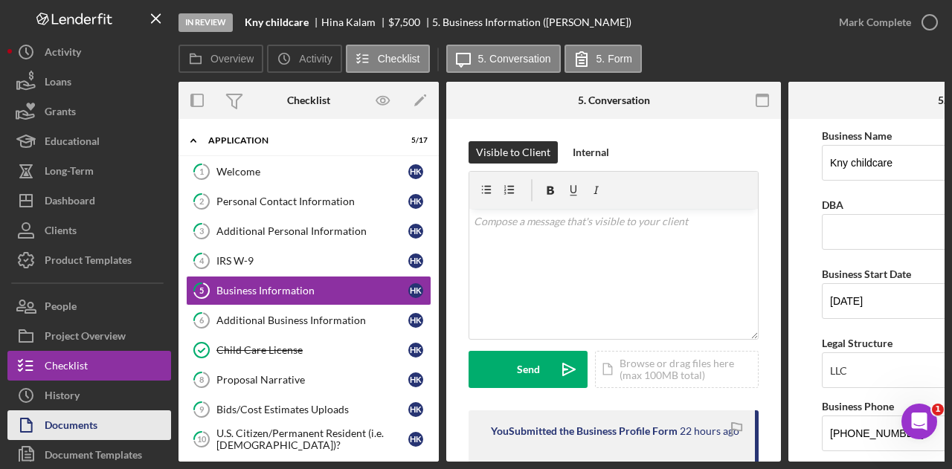
click at [100, 440] on div "Document Templates" at bounding box center [93, 456] width 97 height 33
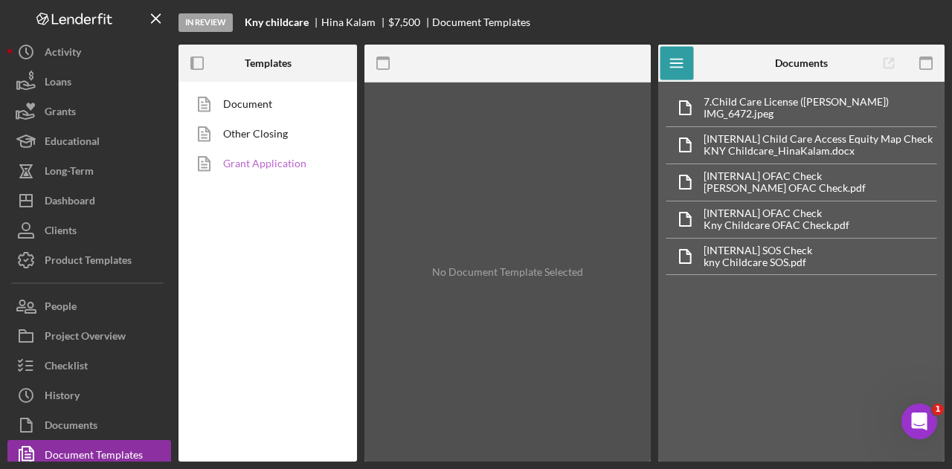
click at [234, 158] on link "Grant Application" at bounding box center [264, 164] width 156 height 30
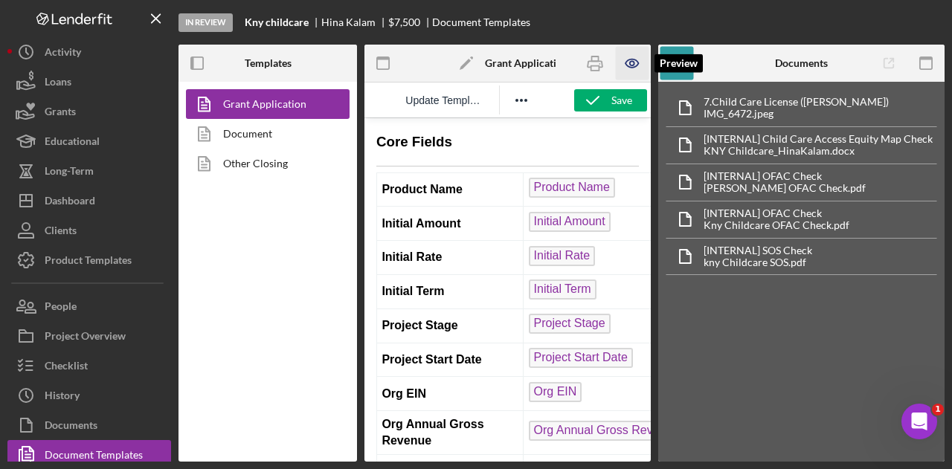
click at [628, 65] on icon "button" at bounding box center [631, 63] width 33 height 33
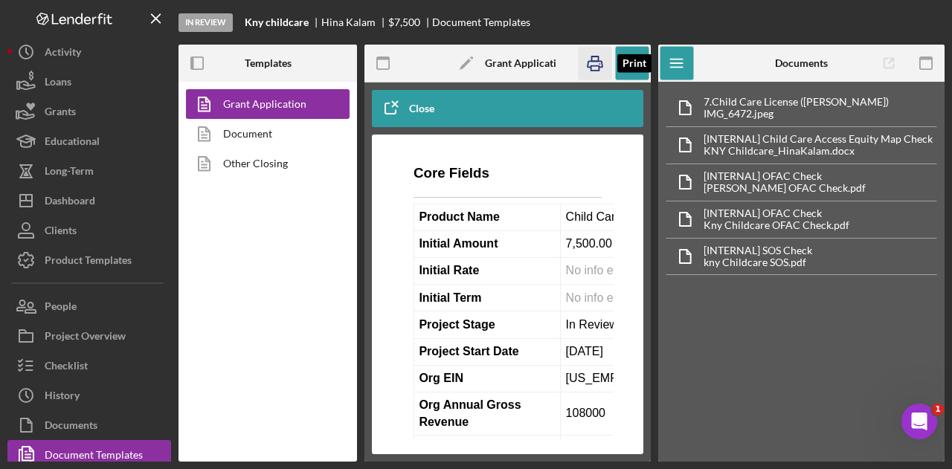
click at [605, 67] on icon "button" at bounding box center [594, 63] width 33 height 33
click at [248, 135] on link "Document" at bounding box center [264, 134] width 156 height 30
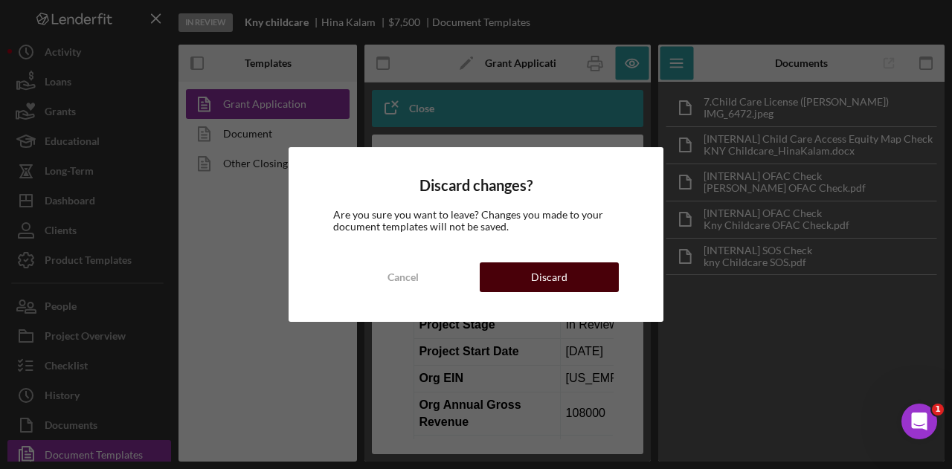
click at [582, 270] on button "Discard" at bounding box center [549, 278] width 139 height 30
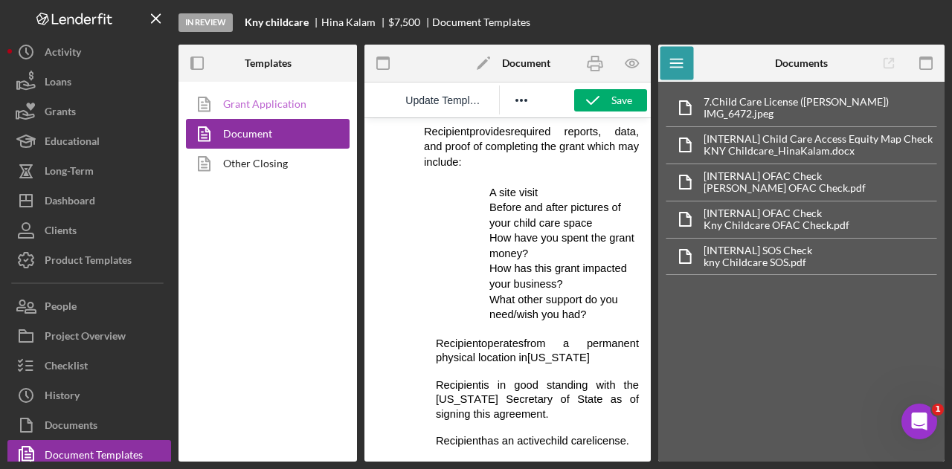
scroll to position [1339, 0]
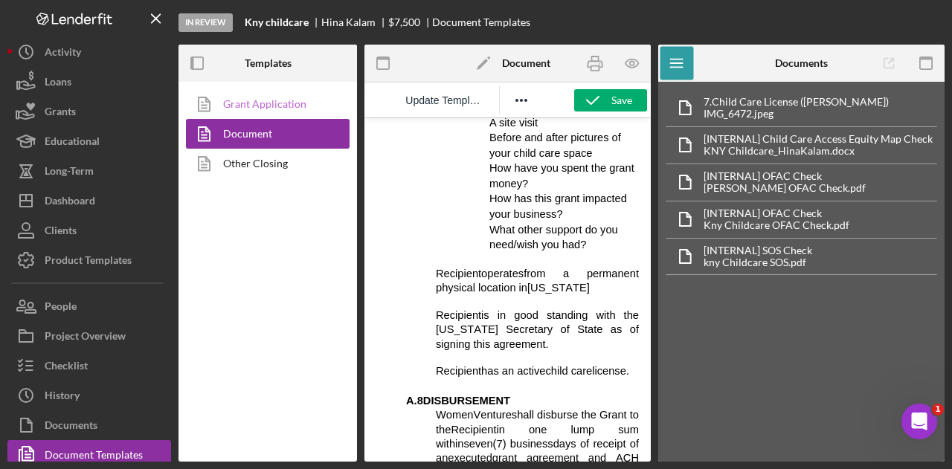
click at [211, 100] on icon at bounding box center [204, 104] width 37 height 37
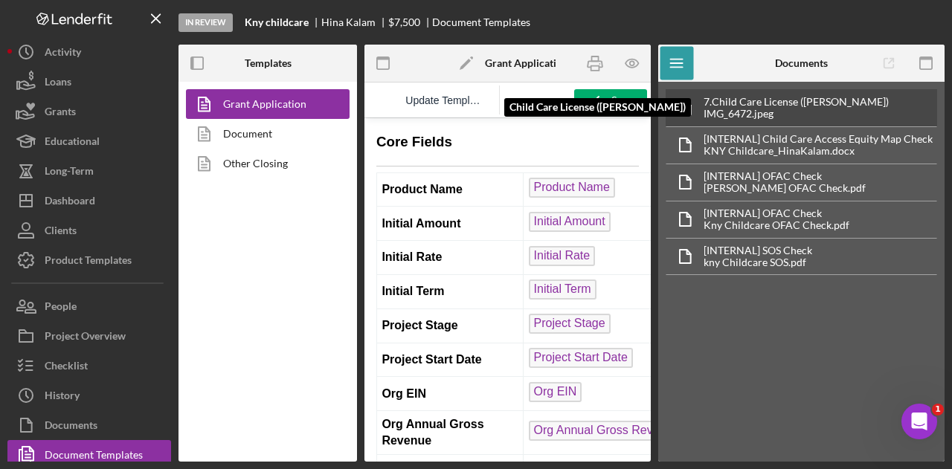
click at [831, 112] on div "IMG_6472.jpeg" at bounding box center [796, 114] width 185 height 12
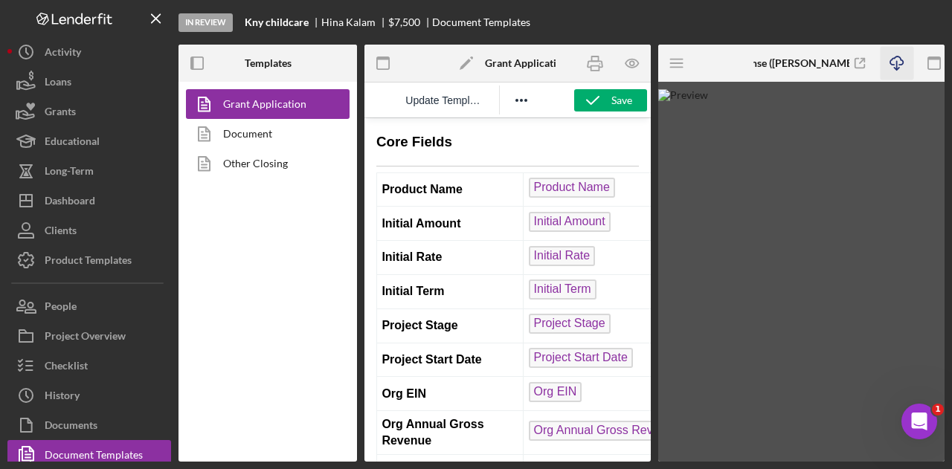
click at [891, 72] on icon "Icon/Download" at bounding box center [896, 63] width 33 height 33
click at [908, 132] on img at bounding box center [801, 275] width 286 height 373
click at [672, 62] on icon "Icon/Menu" at bounding box center [677, 63] width 33 height 33
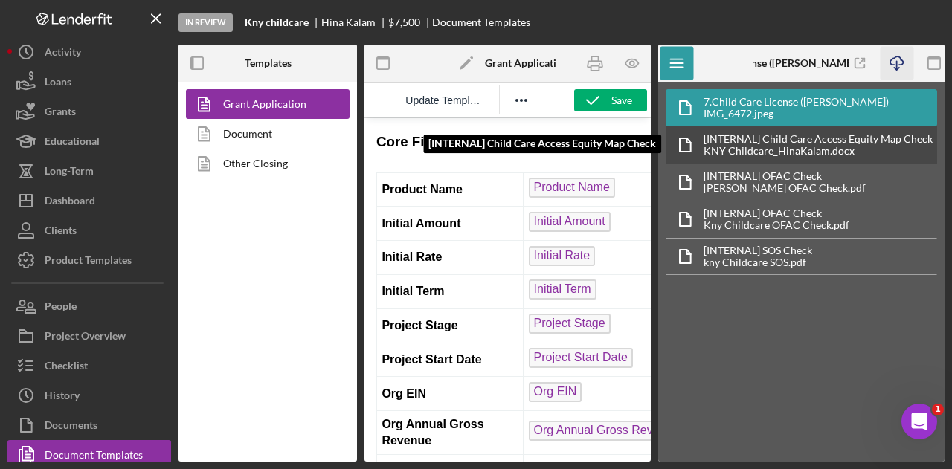
click at [777, 146] on div "KNY Childcare_HinaKalam.docx" at bounding box center [818, 151] width 229 height 12
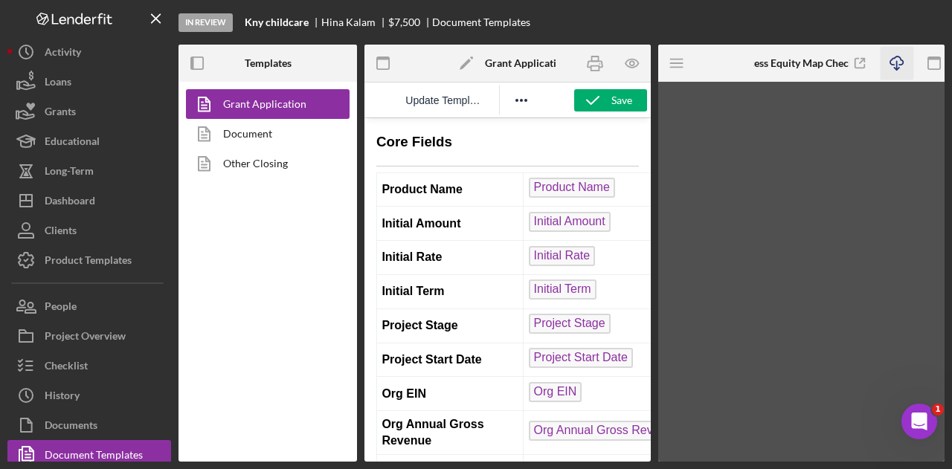
click at [907, 62] on icon "Icon/Download" at bounding box center [896, 63] width 33 height 33
click at [666, 58] on icon "Icon/Menu" at bounding box center [677, 63] width 33 height 33
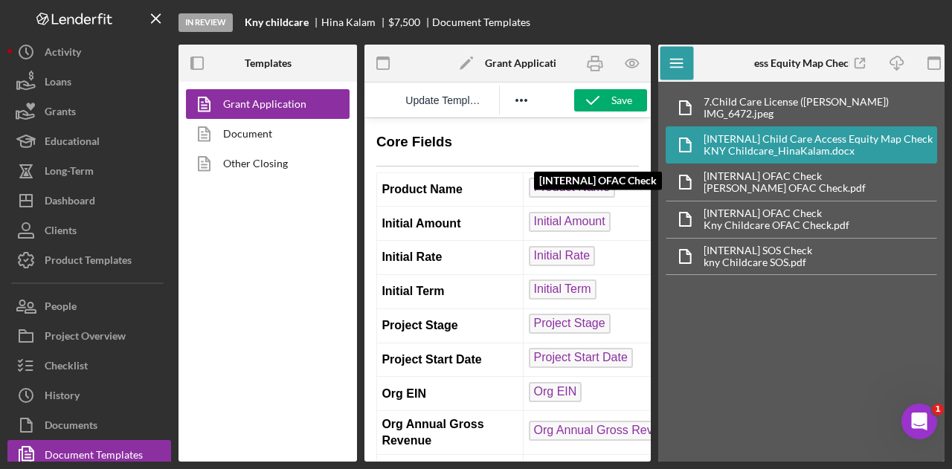
drag, startPoint x: 739, startPoint y: 169, endPoint x: 764, endPoint y: 129, distance: 47.5
click at [739, 170] on div "[INTERNAL] OFAC Check" at bounding box center [785, 176] width 162 height 12
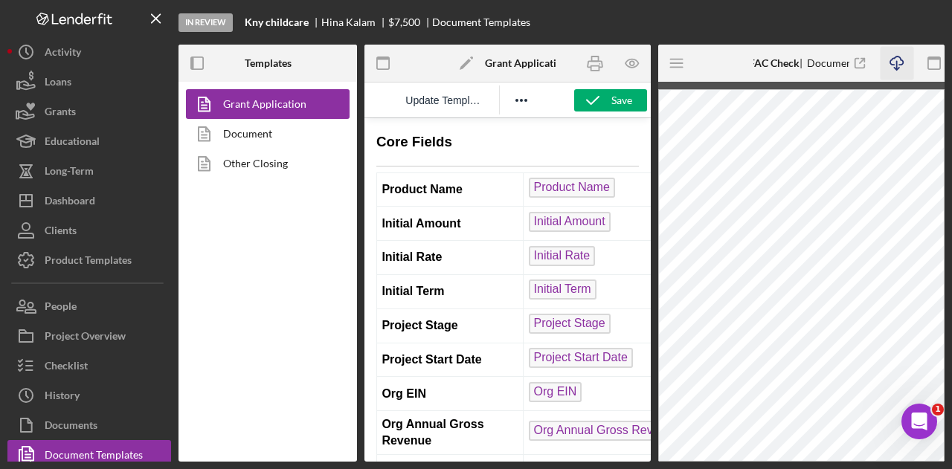
click at [887, 57] on icon "Icon/Download" at bounding box center [896, 63] width 33 height 33
click at [665, 65] on icon "Icon/Menu" at bounding box center [677, 63] width 33 height 33
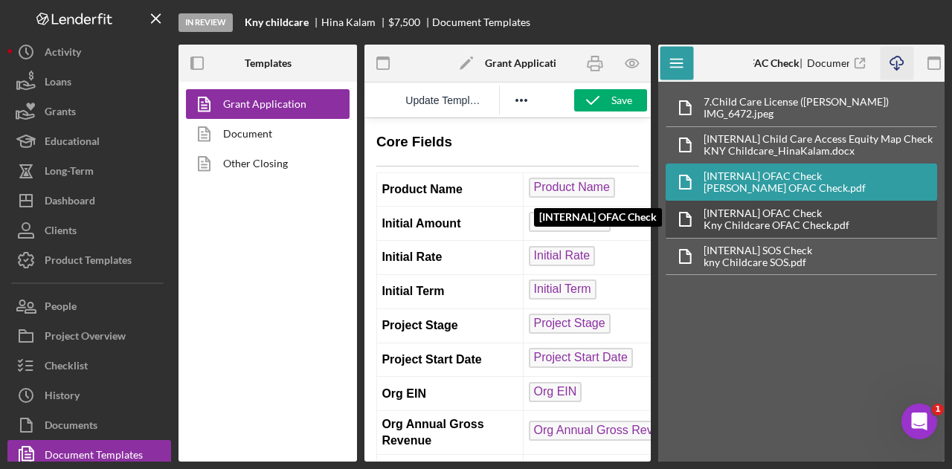
click at [780, 208] on div "[INTERNAL] OFAC Check" at bounding box center [777, 214] width 146 height 12
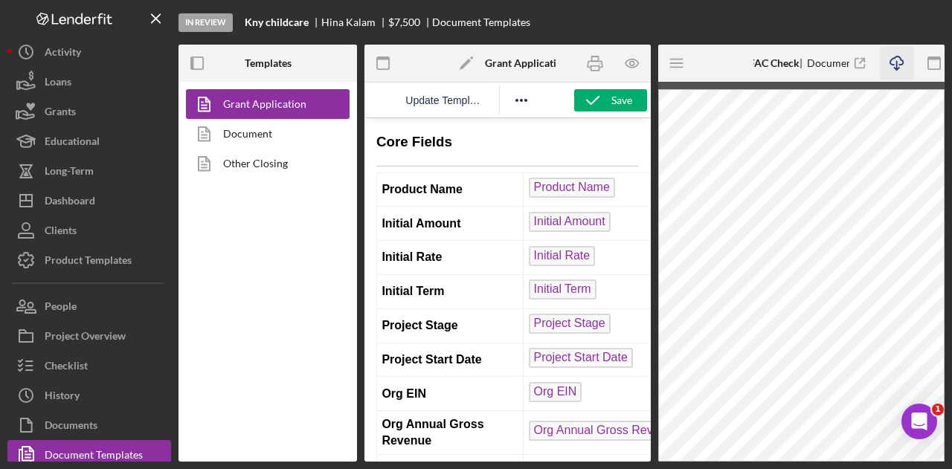
click at [892, 66] on icon "Icon/Download" at bounding box center [896, 63] width 33 height 33
click at [680, 69] on icon "Icon/Menu" at bounding box center [677, 63] width 33 height 33
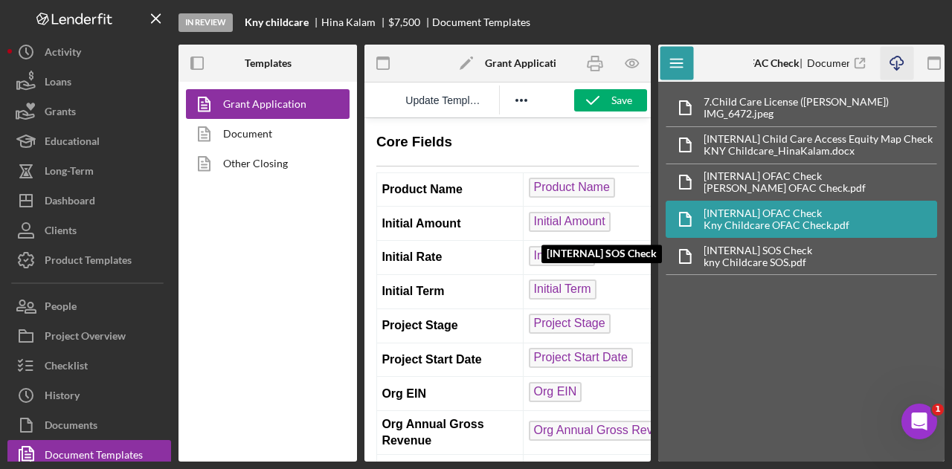
drag, startPoint x: 746, startPoint y: 236, endPoint x: 775, endPoint y: 179, distance: 63.5
click at [746, 238] on div "[INTERNAL] SOS Check [INTERNAL] SOS Check kny Childcare SOS.pdf" at bounding box center [802, 256] width 272 height 37
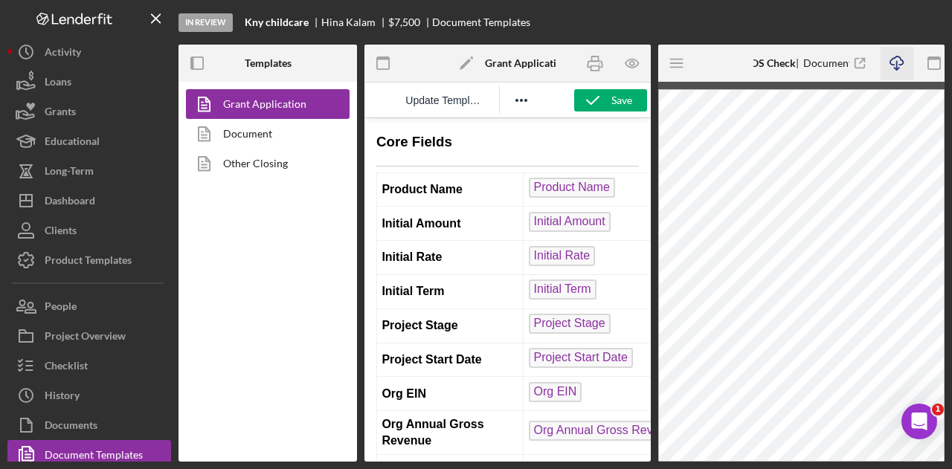
click at [890, 62] on icon "button" at bounding box center [896, 61] width 13 height 8
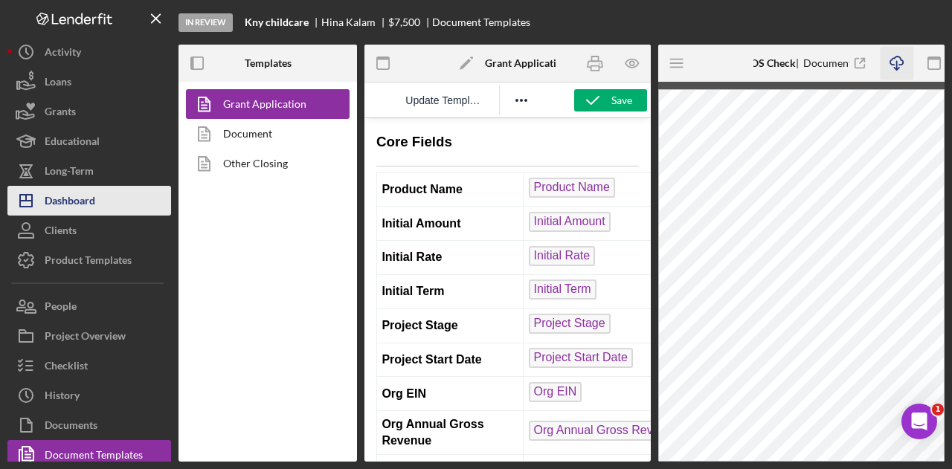
click at [48, 202] on div "Dashboard" at bounding box center [70, 202] width 51 height 33
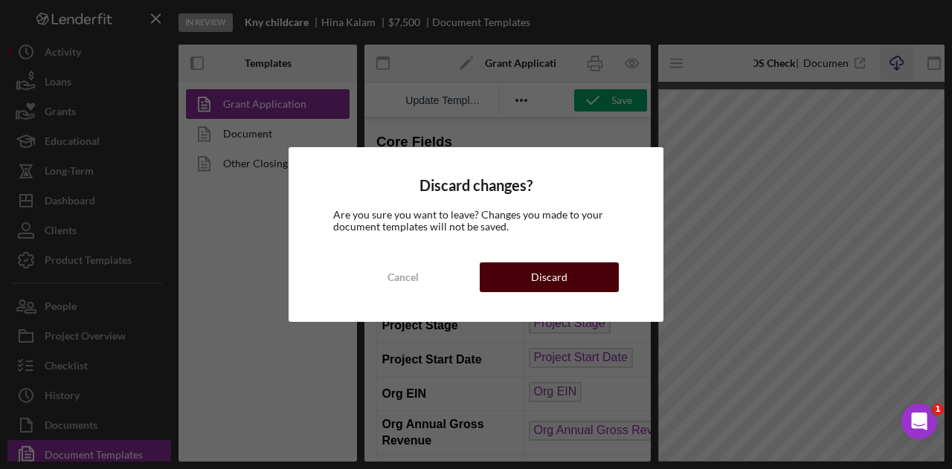
click at [520, 284] on button "Discard" at bounding box center [549, 278] width 139 height 30
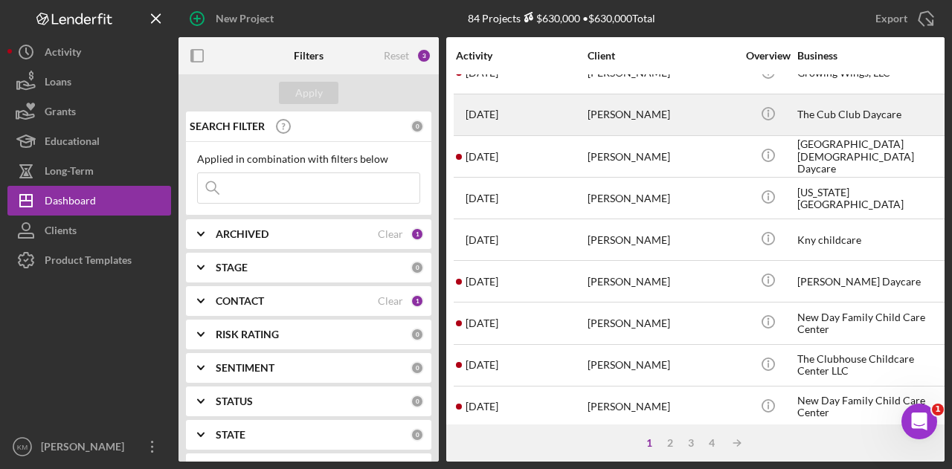
scroll to position [223, 0]
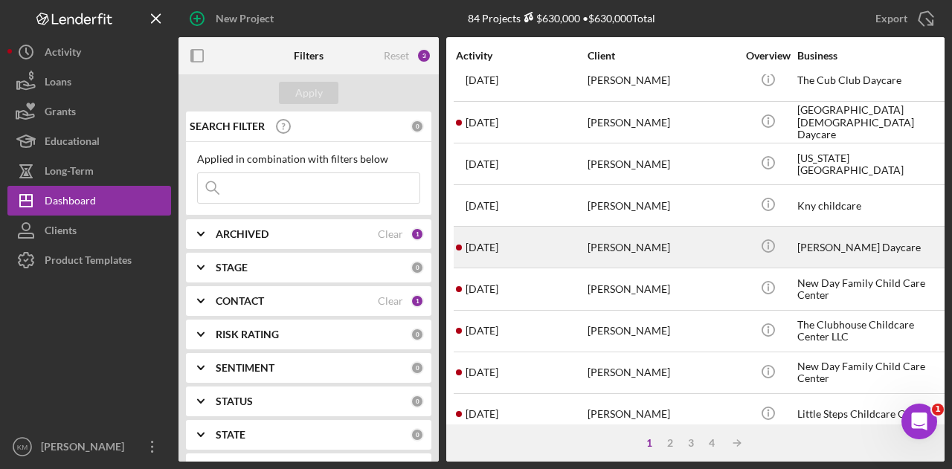
click at [550, 245] on div "[DATE] [PERSON_NAME]" at bounding box center [521, 247] width 130 height 39
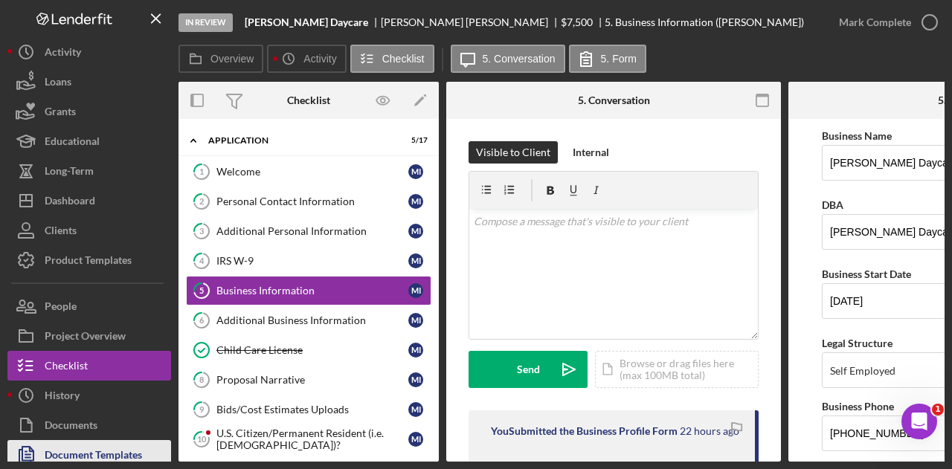
click at [85, 444] on div "Document Templates" at bounding box center [93, 456] width 97 height 33
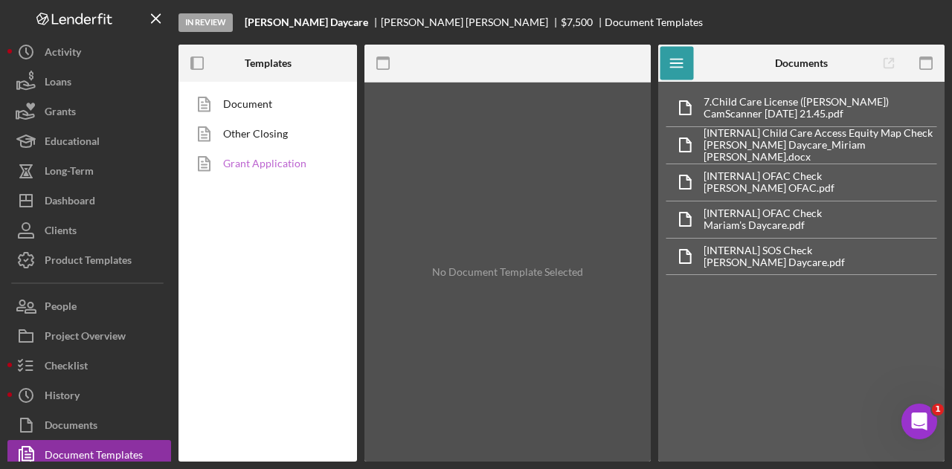
click at [263, 163] on link "Grant Application" at bounding box center [264, 164] width 156 height 30
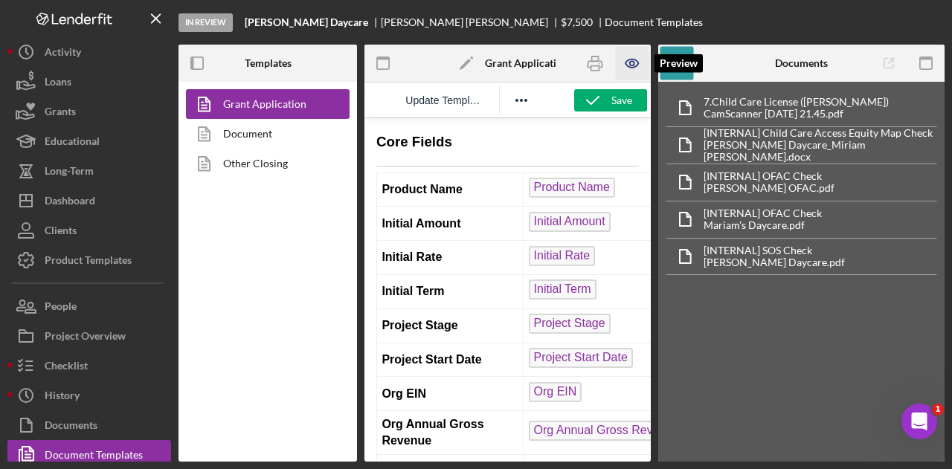
click at [632, 68] on icon "button" at bounding box center [632, 64] width 13 height 8
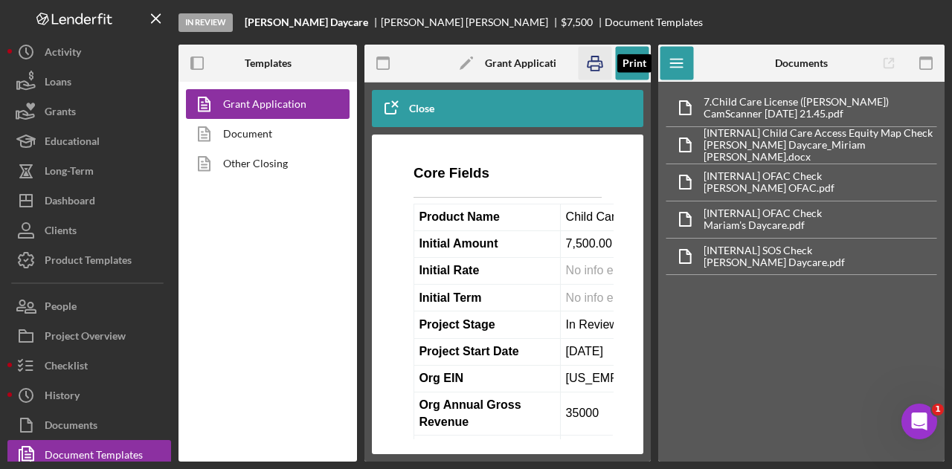
click at [598, 65] on icon "button" at bounding box center [594, 63] width 33 height 33
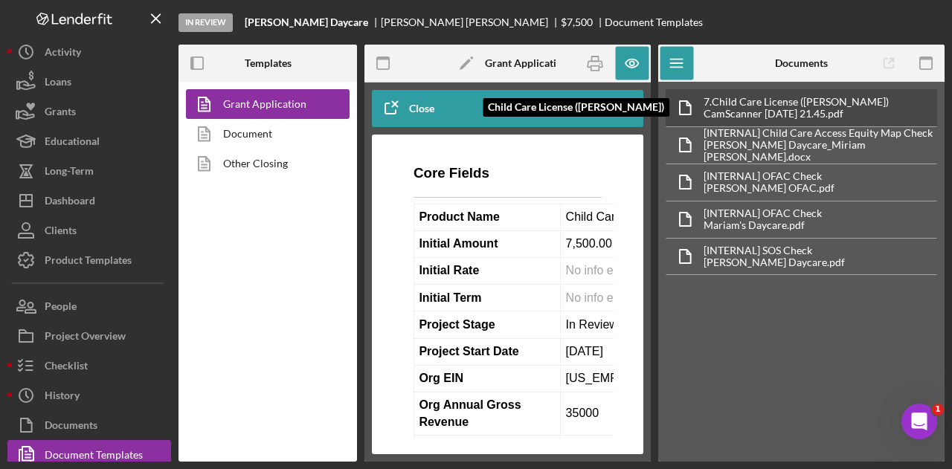
click at [780, 97] on div "7. Child Care License ([PERSON_NAME])" at bounding box center [796, 102] width 185 height 12
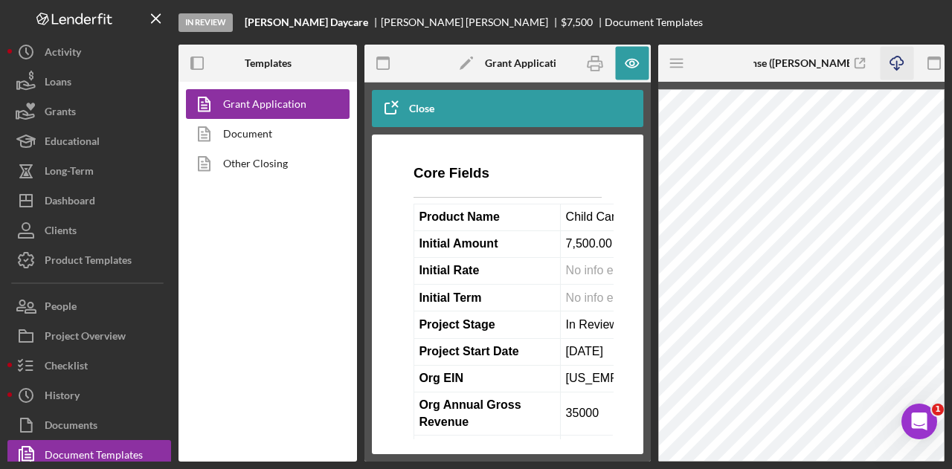
click at [894, 68] on polyline "button" at bounding box center [896, 69] width 5 height 2
click at [684, 57] on icon "Icon/Menu" at bounding box center [677, 63] width 33 height 33
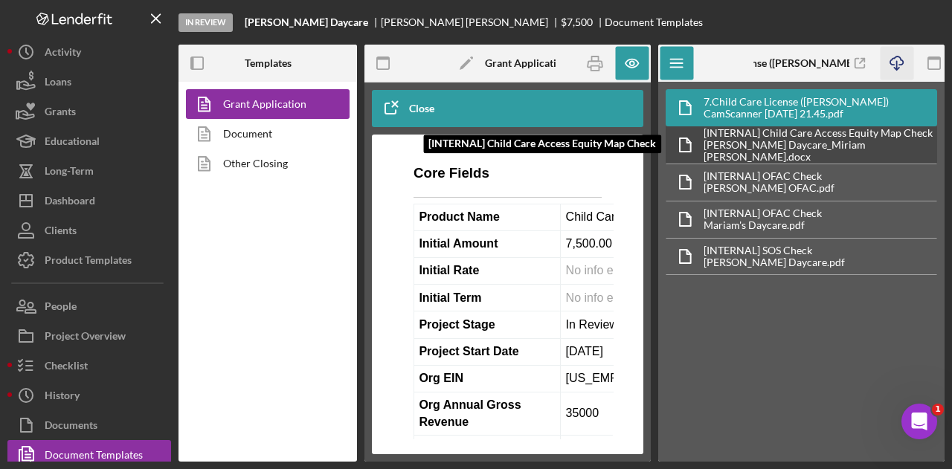
click at [847, 136] on div "[INTERNAL] Child Care Access Equity Map Check" at bounding box center [820, 133] width 233 height 12
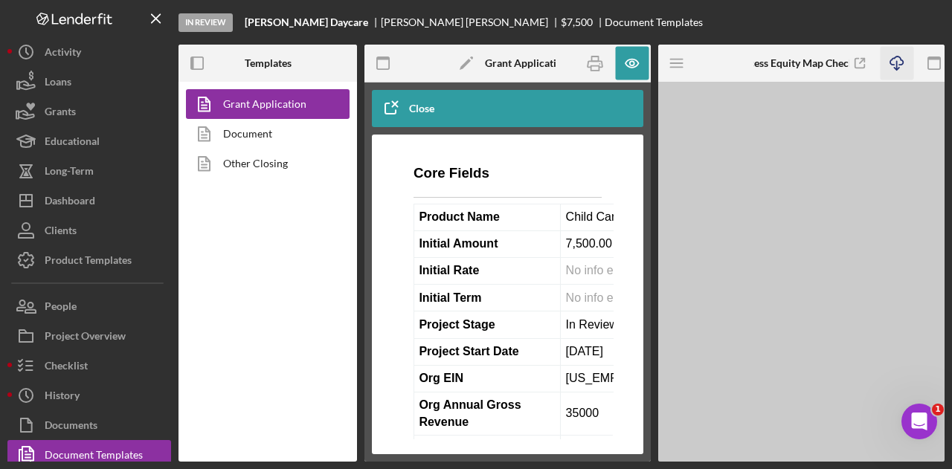
click at [890, 68] on icon "Icon/Download" at bounding box center [896, 63] width 33 height 33
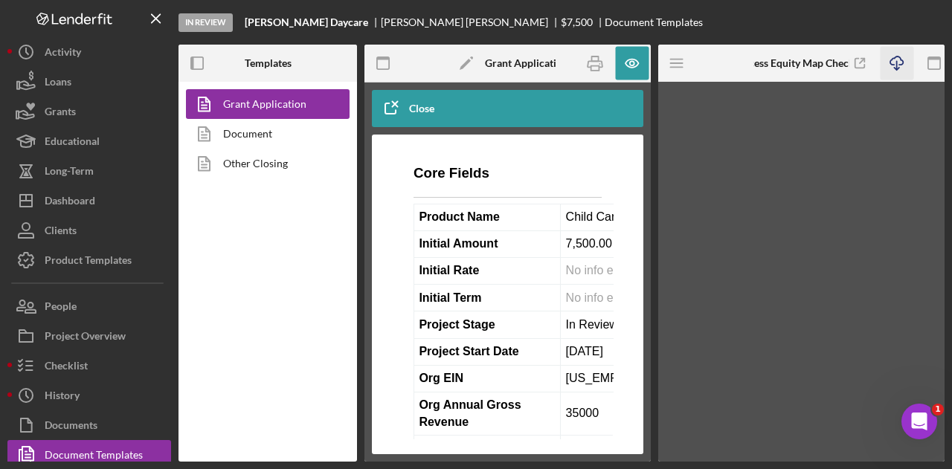
click at [890, 68] on icon "Icon/Download" at bounding box center [896, 63] width 33 height 33
click at [684, 69] on icon "Icon/Menu" at bounding box center [677, 63] width 33 height 33
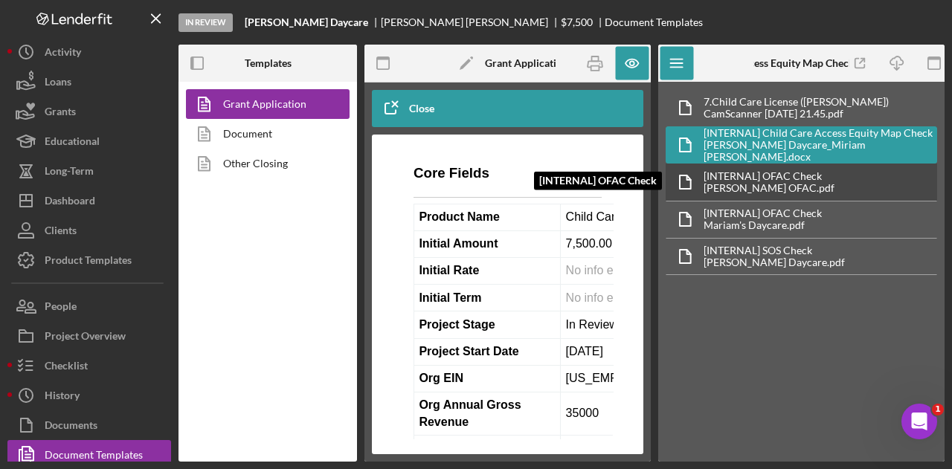
click at [746, 187] on div "[PERSON_NAME] OFAC.pdf" at bounding box center [769, 188] width 131 height 12
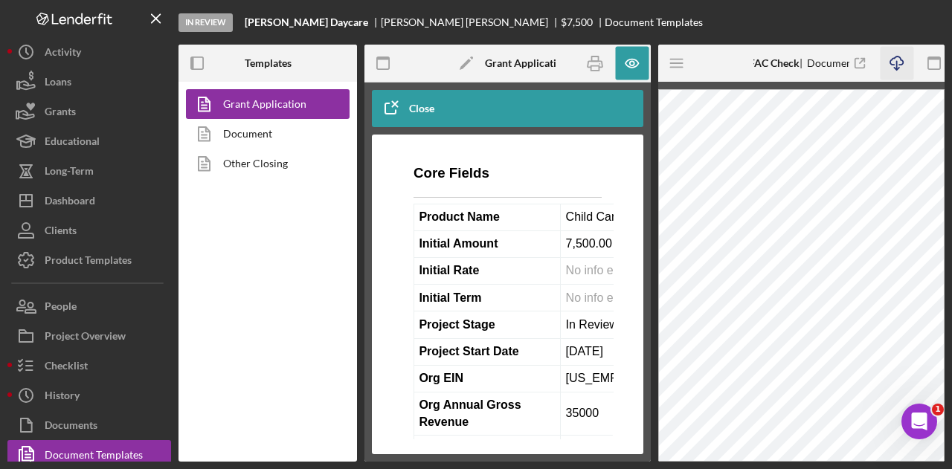
click at [891, 63] on icon "Icon/Download" at bounding box center [896, 63] width 33 height 33
click at [677, 60] on icon "Icon/Menu" at bounding box center [677, 63] width 33 height 33
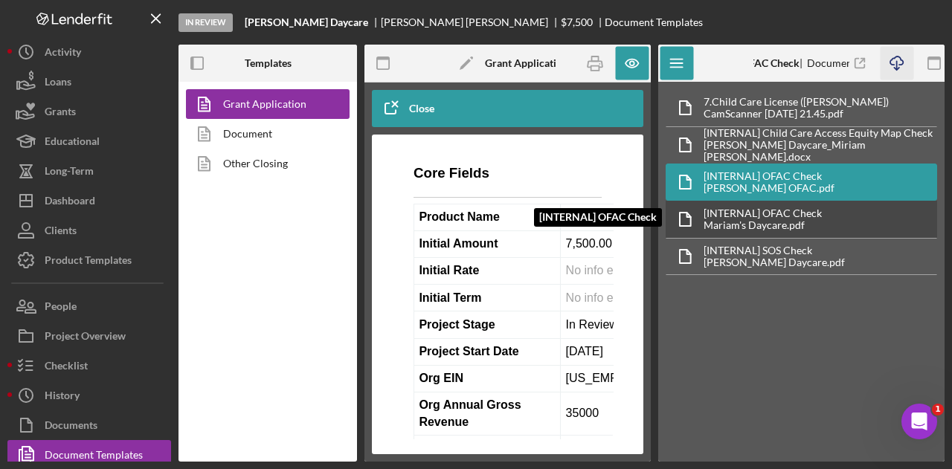
click at [763, 211] on div "[INTERNAL] OFAC Check" at bounding box center [763, 214] width 118 height 12
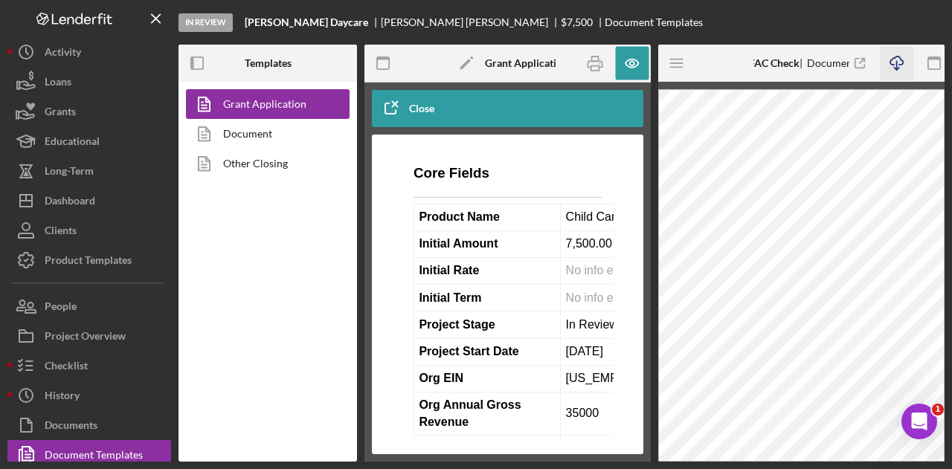
click at [890, 68] on icon "Icon/Download" at bounding box center [896, 63] width 33 height 33
click at [687, 69] on icon "Icon/Menu" at bounding box center [677, 63] width 33 height 33
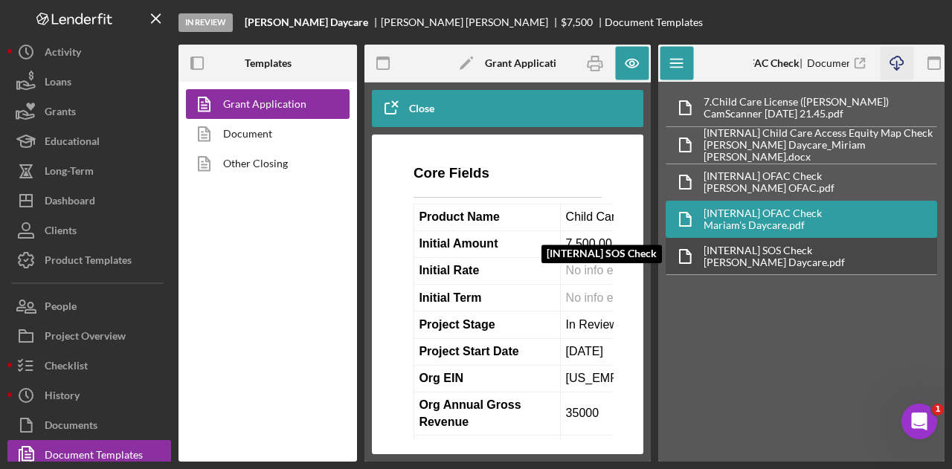
click at [789, 239] on div "[INTERNAL] SOS Check [INTERNAL] SOS Check [PERSON_NAME] Daycare.pdf" at bounding box center [802, 256] width 272 height 37
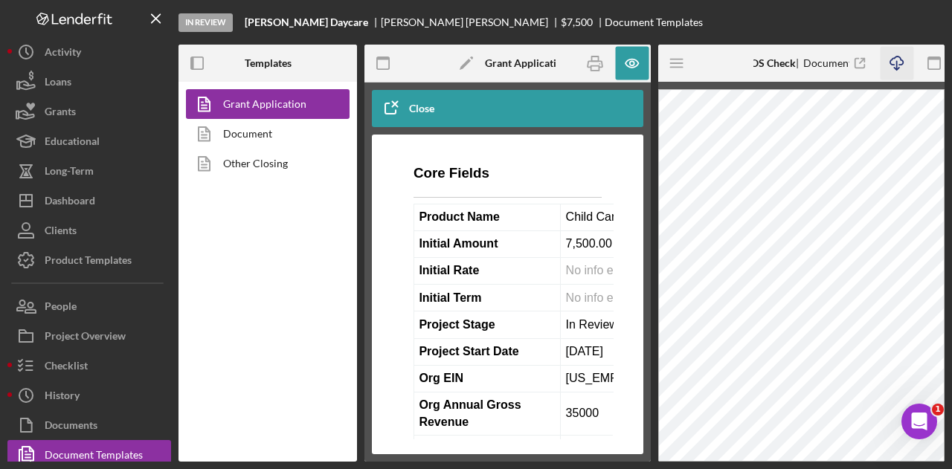
click at [902, 62] on icon "Icon/Download" at bounding box center [896, 63] width 33 height 33
click at [671, 69] on icon "Icon/Menu" at bounding box center [677, 63] width 33 height 33
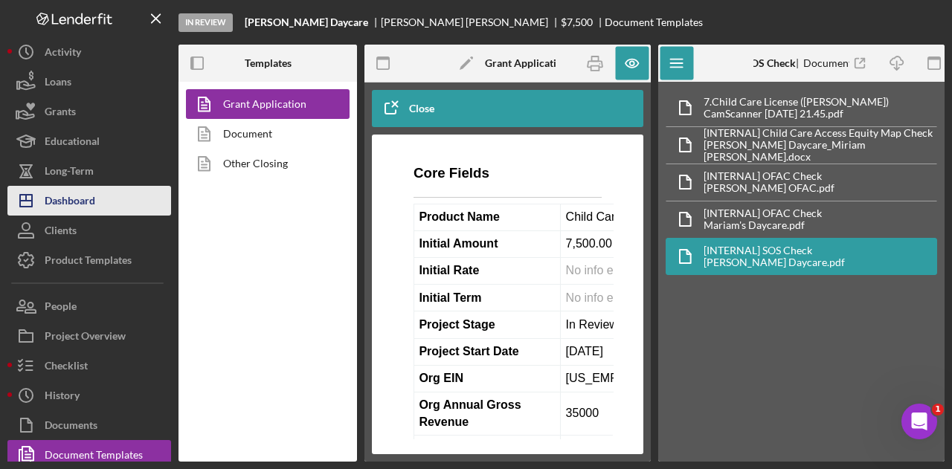
click at [146, 193] on button "Icon/Dashboard Dashboard" at bounding box center [89, 201] width 164 height 30
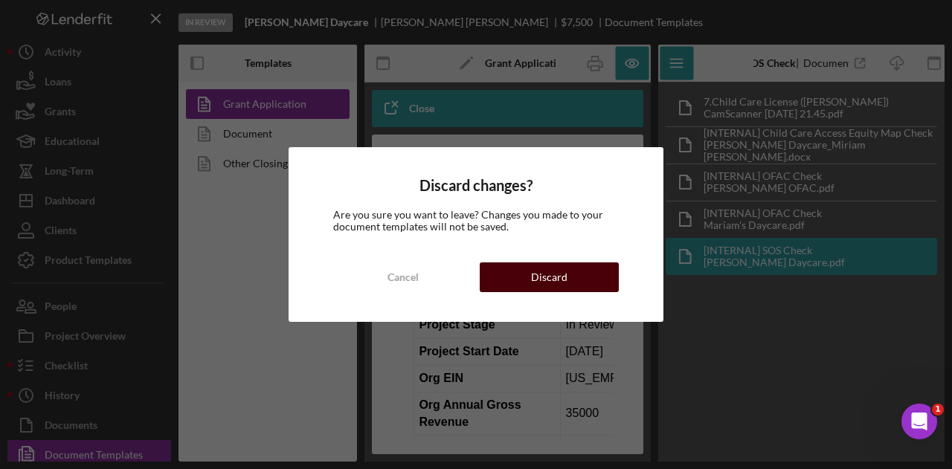
click at [589, 286] on button "Discard" at bounding box center [549, 278] width 139 height 30
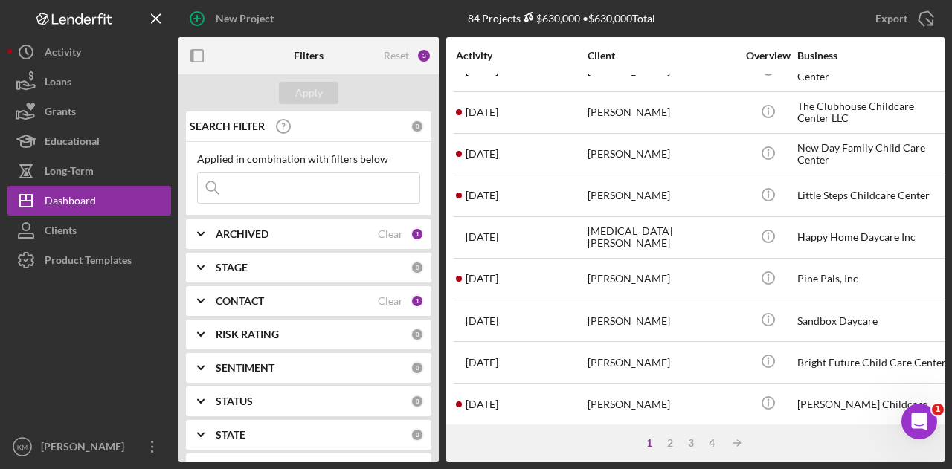
scroll to position [446, 0]
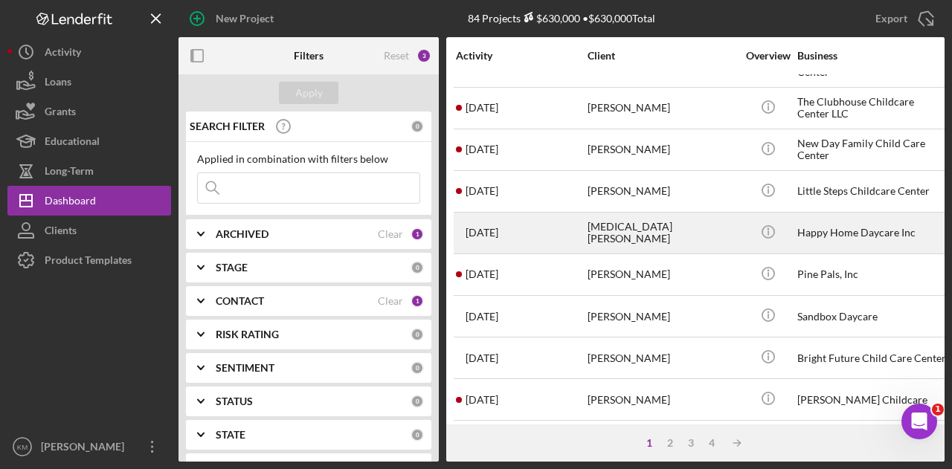
click at [606, 228] on div "[MEDICAL_DATA][PERSON_NAME]" at bounding box center [662, 232] width 149 height 39
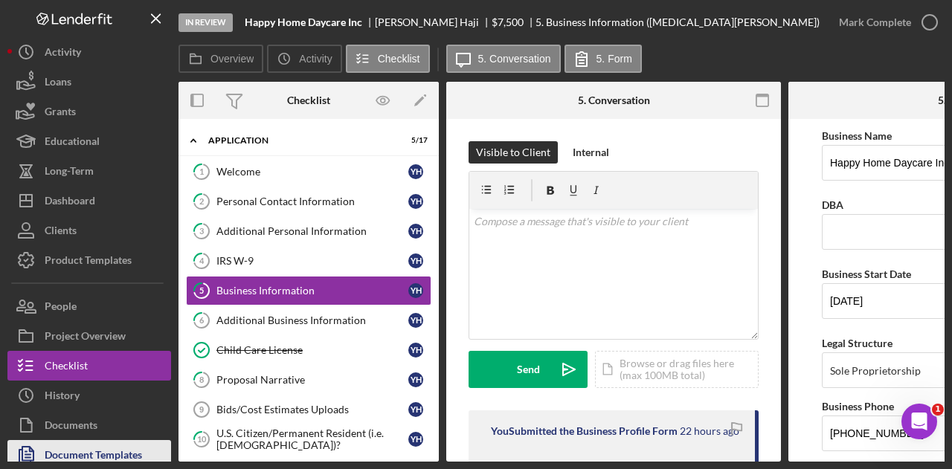
click at [97, 452] on div "Document Templates" at bounding box center [93, 456] width 97 height 33
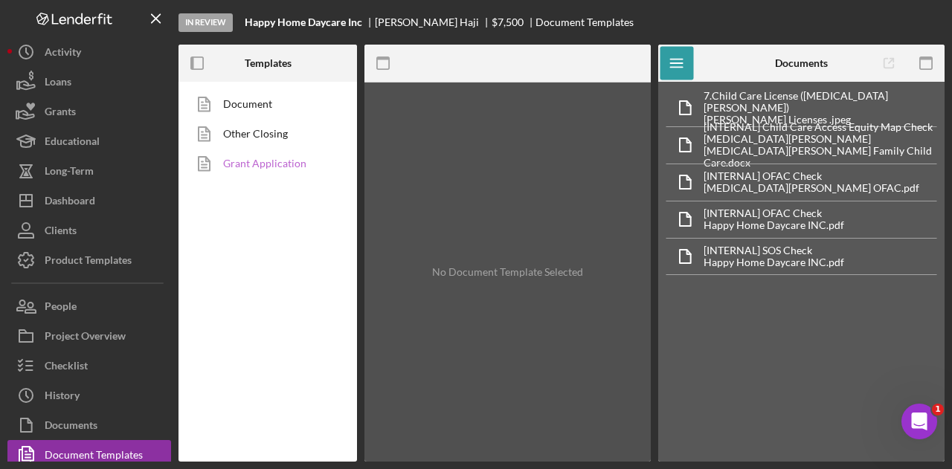
click at [250, 151] on link "Grant Application" at bounding box center [264, 164] width 156 height 30
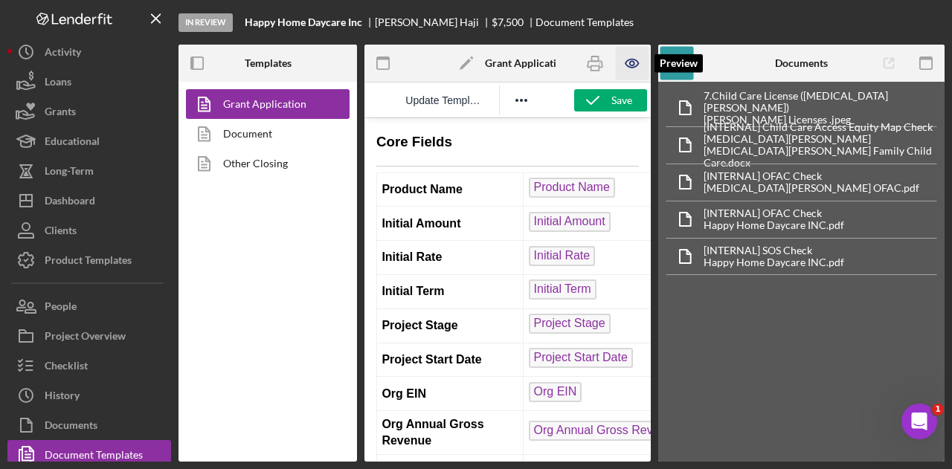
click at [632, 61] on icon "button" at bounding box center [632, 63] width 4 height 4
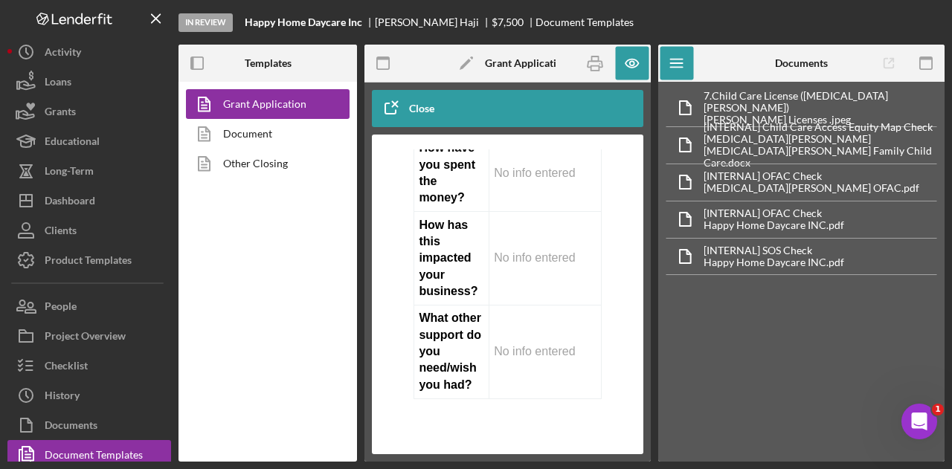
scroll to position [12504, 0]
drag, startPoint x: 498, startPoint y: 428, endPoint x: 540, endPoint y: 427, distance: 42.4
click at [598, 59] on icon "button" at bounding box center [594, 63] width 33 height 33
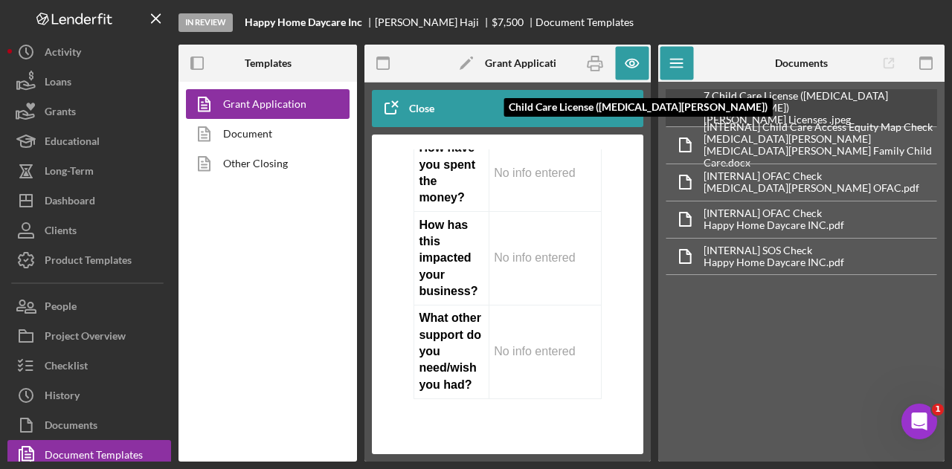
click at [772, 114] on div "[PERSON_NAME] Licenses .jpeg" at bounding box center [820, 120] width 233 height 12
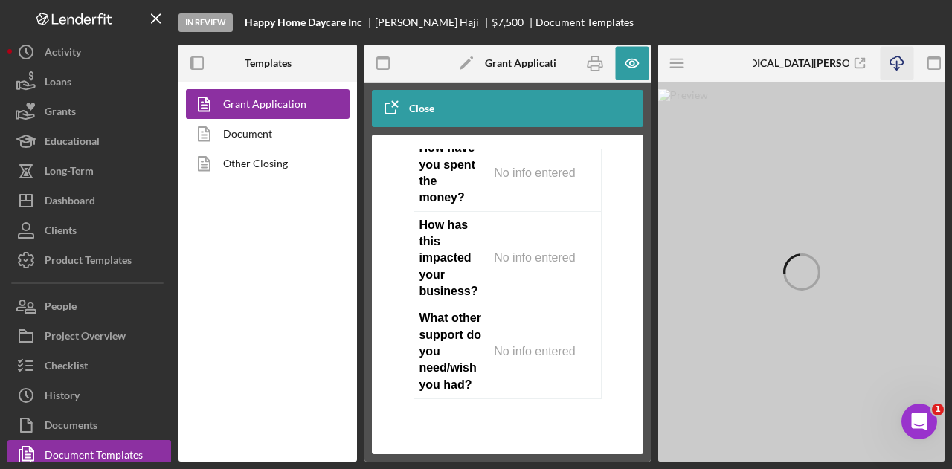
click at [892, 62] on icon "Icon/Download" at bounding box center [896, 63] width 33 height 33
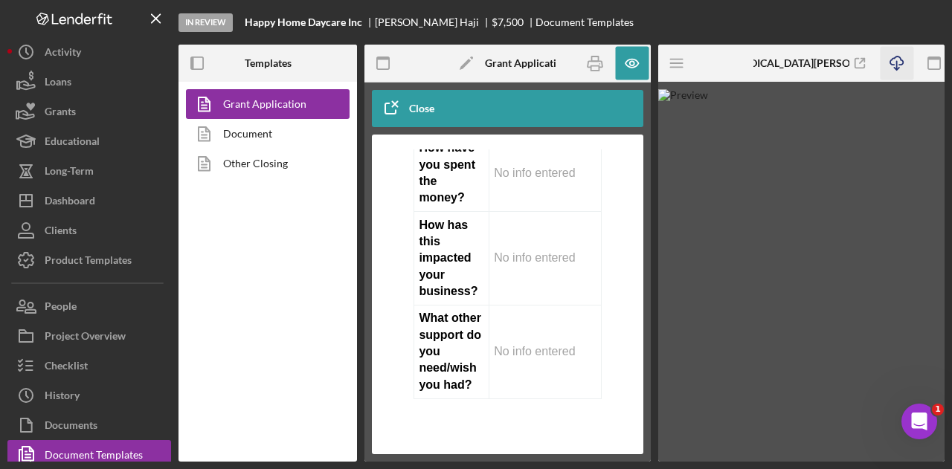
click at [940, 30] on div "In Review Happy Home Daycare Inc [MEDICAL_DATA][PERSON_NAME] $7,500 $7,500 Docu…" at bounding box center [562, 22] width 766 height 45
click at [674, 61] on icon "Icon/Menu" at bounding box center [677, 63] width 33 height 33
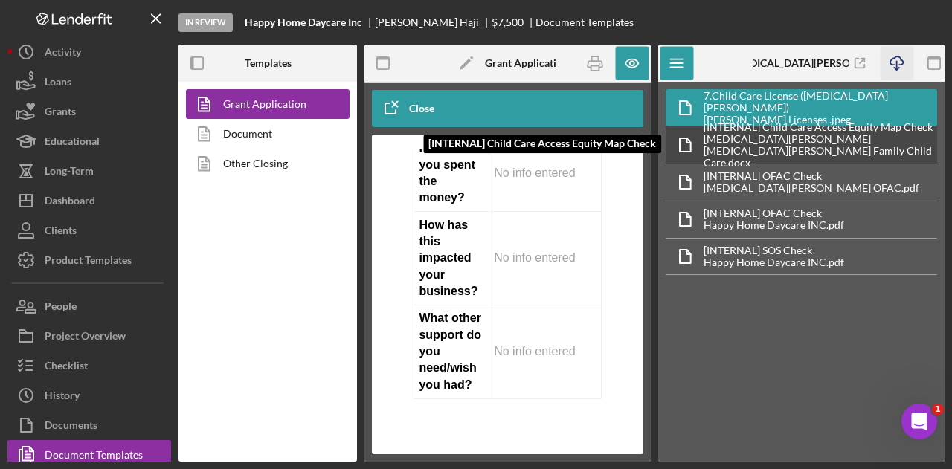
click at [719, 133] on div "[INTERNAL] Child Care Access Equity Map Check" at bounding box center [820, 127] width 233 height 12
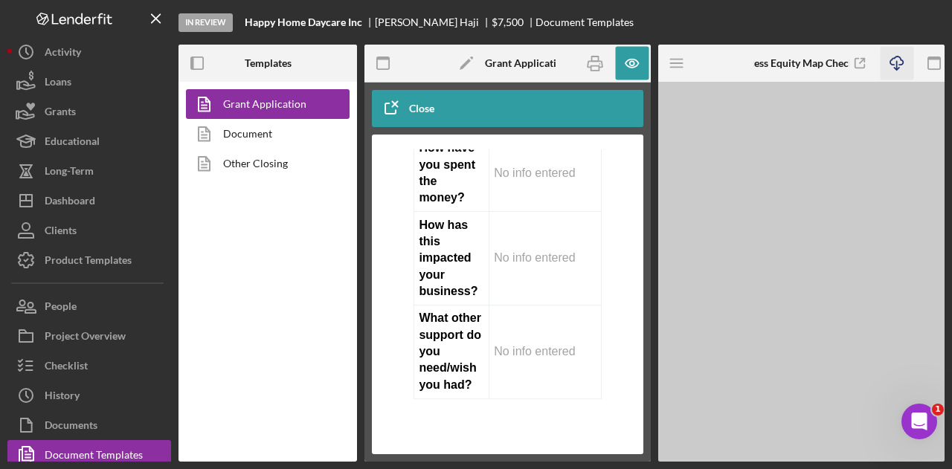
click at [896, 57] on icon "Icon/Download" at bounding box center [896, 63] width 33 height 33
click at [678, 68] on icon "Icon/Menu" at bounding box center [677, 63] width 33 height 33
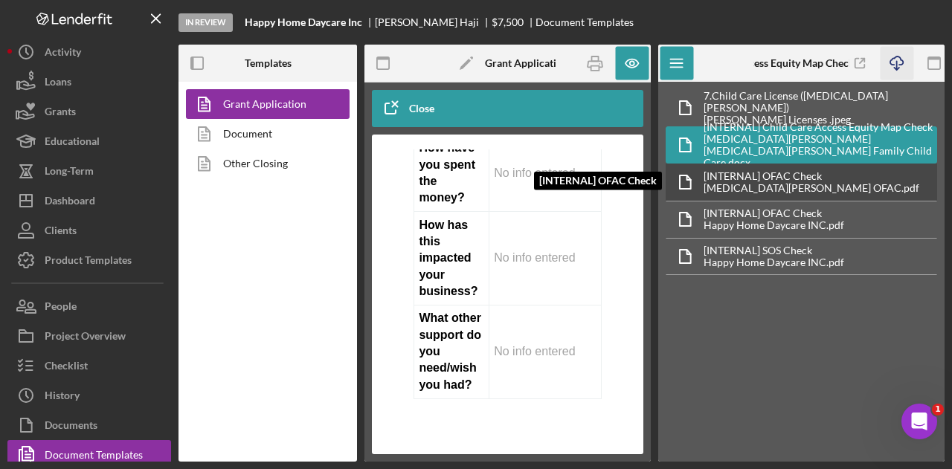
drag, startPoint x: 752, startPoint y: 170, endPoint x: 842, endPoint y: 96, distance: 116.8
click at [752, 170] on div "[INTERNAL] OFAC Check" at bounding box center [812, 176] width 216 height 12
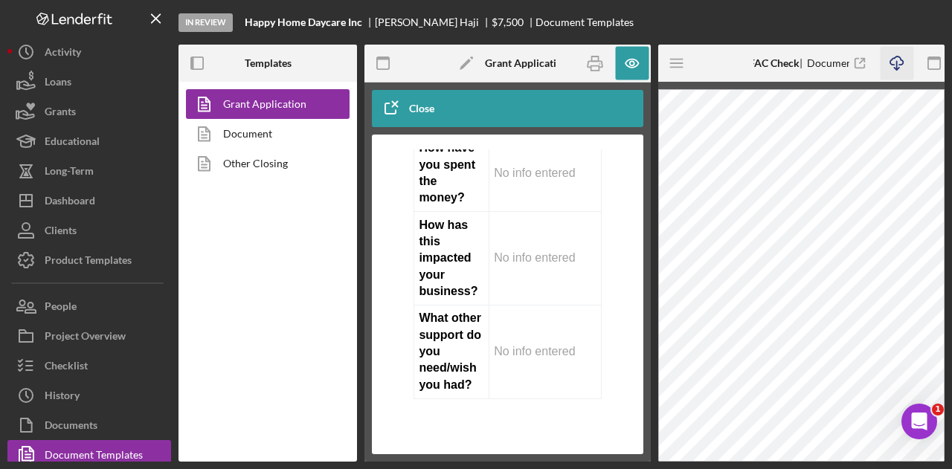
click at [903, 54] on icon "Icon/Download" at bounding box center [896, 63] width 33 height 33
click at [681, 57] on icon "Icon/Menu" at bounding box center [677, 63] width 33 height 33
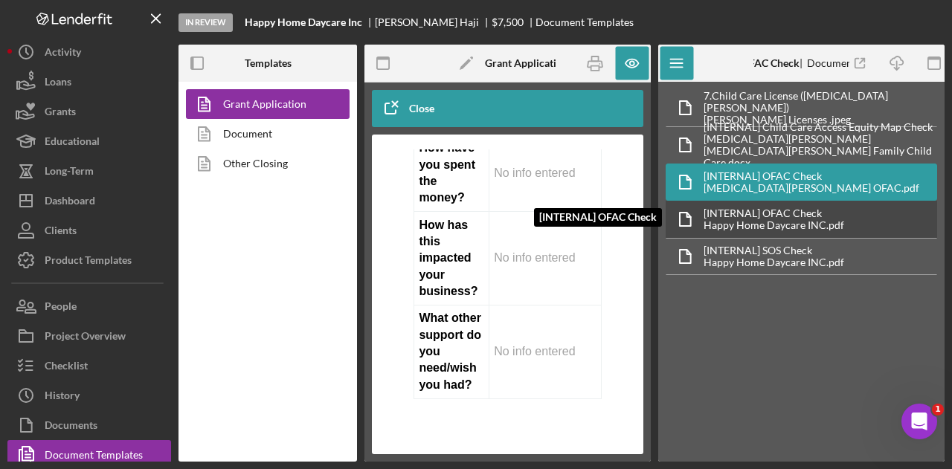
click at [813, 211] on div "[INTERNAL] OFAC Check" at bounding box center [774, 214] width 141 height 12
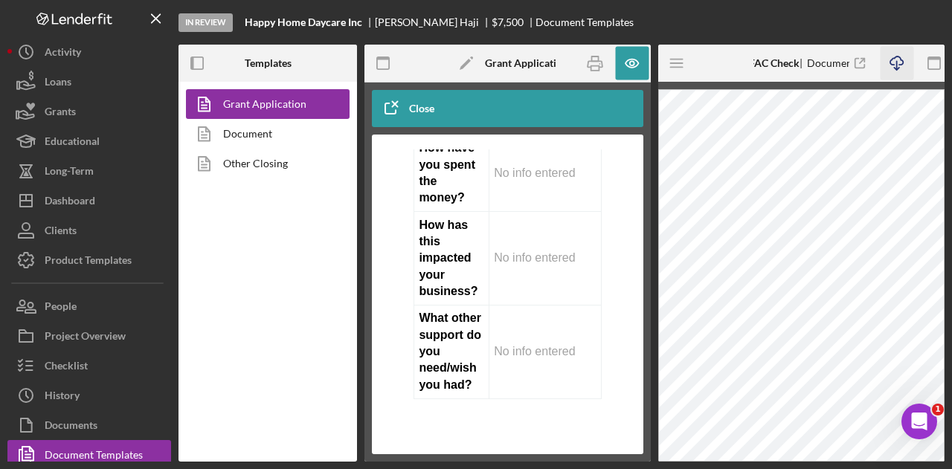
click at [906, 58] on icon "Icon/Download" at bounding box center [896, 63] width 33 height 33
drag, startPoint x: 668, startPoint y: 62, endPoint x: 705, endPoint y: 88, distance: 45.4
click at [668, 62] on icon "Icon/Menu" at bounding box center [677, 63] width 33 height 33
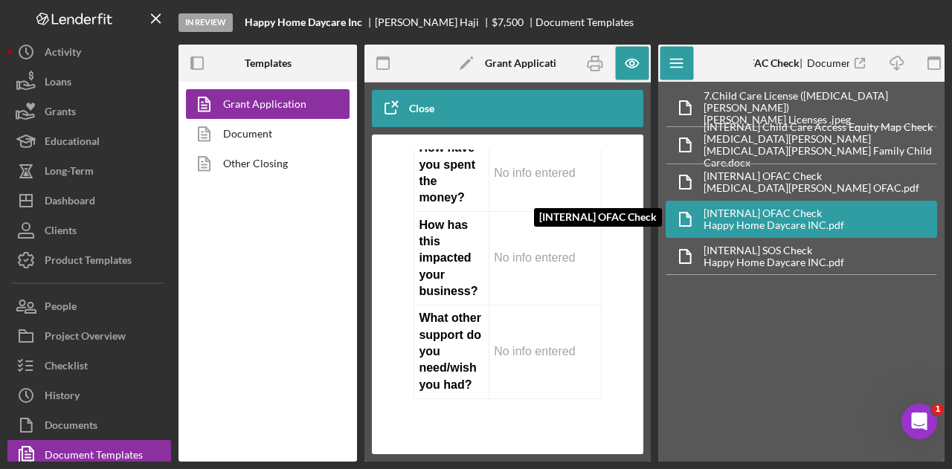
click at [829, 231] on div "[INTERNAL] OFAC Check [INTERNAL] OFAC Check Happy Home Daycare INC.pdf" at bounding box center [802, 219] width 272 height 37
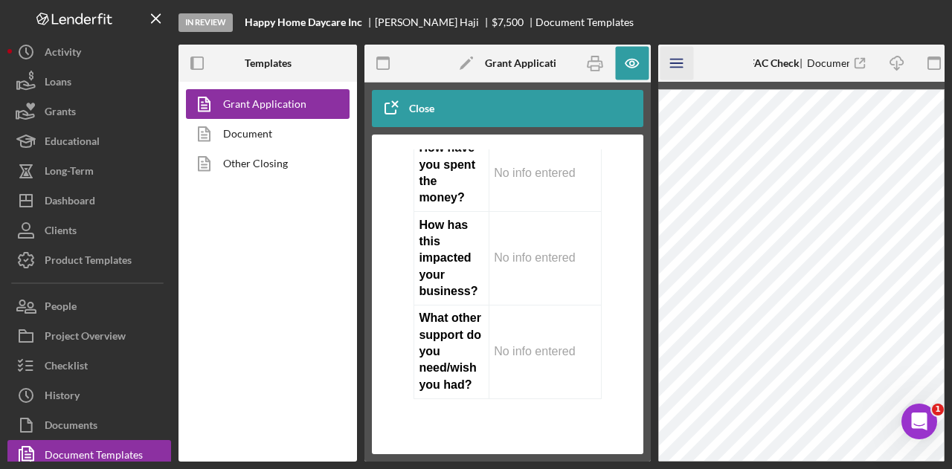
click at [674, 60] on line "button" at bounding box center [676, 60] width 12 height 0
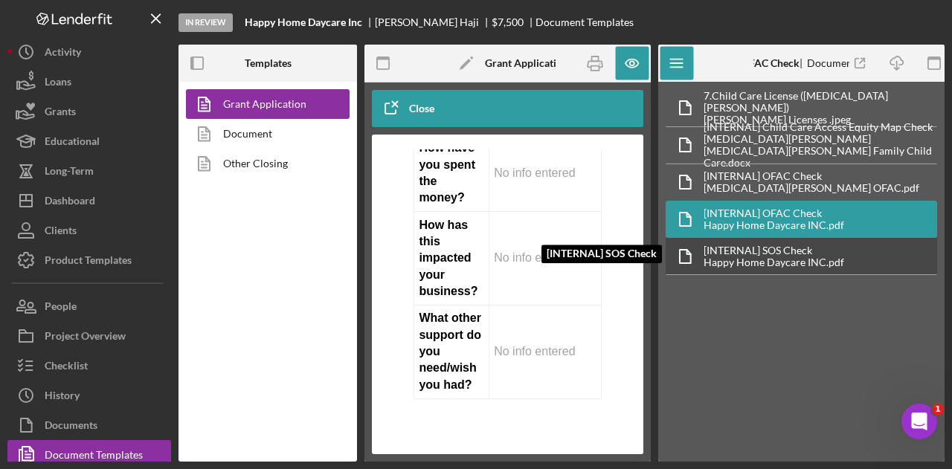
click at [779, 247] on div "[INTERNAL] SOS Check" at bounding box center [774, 251] width 141 height 12
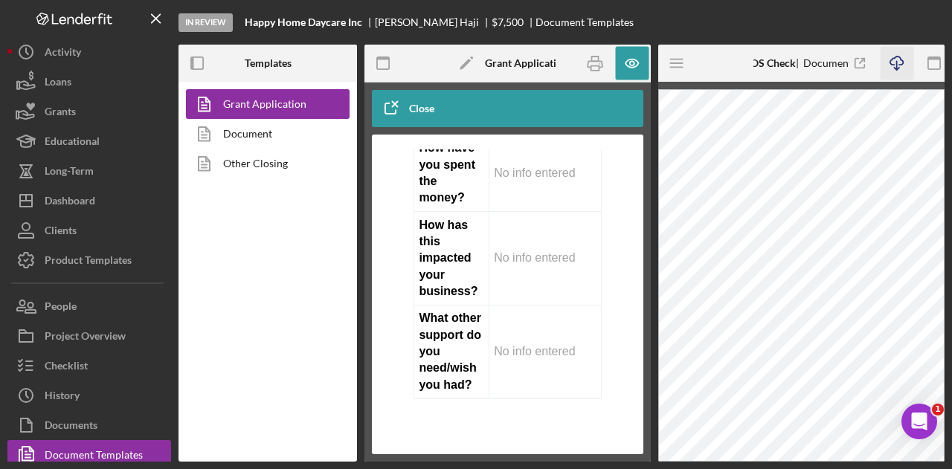
click at [900, 55] on icon "Icon/Download" at bounding box center [896, 63] width 33 height 33
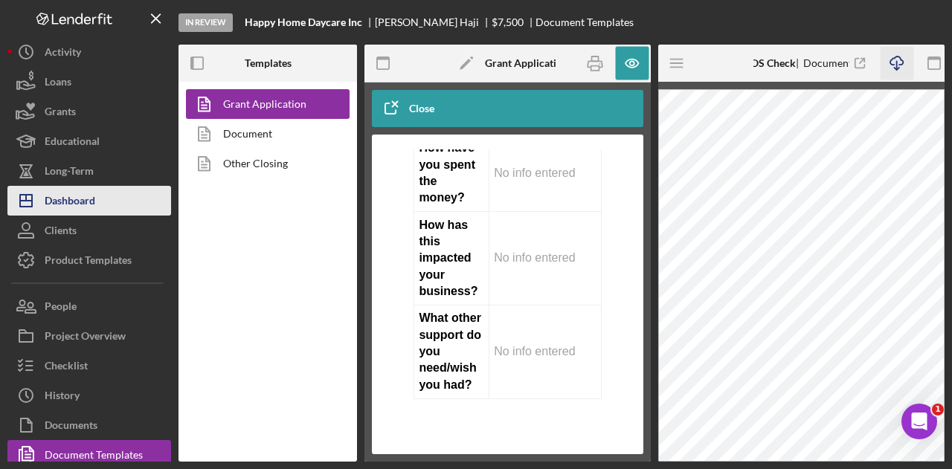
click at [75, 197] on div "Dashboard" at bounding box center [70, 202] width 51 height 33
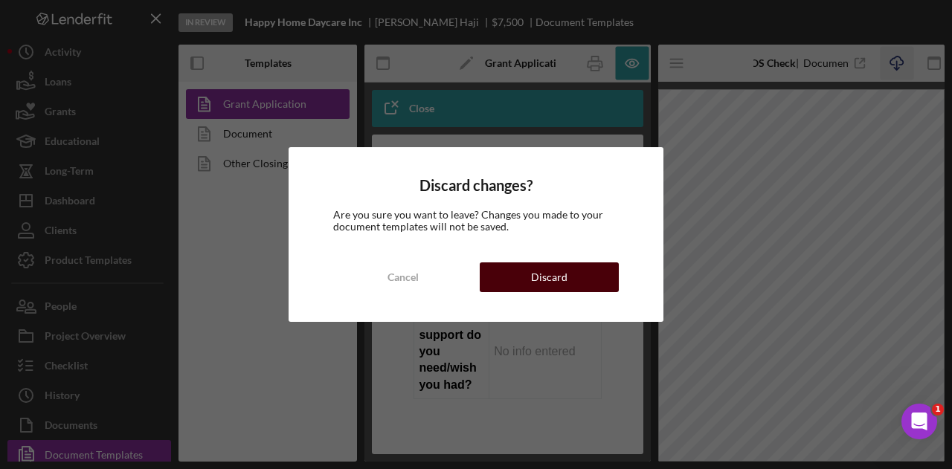
click at [492, 272] on button "Discard" at bounding box center [549, 278] width 139 height 30
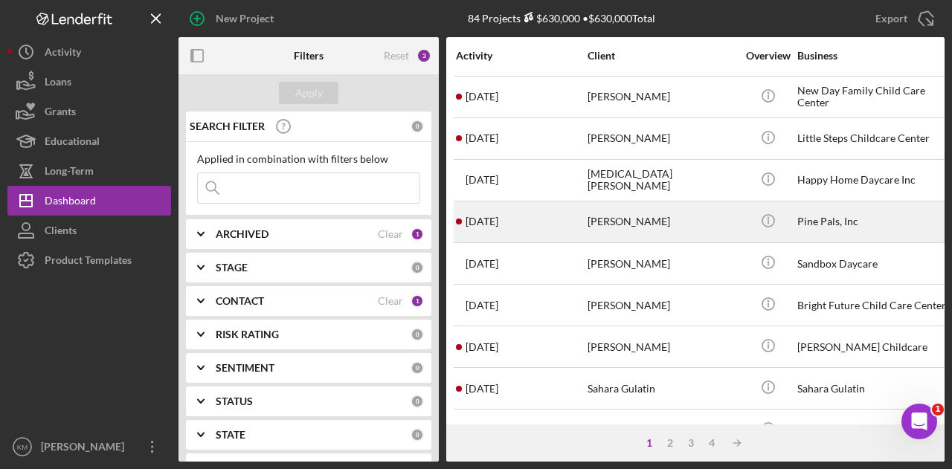
scroll to position [521, 0]
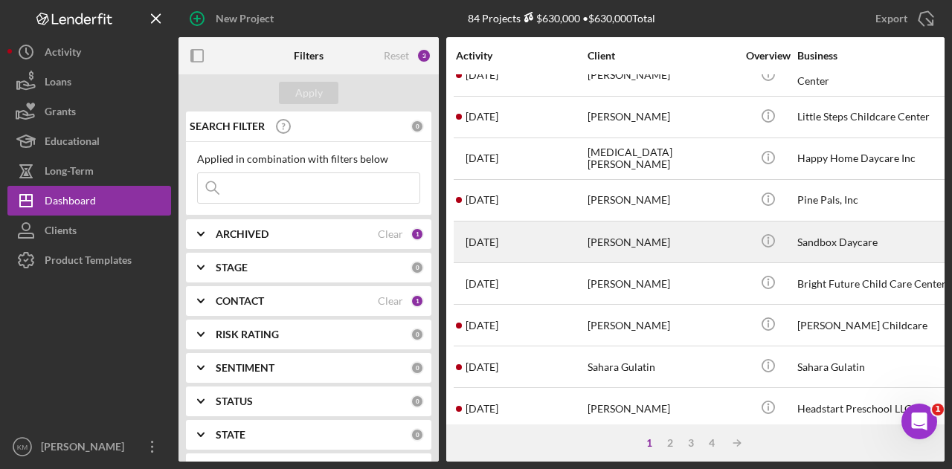
click at [532, 243] on div "[DATE] [PERSON_NAME]" at bounding box center [521, 241] width 130 height 39
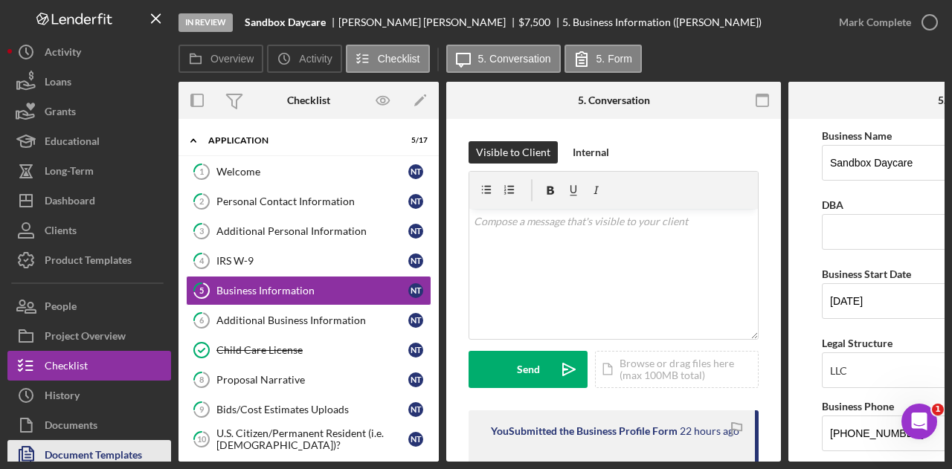
click at [109, 444] on div "Document Templates" at bounding box center [93, 456] width 97 height 33
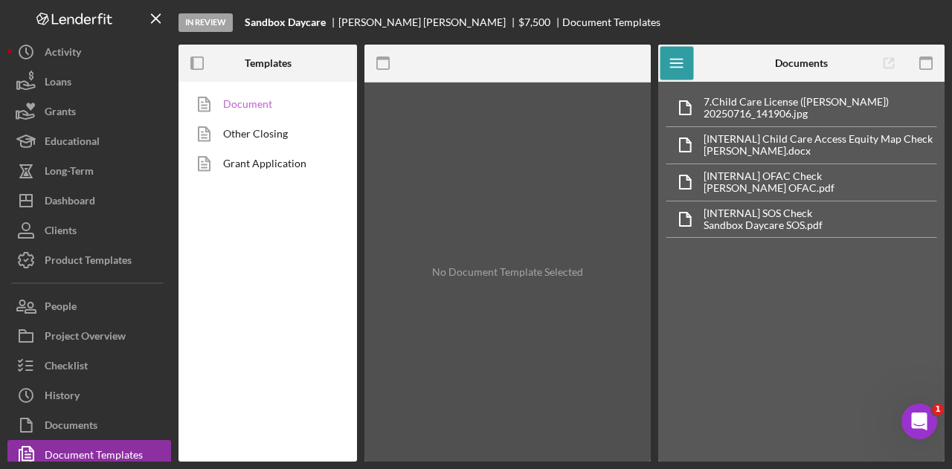
click at [289, 100] on link "Document" at bounding box center [264, 104] width 156 height 30
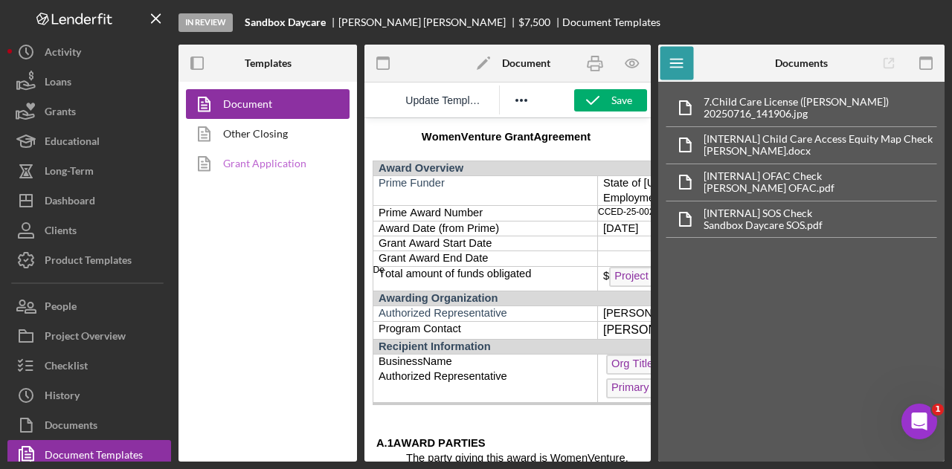
click at [277, 164] on link "Grant Application" at bounding box center [264, 164] width 156 height 30
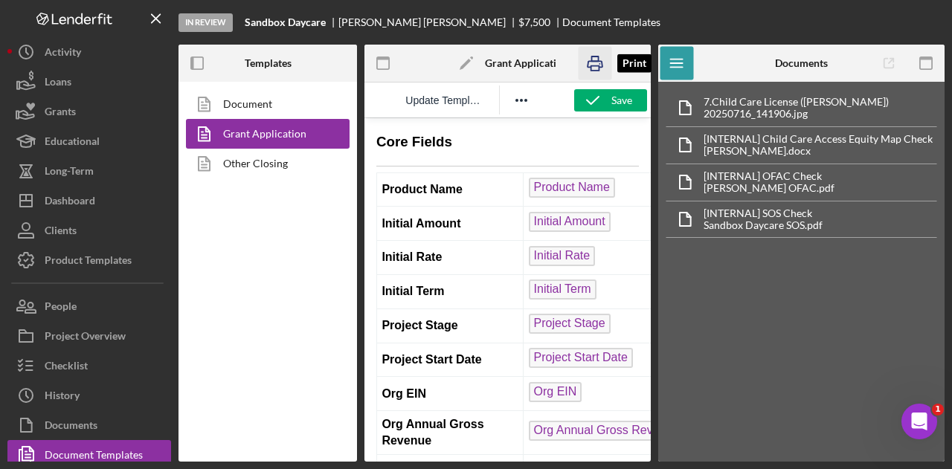
click at [594, 71] on rect "button" at bounding box center [595, 68] width 8 height 4
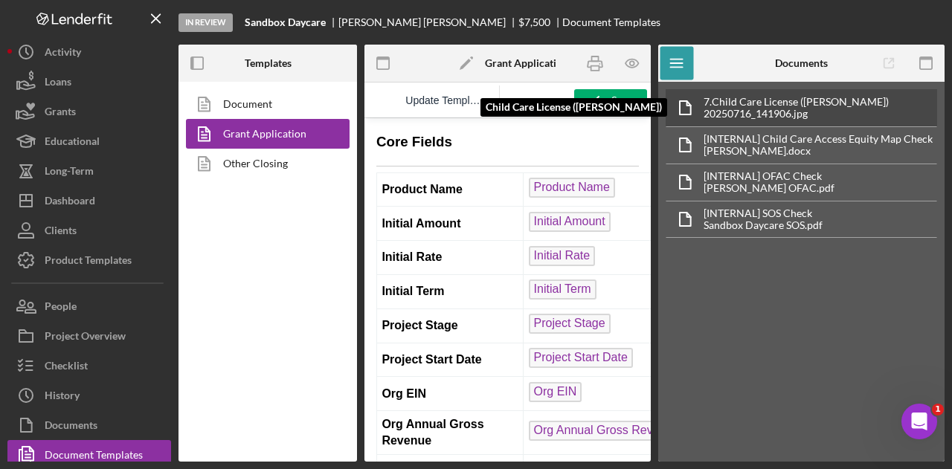
click at [841, 119] on div "20250716_141906.jpg" at bounding box center [796, 114] width 185 height 12
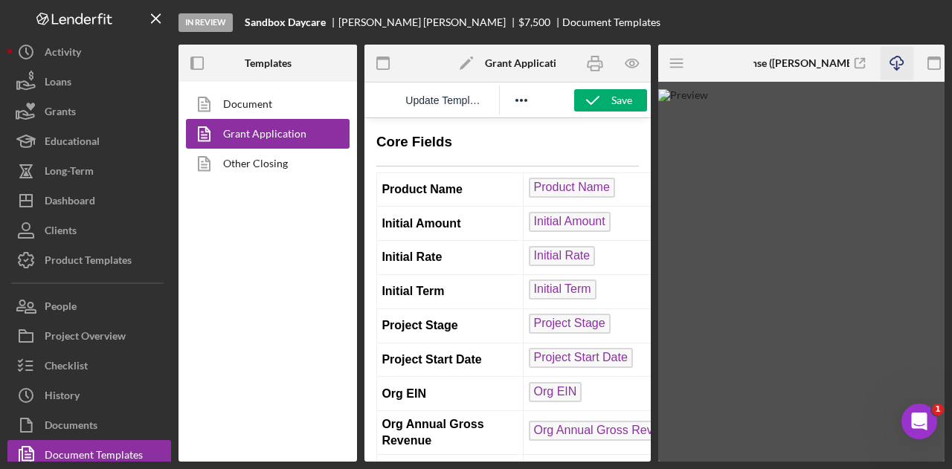
click at [887, 60] on icon "Icon/Download" at bounding box center [896, 63] width 33 height 33
click at [939, 132] on img at bounding box center [801, 275] width 286 height 373
click at [672, 58] on icon "Icon/Menu" at bounding box center [677, 63] width 33 height 33
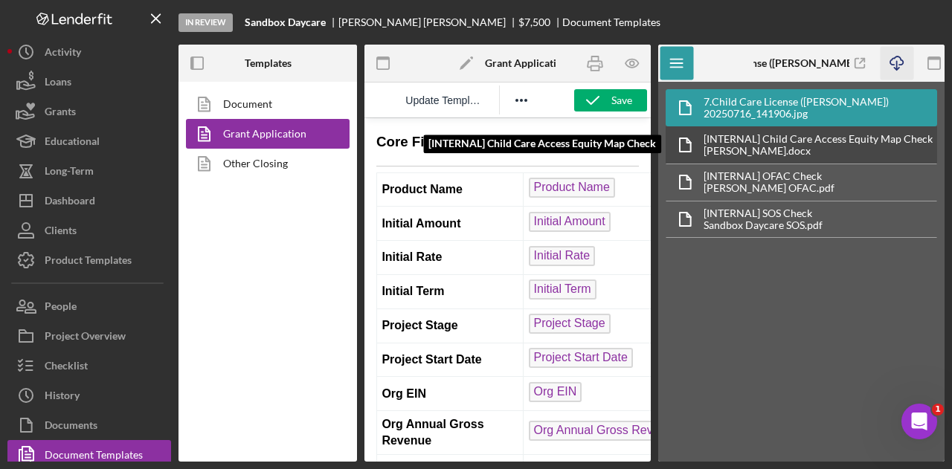
click at [711, 137] on div "[INTERNAL] Child Care Access Equity Map Check" at bounding box center [818, 139] width 229 height 12
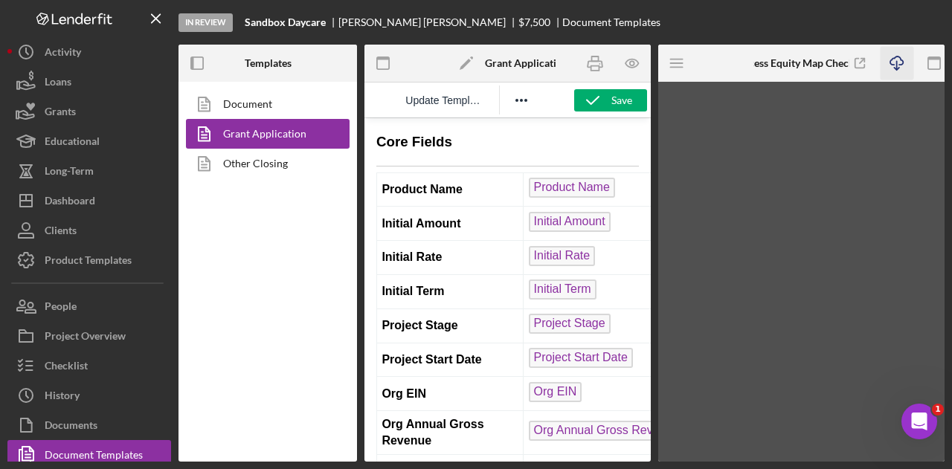
click at [890, 62] on icon "button" at bounding box center [896, 61] width 13 height 8
click at [667, 63] on icon "Icon/Menu" at bounding box center [677, 63] width 33 height 33
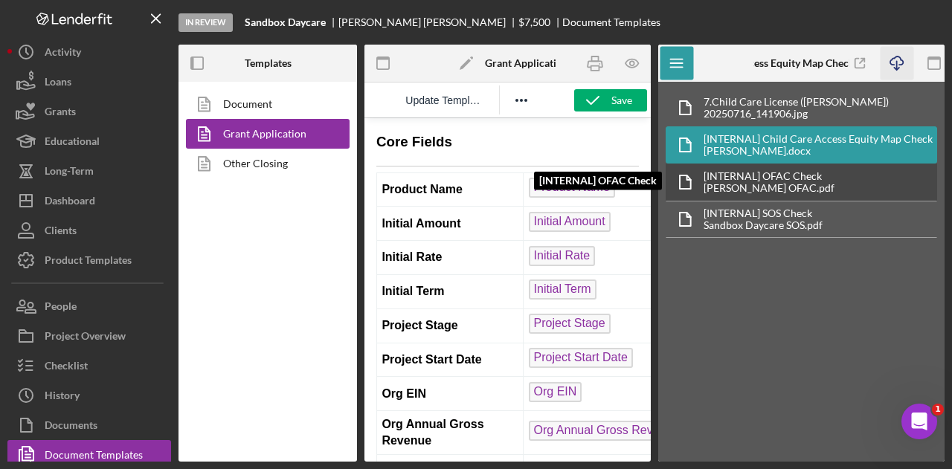
click at [783, 175] on div "[INTERNAL] OFAC Check" at bounding box center [769, 176] width 131 height 12
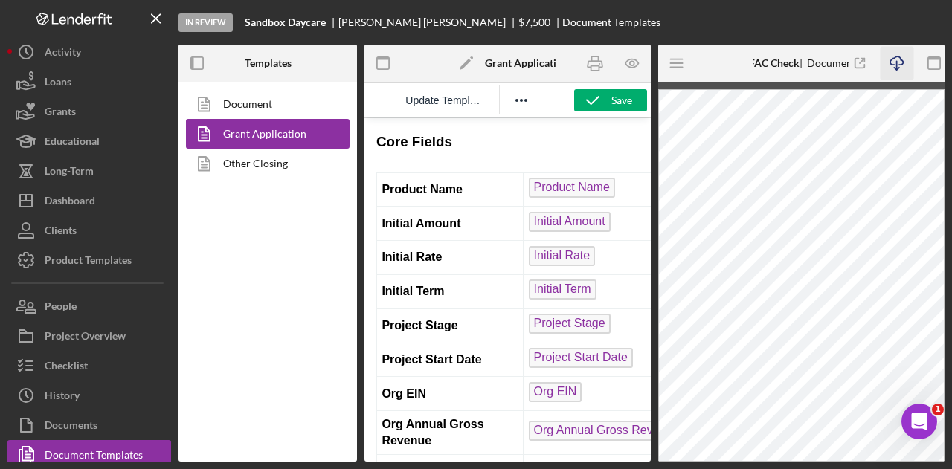
click at [892, 53] on icon "Icon/Download" at bounding box center [896, 63] width 33 height 33
click at [691, 65] on icon "Icon/Menu" at bounding box center [677, 63] width 33 height 33
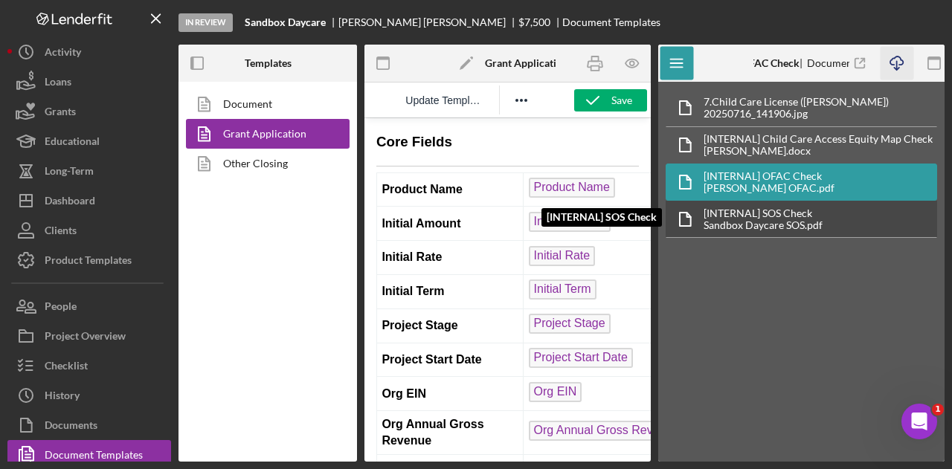
click at [735, 201] on div "[INTERNAL] SOS Check [INTERNAL] SOS Check Sandbox Daycare SOS.pdf" at bounding box center [802, 219] width 272 height 37
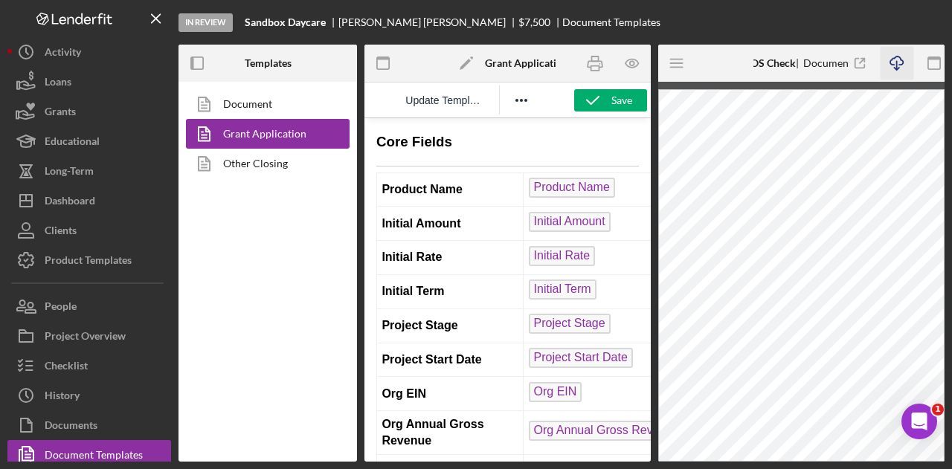
click at [889, 65] on icon "Icon/Download" at bounding box center [896, 63] width 33 height 33
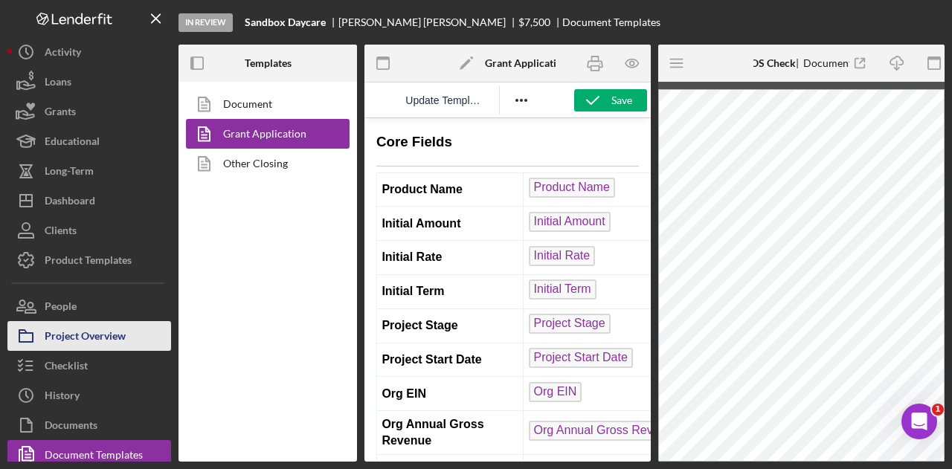
click at [100, 331] on div "Project Overview" at bounding box center [85, 337] width 81 height 33
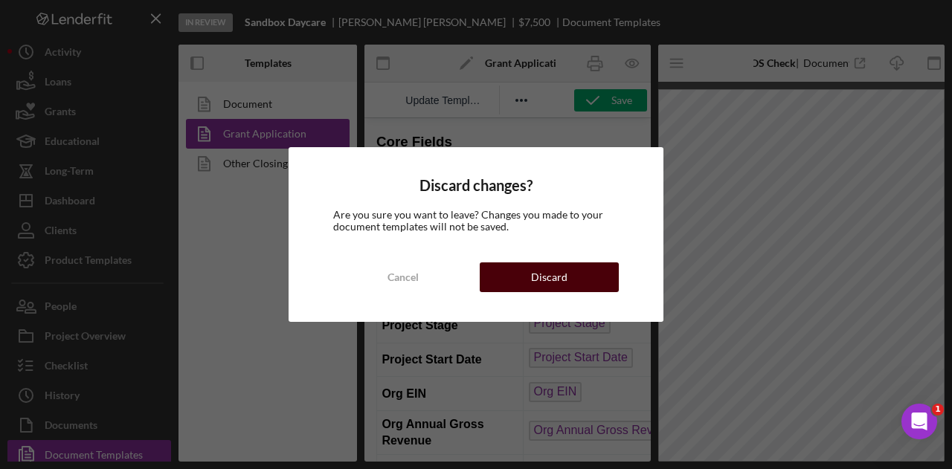
click at [543, 288] on div "Discard" at bounding box center [549, 278] width 36 height 30
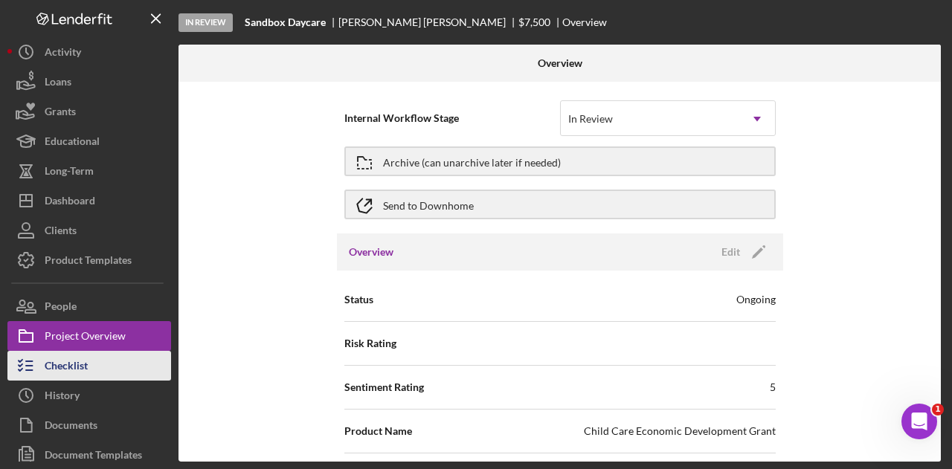
click at [100, 373] on button "Checklist" at bounding box center [89, 366] width 164 height 30
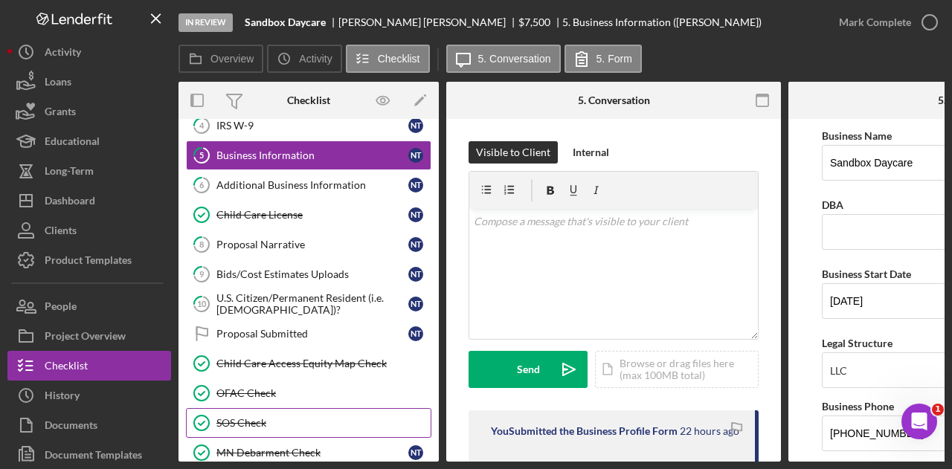
scroll to position [278, 0]
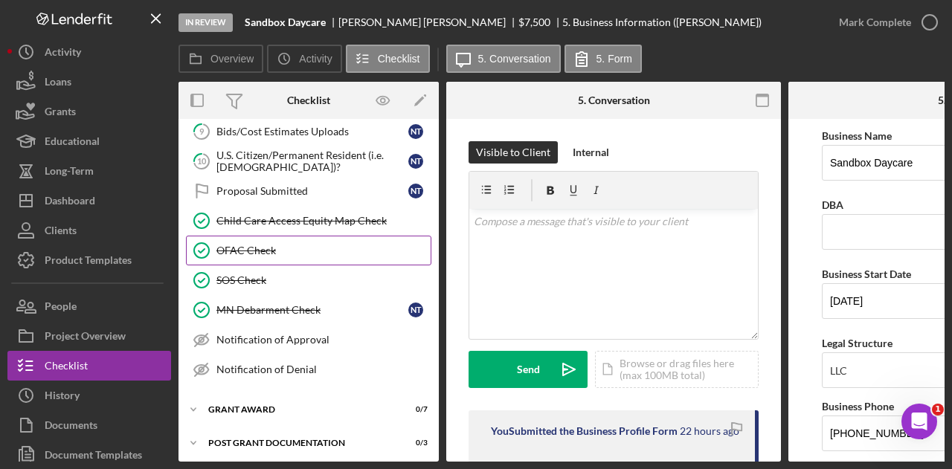
click at [333, 250] on div "OFAC Check" at bounding box center [323, 251] width 214 height 12
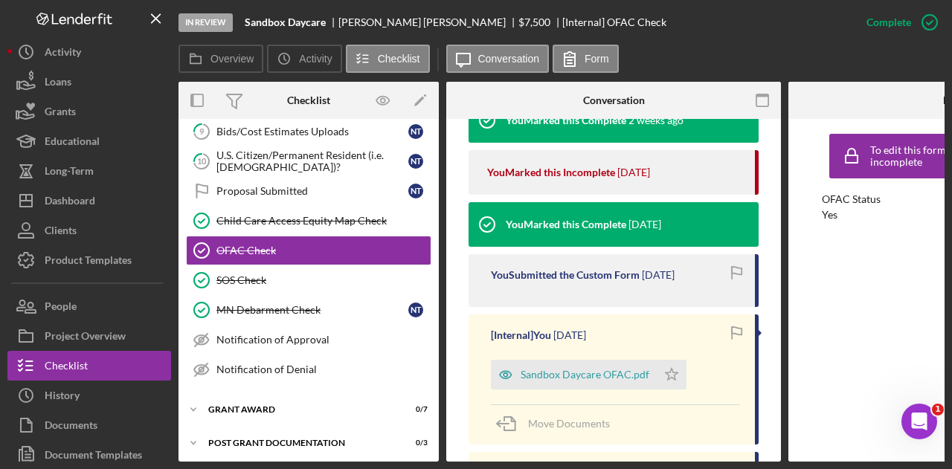
scroll to position [669, 0]
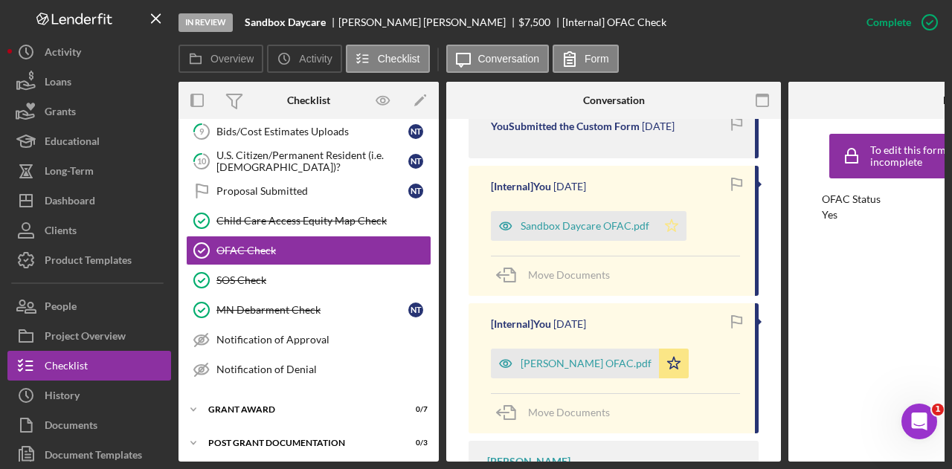
click at [677, 211] on icon "Icon/Star" at bounding box center [672, 226] width 30 height 30
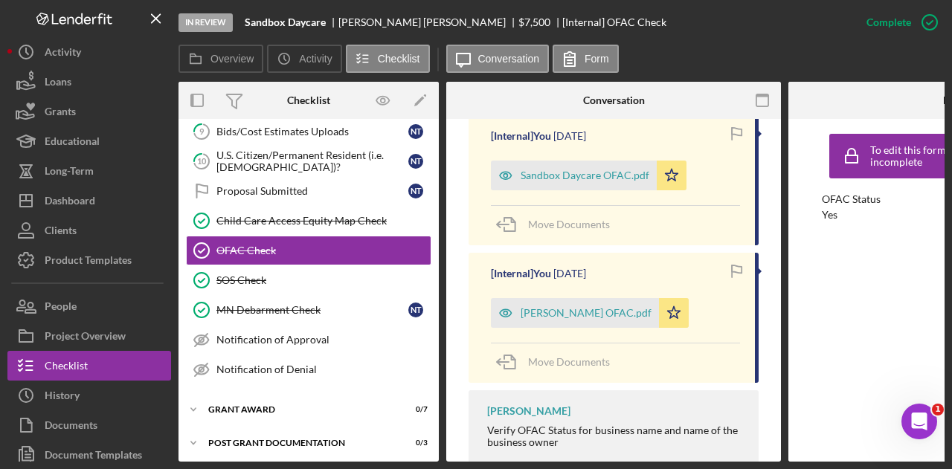
scroll to position [744, 0]
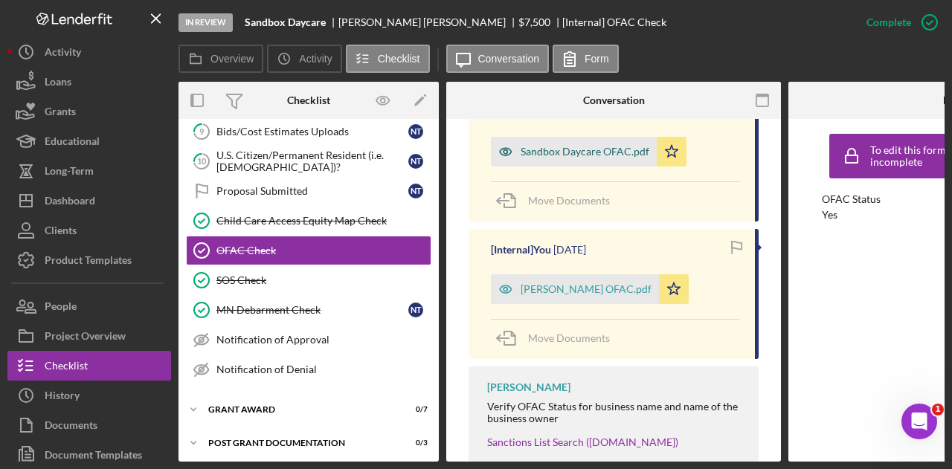
click at [579, 144] on div "Sandbox Daycare OFAC.pdf" at bounding box center [574, 152] width 166 height 30
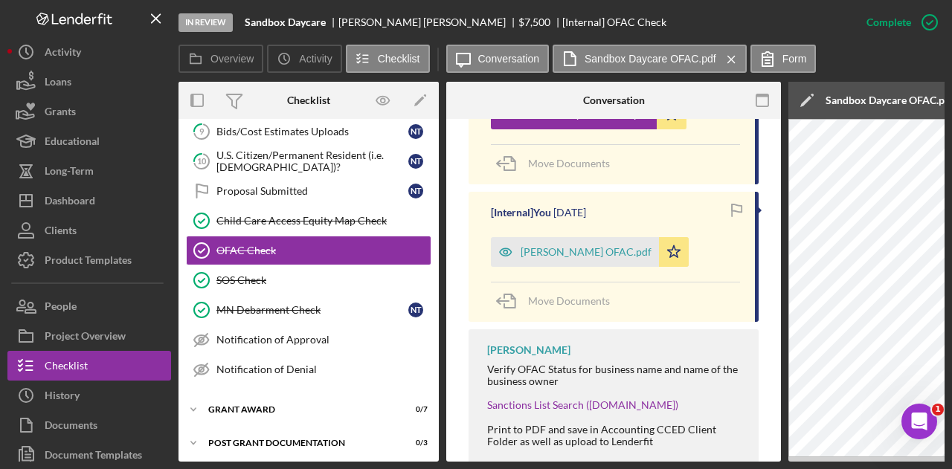
scroll to position [801, 0]
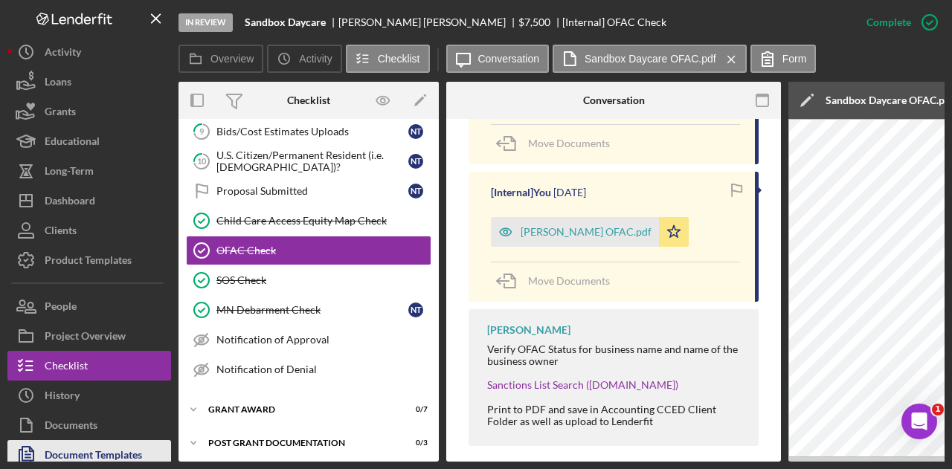
click at [101, 455] on div "Document Templates" at bounding box center [93, 456] width 97 height 33
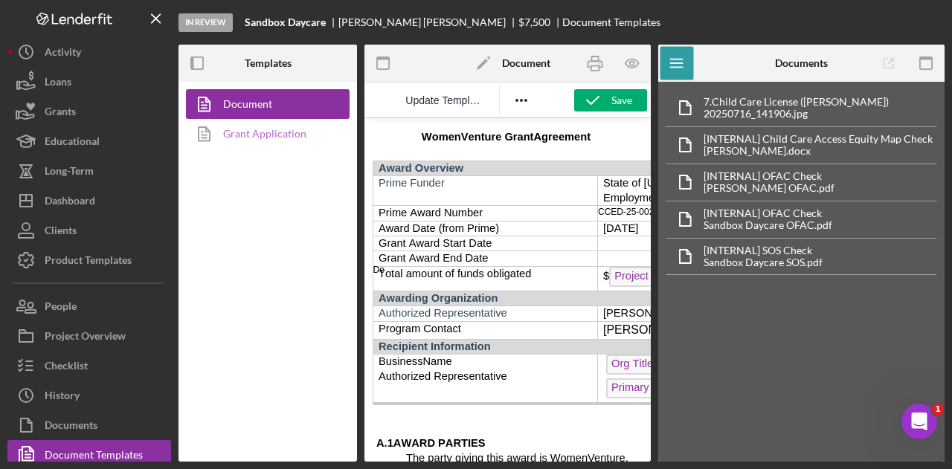
click at [281, 132] on link "Grant Application" at bounding box center [264, 134] width 156 height 30
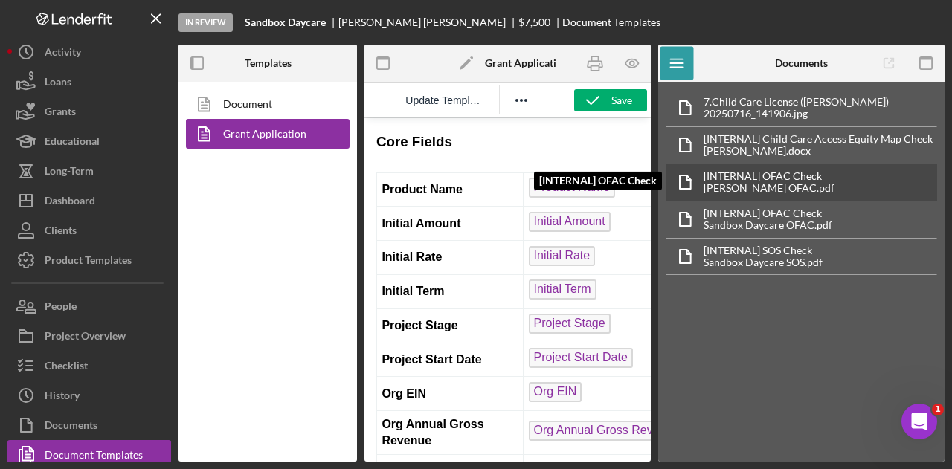
click at [899, 190] on div "[INTERNAL] OFAC Check [INTERNAL] OFAC Check [PERSON_NAME] OFAC.pdf" at bounding box center [802, 182] width 272 height 37
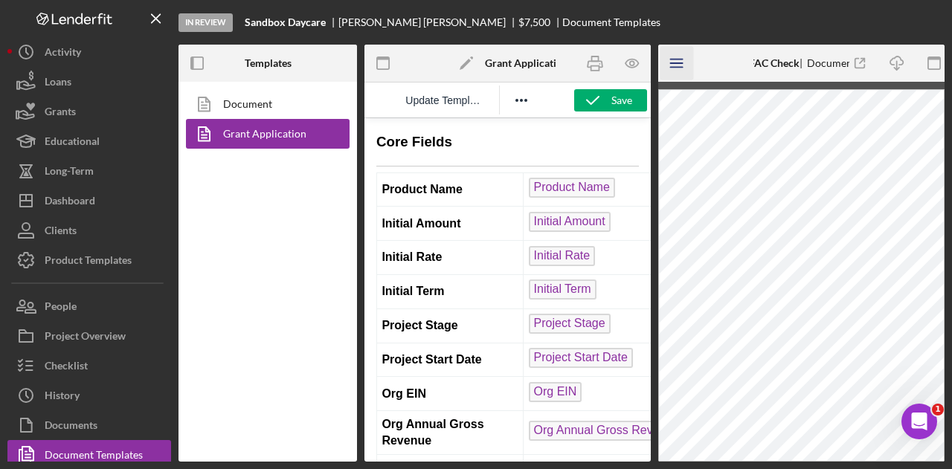
click at [690, 62] on icon "Icon/Menu" at bounding box center [677, 63] width 33 height 33
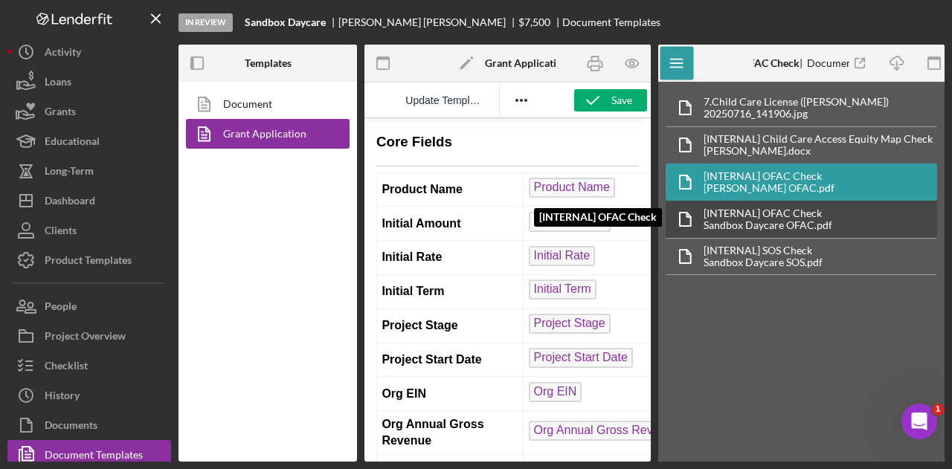
click at [786, 221] on div "Sandbox Daycare OFAC.pdf" at bounding box center [768, 225] width 129 height 12
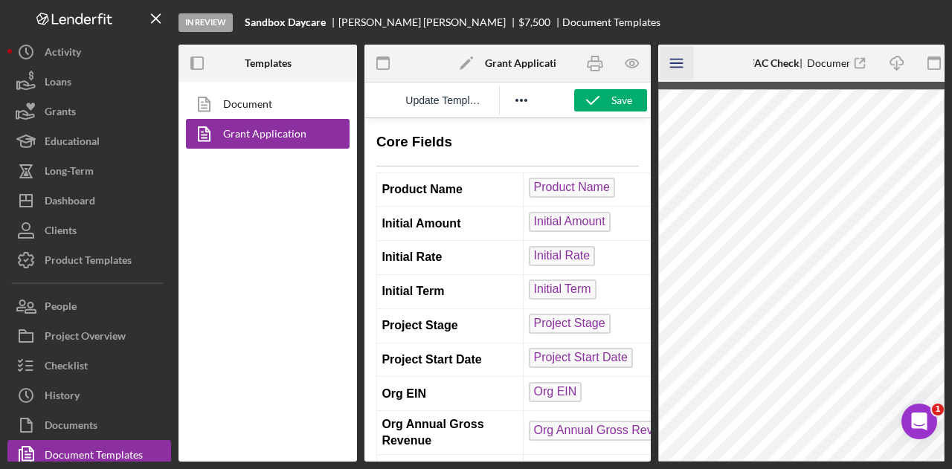
click at [683, 68] on icon "Icon/Menu" at bounding box center [677, 63] width 33 height 33
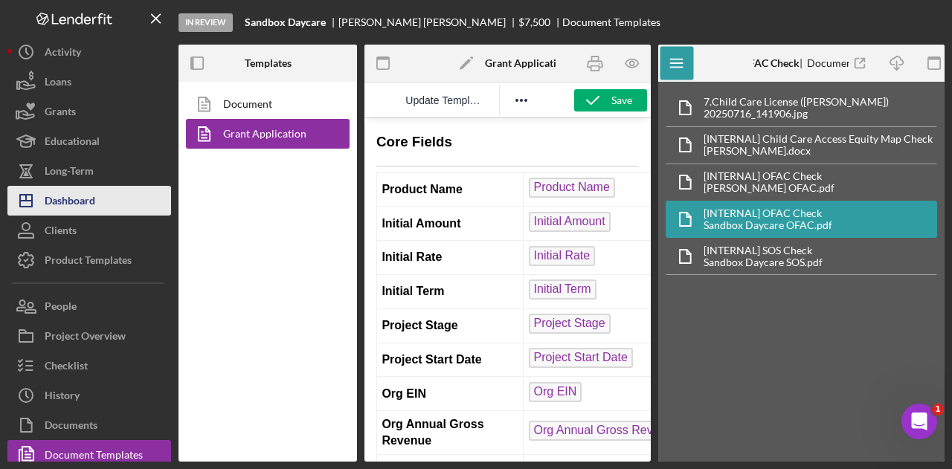
click at [112, 202] on button "Icon/Dashboard Dashboard" at bounding box center [89, 201] width 164 height 30
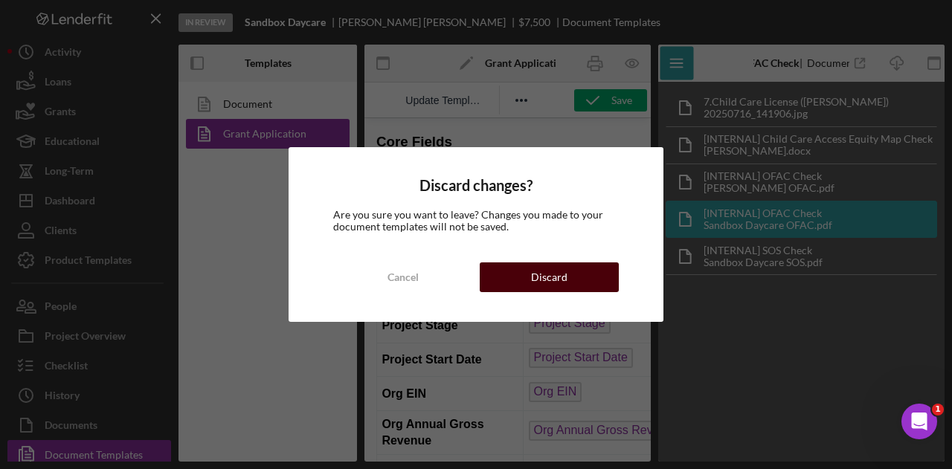
click at [569, 271] on button "Discard" at bounding box center [549, 278] width 139 height 30
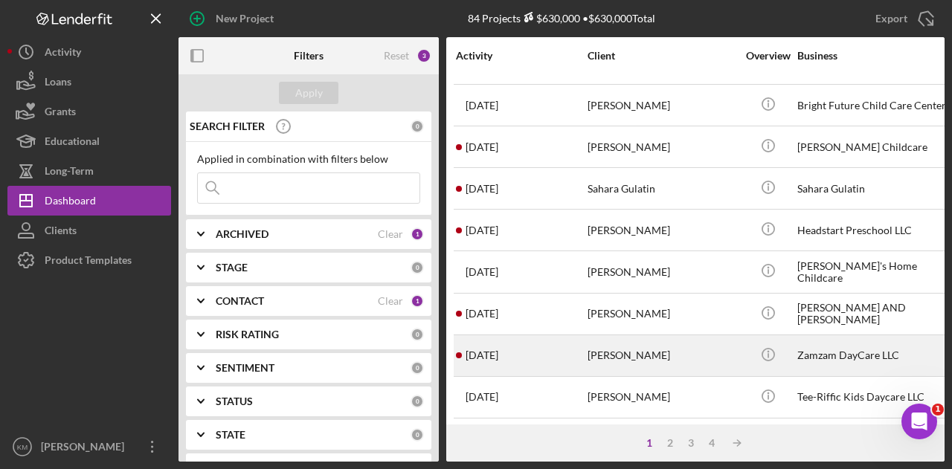
scroll to position [550, 0]
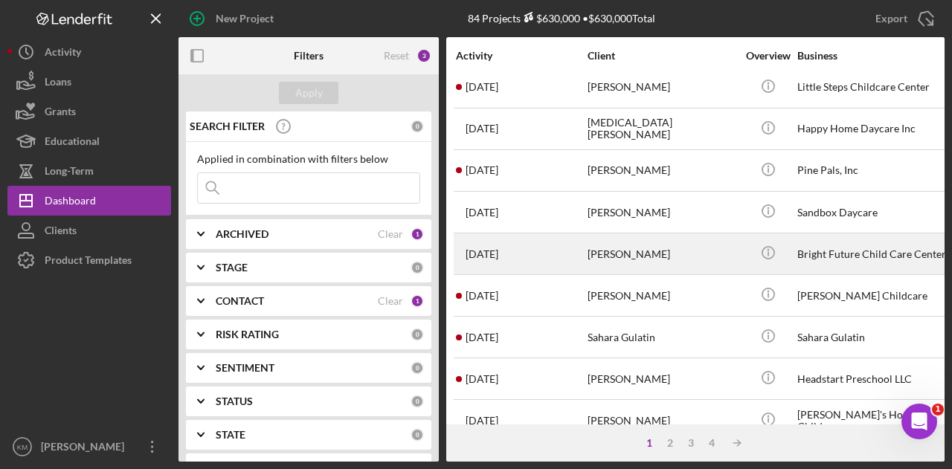
click at [560, 254] on div "2 months ago Jameliah Johhnson" at bounding box center [521, 253] width 130 height 39
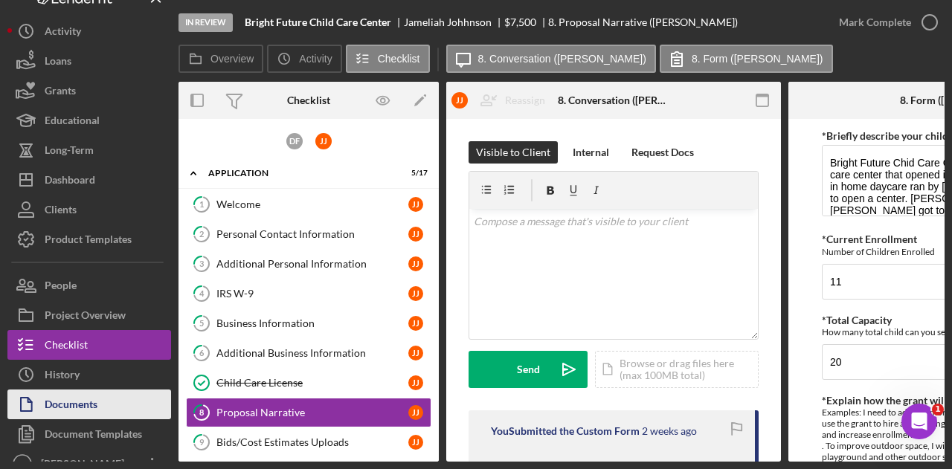
scroll to position [37, 0]
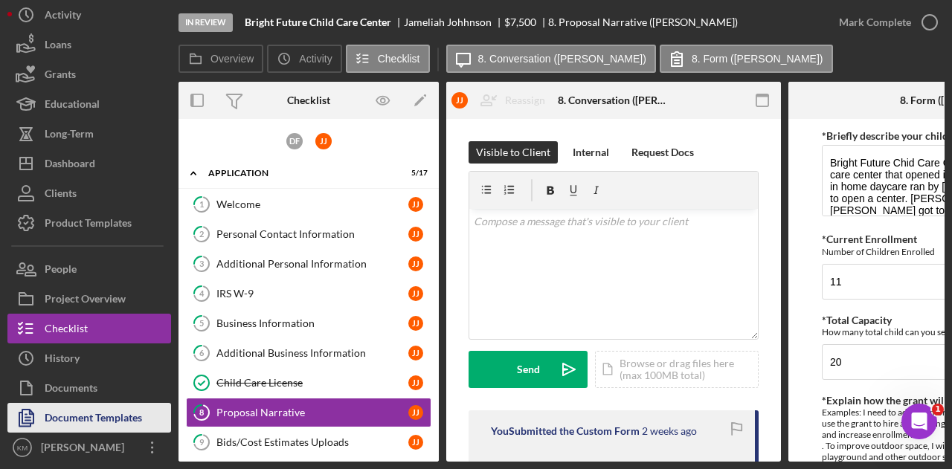
click at [62, 412] on div "Document Templates" at bounding box center [93, 419] width 97 height 33
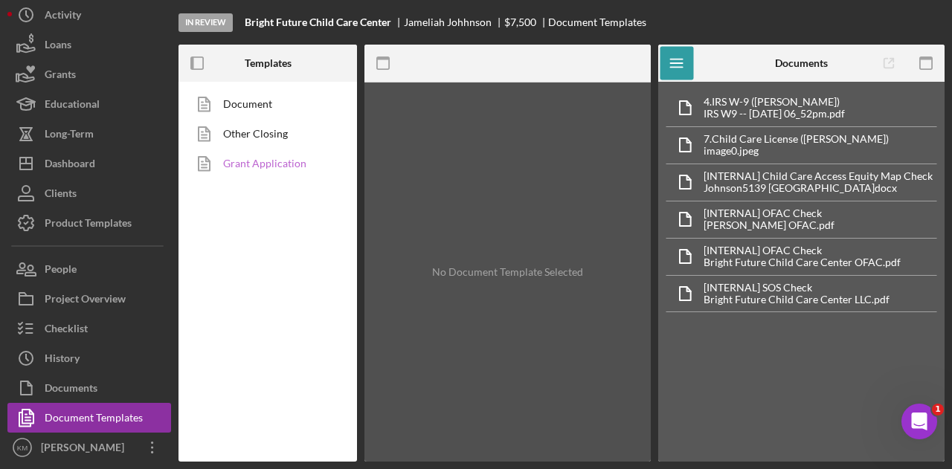
click at [301, 164] on link "Grant Application" at bounding box center [264, 164] width 156 height 30
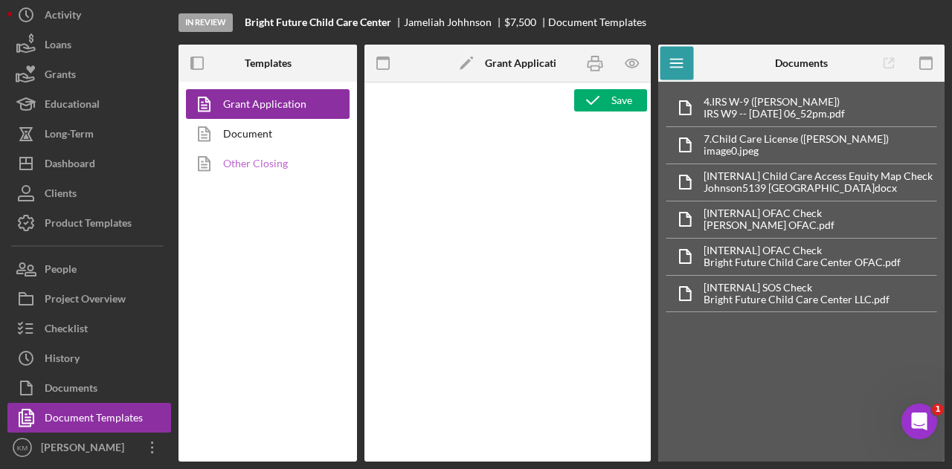
type textarea "<h3>Core Fields</h3> <hr> <table style="width: 100%; border-collapse: collapse;…"
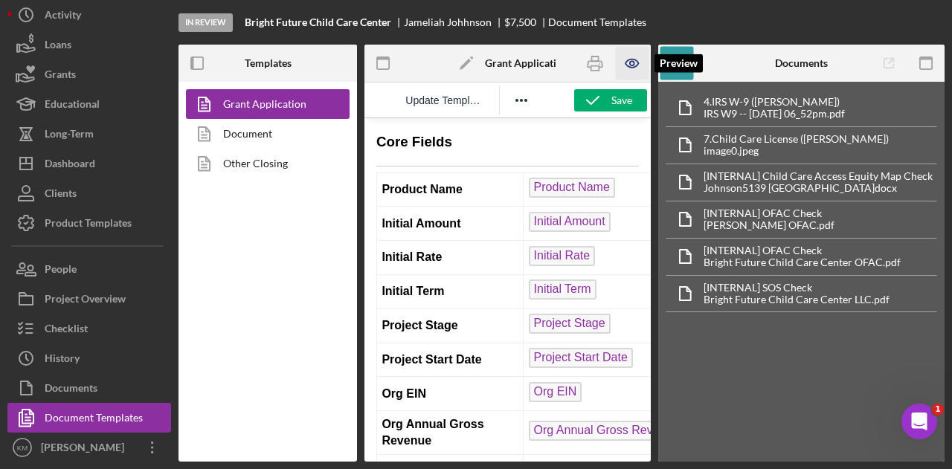
click at [625, 72] on icon "button" at bounding box center [631, 63] width 33 height 33
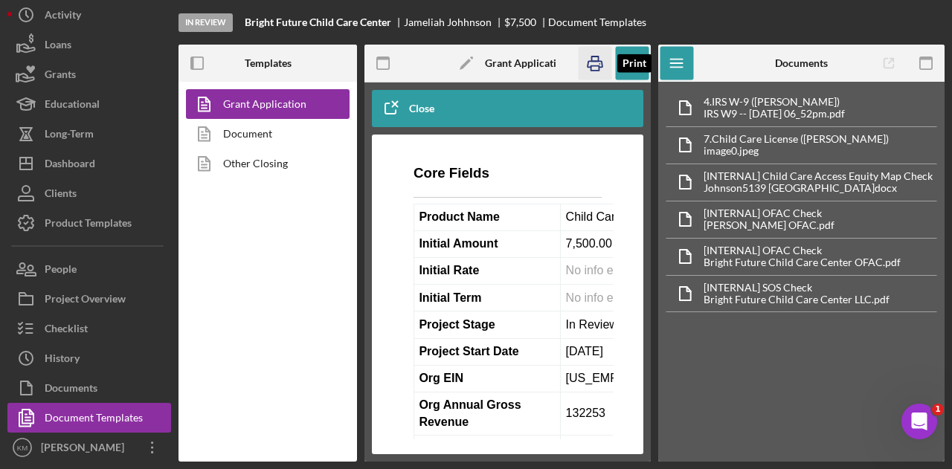
click at [603, 72] on icon "button" at bounding box center [594, 63] width 33 height 33
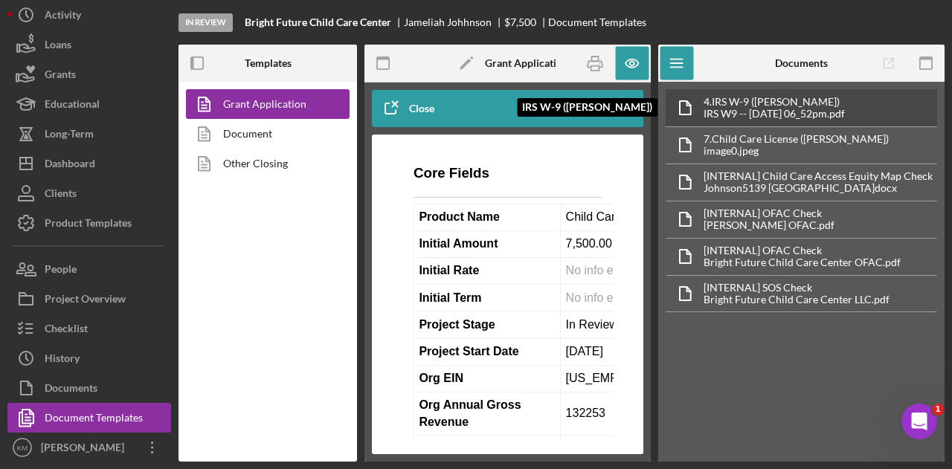
click at [827, 108] on div "IRS W9 -- 2025-07-16 06_52pm.pdf" at bounding box center [774, 114] width 141 height 12
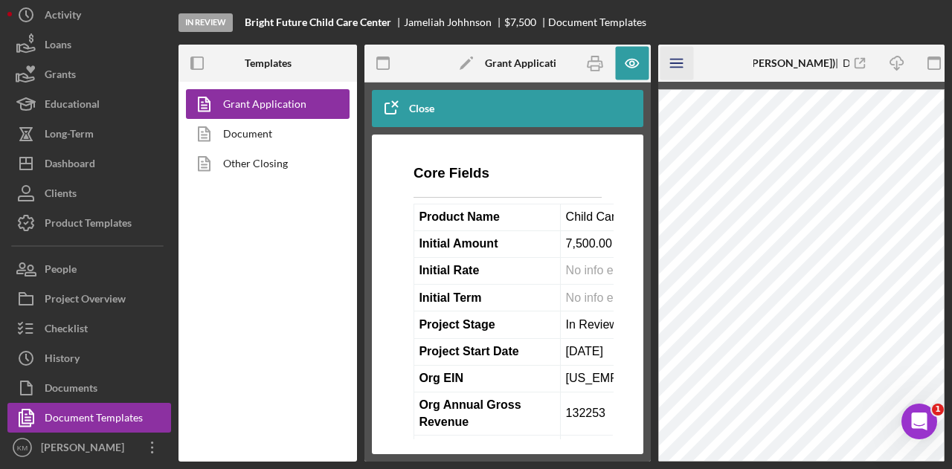
click at [674, 65] on icon "Icon/Menu" at bounding box center [677, 63] width 33 height 33
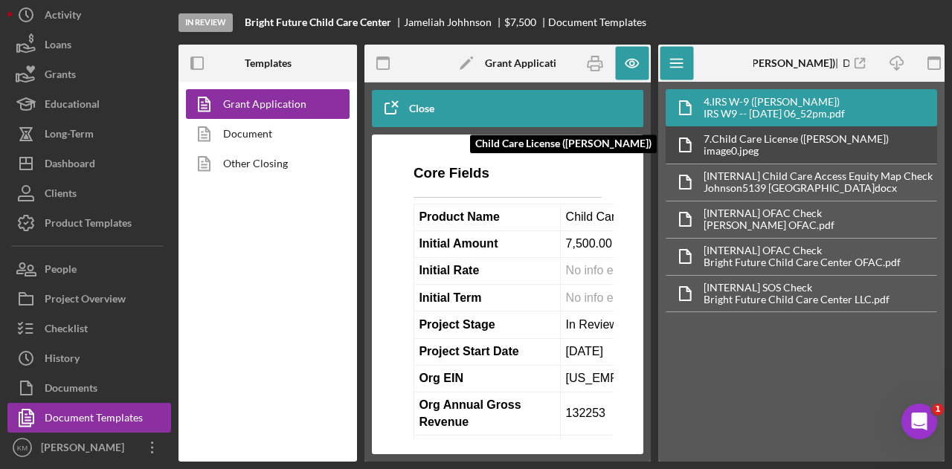
click at [745, 139] on div "7. Child Care License (Jameliah Johhnson)" at bounding box center [796, 139] width 185 height 12
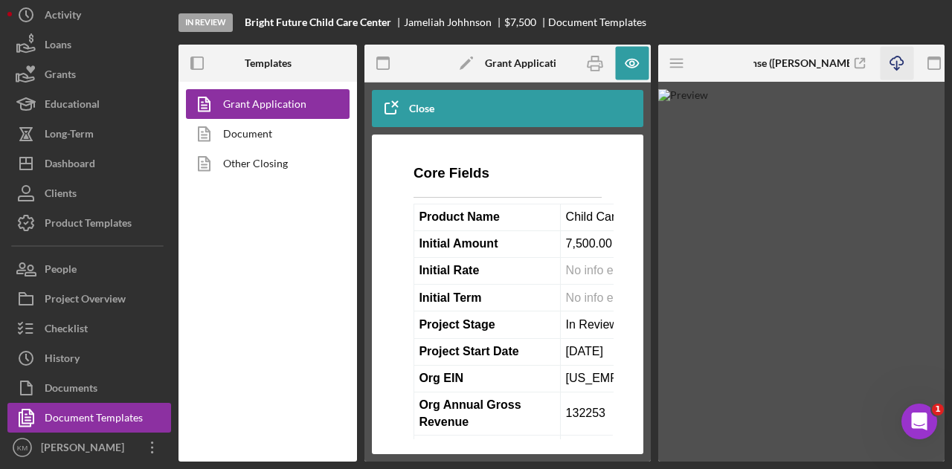
click at [893, 66] on icon "Icon/Download" at bounding box center [896, 63] width 33 height 33
click at [691, 60] on icon "Icon/Menu" at bounding box center [677, 63] width 33 height 33
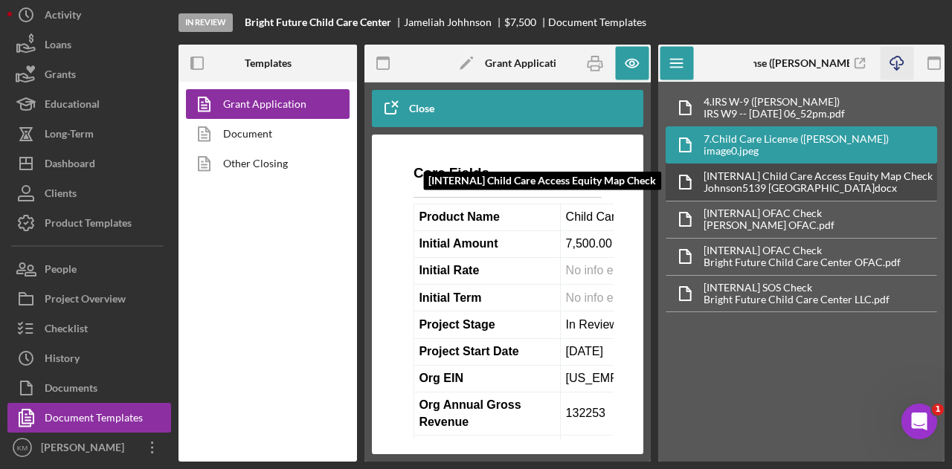
click at [772, 173] on div "[INTERNAL] Child Care Access Equity Map Check" at bounding box center [818, 176] width 229 height 12
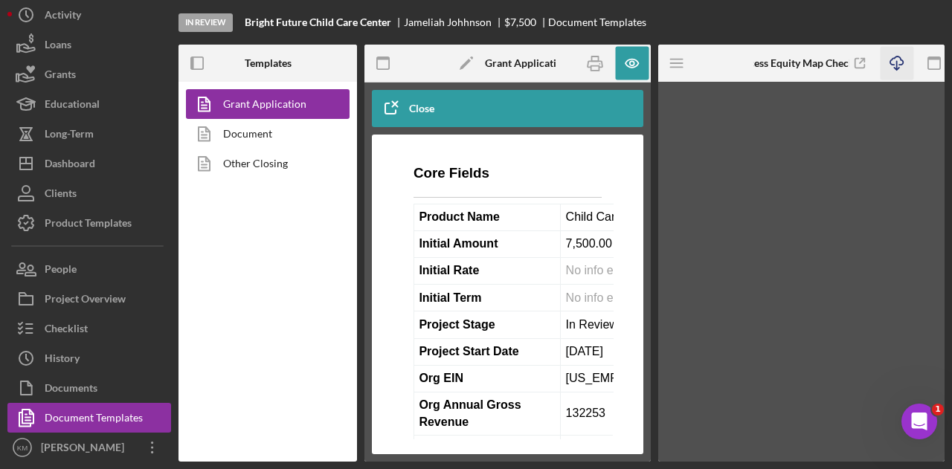
click at [890, 60] on icon "Icon/Download" at bounding box center [896, 63] width 33 height 33
click at [690, 60] on icon "Icon/Menu" at bounding box center [677, 63] width 33 height 33
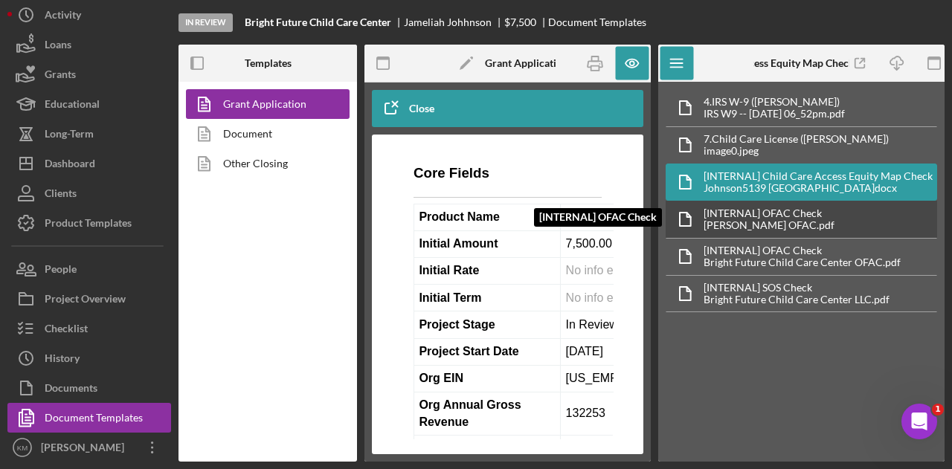
click at [789, 208] on div "[INTERNAL] OFAC Check" at bounding box center [769, 214] width 131 height 12
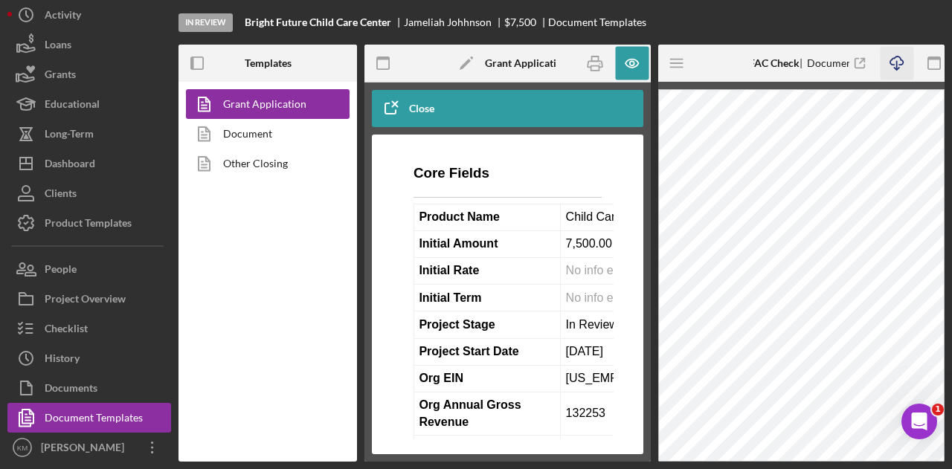
click at [893, 61] on icon "Icon/Download" at bounding box center [896, 63] width 33 height 33
click at [671, 66] on icon "Icon/Menu" at bounding box center [677, 63] width 33 height 33
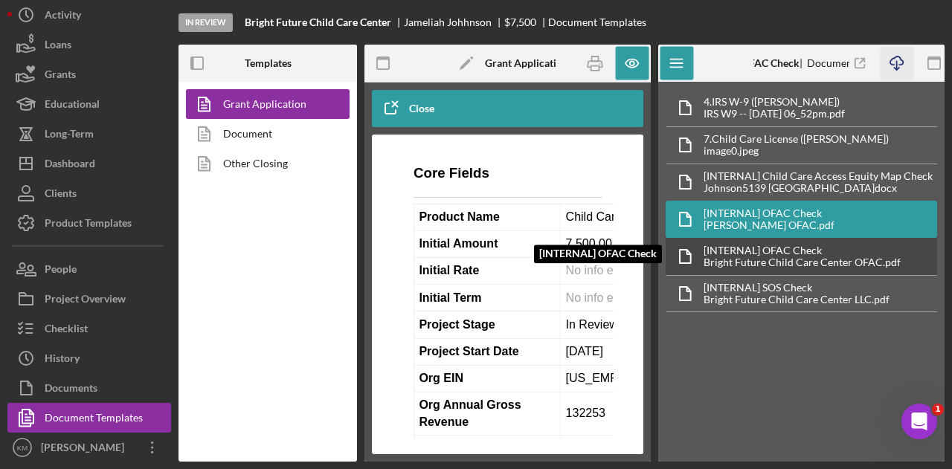
click at [805, 248] on div "[INTERNAL] OFAC Check" at bounding box center [802, 251] width 197 height 12
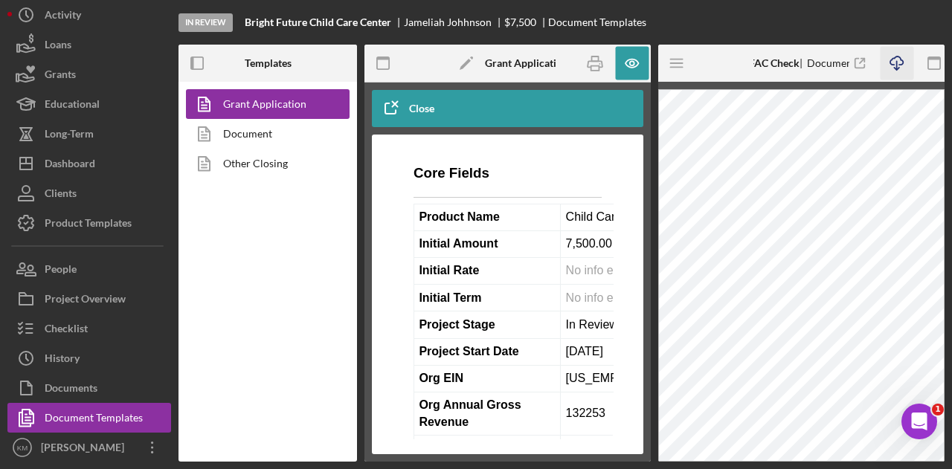
click at [903, 61] on icon "Icon/Download" at bounding box center [896, 63] width 33 height 33
click at [669, 64] on icon "Icon/Menu" at bounding box center [677, 63] width 33 height 33
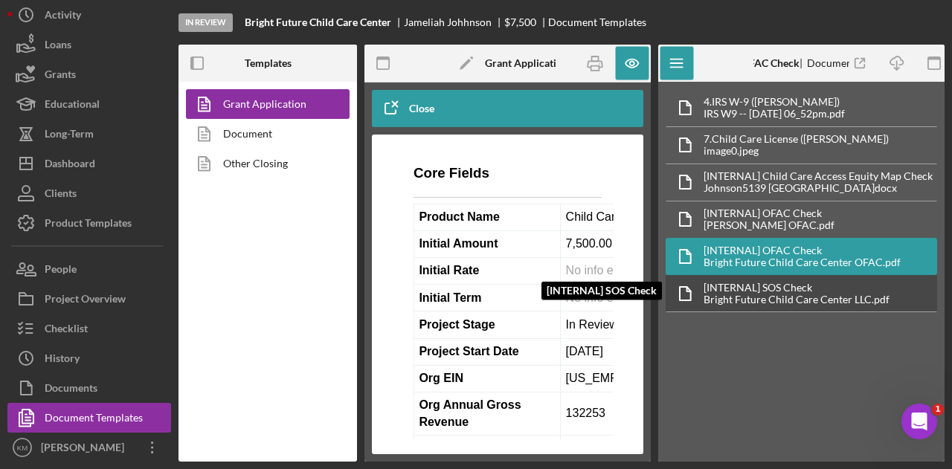
click at [854, 295] on div "Bright Future Child Care Center LLC.pdf" at bounding box center [797, 300] width 186 height 12
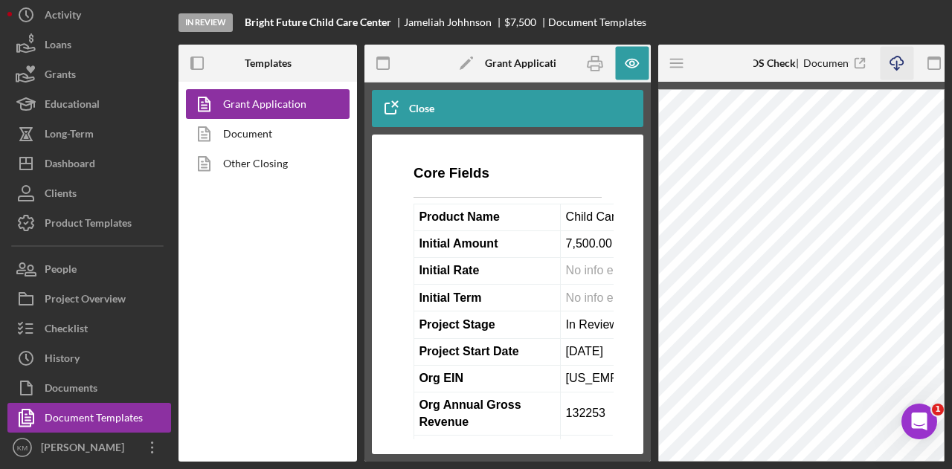
click at [895, 69] on icon "Icon/Download" at bounding box center [896, 63] width 33 height 33
click at [673, 58] on icon "Icon/Menu" at bounding box center [677, 63] width 33 height 33
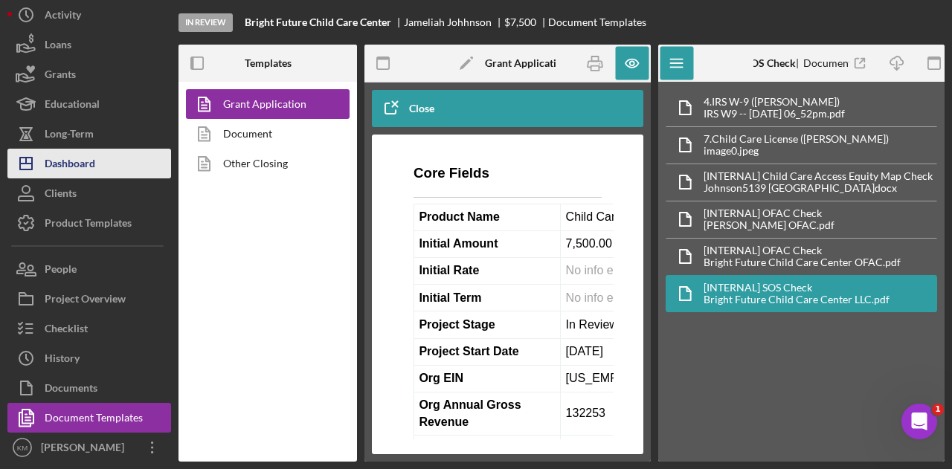
click at [119, 164] on button "Icon/Dashboard Dashboard" at bounding box center [89, 164] width 164 height 30
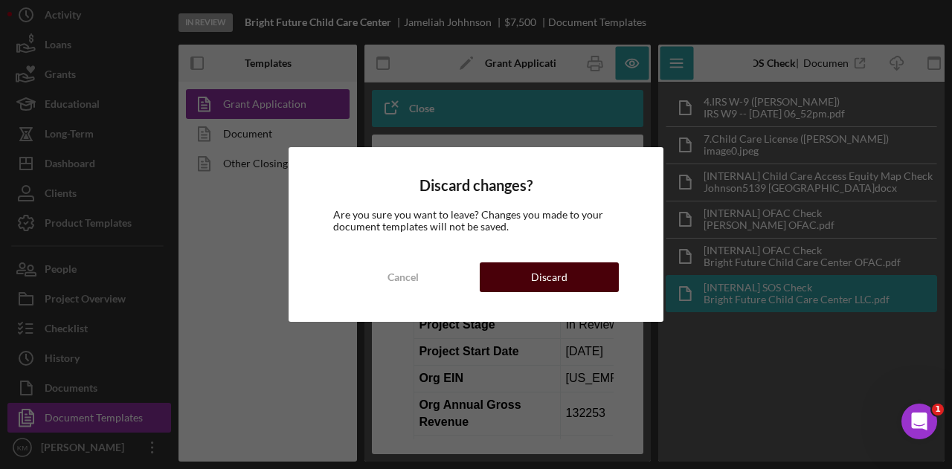
click at [583, 280] on button "Discard" at bounding box center [549, 278] width 139 height 30
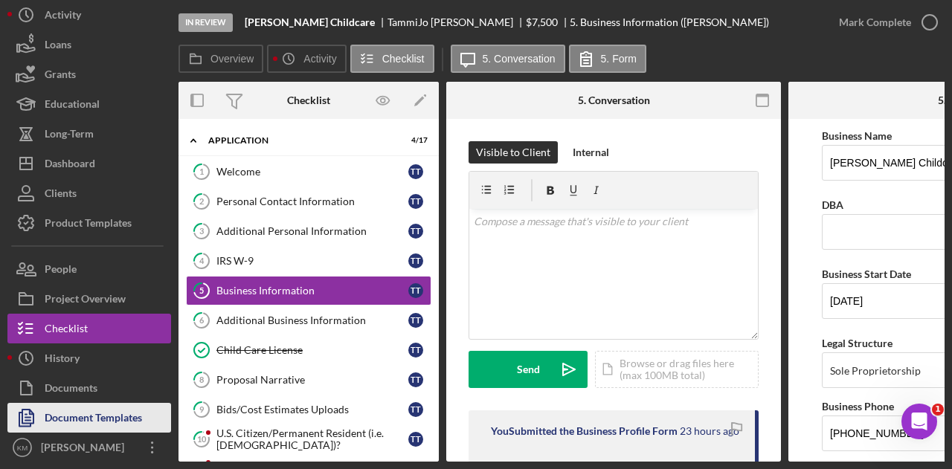
click at [102, 437] on div "Document Templates" at bounding box center [93, 419] width 97 height 33
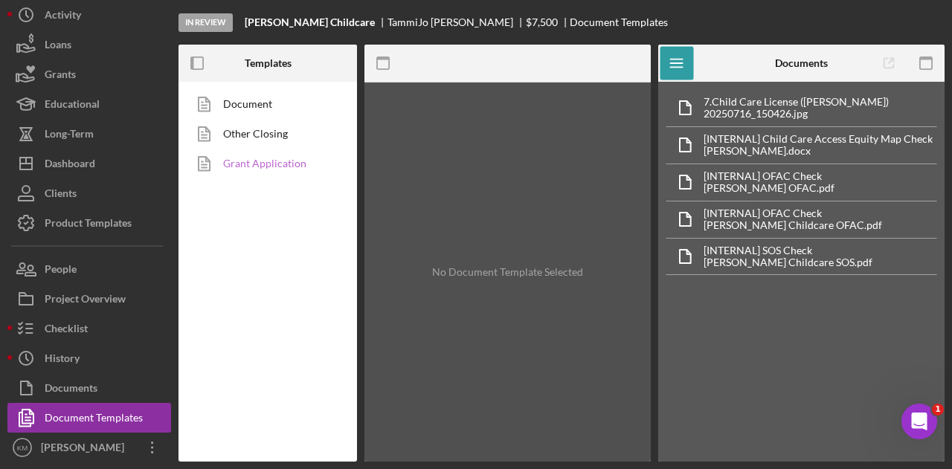
click at [268, 163] on link "Grant Application" at bounding box center [264, 164] width 156 height 30
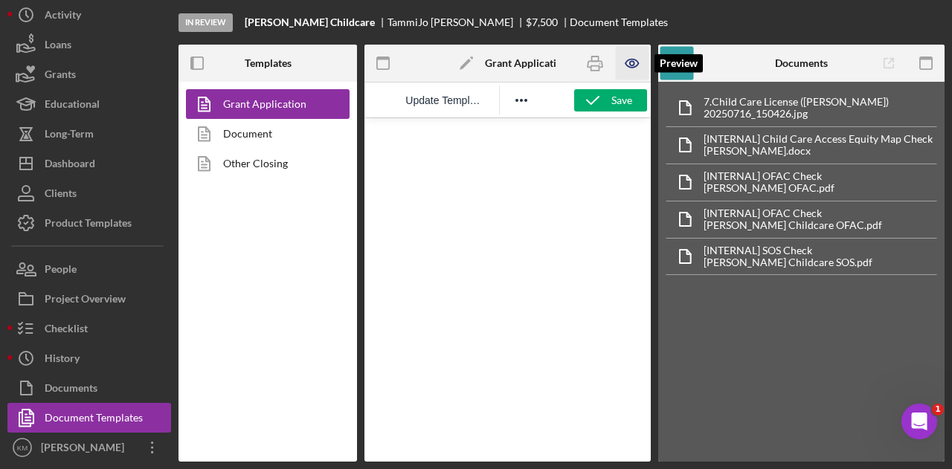
click at [641, 65] on icon "button" at bounding box center [631, 63] width 33 height 33
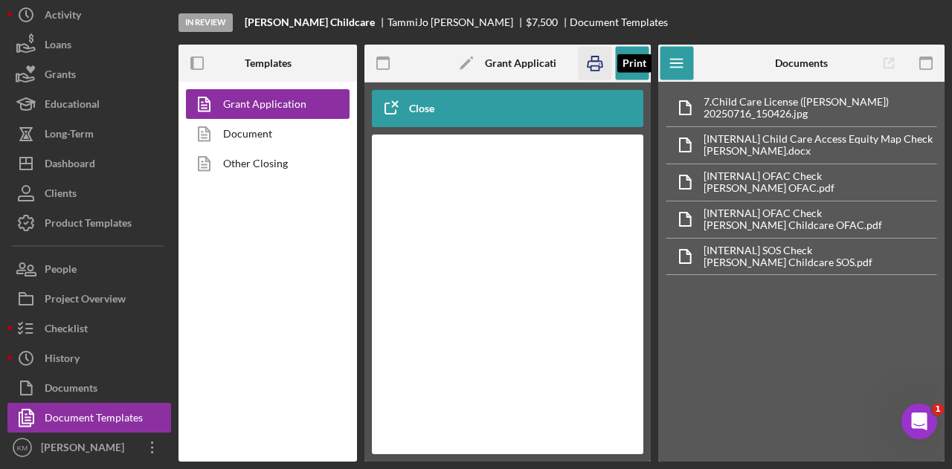
click at [600, 66] on icon "button" at bounding box center [594, 63] width 33 height 33
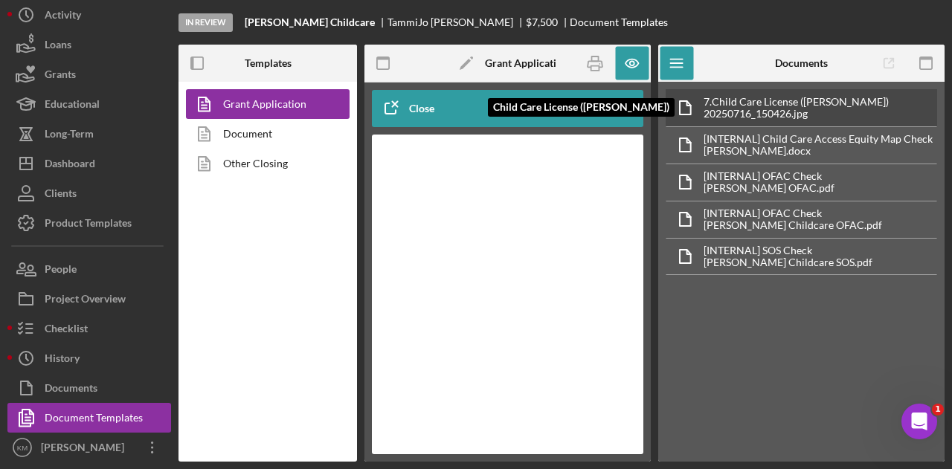
click at [814, 109] on div "20250716_150426.jpg" at bounding box center [796, 114] width 185 height 12
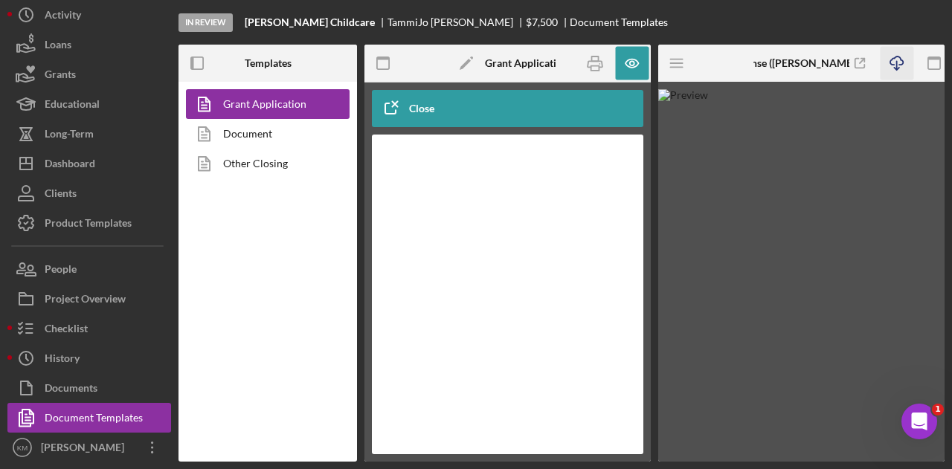
click at [900, 65] on icon "button" at bounding box center [896, 61] width 13 height 8
click at [717, 121] on img at bounding box center [801, 275] width 286 height 373
click at [678, 74] on icon "Icon/Menu" at bounding box center [677, 63] width 33 height 33
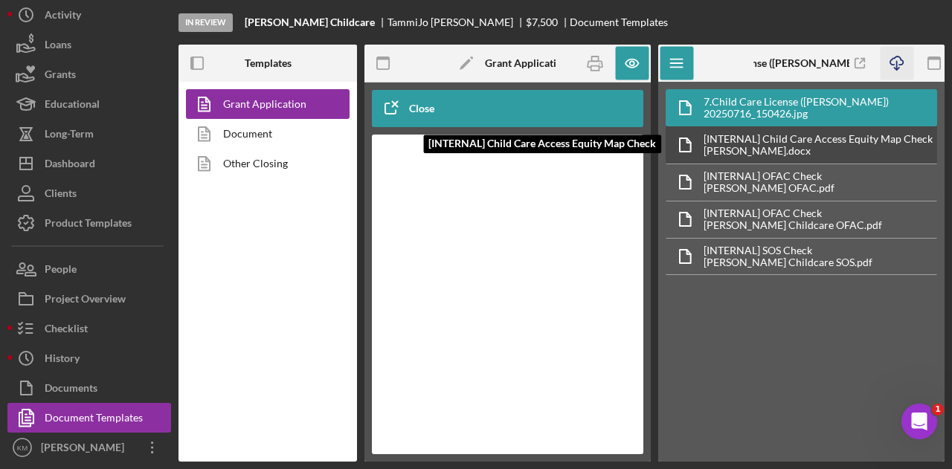
click at [738, 135] on div "[INTERNAL] Child Care Access Equity Map Check" at bounding box center [818, 139] width 229 height 12
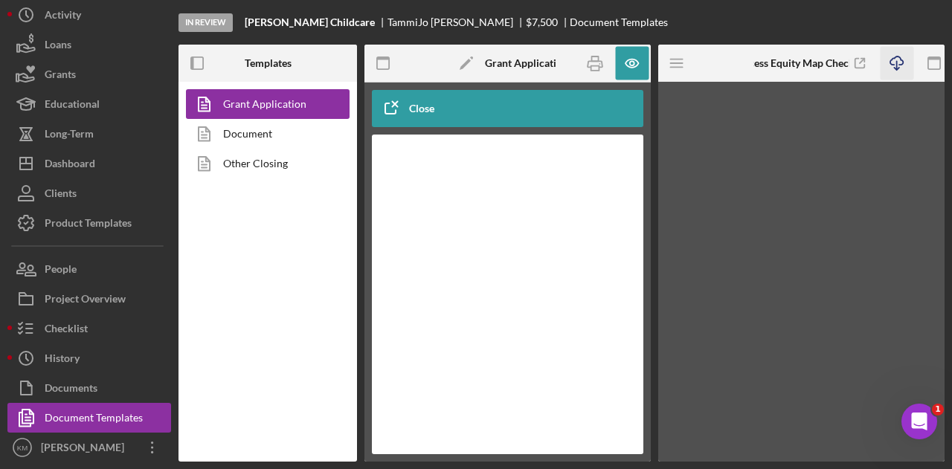
click at [893, 70] on icon "Icon/Download" at bounding box center [896, 63] width 33 height 33
click at [678, 71] on icon "Icon/Menu" at bounding box center [677, 63] width 33 height 33
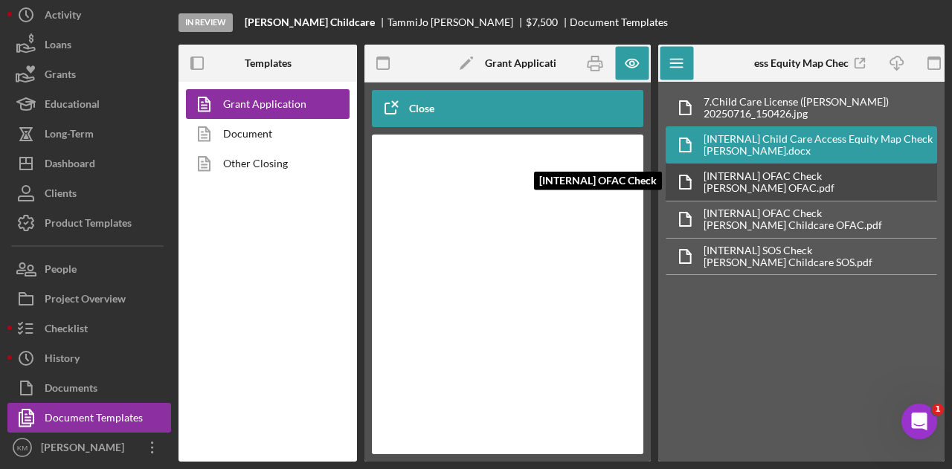
click at [749, 176] on div "[INTERNAL] OFAC Check" at bounding box center [769, 176] width 131 height 12
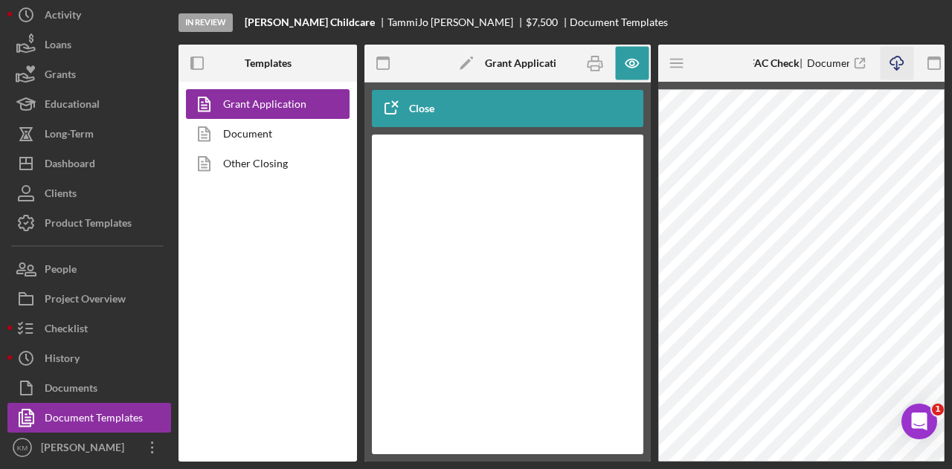
click at [893, 61] on icon "Icon/Download" at bounding box center [896, 63] width 33 height 33
click at [680, 68] on icon "Icon/Menu" at bounding box center [677, 63] width 33 height 33
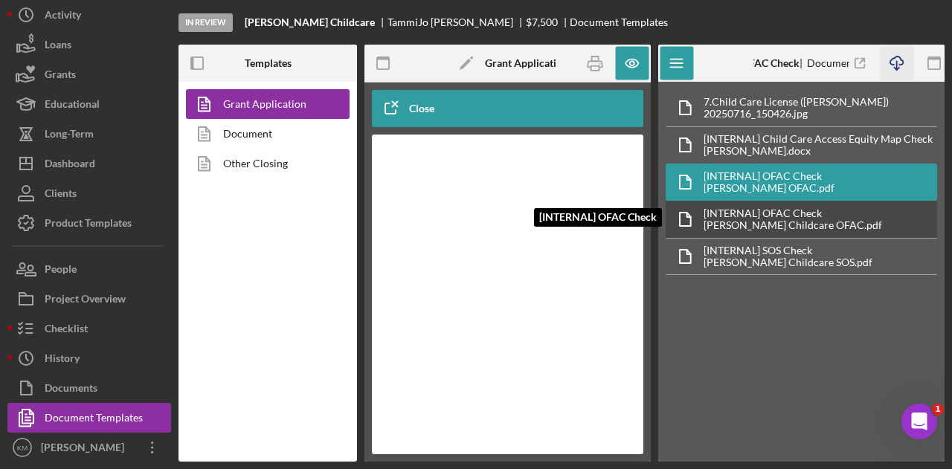
click at [793, 208] on div "[INTERNAL] OFAC Check" at bounding box center [793, 214] width 179 height 12
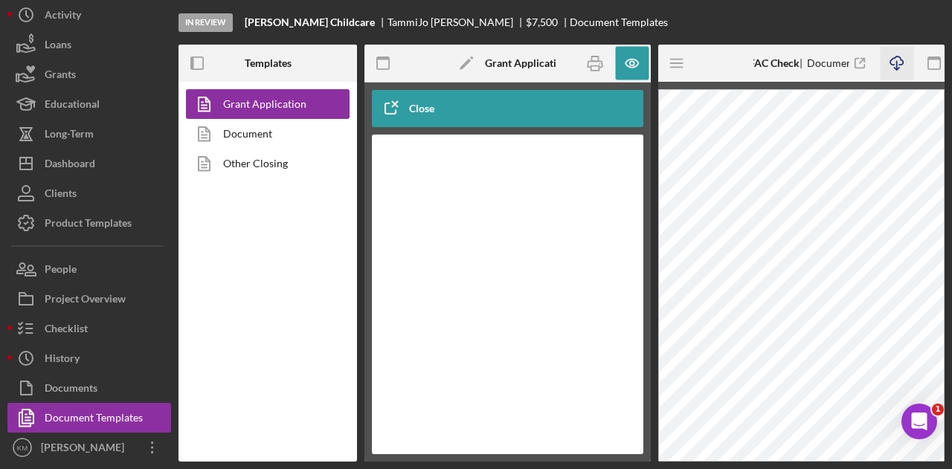
click at [896, 68] on icon "Icon/Download" at bounding box center [896, 63] width 33 height 33
click at [668, 67] on icon "Icon/Menu" at bounding box center [677, 63] width 33 height 33
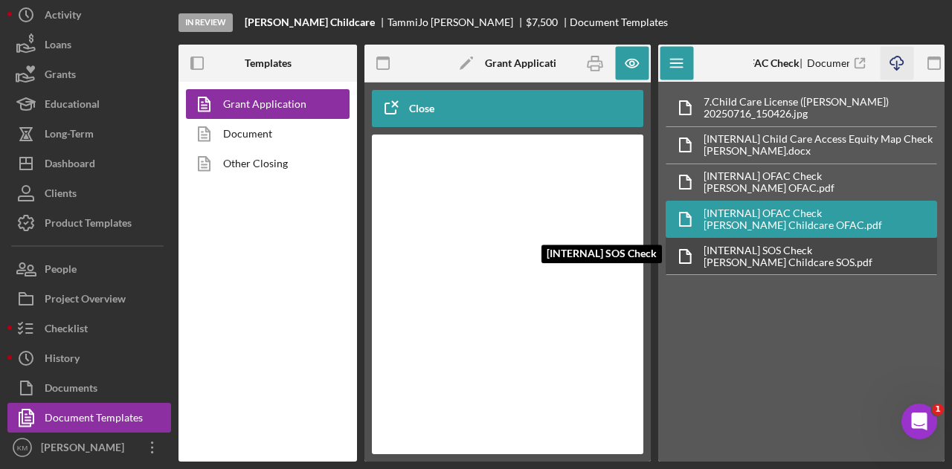
click at [737, 245] on div "[INTERNAL] SOS Check" at bounding box center [788, 251] width 169 height 12
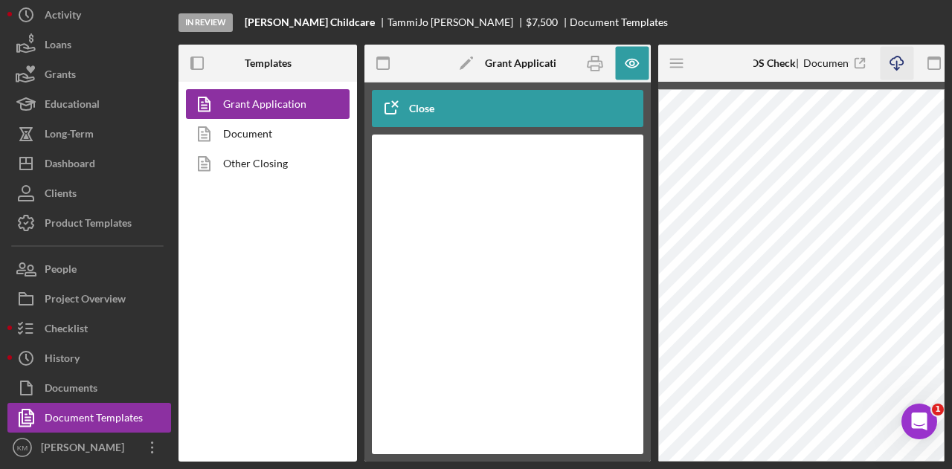
click at [903, 65] on icon "Icon/Download" at bounding box center [896, 63] width 33 height 33
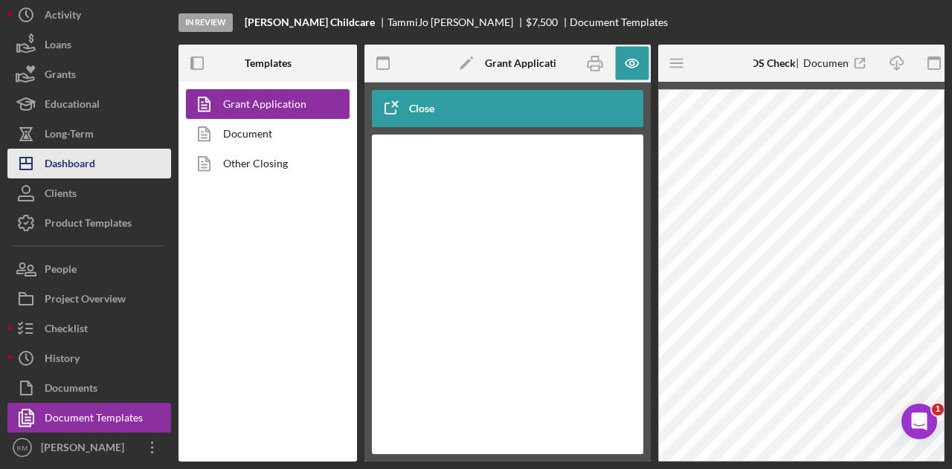
click at [79, 182] on div "Dashboard" at bounding box center [70, 165] width 51 height 33
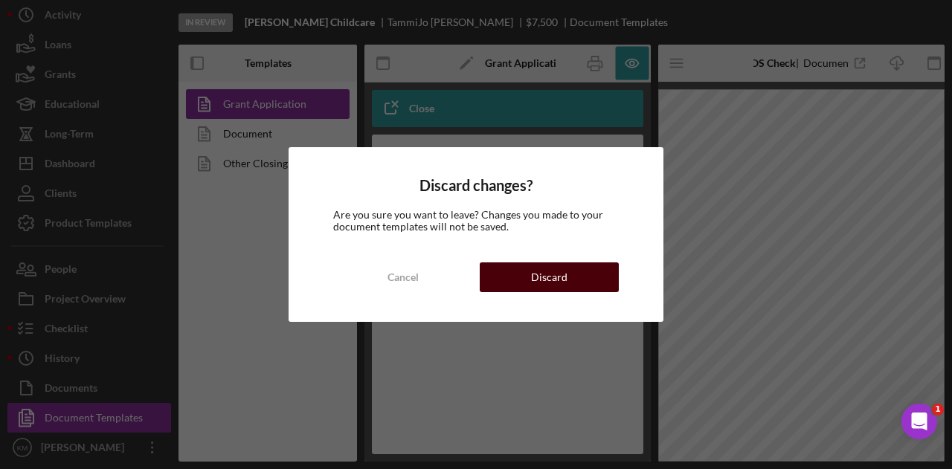
click at [551, 283] on div "Discard" at bounding box center [549, 278] width 36 height 30
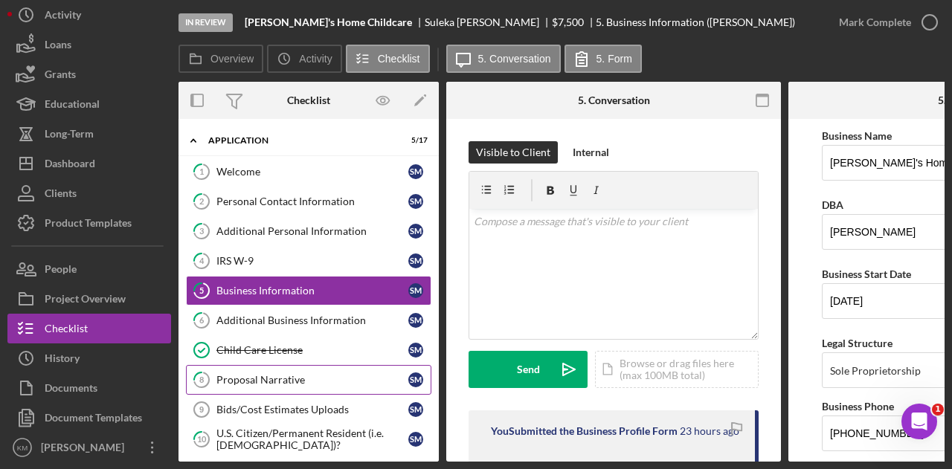
click at [307, 335] on link "Child Care License Child Care License S M" at bounding box center [308, 350] width 245 height 30
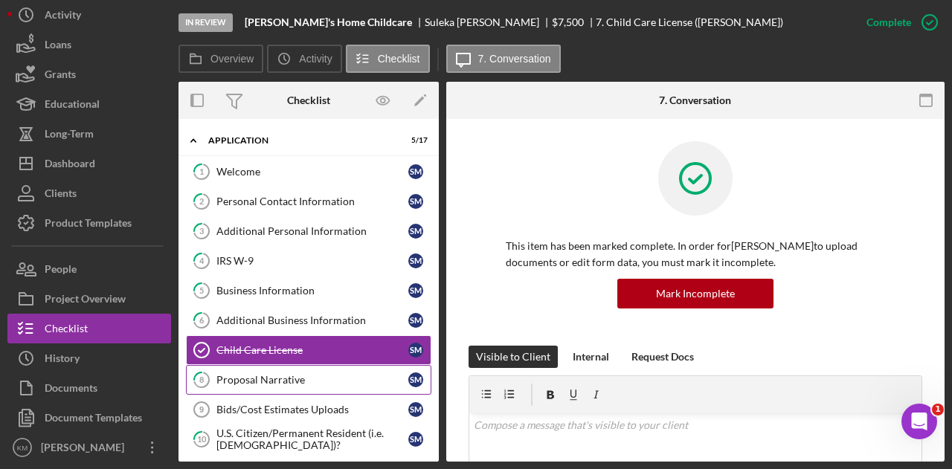
click at [320, 374] on div "Proposal Narrative" at bounding box center [312, 380] width 192 height 12
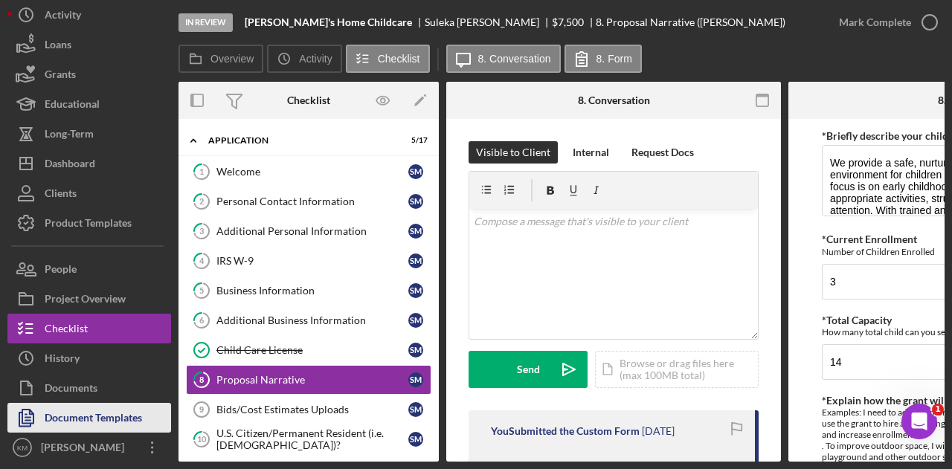
click at [73, 437] on div "Document Templates" at bounding box center [93, 419] width 97 height 33
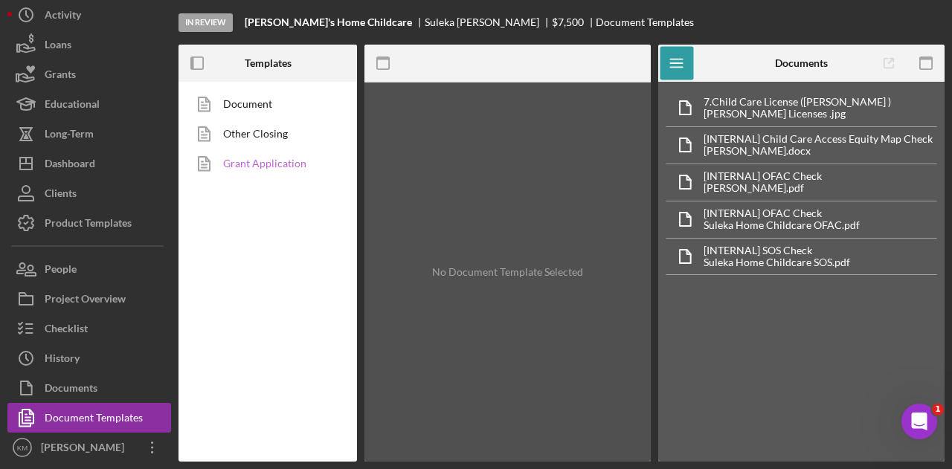
click at [270, 158] on link "Grant Application" at bounding box center [264, 164] width 156 height 30
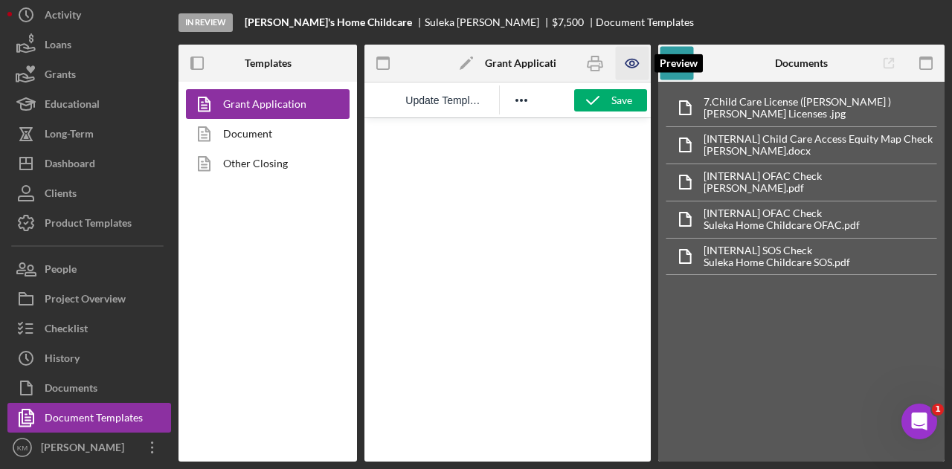
click at [629, 63] on icon "button" at bounding box center [631, 63] width 33 height 33
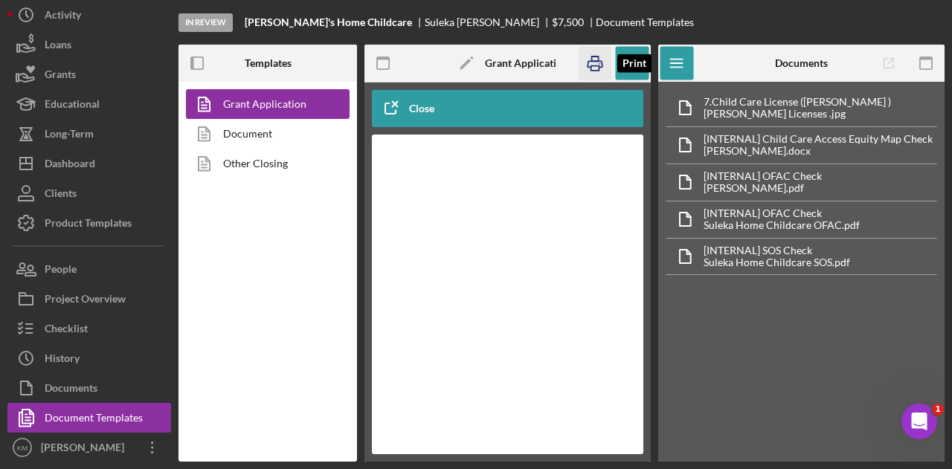
click at [592, 66] on rect "button" at bounding box center [595, 68] width 8 height 4
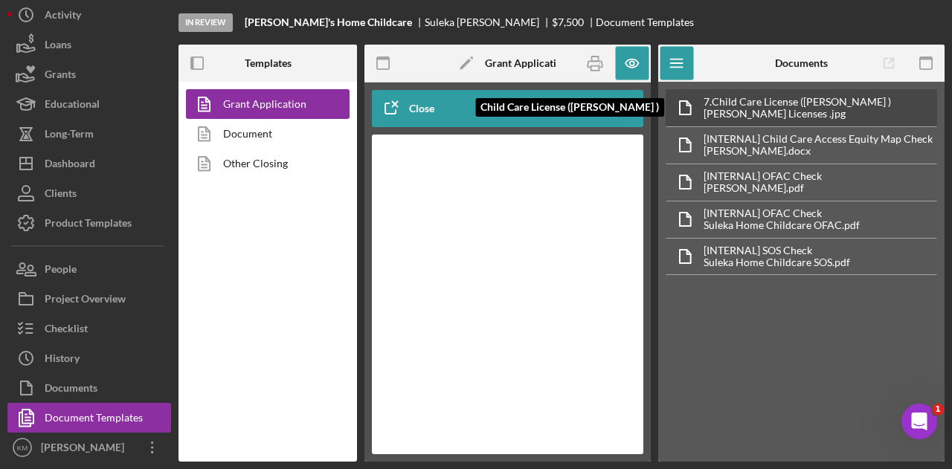
click at [745, 110] on div "Suleka Mohamed Licenses .jpg" at bounding box center [797, 114] width 187 height 12
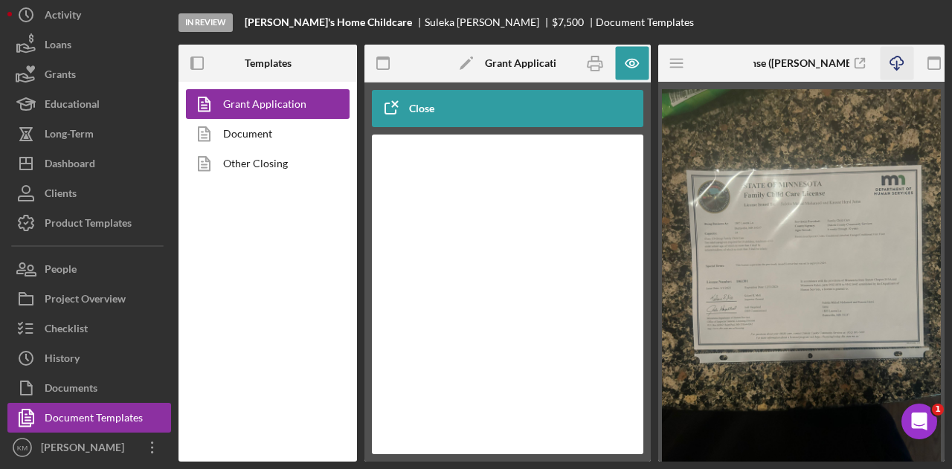
click at [894, 60] on icon "Icon/Download" at bounding box center [896, 63] width 33 height 33
click at [683, 66] on icon "Icon/Menu" at bounding box center [677, 63] width 33 height 33
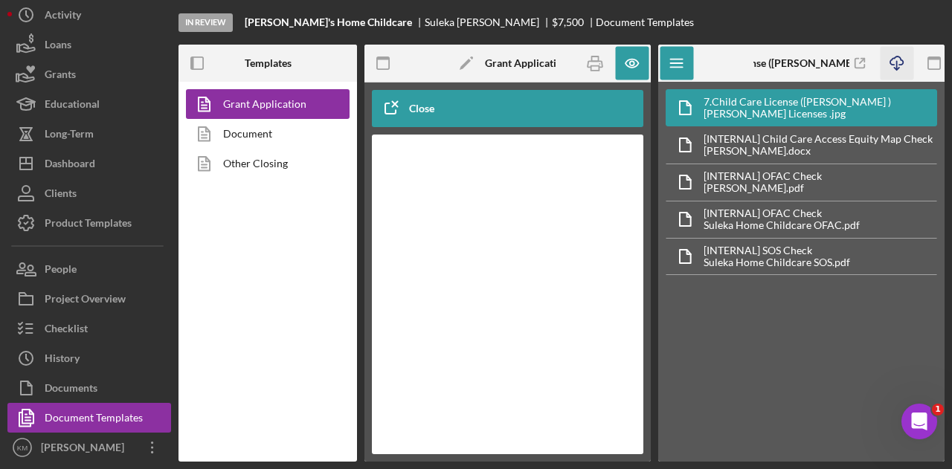
drag, startPoint x: 912, startPoint y: 348, endPoint x: 891, endPoint y: 323, distance: 32.8
click at [910, 347] on div "7. Child Care License (Suleka Mohamed ) Suleka Mohamed Licenses .jpg [INTERNAL]…" at bounding box center [801, 272] width 286 height 380
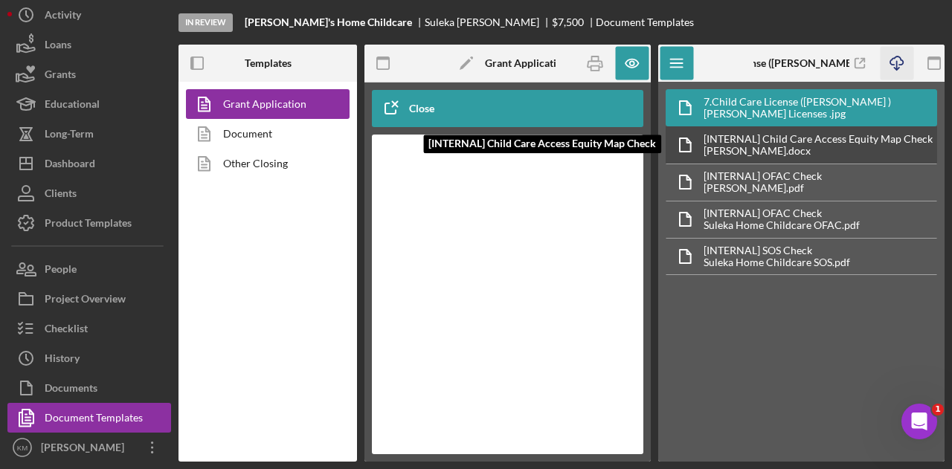
click at [847, 141] on div "[INTERNAL] Child Care Access Equity Map Check" at bounding box center [818, 139] width 229 height 12
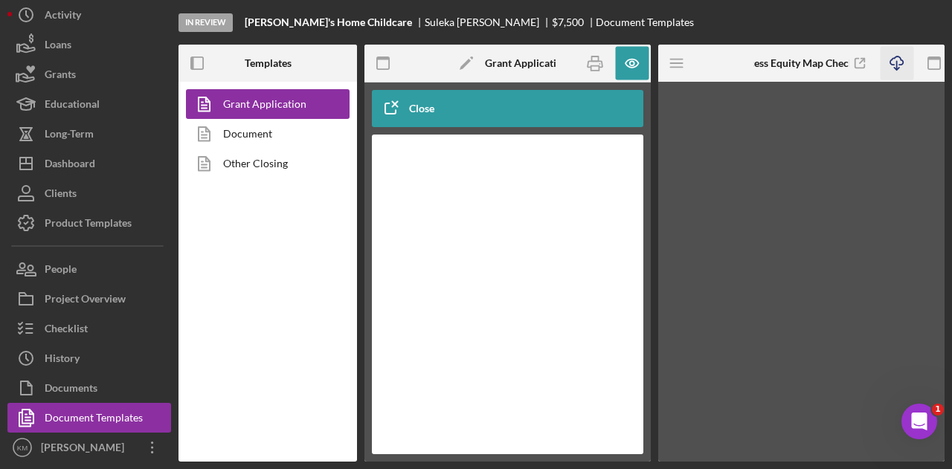
click at [893, 68] on icon "Icon/Download" at bounding box center [896, 63] width 33 height 33
click at [669, 68] on icon "Icon/Menu" at bounding box center [677, 63] width 33 height 33
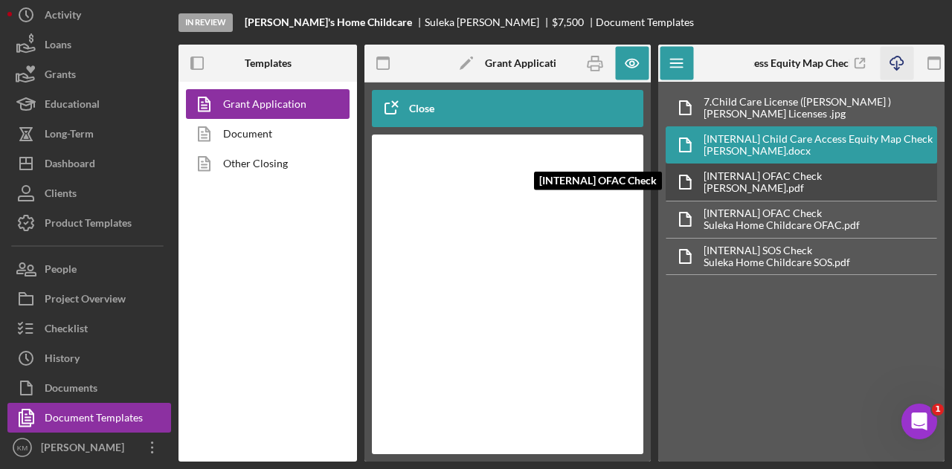
click at [766, 172] on div "[INTERNAL] OFAC Check" at bounding box center [763, 176] width 118 height 12
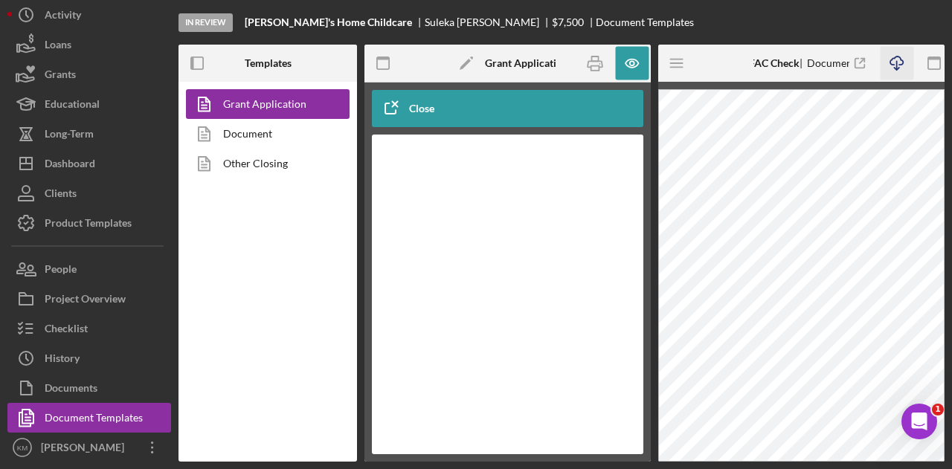
click at [899, 65] on icon "button" at bounding box center [896, 61] width 13 height 8
click at [675, 68] on icon "Icon/Menu" at bounding box center [677, 63] width 33 height 33
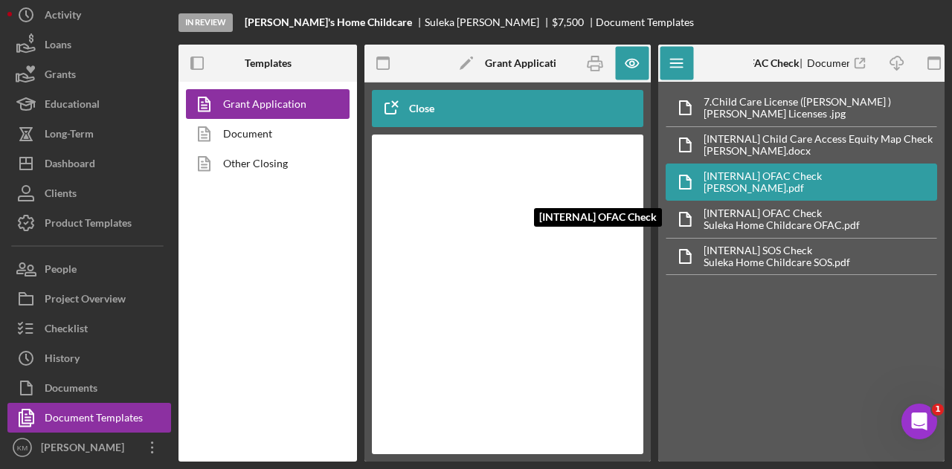
click at [760, 201] on div "[INTERNAL] OFAC Check [INTERNAL] OFAC Check Suleka Home Childcare OFAC.pdf" at bounding box center [802, 219] width 272 height 37
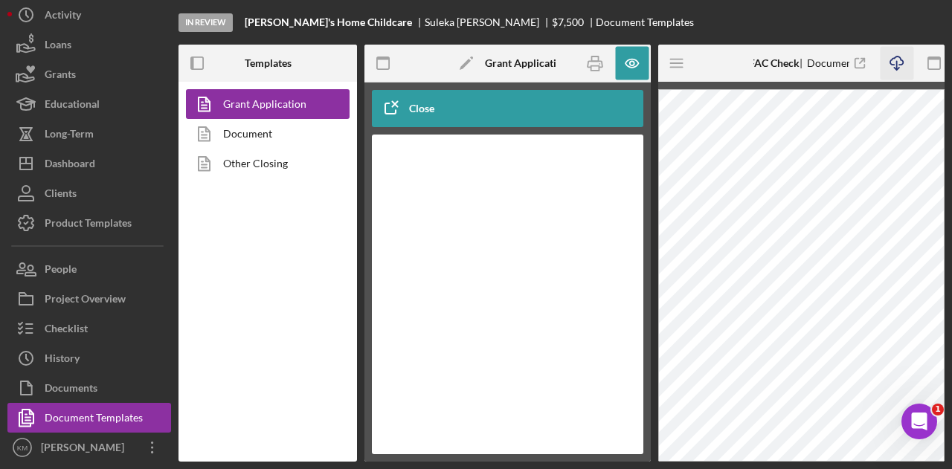
click at [894, 68] on polyline "button" at bounding box center [896, 69] width 5 height 2
click at [687, 63] on icon "Icon/Menu" at bounding box center [677, 63] width 33 height 33
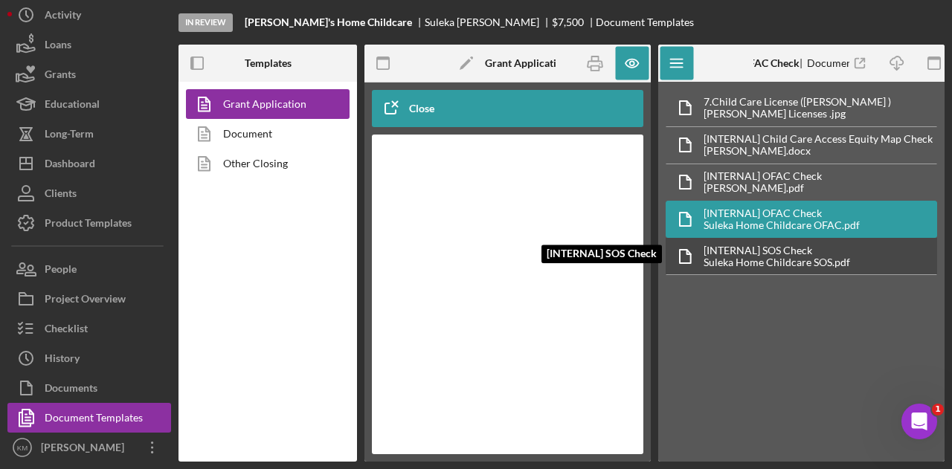
click at [745, 245] on div "[INTERNAL] SOS Check" at bounding box center [777, 251] width 147 height 12
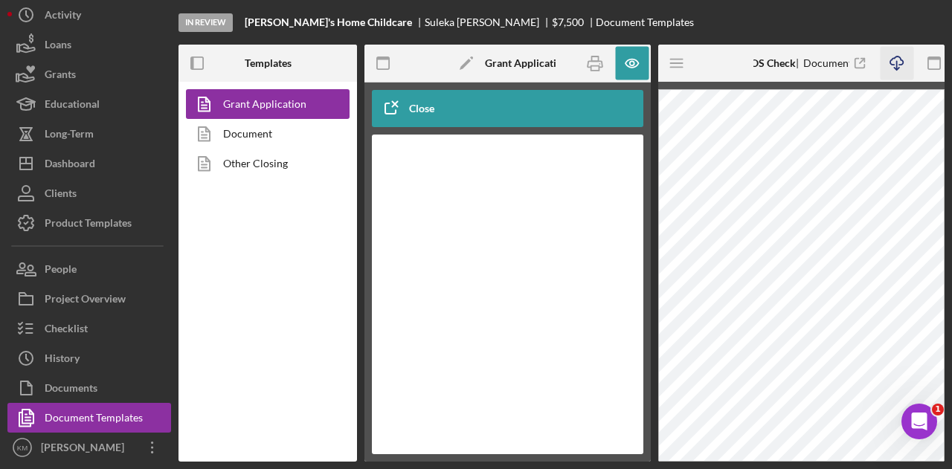
click at [899, 72] on icon "Icon/Download" at bounding box center [896, 63] width 33 height 33
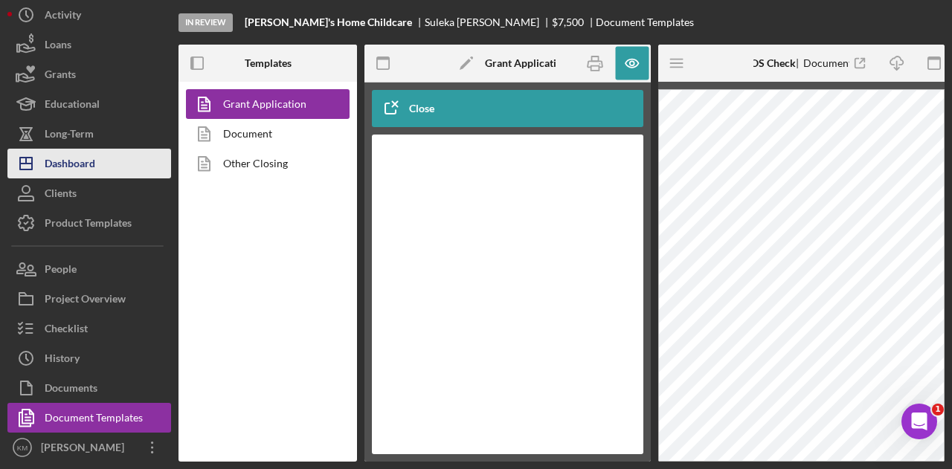
click at [118, 179] on button "Icon/Dashboard Dashboard" at bounding box center [89, 164] width 164 height 30
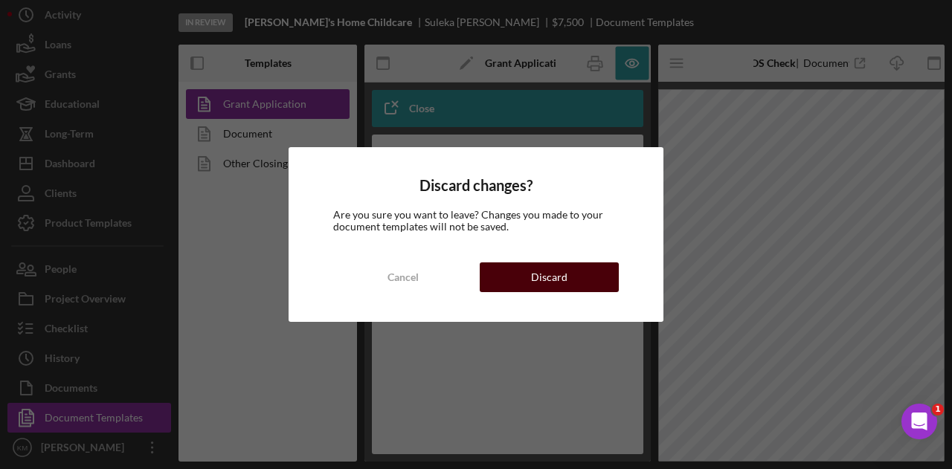
click at [553, 269] on div "Discard" at bounding box center [549, 278] width 36 height 30
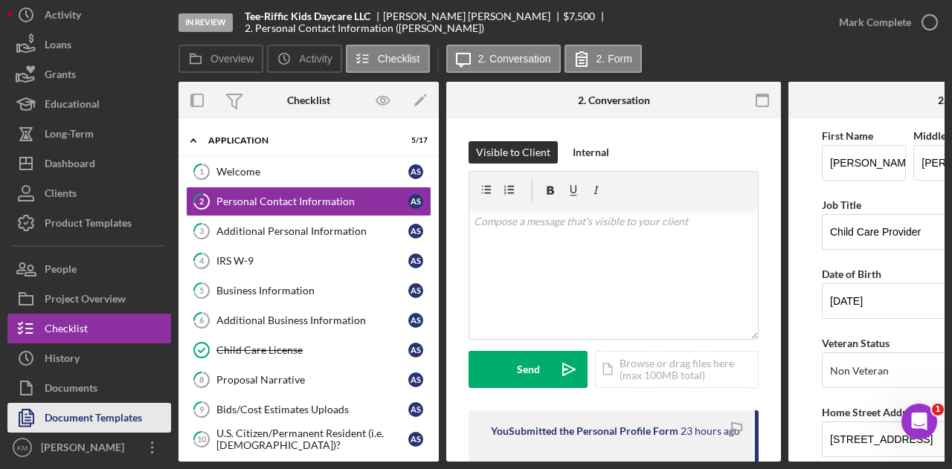
click at [134, 437] on div "Document Templates" at bounding box center [93, 419] width 97 height 33
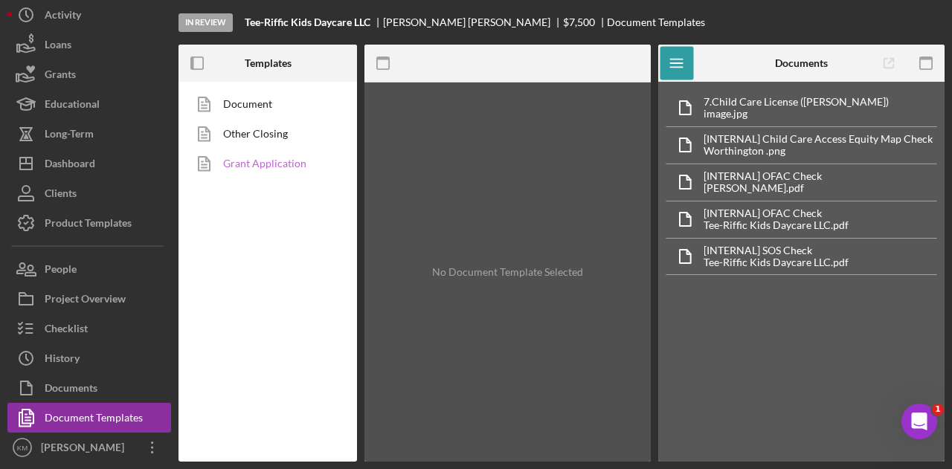
click at [263, 164] on link "Grant Application" at bounding box center [264, 164] width 156 height 30
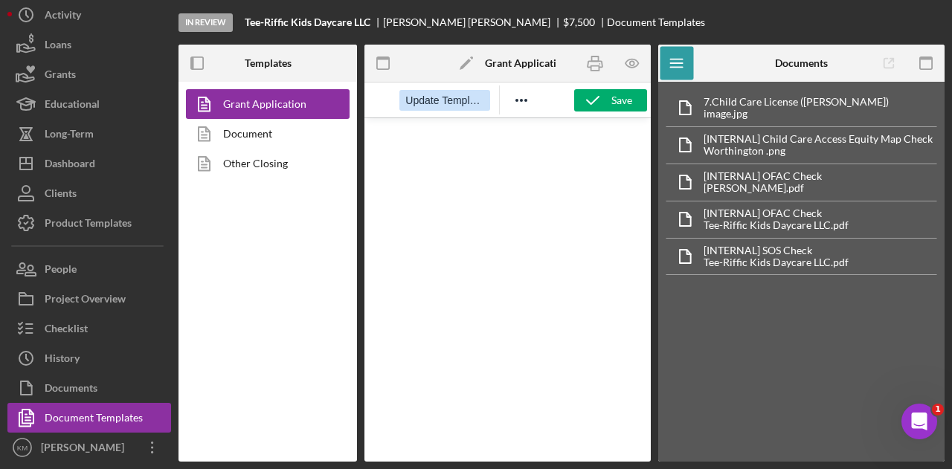
click at [477, 106] on span "Update Template" at bounding box center [444, 100] width 78 height 12
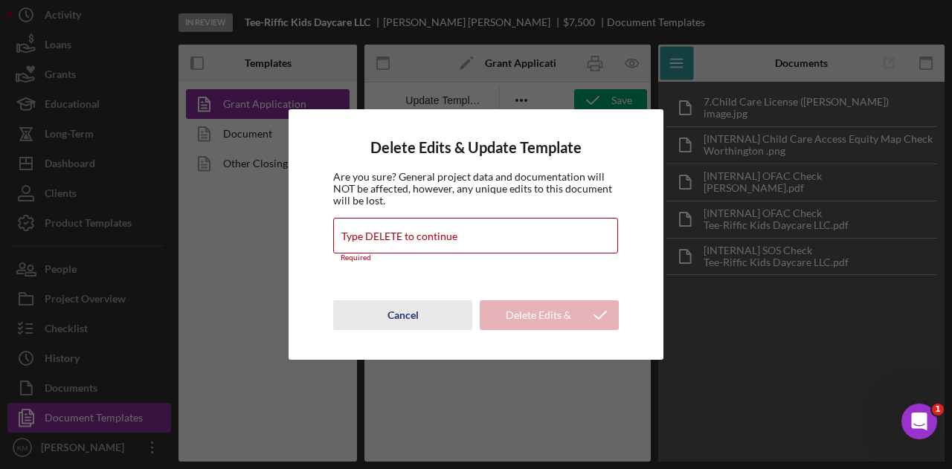
click at [405, 322] on div "Cancel" at bounding box center [403, 316] width 31 height 30
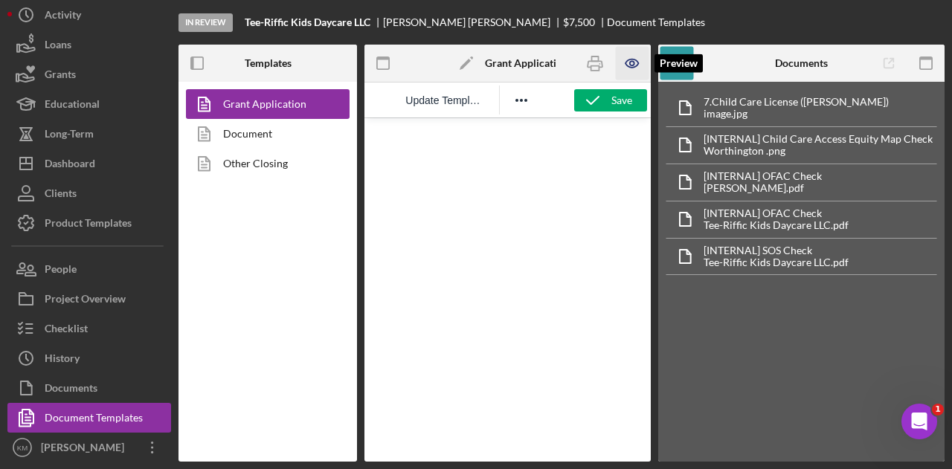
click at [620, 65] on icon "button" at bounding box center [631, 63] width 33 height 33
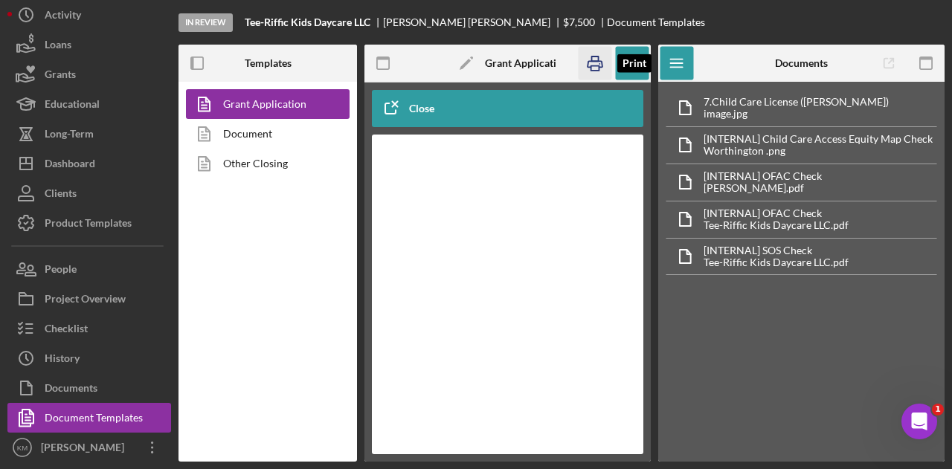
click at [603, 66] on icon "button" at bounding box center [595, 64] width 15 height 6
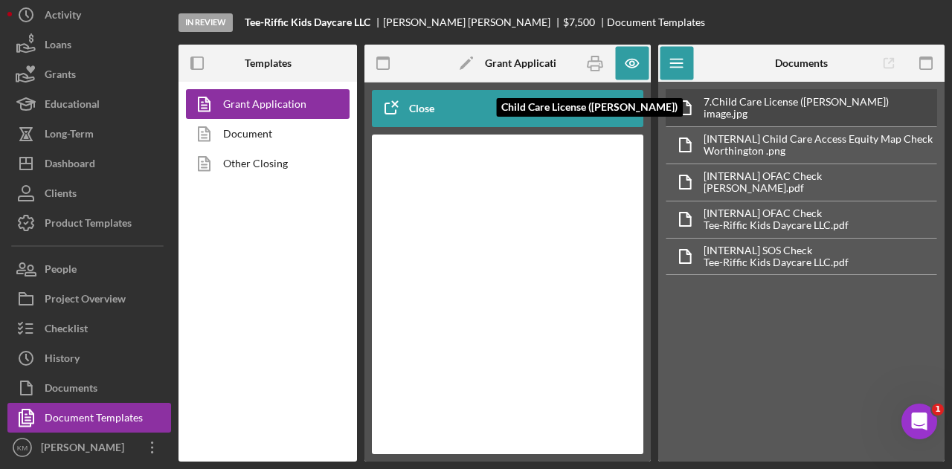
click at [802, 99] on div "7. Child Care License (Angela Smith)" at bounding box center [796, 102] width 185 height 12
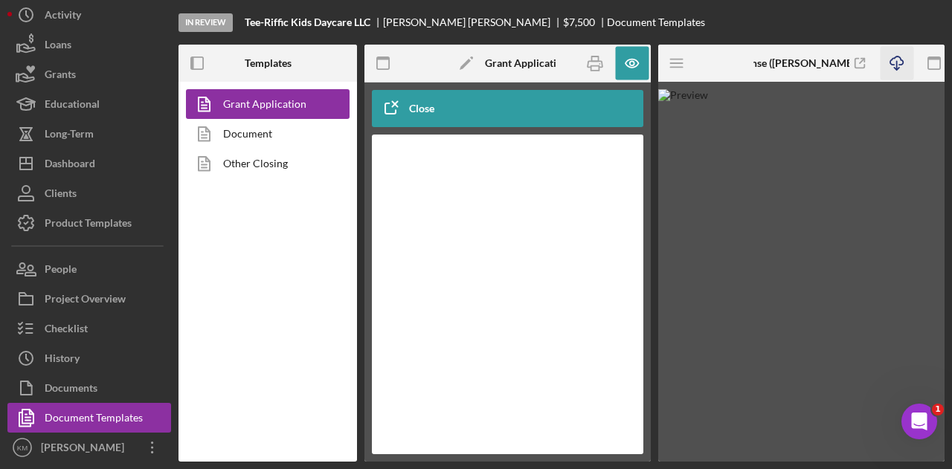
click at [895, 66] on icon "Icon/Download" at bounding box center [896, 63] width 33 height 33
drag, startPoint x: 925, startPoint y: 161, endPoint x: 907, endPoint y: 151, distance: 21.0
click at [925, 161] on img at bounding box center [801, 275] width 286 height 373
click at [680, 62] on icon "Icon/Menu" at bounding box center [677, 63] width 33 height 33
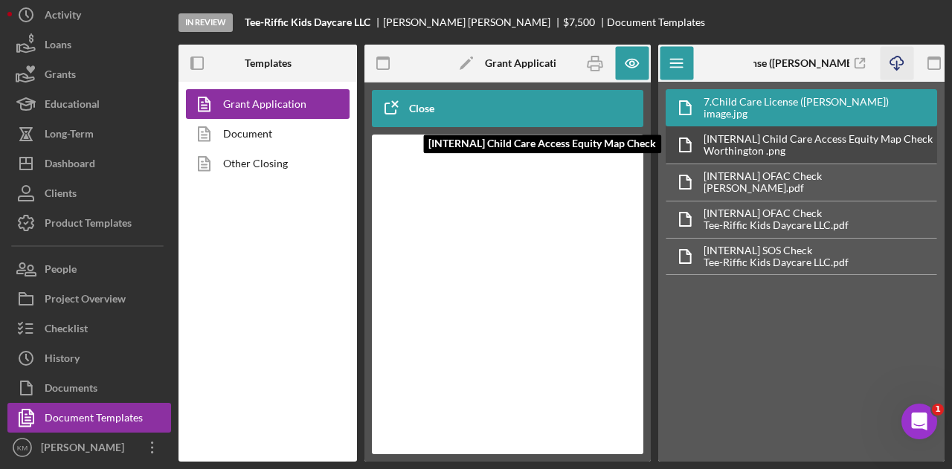
click at [741, 153] on div "Worthington .png" at bounding box center [818, 151] width 229 height 12
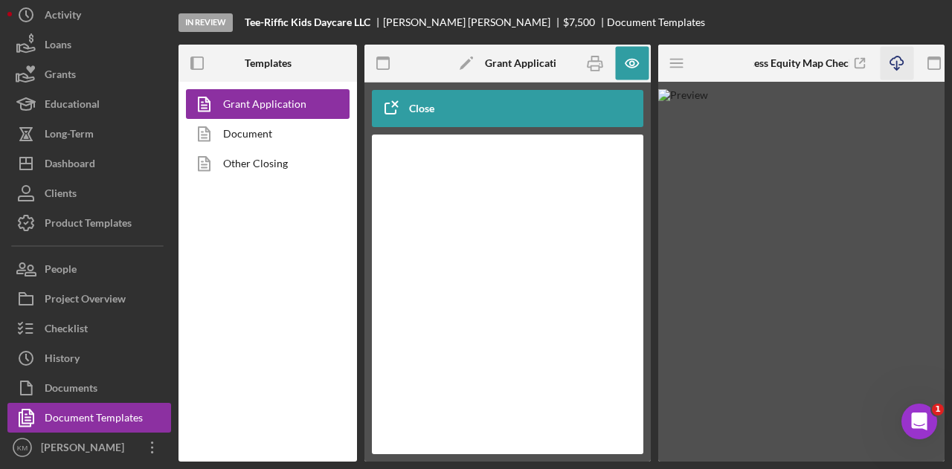
click at [884, 62] on icon "Icon/Download" at bounding box center [896, 63] width 33 height 33
click at [684, 74] on icon "Icon/Menu" at bounding box center [677, 63] width 33 height 33
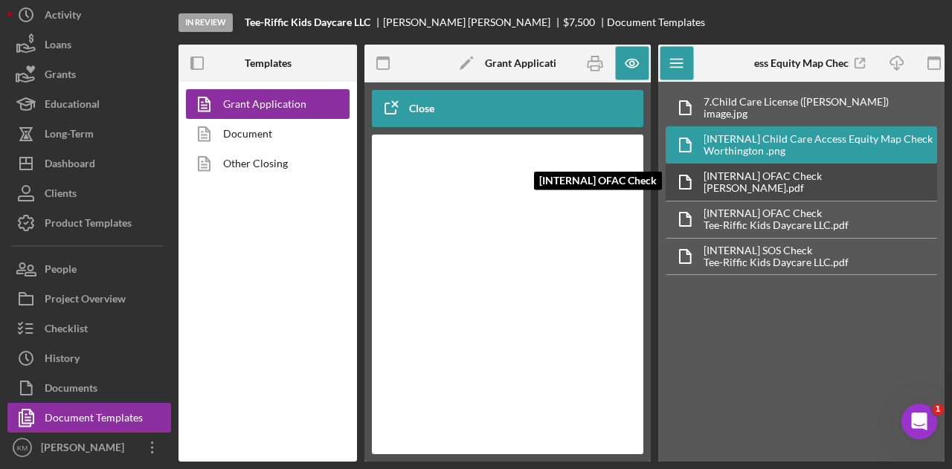
click at [741, 170] on div "[INTERNAL] OFAC Check" at bounding box center [763, 176] width 118 height 12
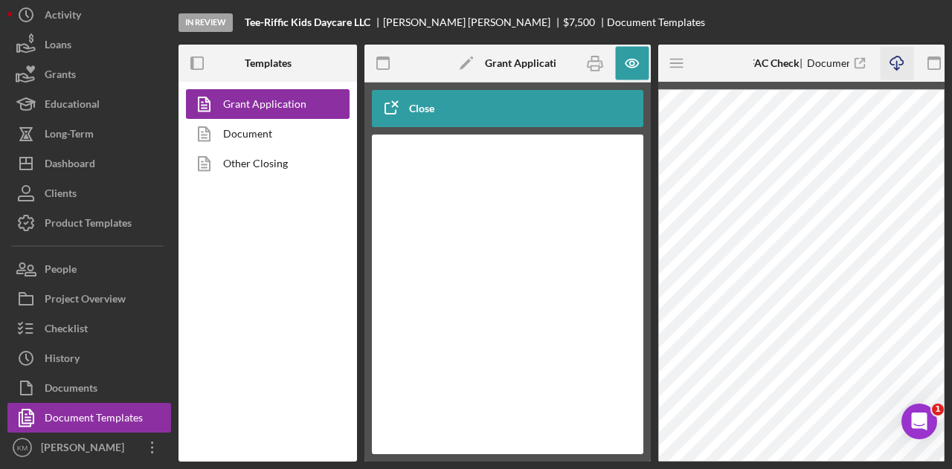
drag, startPoint x: 897, startPoint y: 65, endPoint x: 872, endPoint y: 62, distance: 25.4
click at [896, 65] on line "button" at bounding box center [896, 65] width 0 height 8
click at [690, 65] on icon "Icon/Menu" at bounding box center [677, 63] width 33 height 33
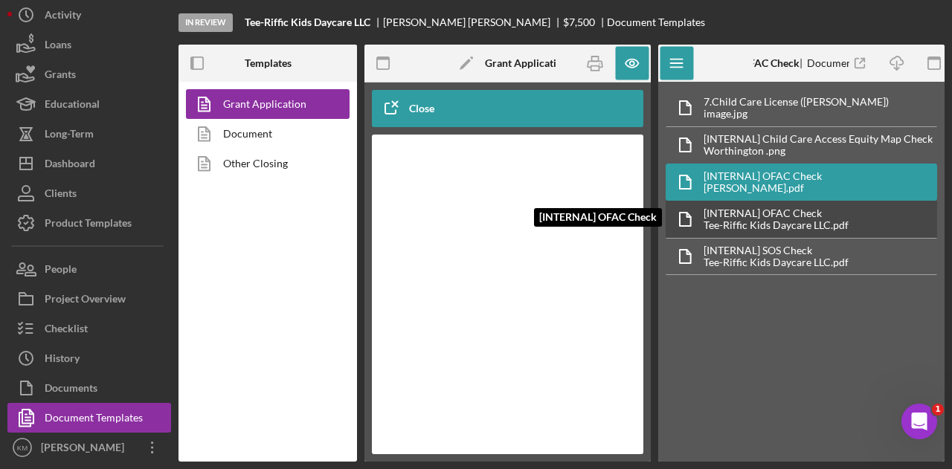
click at [756, 209] on div "[INTERNAL] OFAC Check" at bounding box center [776, 214] width 145 height 12
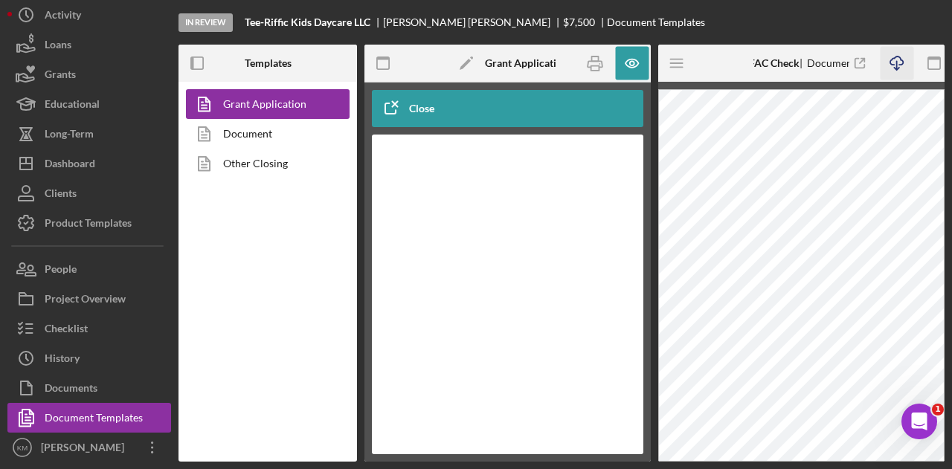
click at [896, 61] on line "button" at bounding box center [896, 65] width 0 height 8
click at [684, 66] on icon "Icon/Menu" at bounding box center [677, 63] width 33 height 33
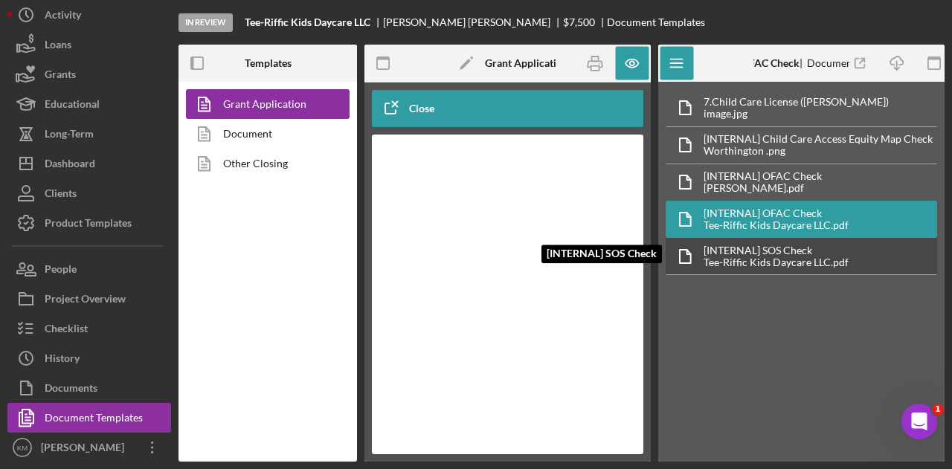
click at [766, 250] on div "[INTERNAL] SOS Check" at bounding box center [776, 251] width 145 height 12
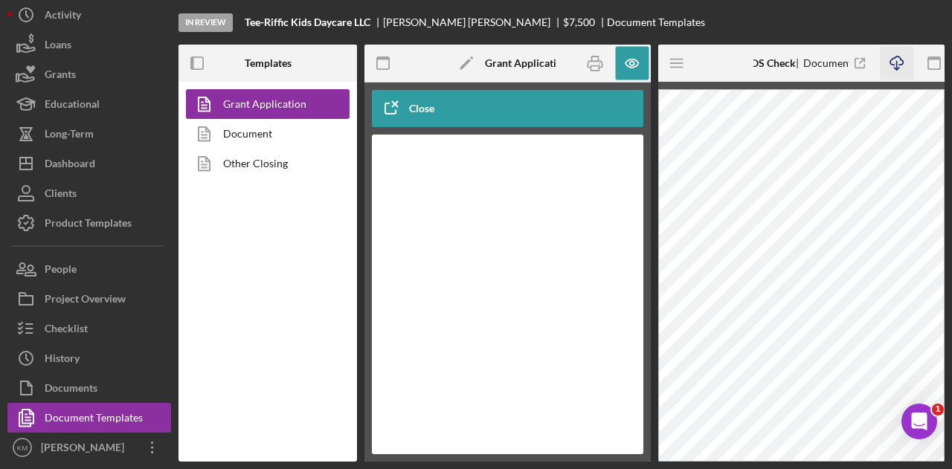
click at [899, 66] on icon "Icon/Download" at bounding box center [896, 63] width 33 height 33
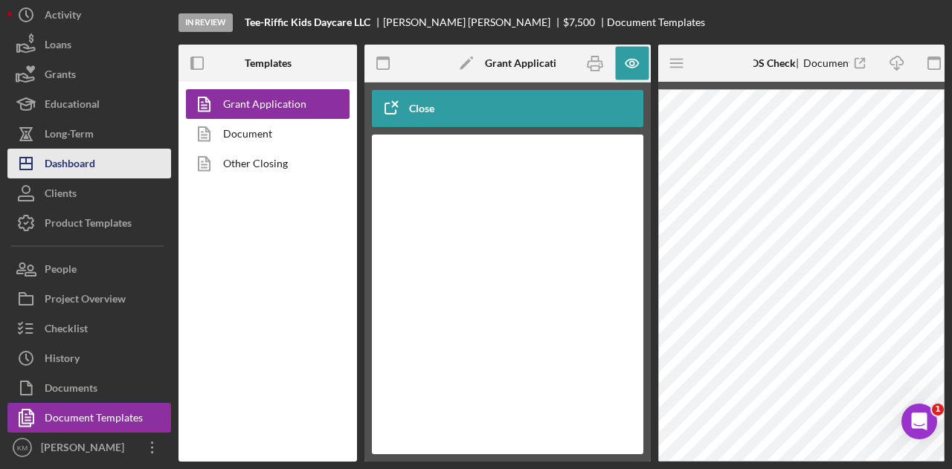
click at [65, 182] on div "Dashboard" at bounding box center [70, 165] width 51 height 33
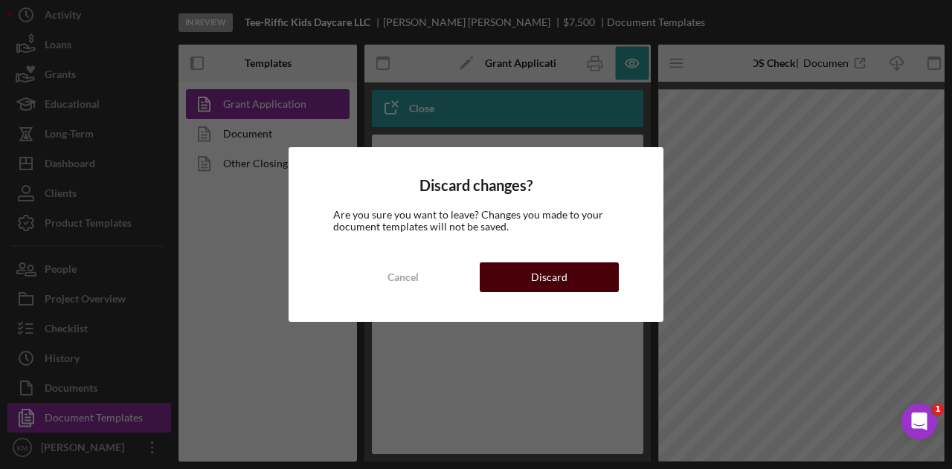
click at [546, 274] on div "Discard" at bounding box center [549, 278] width 36 height 30
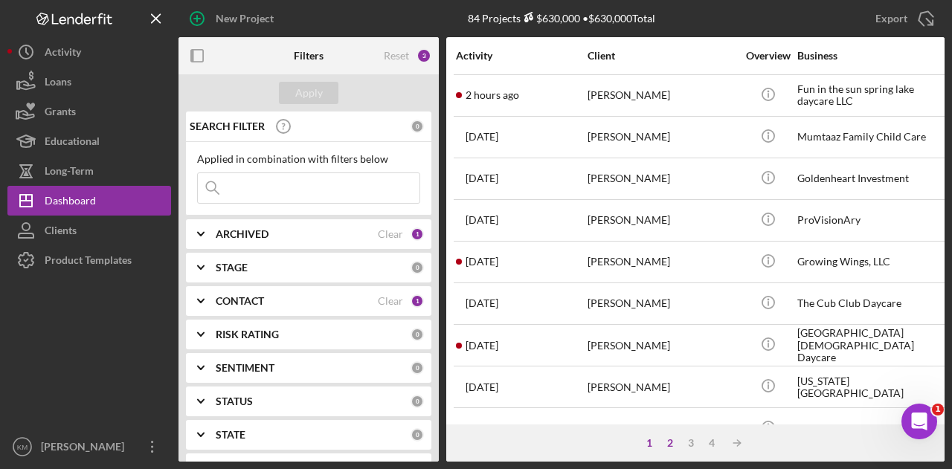
click at [669, 443] on div "2" at bounding box center [670, 443] width 21 height 12
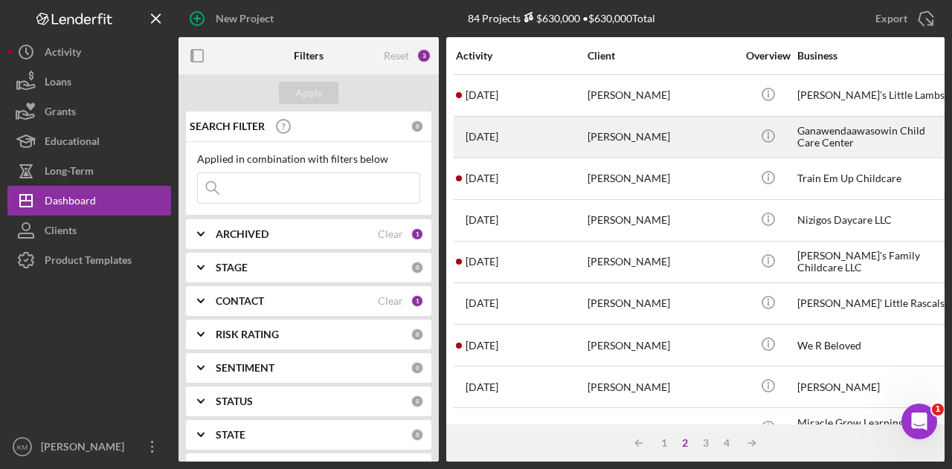
click at [620, 135] on div "Aliza Kettelhut" at bounding box center [662, 137] width 149 height 39
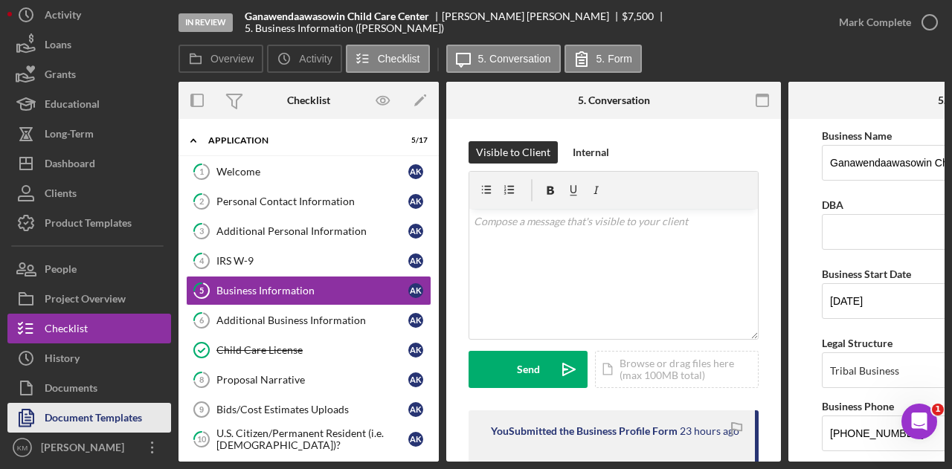
click at [97, 437] on div "Document Templates" at bounding box center [93, 419] width 97 height 33
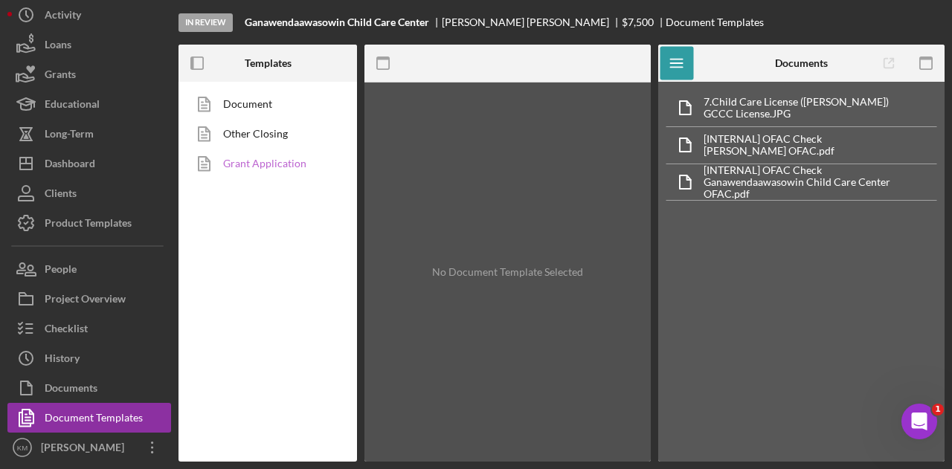
click at [284, 164] on link "Grant Application" at bounding box center [264, 164] width 156 height 30
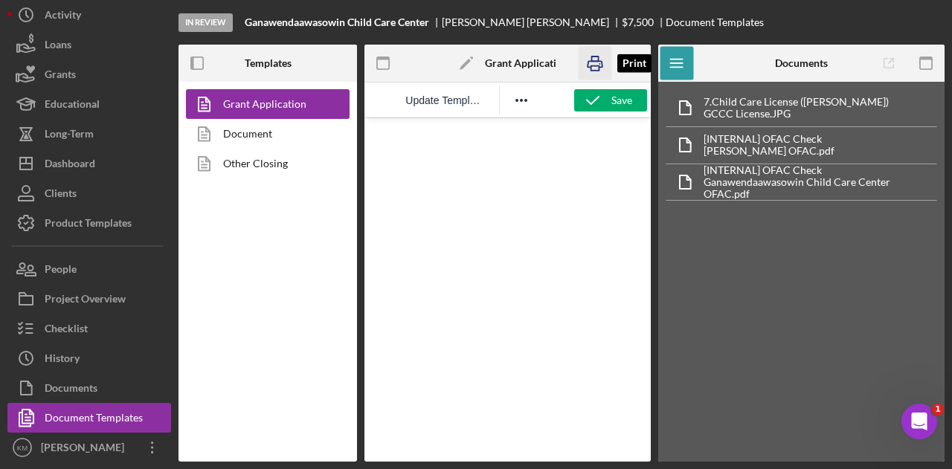
click at [593, 72] on icon "button" at bounding box center [594, 63] width 33 height 33
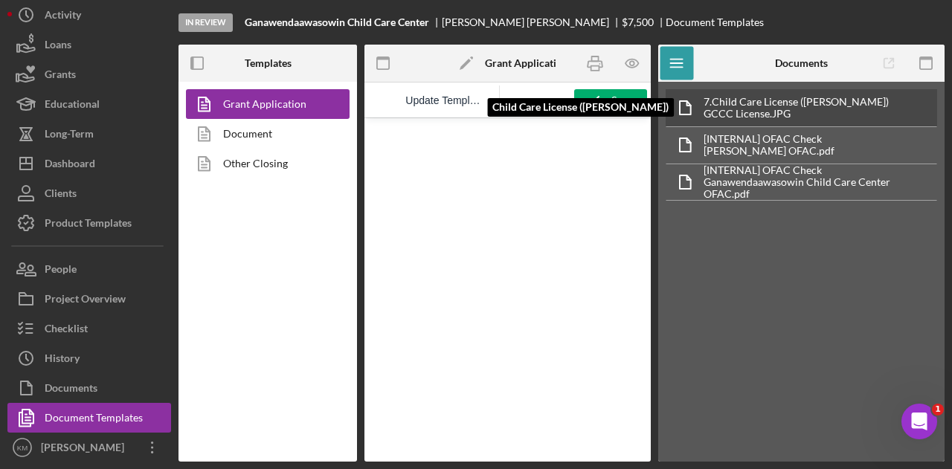
click at [767, 118] on div "GCCC License.JPG" at bounding box center [796, 114] width 185 height 12
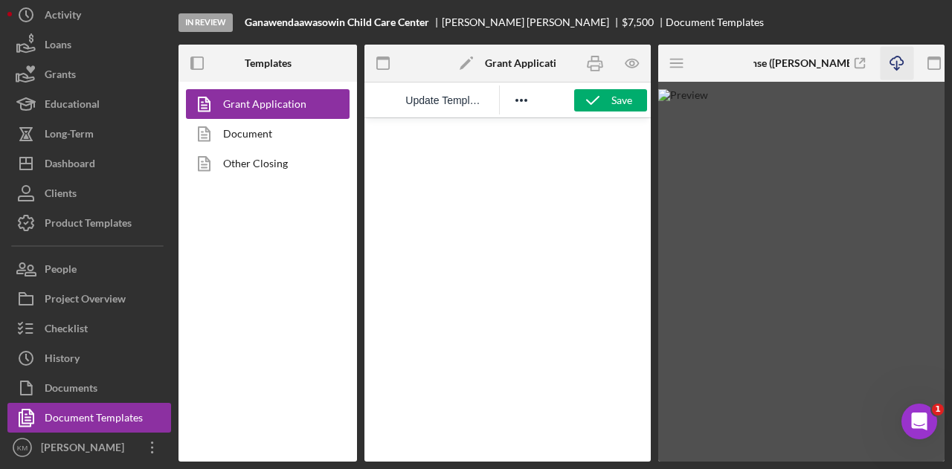
click at [902, 68] on icon "Icon/Download" at bounding box center [896, 63] width 33 height 33
click at [924, 138] on img at bounding box center [801, 275] width 286 height 373
click at [680, 63] on line "button" at bounding box center [676, 63] width 12 height 0
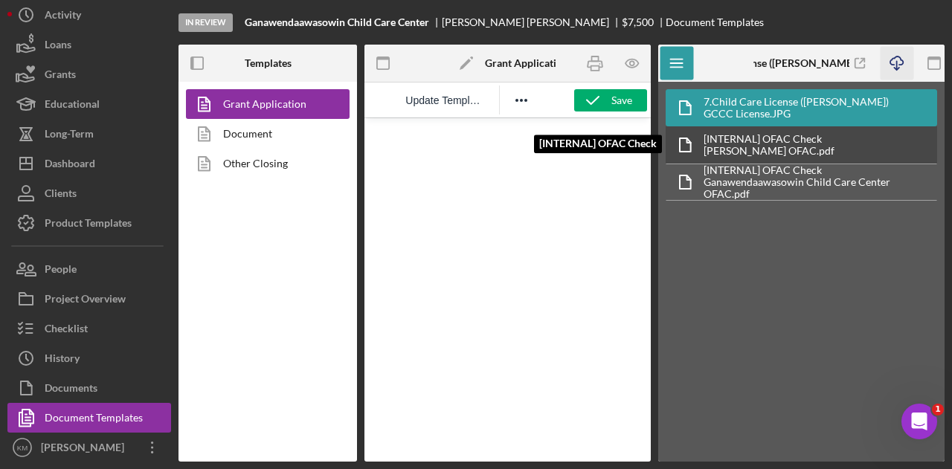
click at [799, 146] on div "Aliza Kettelhut OFAC.pdf" at bounding box center [769, 151] width 131 height 12
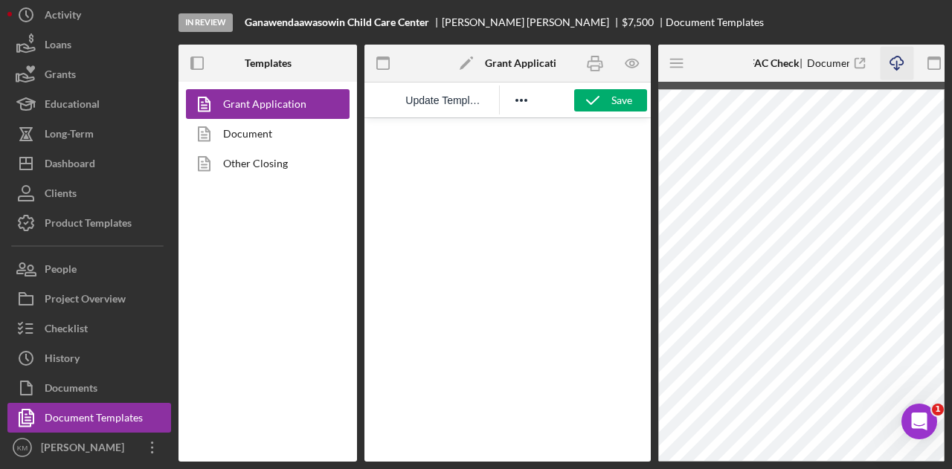
click at [900, 72] on icon "Icon/Download" at bounding box center [896, 63] width 33 height 33
click at [682, 62] on icon "Icon/Menu" at bounding box center [677, 63] width 33 height 33
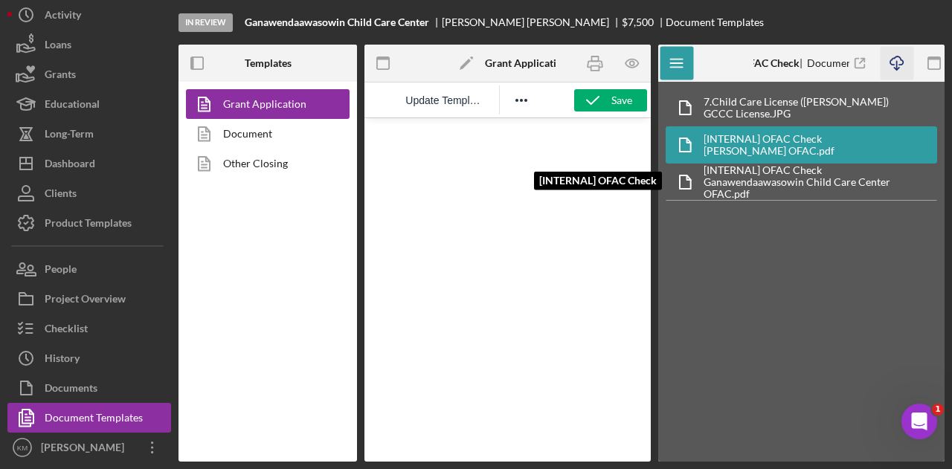
click at [771, 176] on div "[INTERNAL] OFAC Check" at bounding box center [820, 170] width 233 height 12
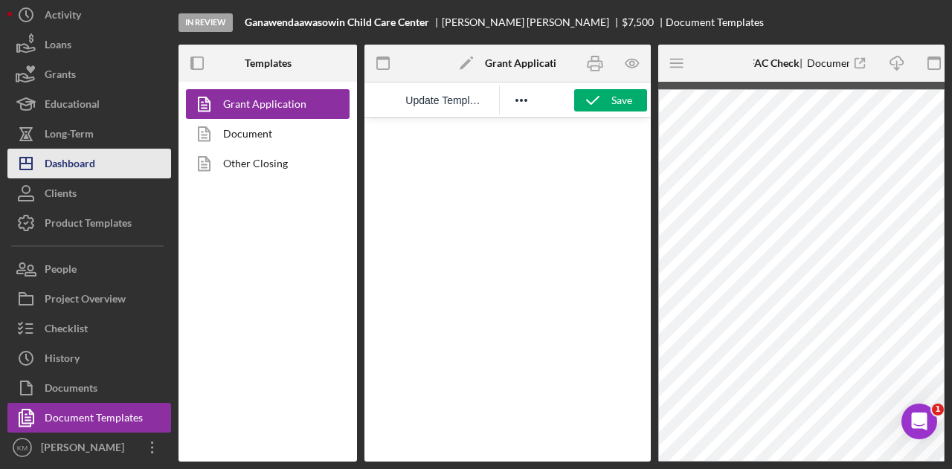
click at [100, 179] on button "Icon/Dashboard Dashboard" at bounding box center [89, 164] width 164 height 30
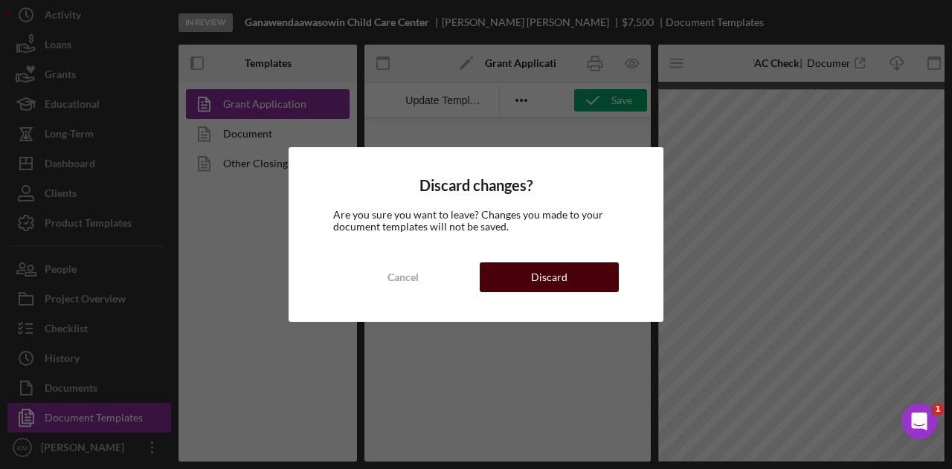
click at [533, 282] on div "Discard" at bounding box center [549, 278] width 36 height 30
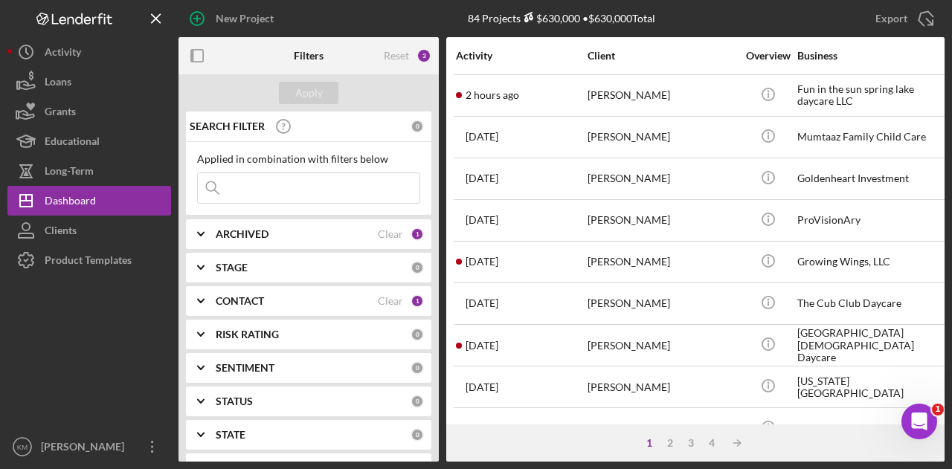
click at [658, 444] on div "1" at bounding box center [649, 443] width 21 height 12
click at [666, 444] on div "2" at bounding box center [670, 443] width 21 height 12
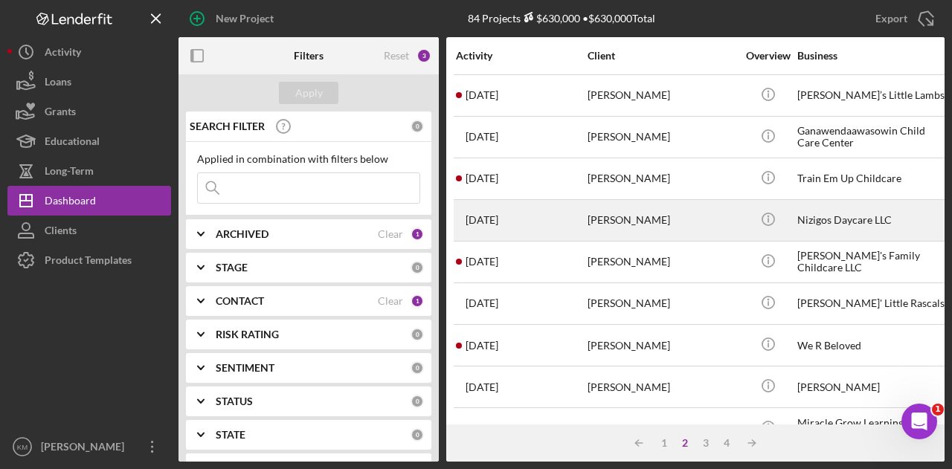
click at [613, 212] on div "Jennifer Kingbird" at bounding box center [662, 220] width 149 height 39
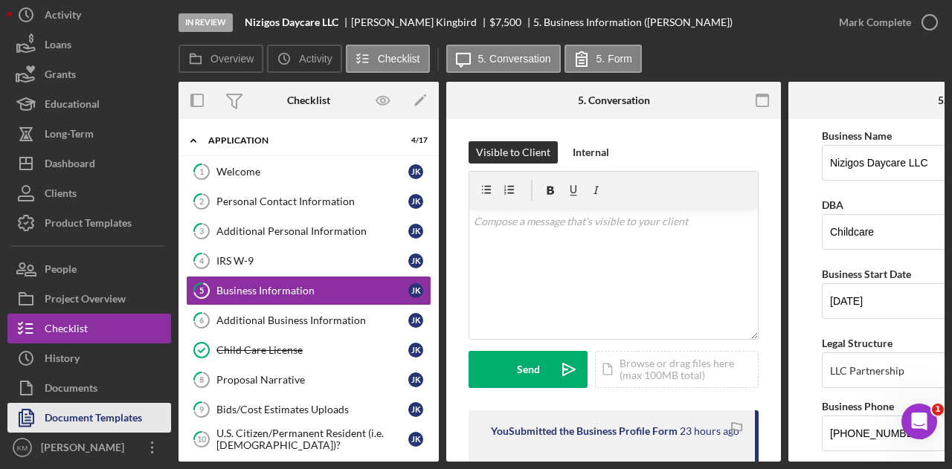
click at [116, 437] on div "Document Templates" at bounding box center [93, 419] width 97 height 33
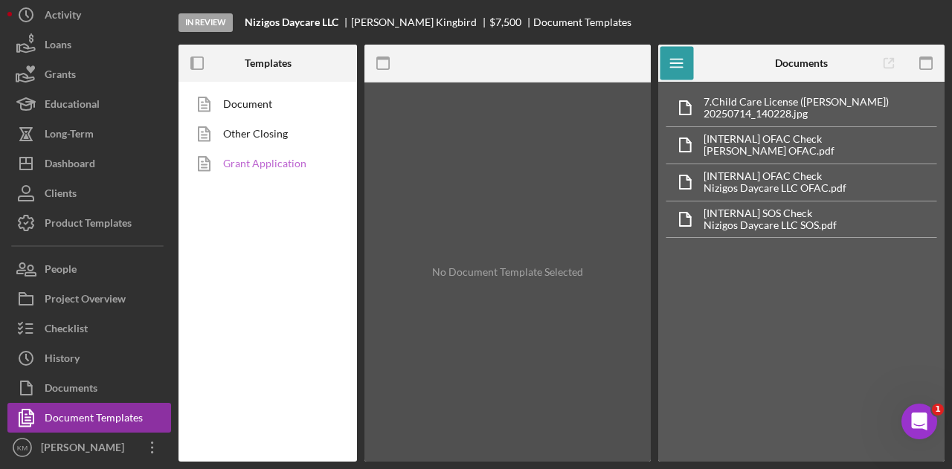
click at [279, 167] on link "Grant Application" at bounding box center [264, 164] width 156 height 30
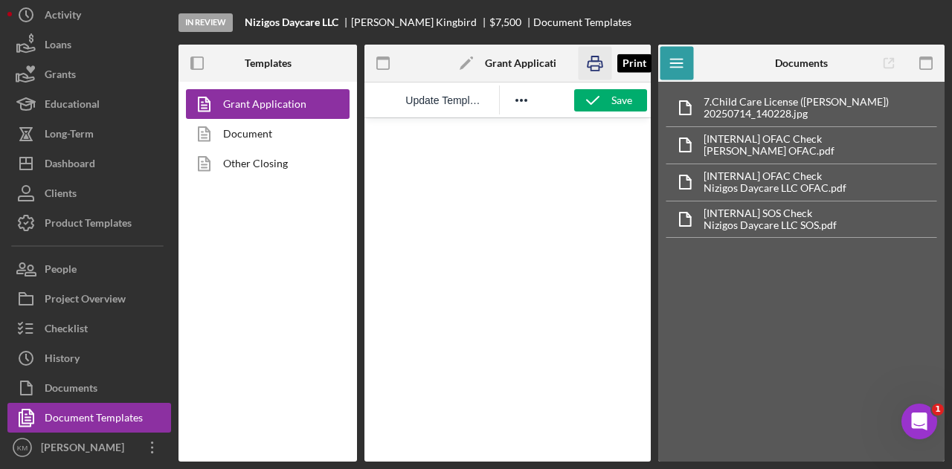
click at [599, 71] on rect "button" at bounding box center [595, 68] width 8 height 4
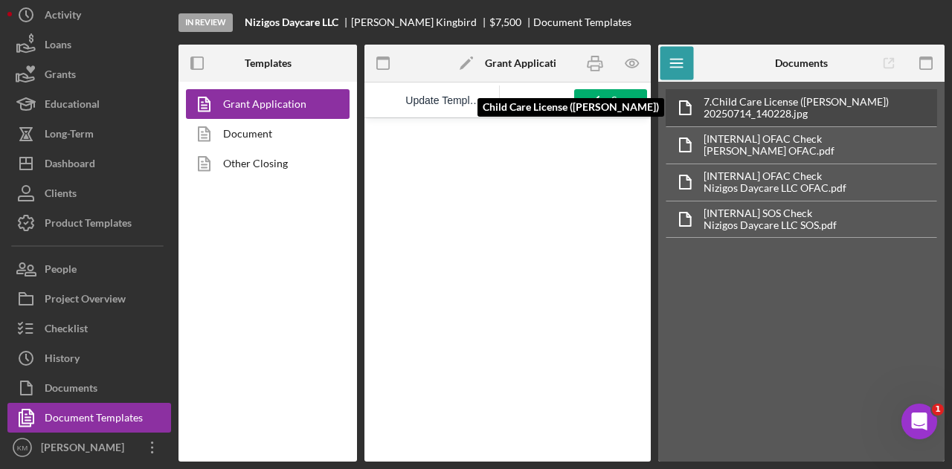
click at [771, 115] on div "20250714_140228.jpg" at bounding box center [796, 114] width 185 height 12
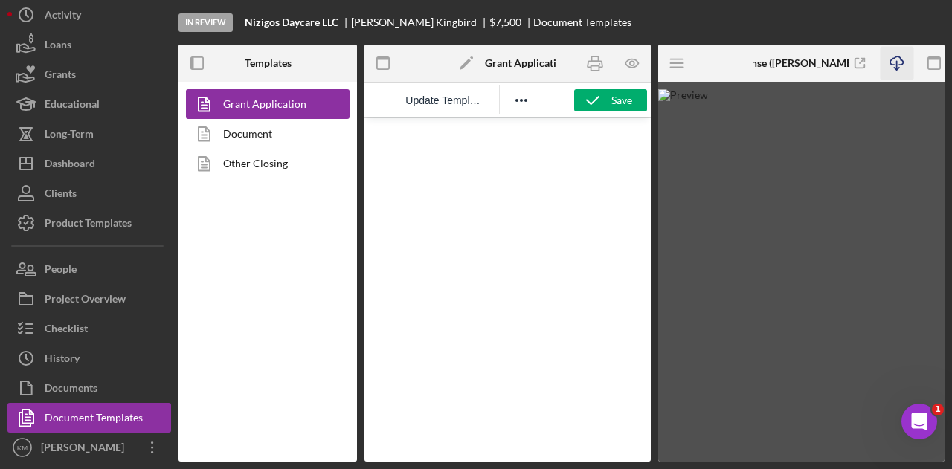
click at [906, 61] on icon "Icon/Download" at bounding box center [896, 63] width 33 height 33
click at [940, 178] on img at bounding box center [801, 275] width 286 height 373
click at [683, 60] on icon "Icon/Menu" at bounding box center [677, 63] width 33 height 33
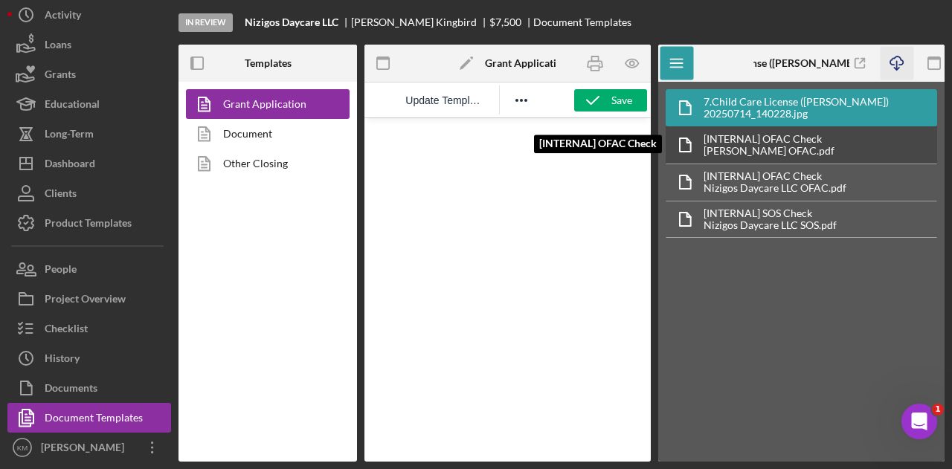
click at [794, 139] on div "[INTERNAL] OFAC Check" at bounding box center [769, 139] width 131 height 12
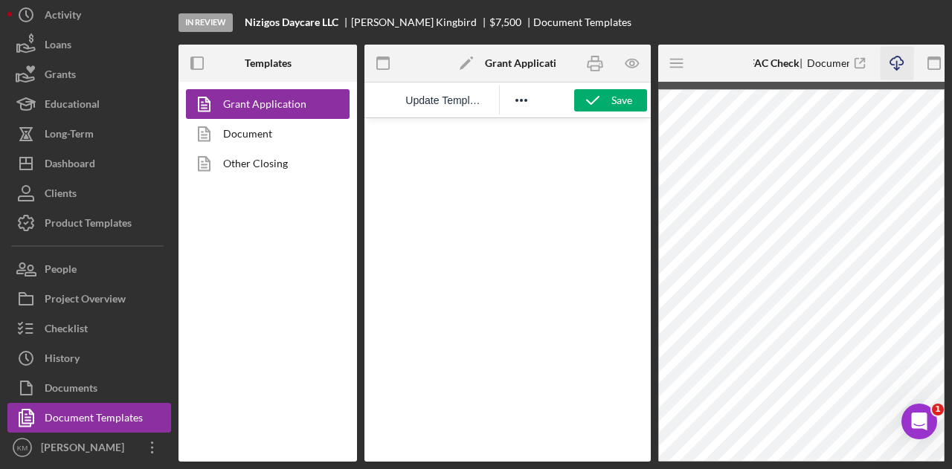
click at [900, 62] on icon "Icon/Download" at bounding box center [896, 63] width 33 height 33
click at [686, 63] on icon "Icon/Menu" at bounding box center [677, 63] width 33 height 33
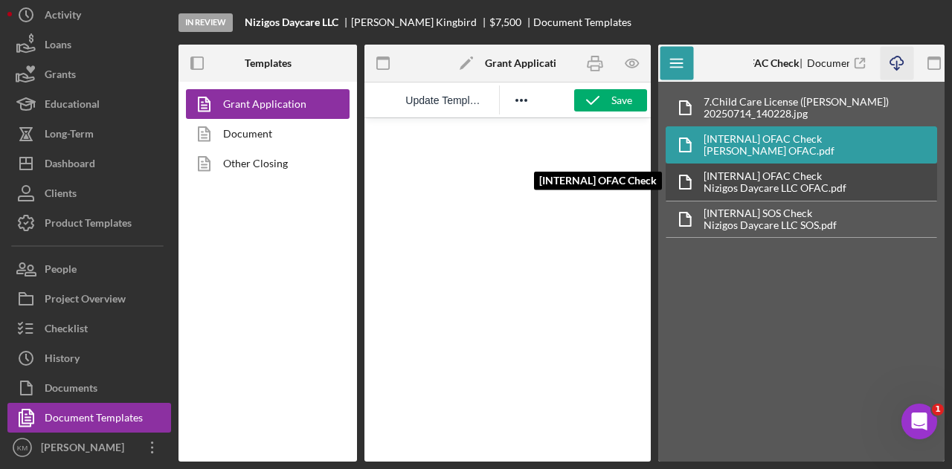
click at [771, 173] on div "[INTERNAL] OFAC Check" at bounding box center [775, 176] width 143 height 12
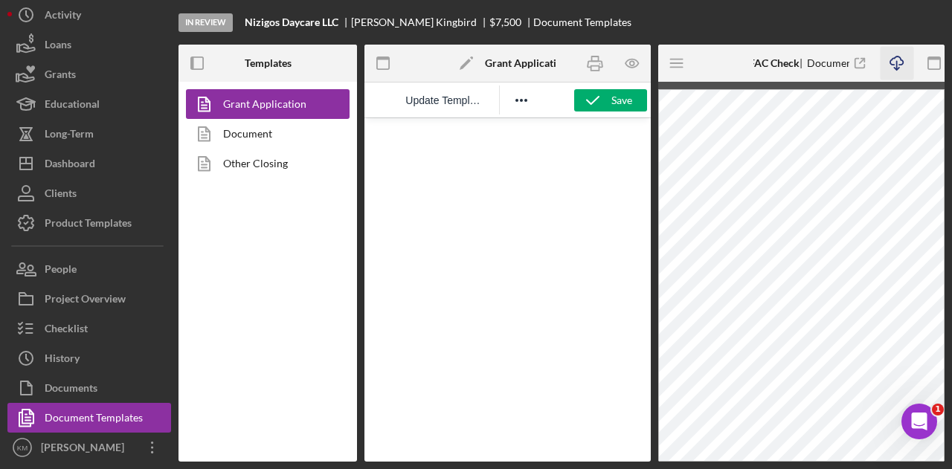
click at [902, 59] on icon "Icon/Download" at bounding box center [896, 63] width 33 height 33
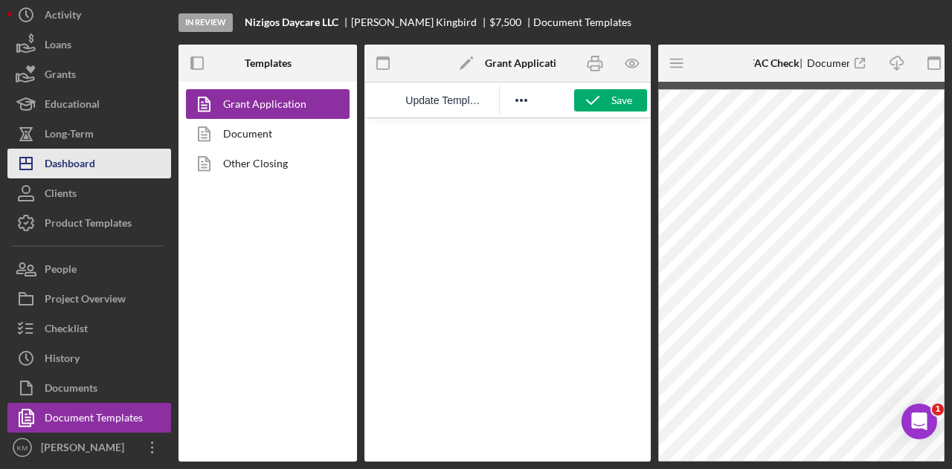
click at [100, 179] on button "Icon/Dashboard Dashboard" at bounding box center [89, 164] width 164 height 30
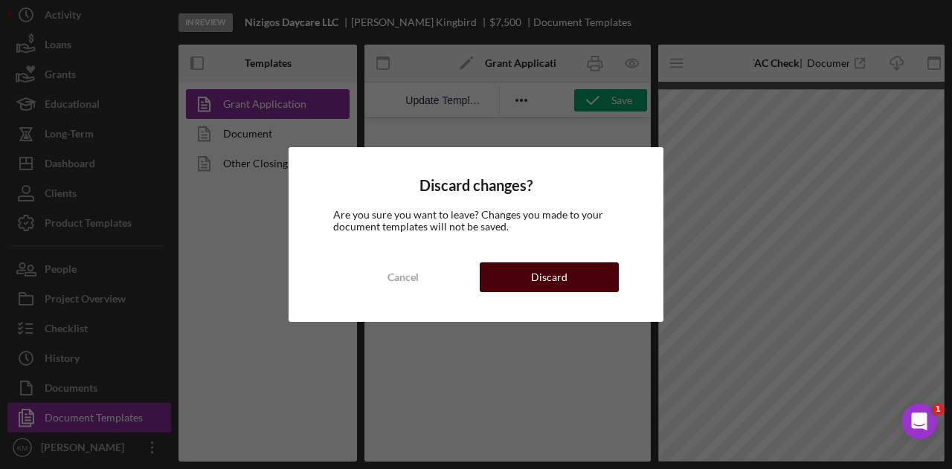
click at [516, 272] on button "Discard" at bounding box center [549, 278] width 139 height 30
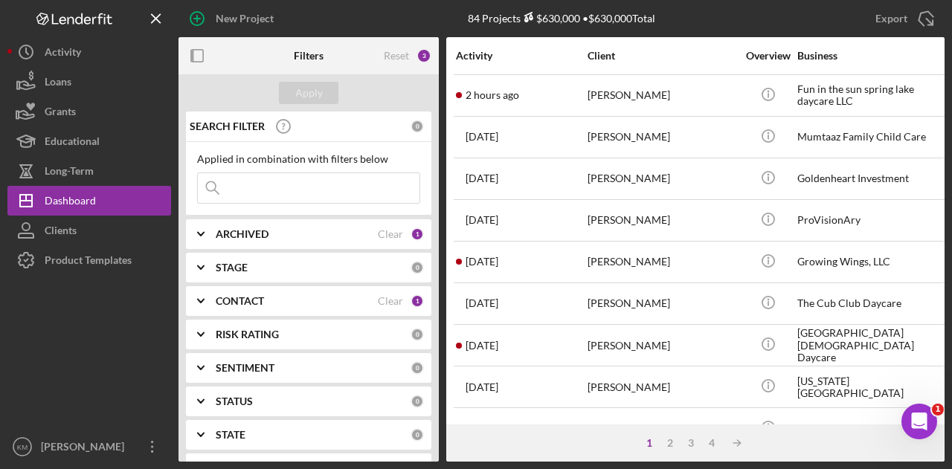
click at [675, 437] on div "1 2 3 4 Icon/Table Sort Arrow" at bounding box center [695, 443] width 498 height 37
click at [670, 443] on div "2" at bounding box center [670, 443] width 21 height 12
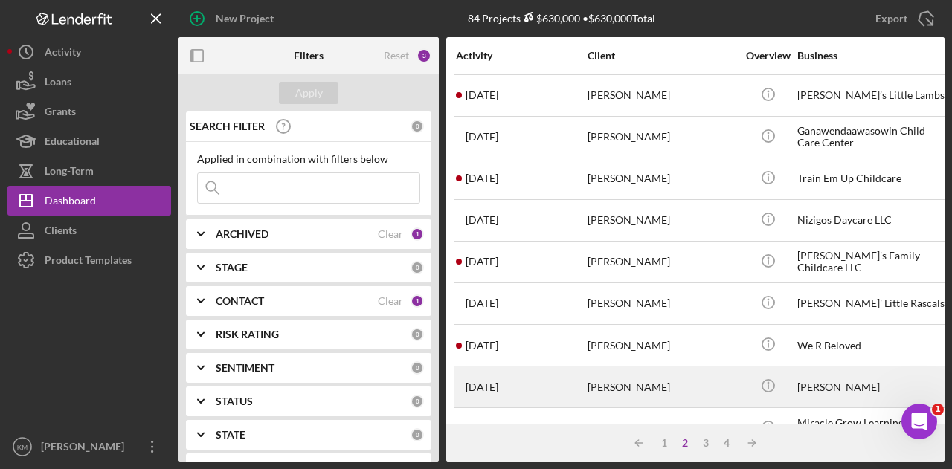
click at [620, 367] on div "Julie Fees" at bounding box center [662, 386] width 149 height 39
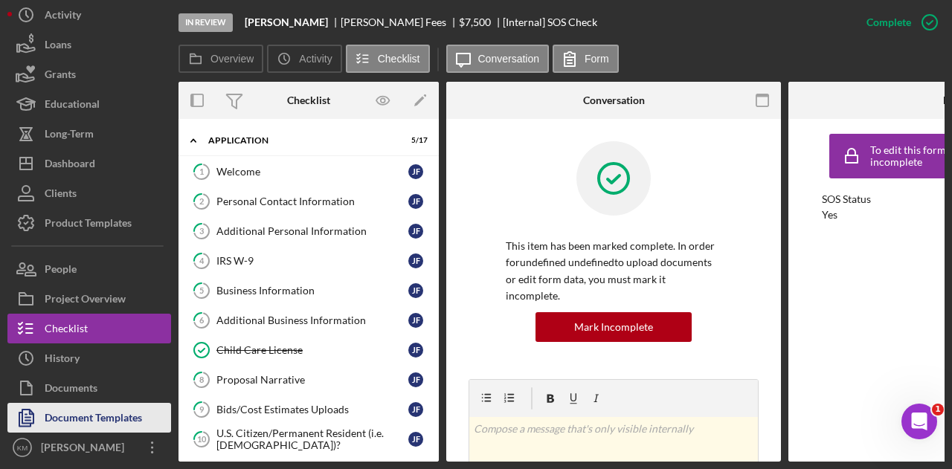
click at [98, 408] on div "Document Templates" at bounding box center [93, 419] width 97 height 33
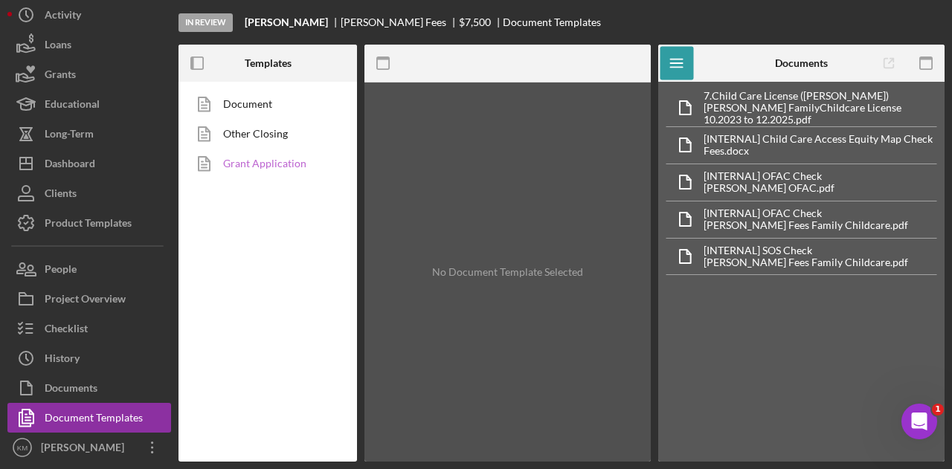
click at [293, 167] on link "Grant Application" at bounding box center [264, 164] width 156 height 30
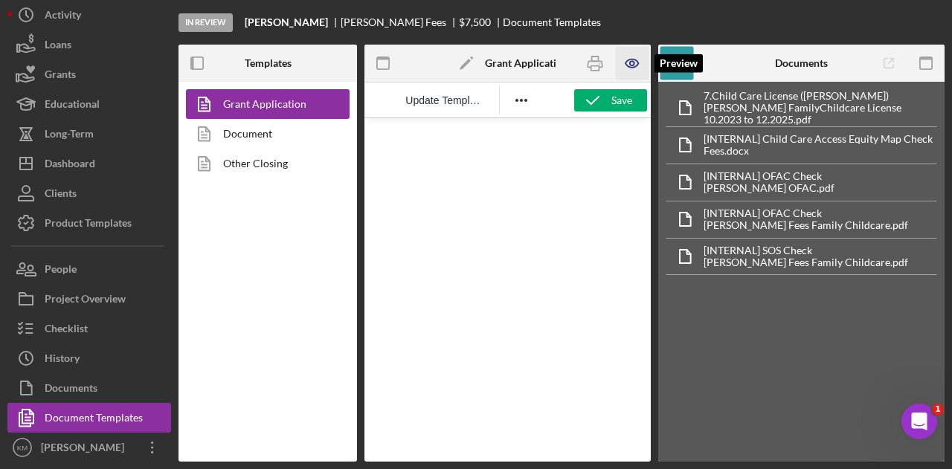
click at [635, 62] on icon "button" at bounding box center [631, 63] width 33 height 33
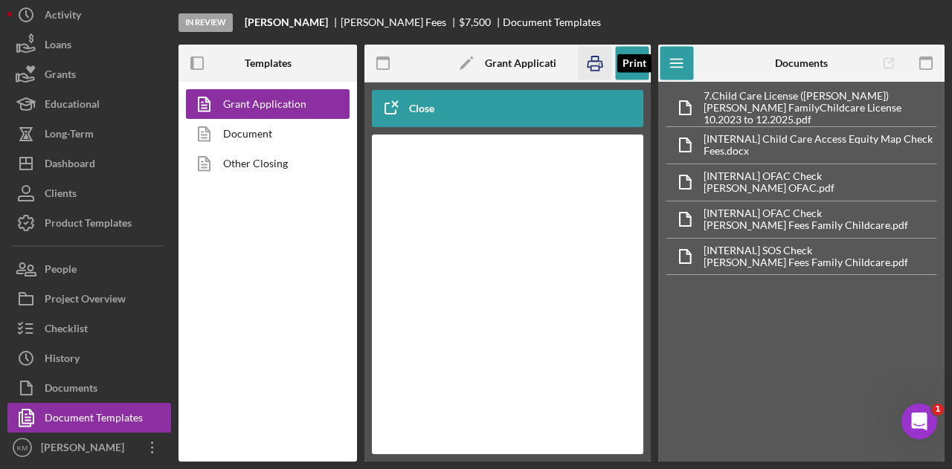
click at [600, 65] on icon "button" at bounding box center [594, 63] width 33 height 33
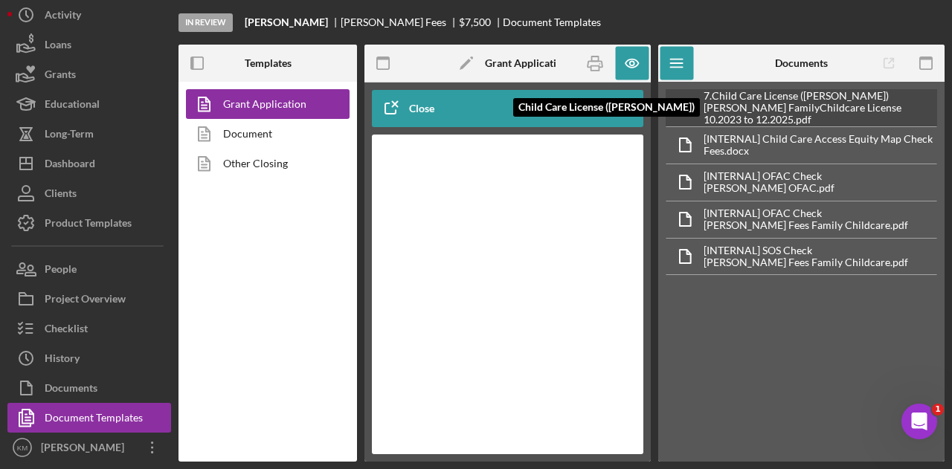
click at [742, 113] on div "Julie Fees FamilyChildcare License 10.2023 to 12.2025.pdf" at bounding box center [820, 114] width 233 height 24
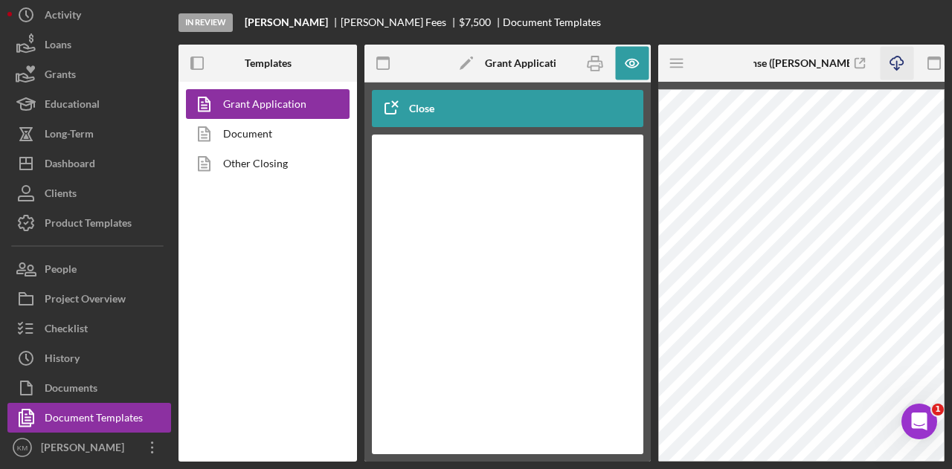
click at [897, 60] on icon "Icon/Download" at bounding box center [896, 63] width 33 height 33
click at [945, 215] on div "In Review Julie Fees Julie Fees $7,500 $7,500 Document Templates Templates Gran…" at bounding box center [476, 234] width 952 height 469
click at [679, 56] on icon "Icon/Menu" at bounding box center [677, 63] width 33 height 33
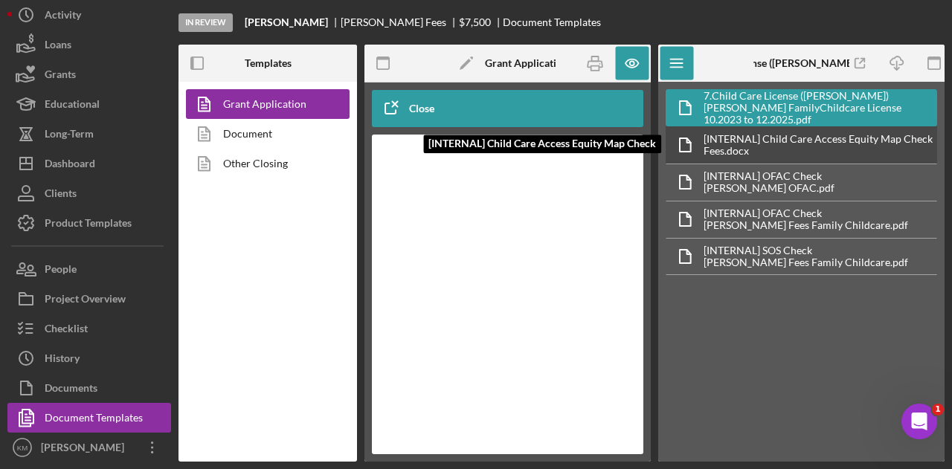
click at [766, 151] on div "Fees.docx" at bounding box center [818, 151] width 229 height 12
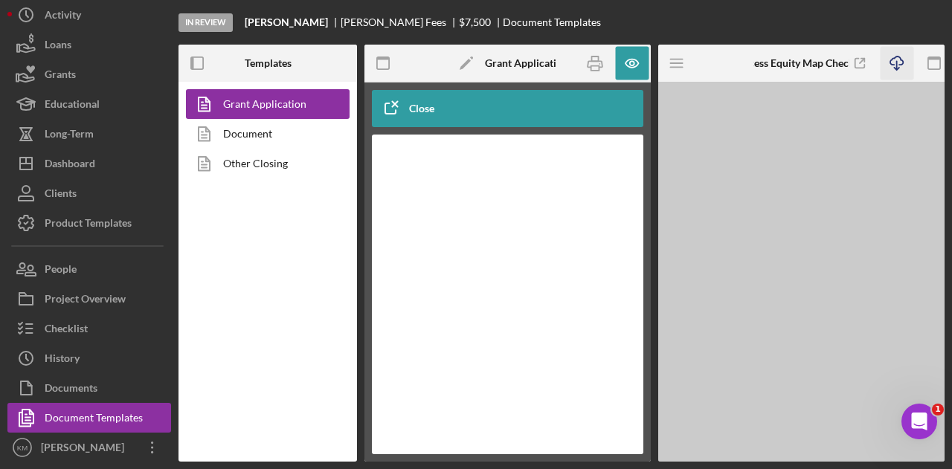
click at [897, 61] on icon "Icon/Download" at bounding box center [896, 63] width 33 height 33
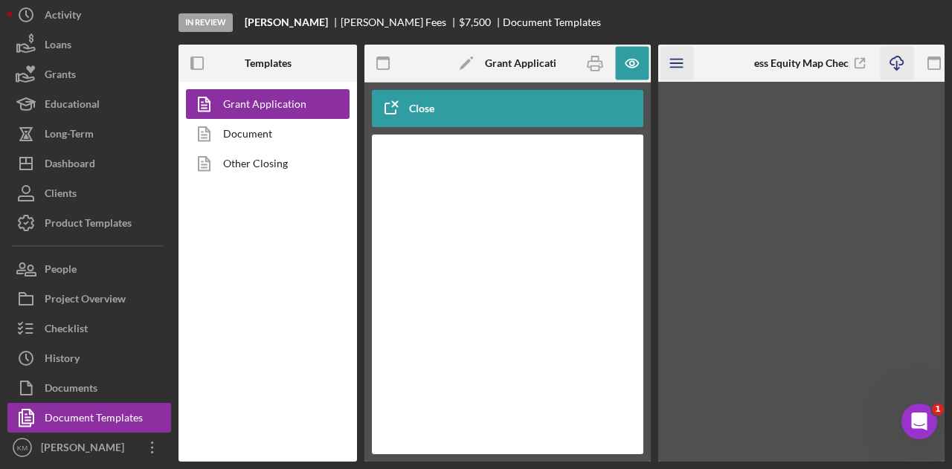
click at [675, 68] on icon "Icon/Menu" at bounding box center [677, 63] width 33 height 33
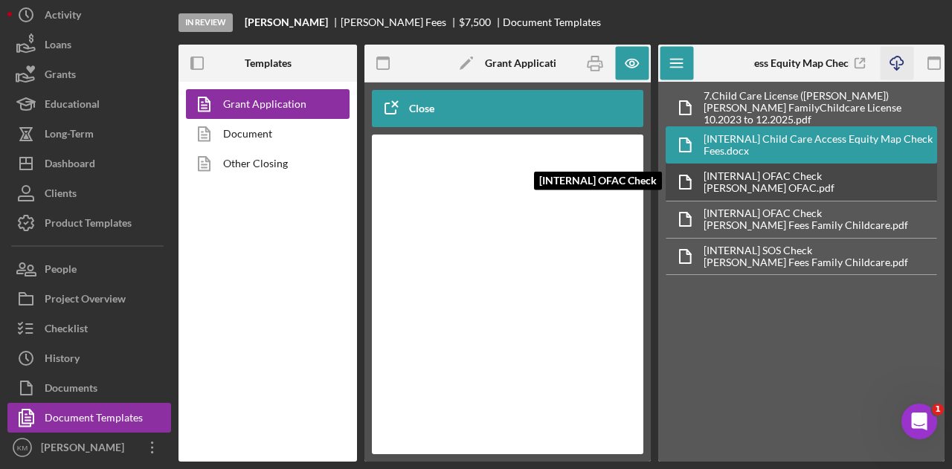
click at [766, 170] on div "[INTERNAL] OFAC Check" at bounding box center [769, 176] width 131 height 12
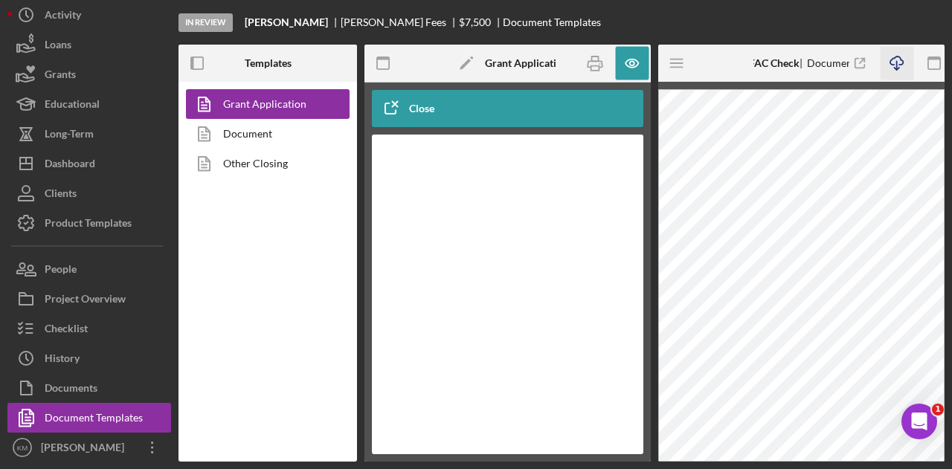
click at [896, 62] on icon "Icon/Download" at bounding box center [896, 63] width 33 height 33
click at [682, 66] on icon "Icon/Menu" at bounding box center [677, 63] width 33 height 33
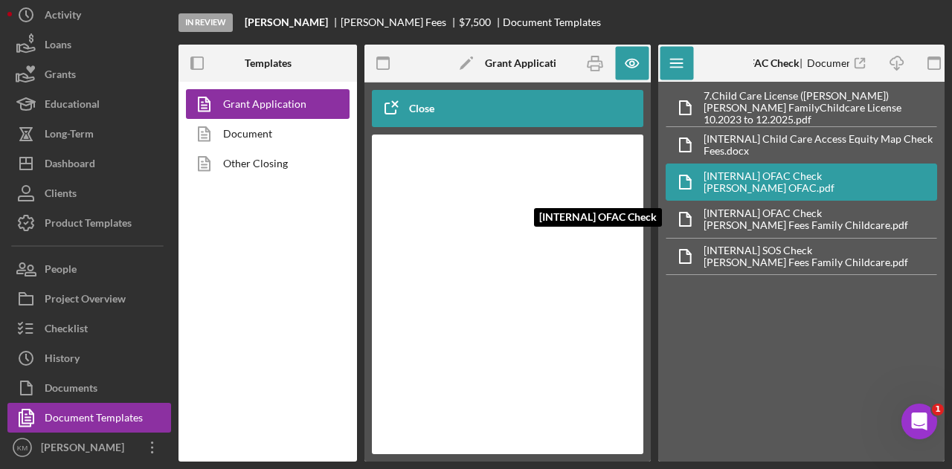
click at [789, 213] on div "[INTERNAL] OFAC Check" at bounding box center [806, 214] width 205 height 12
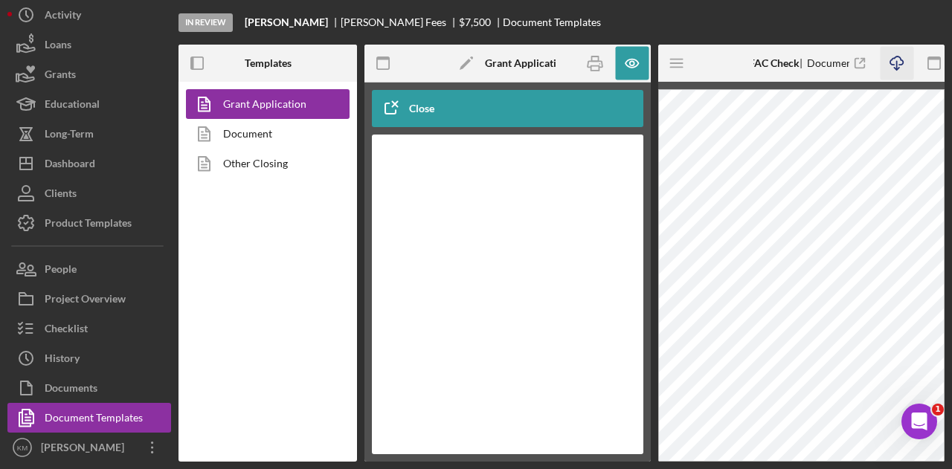
click at [896, 66] on line "button" at bounding box center [896, 65] width 0 height 8
click at [682, 72] on icon "Icon/Menu" at bounding box center [677, 63] width 33 height 33
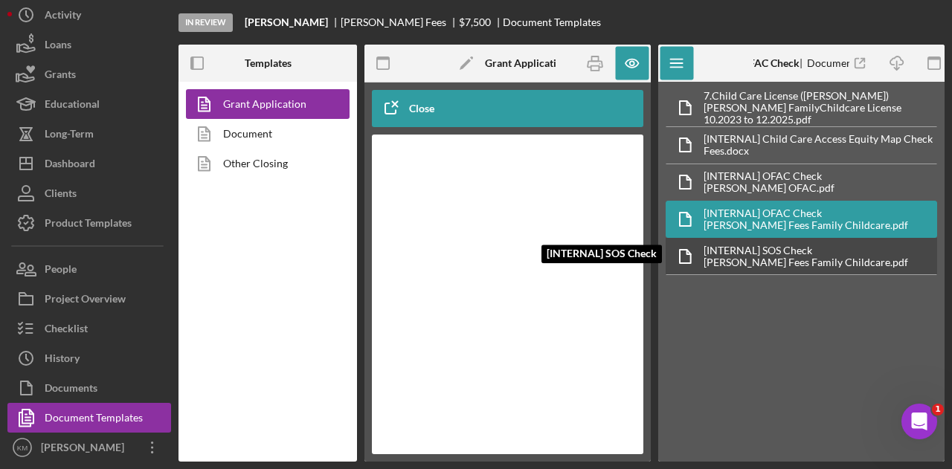
click at [776, 245] on div "[INTERNAL] SOS Check" at bounding box center [806, 251] width 205 height 12
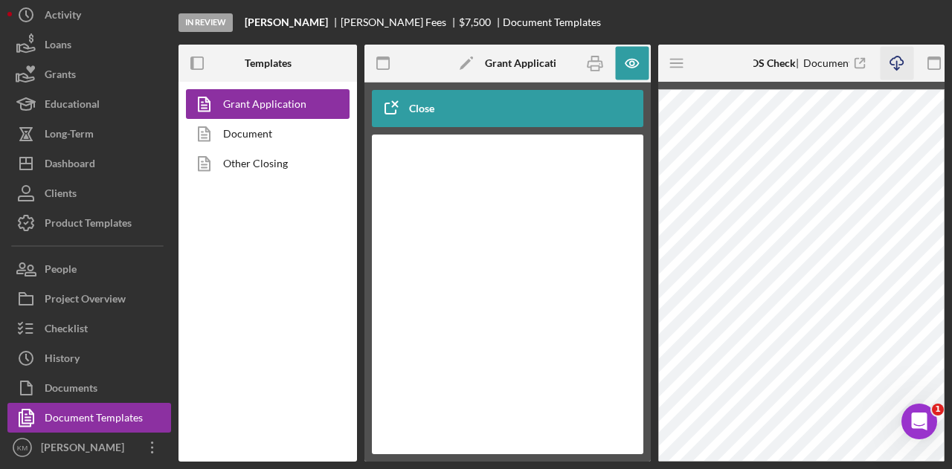
click at [897, 62] on icon "Icon/Download" at bounding box center [896, 63] width 33 height 33
click at [899, 64] on icon "button" at bounding box center [896, 61] width 13 height 8
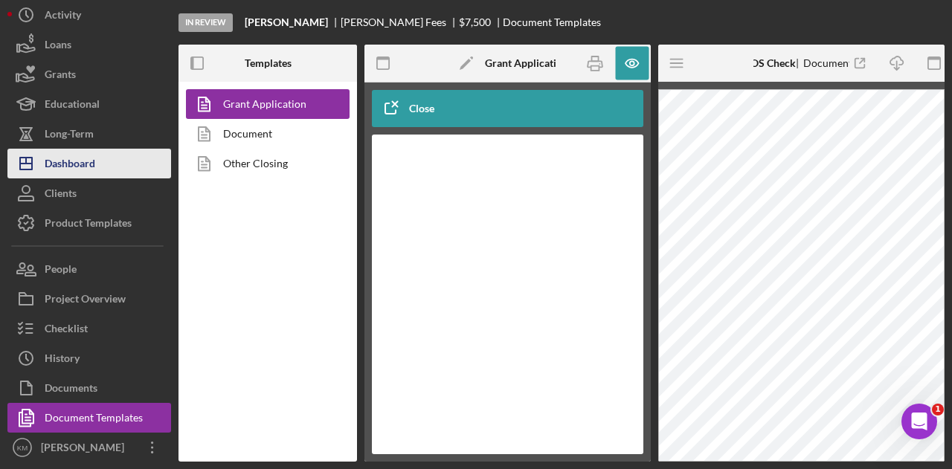
click at [94, 166] on div "Dashboard" at bounding box center [70, 165] width 51 height 33
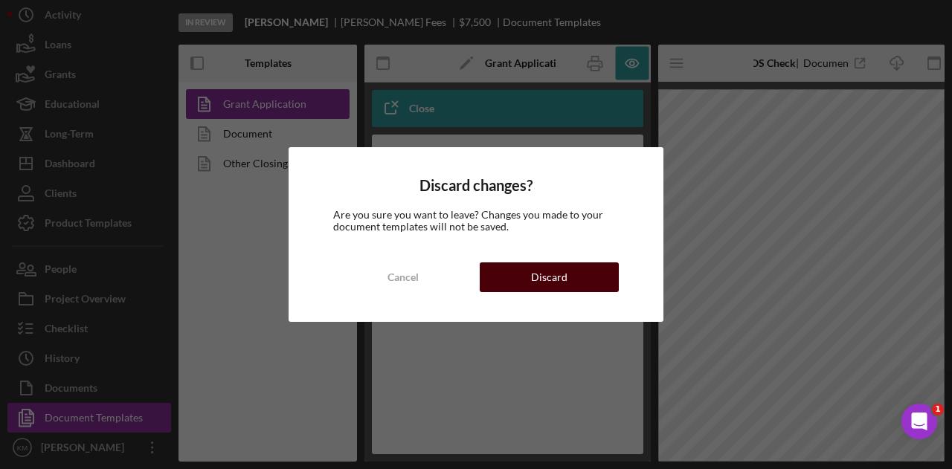
click at [518, 266] on button "Discard" at bounding box center [549, 278] width 139 height 30
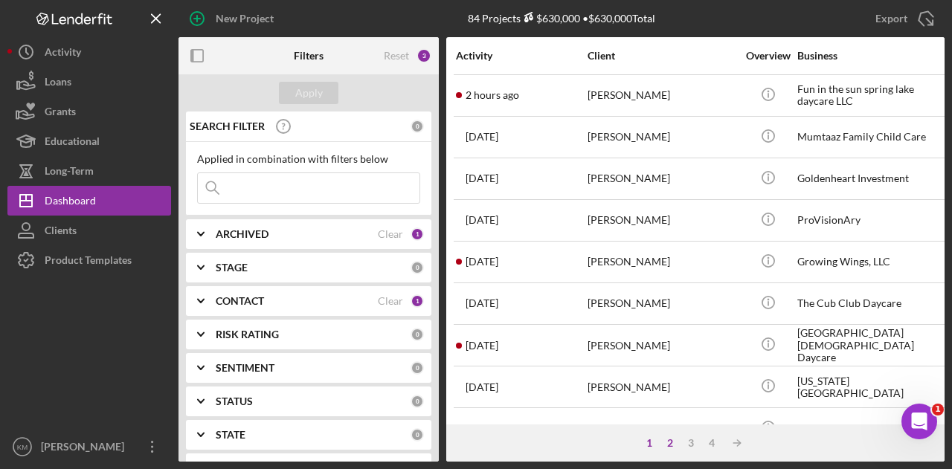
click at [674, 439] on div "2" at bounding box center [670, 443] width 21 height 12
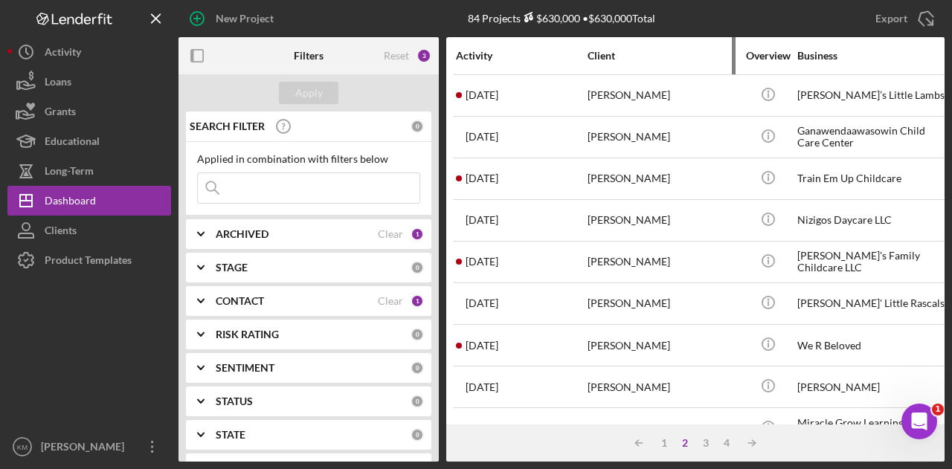
drag, startPoint x: 713, startPoint y: 18, endPoint x: 701, endPoint y: 62, distance: 46.2
click at [713, 18] on div "Export Icon/Export" at bounding box center [817, 18] width 255 height 37
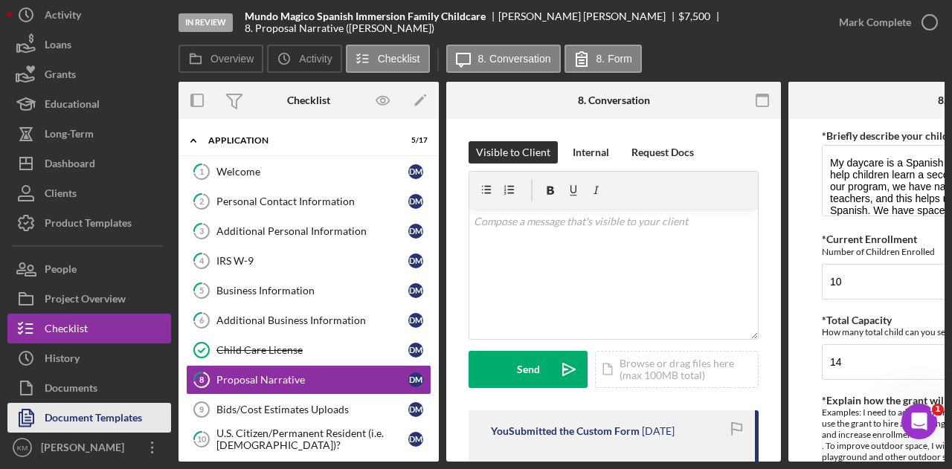
click at [106, 422] on div "Document Templates" at bounding box center [93, 419] width 97 height 33
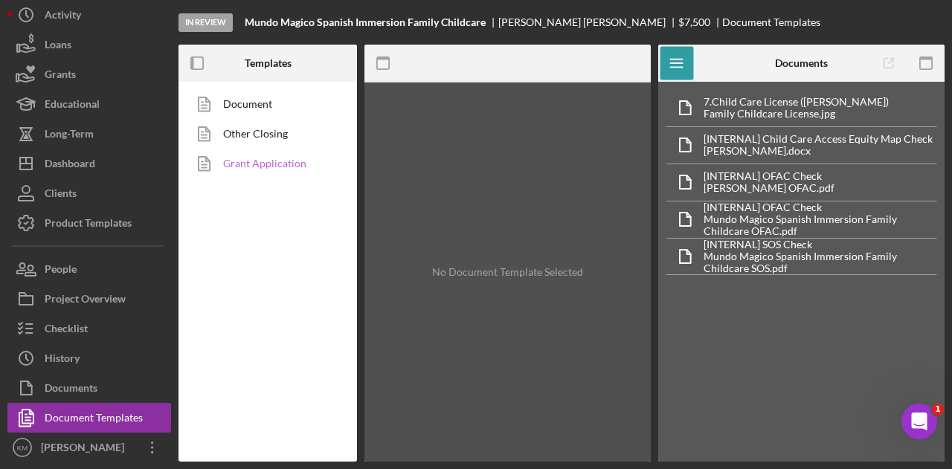
click at [257, 166] on link "Grant Application" at bounding box center [264, 164] width 156 height 30
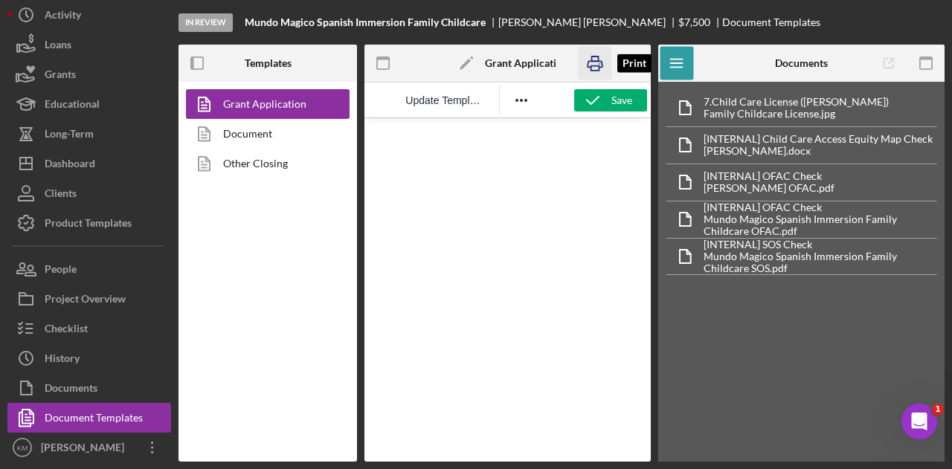
click at [600, 65] on icon "button" at bounding box center [594, 63] width 33 height 33
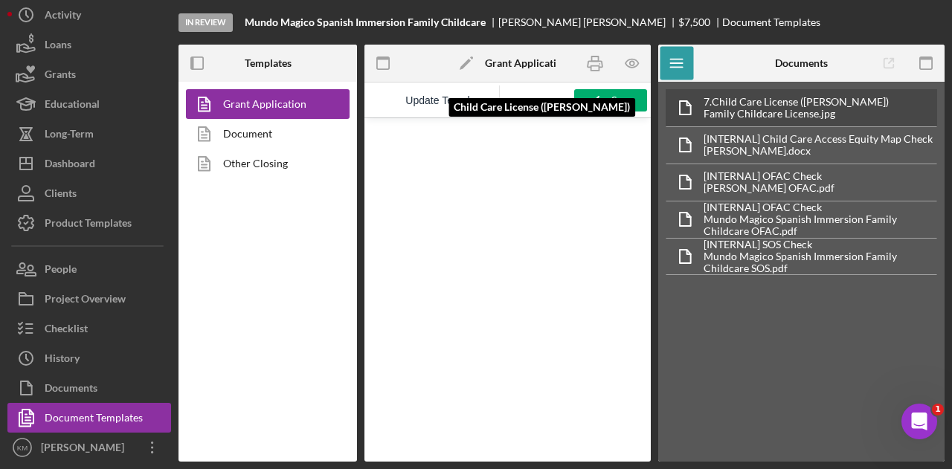
click at [772, 103] on div "7. Child Care License (Diana Miranda Sanchez)" at bounding box center [796, 102] width 185 height 12
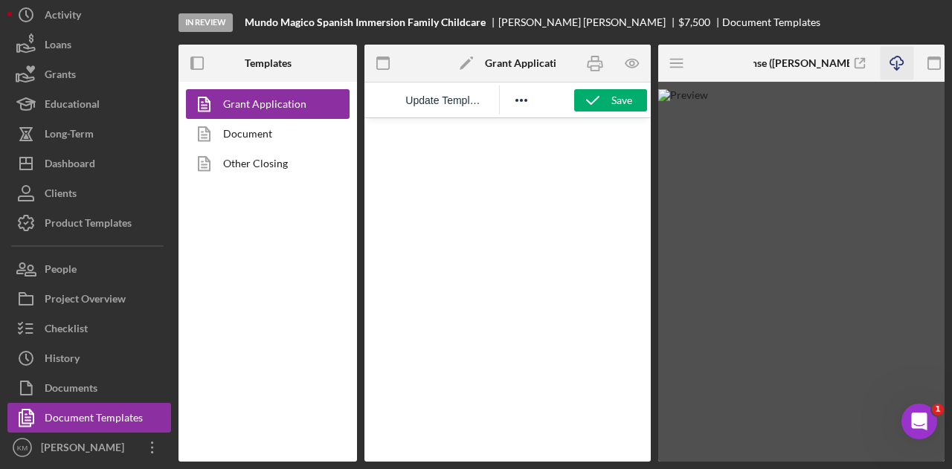
click at [893, 70] on icon "Icon/Download" at bounding box center [896, 63] width 33 height 33
click at [919, 123] on img at bounding box center [801, 275] width 286 height 373
click at [669, 59] on icon "Icon/Menu" at bounding box center [677, 63] width 33 height 33
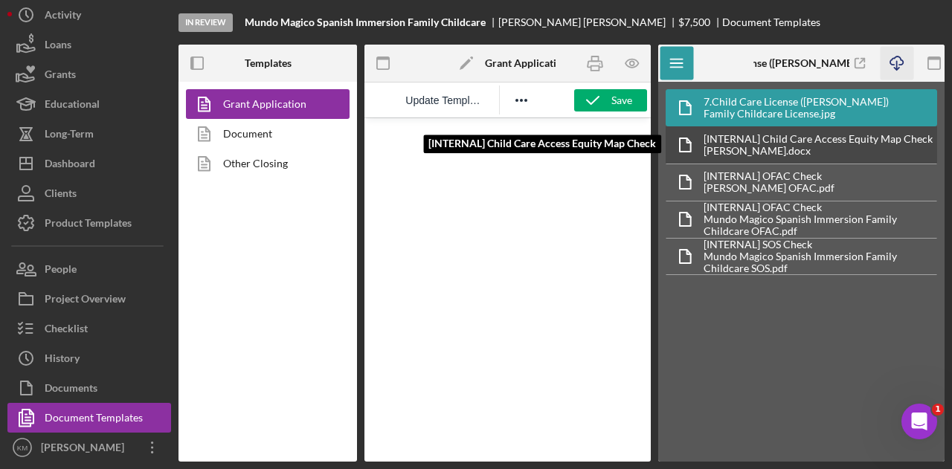
click at [775, 148] on div "Diana Miranda Sanchez.docx" at bounding box center [818, 151] width 229 height 12
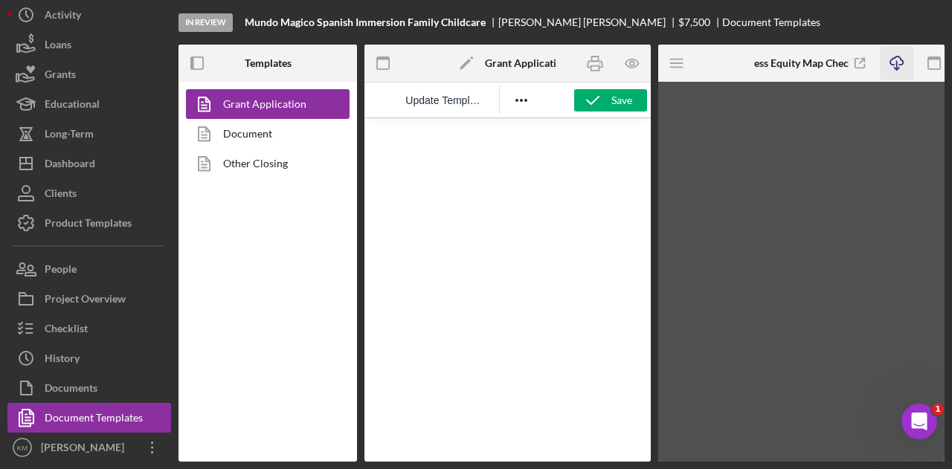
click at [893, 65] on icon "Icon/Download" at bounding box center [896, 63] width 33 height 33
click at [677, 66] on icon "Icon/Menu" at bounding box center [677, 63] width 33 height 33
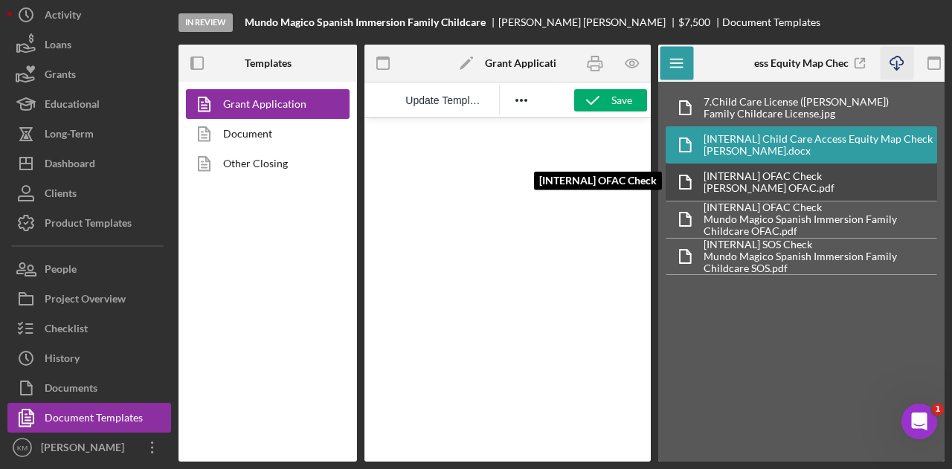
click at [818, 179] on div "[INTERNAL] OFAC Check" at bounding box center [769, 176] width 131 height 12
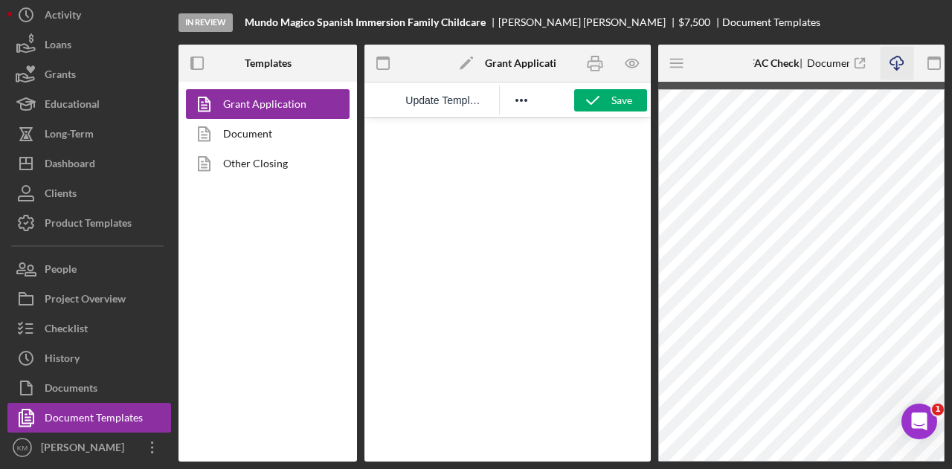
click at [903, 68] on icon "Icon/Download" at bounding box center [896, 63] width 33 height 33
click at [682, 65] on icon "Icon/Menu" at bounding box center [677, 63] width 33 height 33
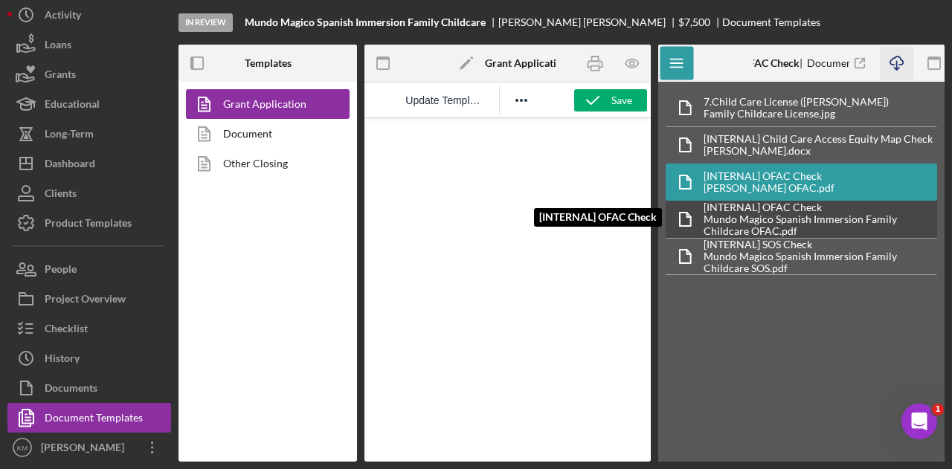
click at [809, 208] on div "[INTERNAL] OFAC Check" at bounding box center [820, 208] width 233 height 12
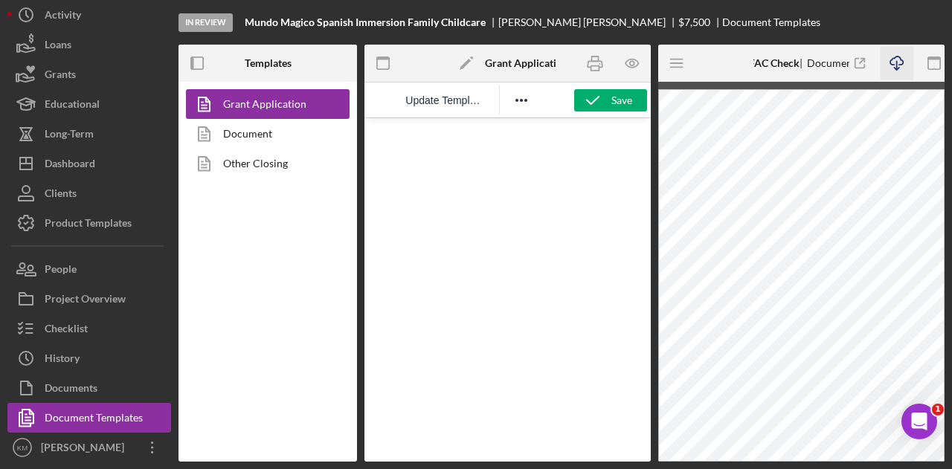
click at [899, 66] on icon "Icon/Download" at bounding box center [896, 63] width 33 height 33
click at [669, 65] on icon "Icon/Menu" at bounding box center [677, 63] width 33 height 33
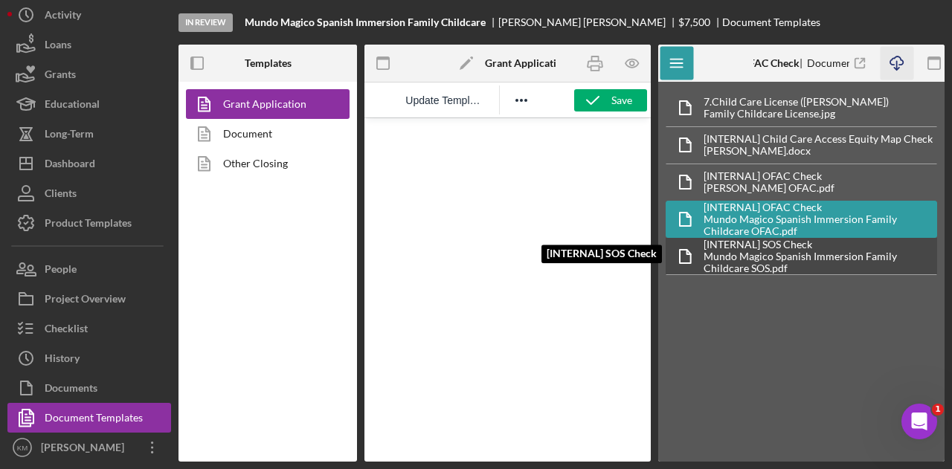
click at [778, 245] on div "[INTERNAL] SOS Check" at bounding box center [820, 245] width 233 height 12
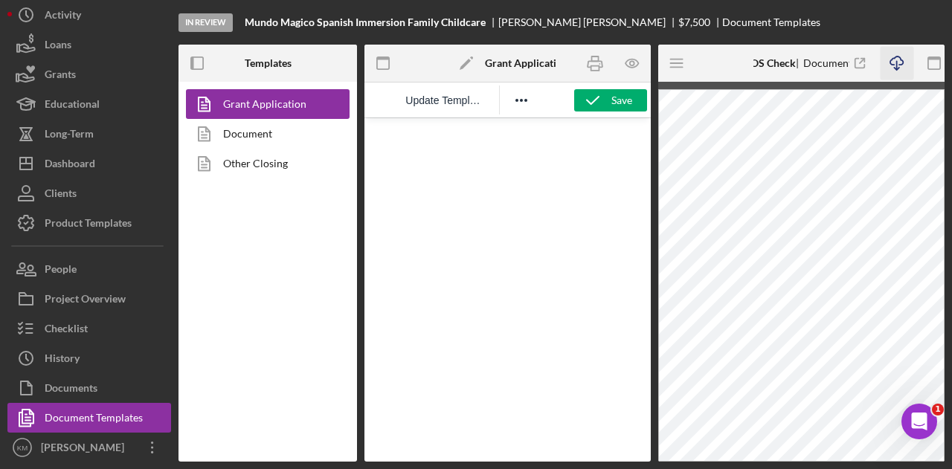
click at [900, 62] on icon "Icon/Download" at bounding box center [896, 63] width 33 height 33
click at [672, 56] on icon "Icon/Menu" at bounding box center [677, 63] width 33 height 33
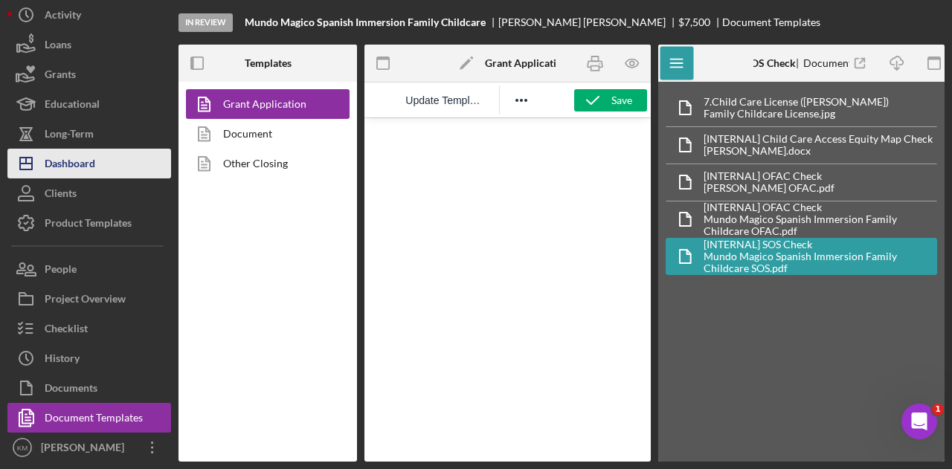
click at [104, 164] on button "Icon/Dashboard Dashboard" at bounding box center [89, 164] width 164 height 30
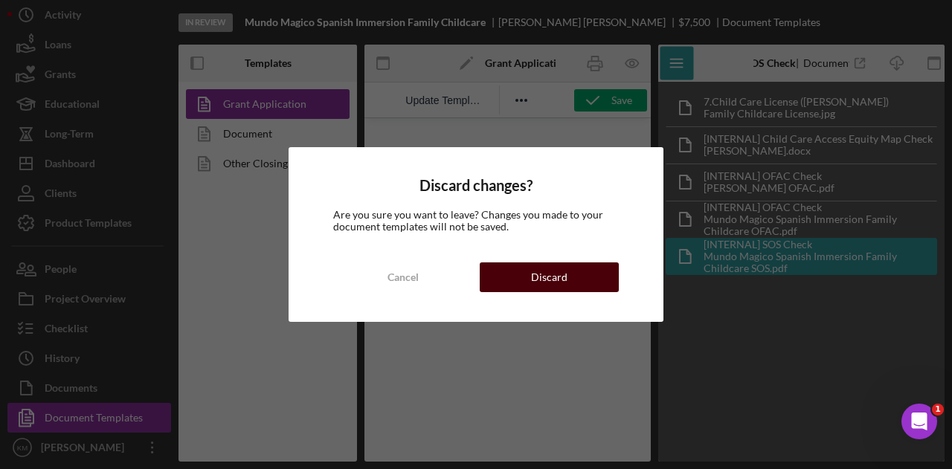
click at [510, 286] on button "Discard" at bounding box center [549, 278] width 139 height 30
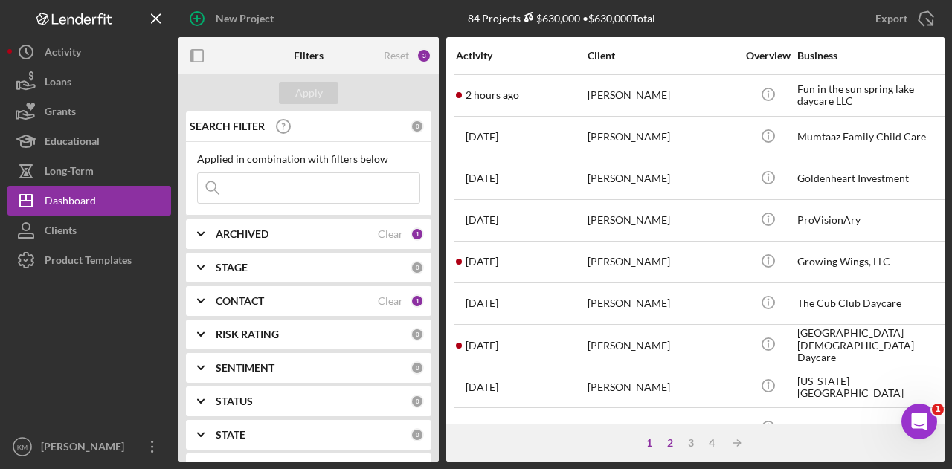
click at [674, 440] on div "2" at bounding box center [670, 443] width 21 height 12
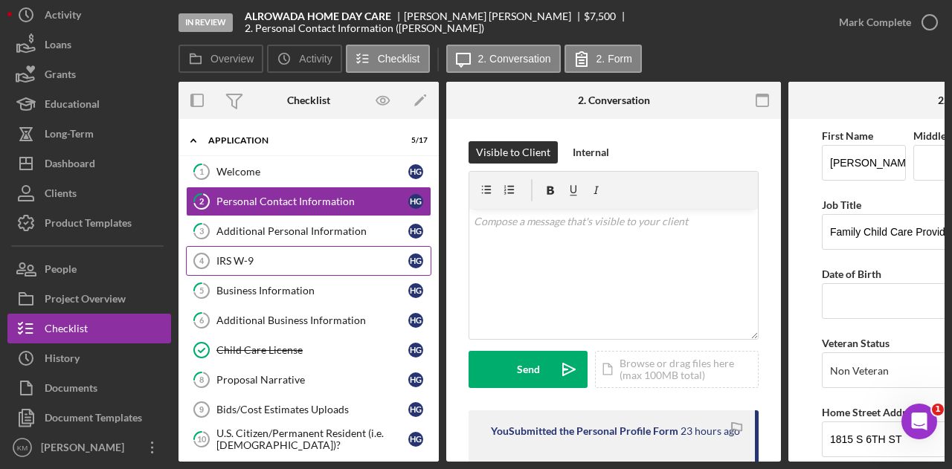
click at [269, 261] on div "IRS W-9" at bounding box center [312, 261] width 192 height 12
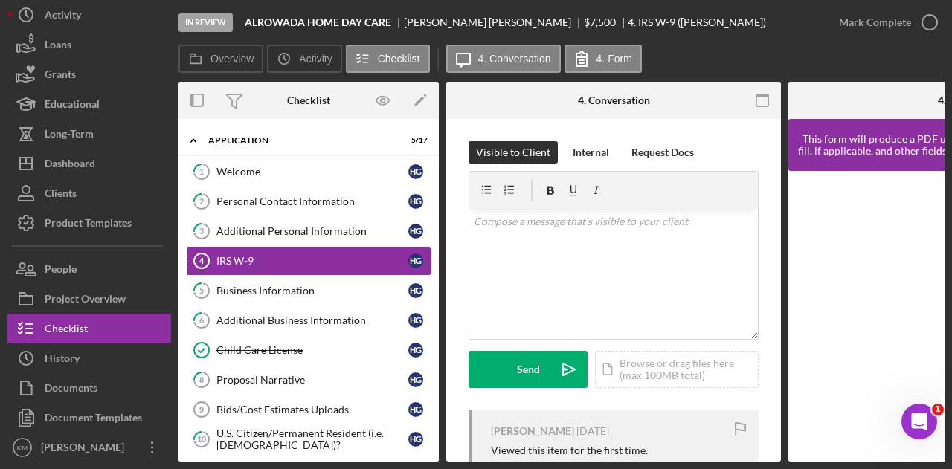
drag, startPoint x: 796, startPoint y: 467, endPoint x: 834, endPoint y: 463, distance: 38.1
click at [834, 463] on div "In Review ALROWADA HOME DAY CARE Hawo Gurey $7,500 $7,500 4. IRS W-9 (Hawo G.) …" at bounding box center [476, 234] width 952 height 469
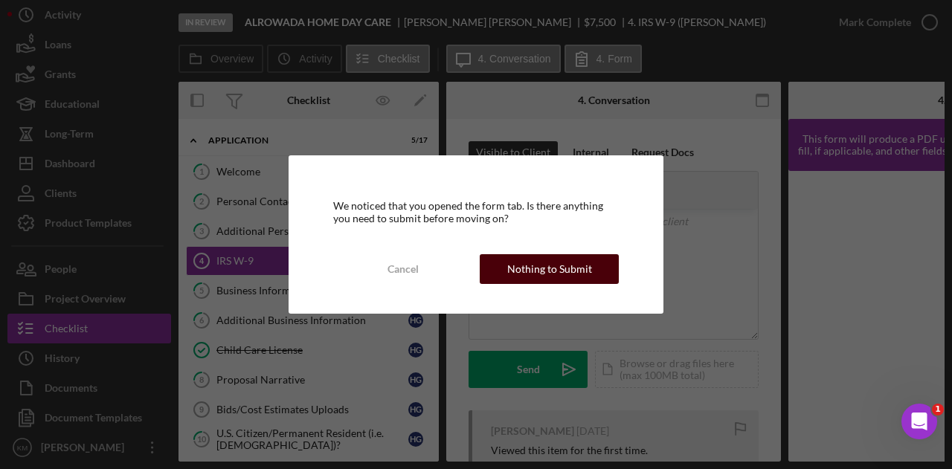
click at [588, 272] on div "Nothing to Submit" at bounding box center [549, 269] width 85 height 30
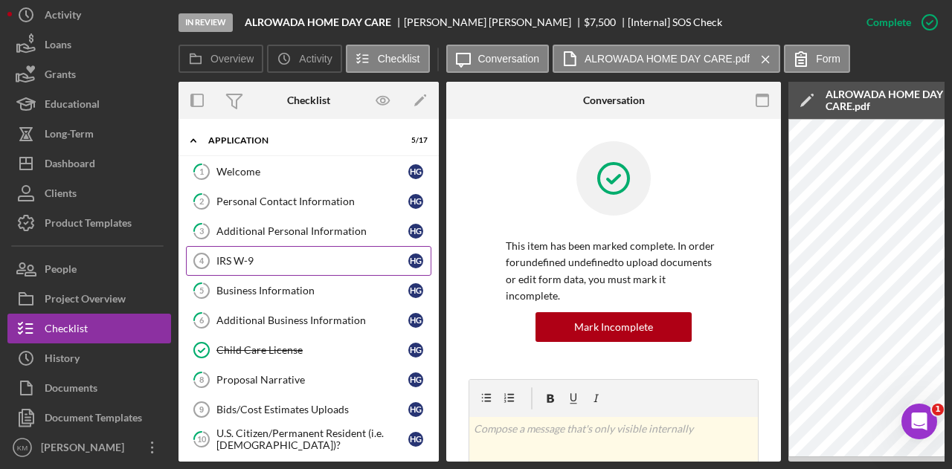
click at [274, 246] on link "IRS W-9 4 IRS W-9 H G" at bounding box center [308, 261] width 245 height 30
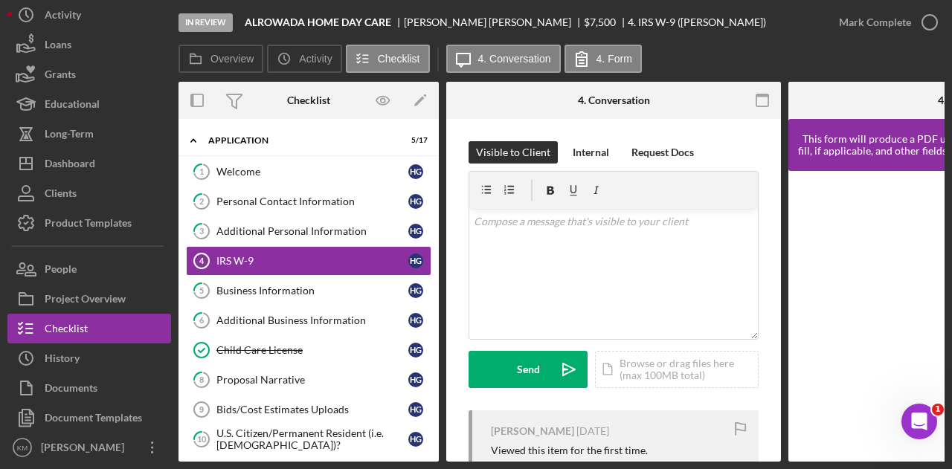
drag, startPoint x: 771, startPoint y: 457, endPoint x: 896, endPoint y: 453, distance: 124.3
click at [896, 453] on div "Overview Internal Workflow Stage In Review Icon/Dropdown Arrow Archive (can una…" at bounding box center [562, 272] width 766 height 380
click at [262, 246] on link "IRS W-9 4 IRS W-9 H G" at bounding box center [308, 261] width 245 height 30
click at [259, 285] on div "Business Information" at bounding box center [312, 291] width 192 height 12
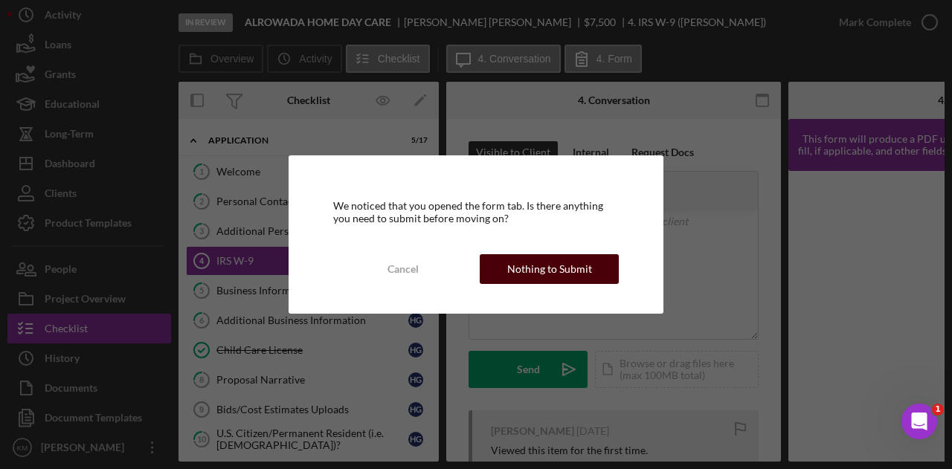
click at [512, 279] on div "Nothing to Submit" at bounding box center [549, 269] width 85 height 30
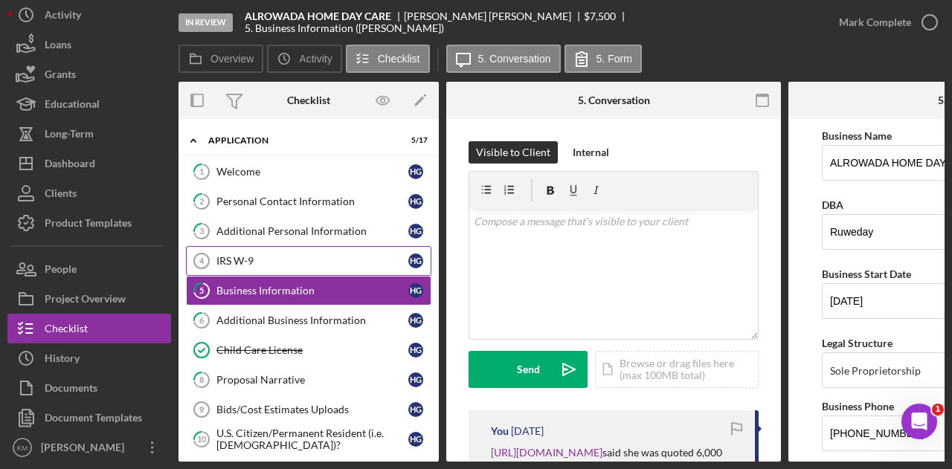
click at [272, 255] on div "IRS W-9" at bounding box center [312, 261] width 192 height 12
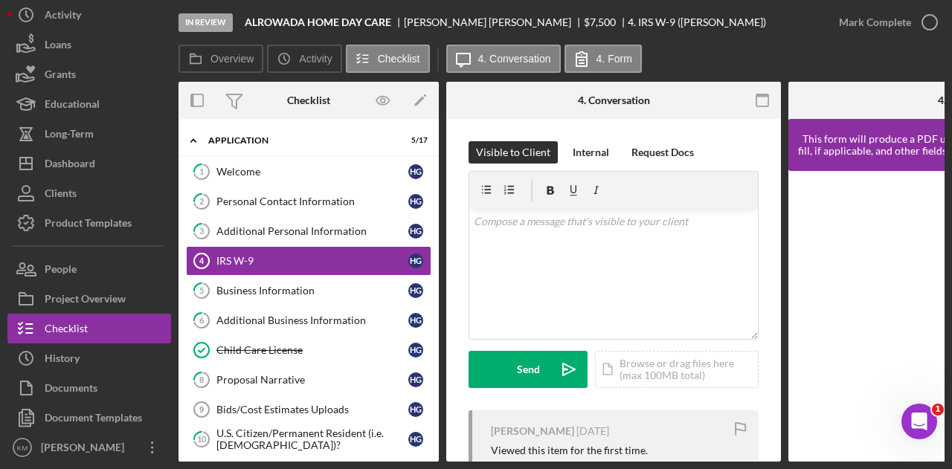
drag, startPoint x: 672, startPoint y: 465, endPoint x: 630, endPoint y: 466, distance: 42.4
click at [630, 466] on div "In Review ALROWADA HOME DAY CARE Hawo Gurey $7,500 $7,500 4. IRS W-9 (Hawo G.) …" at bounding box center [476, 234] width 952 height 469
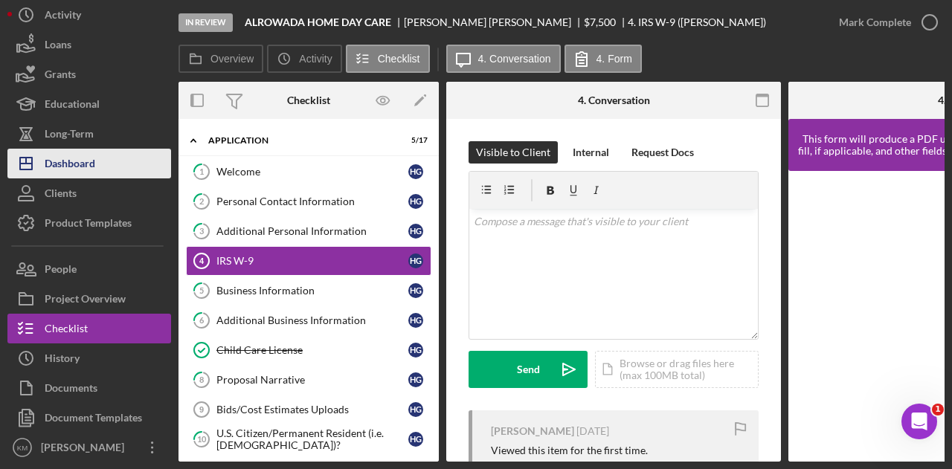
click at [81, 182] on div "Dashboard" at bounding box center [70, 165] width 51 height 33
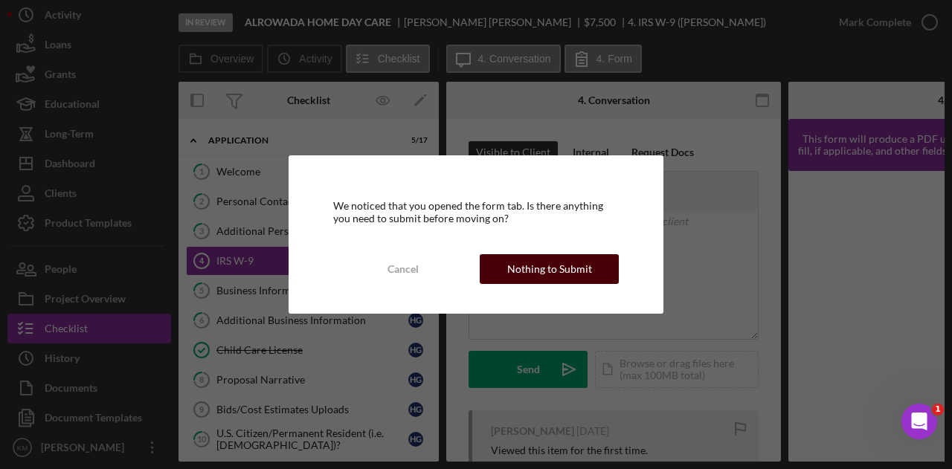
click at [570, 261] on div "Nothing to Submit" at bounding box center [549, 269] width 85 height 30
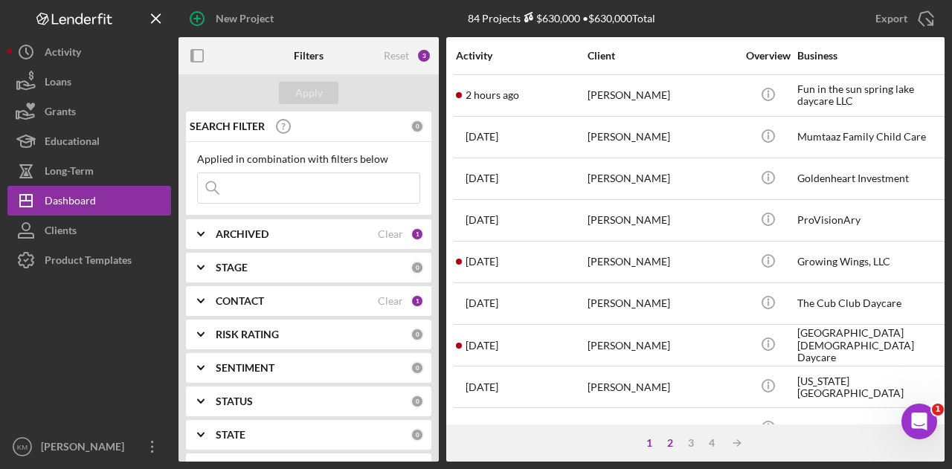
click at [665, 440] on div "2" at bounding box center [670, 443] width 21 height 12
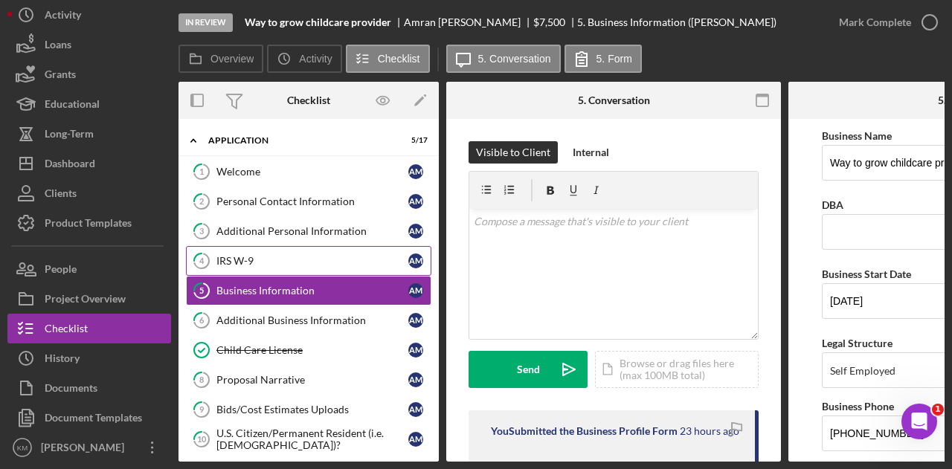
click at [321, 263] on div "IRS W-9" at bounding box center [312, 261] width 192 height 12
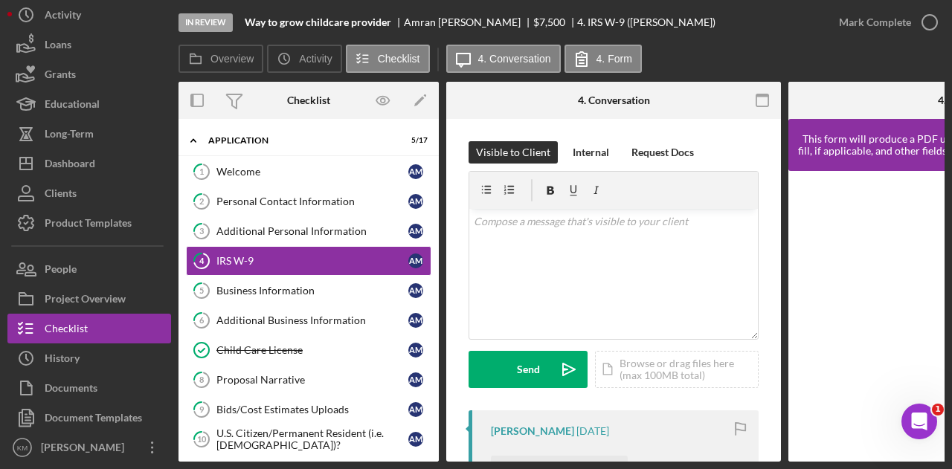
click at [547, 465] on div "W9-Amran.pdf" at bounding box center [556, 471] width 70 height 12
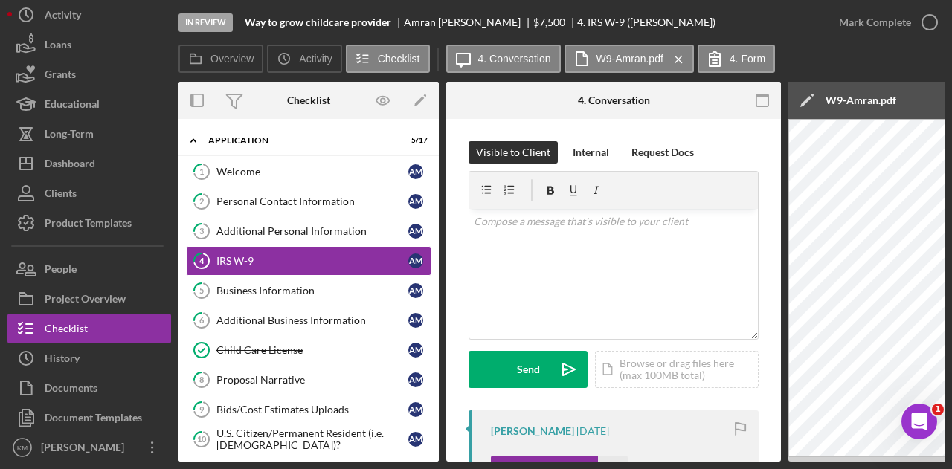
drag, startPoint x: 574, startPoint y: 462, endPoint x: 623, endPoint y: 458, distance: 50.0
click at [634, 459] on div "Overview Internal Workflow Stage In Review Icon/Dropdown Arrow Archive (can una…" at bounding box center [562, 272] width 766 height 380
drag, startPoint x: 579, startPoint y: 457, endPoint x: 591, endPoint y: 458, distance: 12.0
click at [591, 458] on div "Overview Internal Workflow Stage In Review Icon/Dropdown Arrow Archive (can una…" at bounding box center [562, 272] width 766 height 380
click at [251, 208] on link "2 Personal Contact Information A M" at bounding box center [308, 202] width 245 height 30
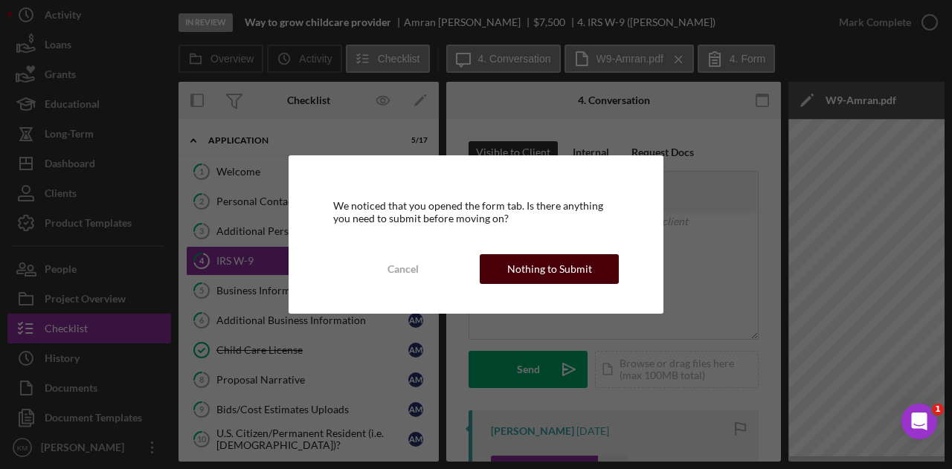
click at [542, 276] on div "Nothing to Submit" at bounding box center [549, 269] width 85 height 30
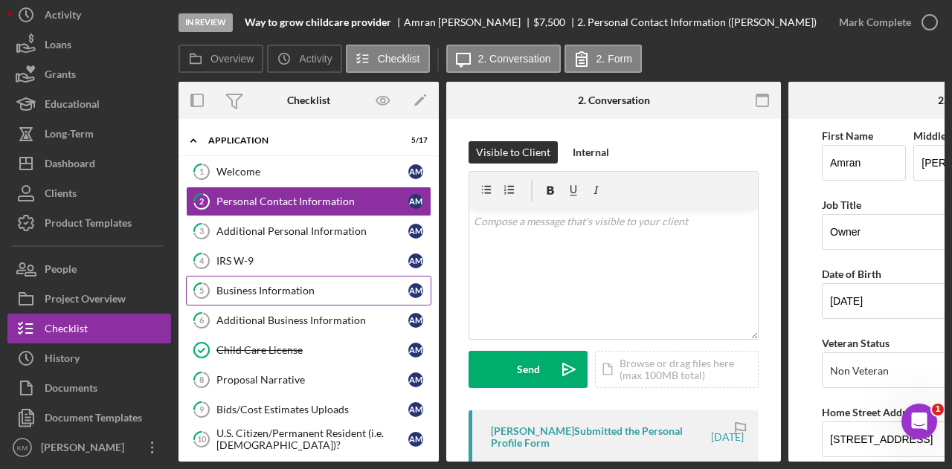
click at [320, 285] on div "Business Information" at bounding box center [312, 291] width 192 height 12
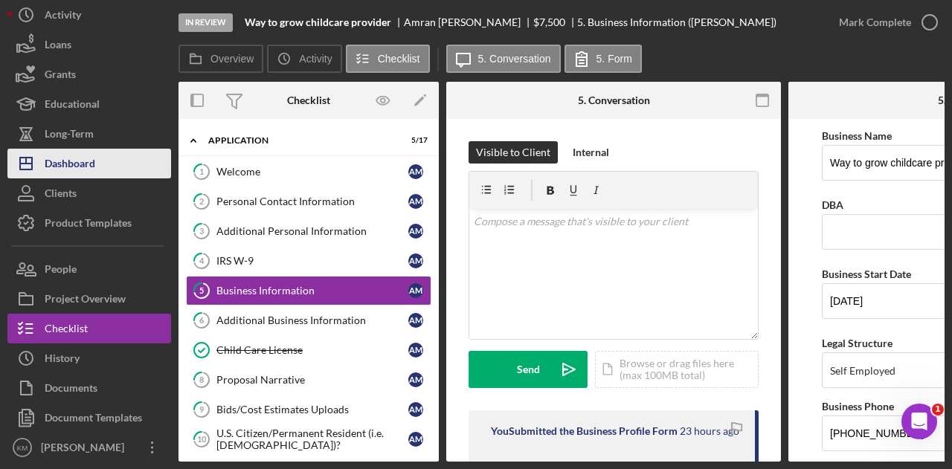
click at [75, 182] on div "Dashboard" at bounding box center [70, 165] width 51 height 33
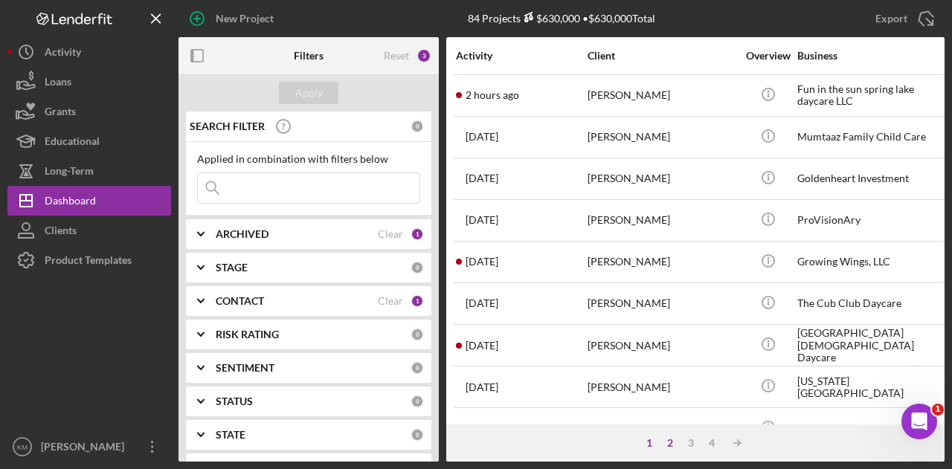
click at [669, 437] on div "2" at bounding box center [670, 443] width 21 height 12
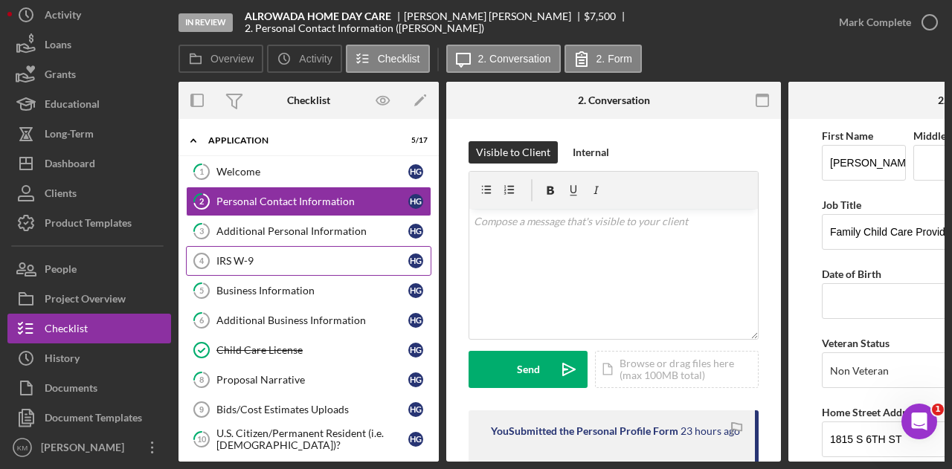
click at [299, 265] on div "IRS W-9" at bounding box center [312, 261] width 192 height 12
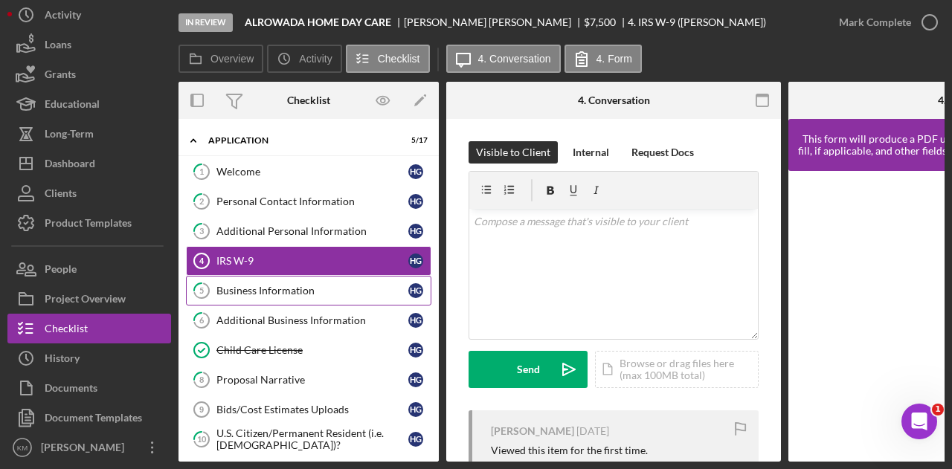
click at [317, 292] on div "Business Information" at bounding box center [312, 291] width 192 height 12
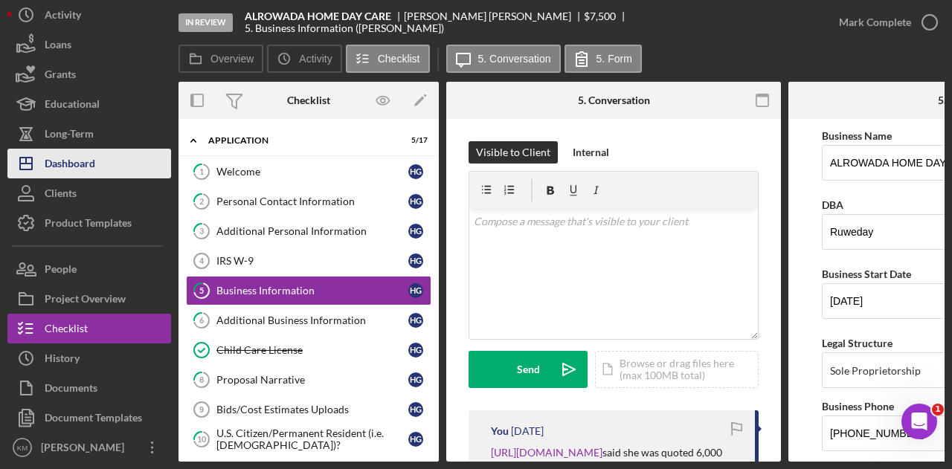
click at [82, 182] on div "Dashboard" at bounding box center [70, 165] width 51 height 33
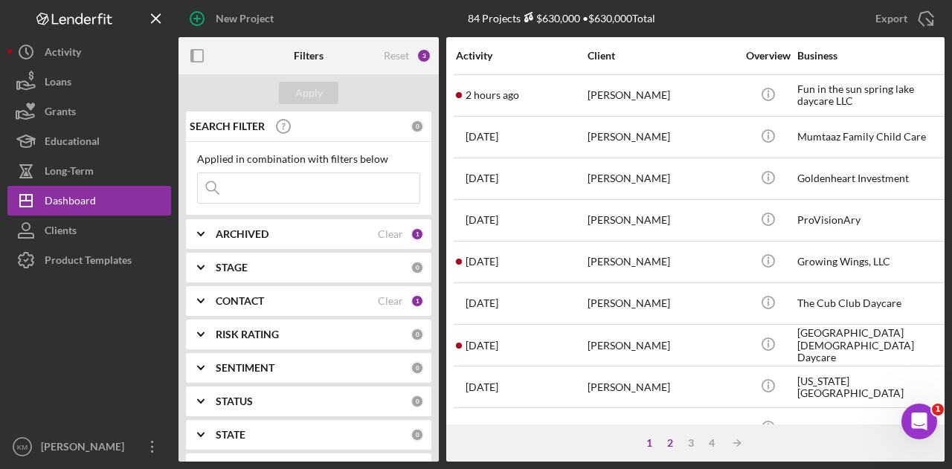
click at [669, 444] on div "2" at bounding box center [670, 443] width 21 height 12
